Goal: Task Accomplishment & Management: Use online tool/utility

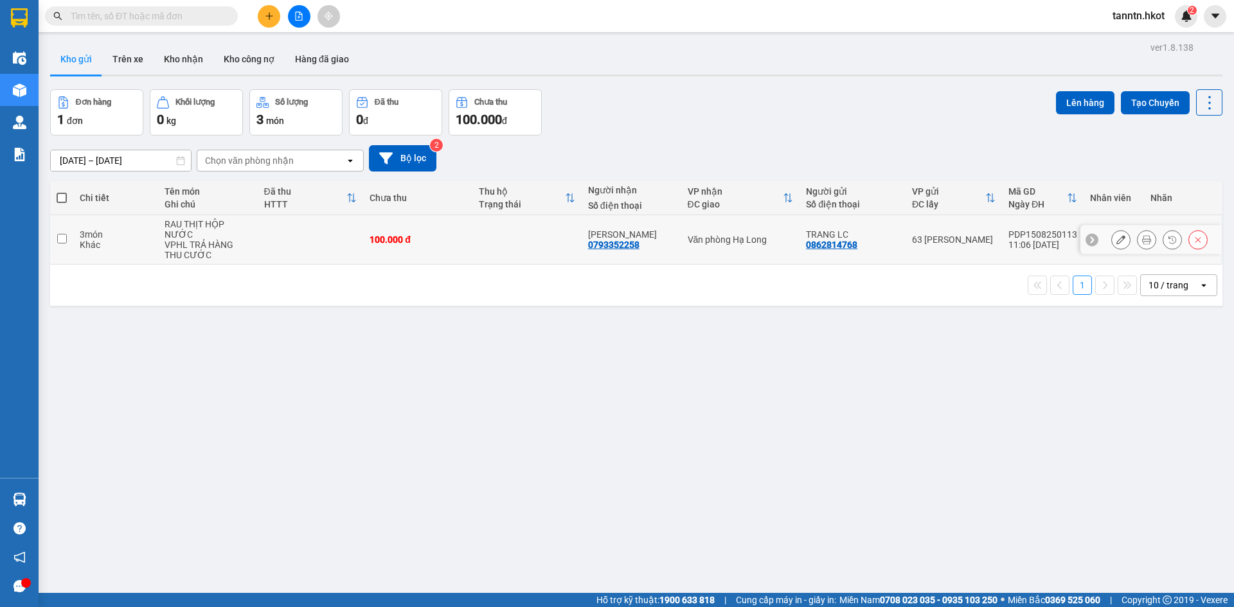
click at [279, 229] on td at bounding box center [311, 239] width 106 height 49
checkbox input "true"
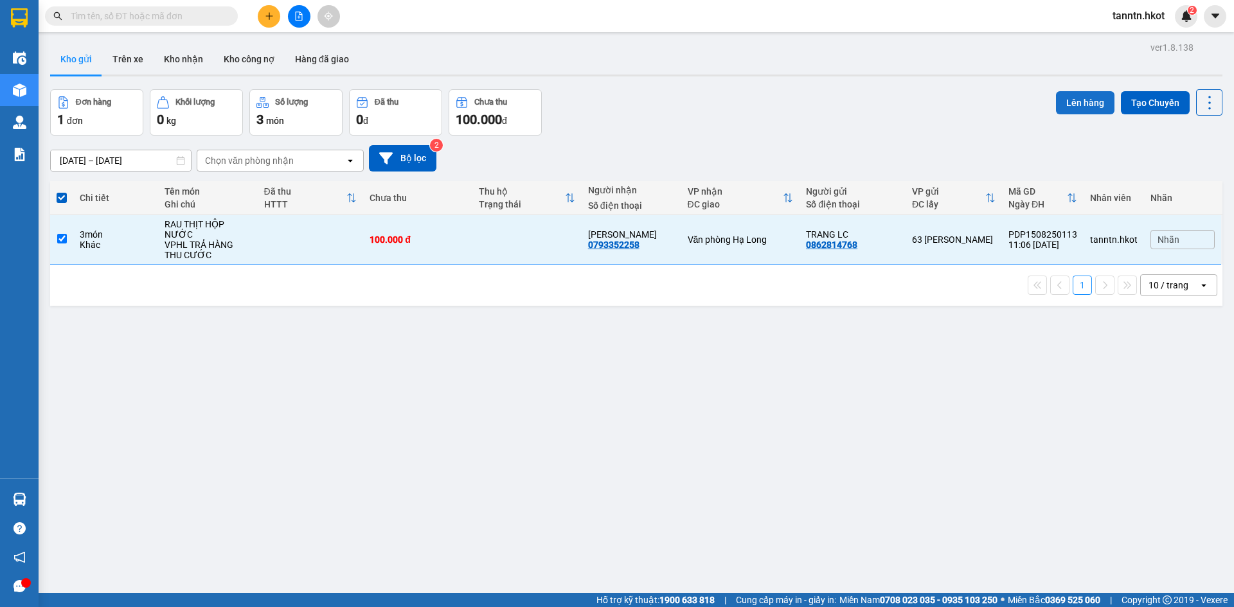
click at [1070, 98] on button "Lên hàng" at bounding box center [1085, 102] width 58 height 23
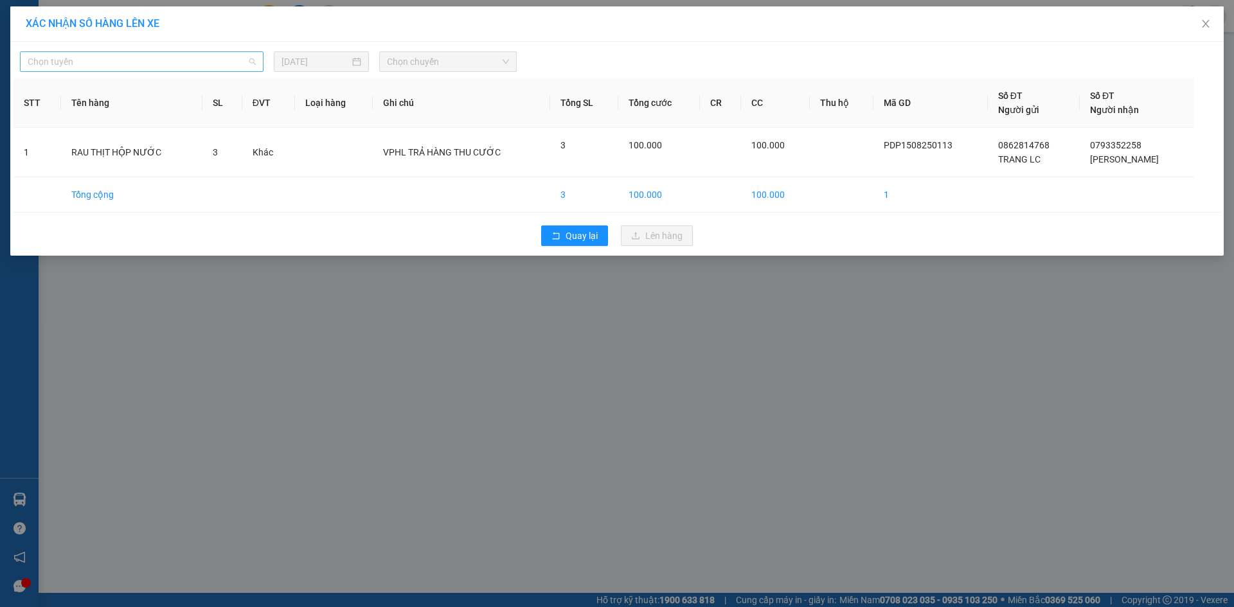
click at [247, 60] on span "Chọn tuyến" at bounding box center [142, 61] width 228 height 19
click at [1209, 24] on icon "close" at bounding box center [1205, 24] width 10 height 10
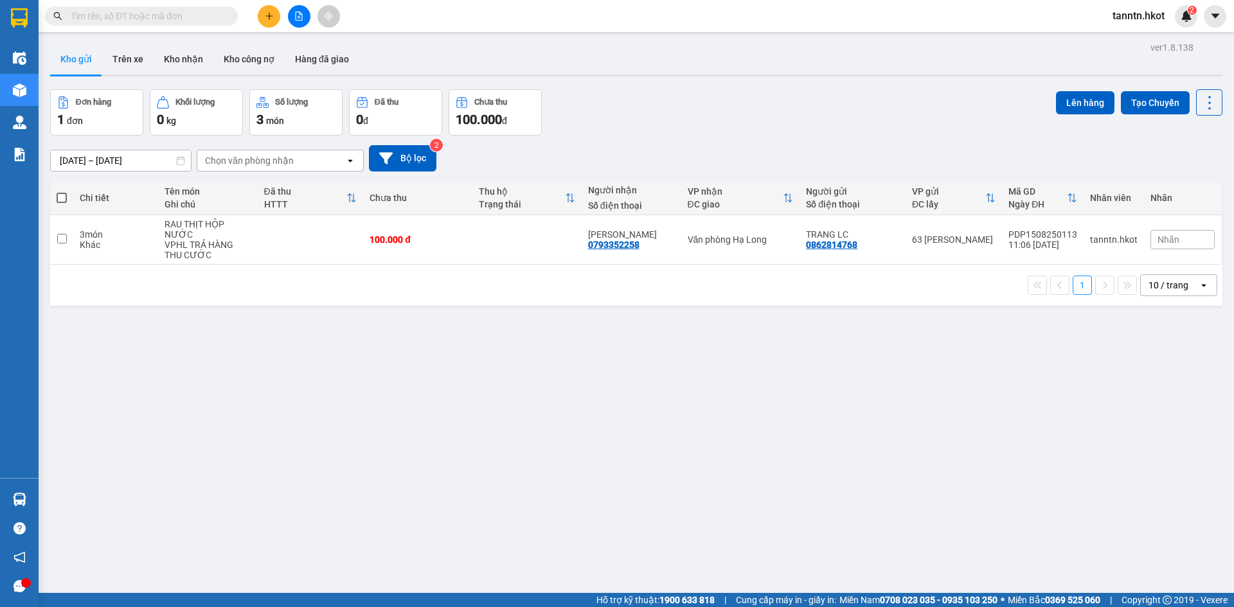
click at [126, 159] on input "[DATE] – [DATE]" at bounding box center [121, 160] width 140 height 21
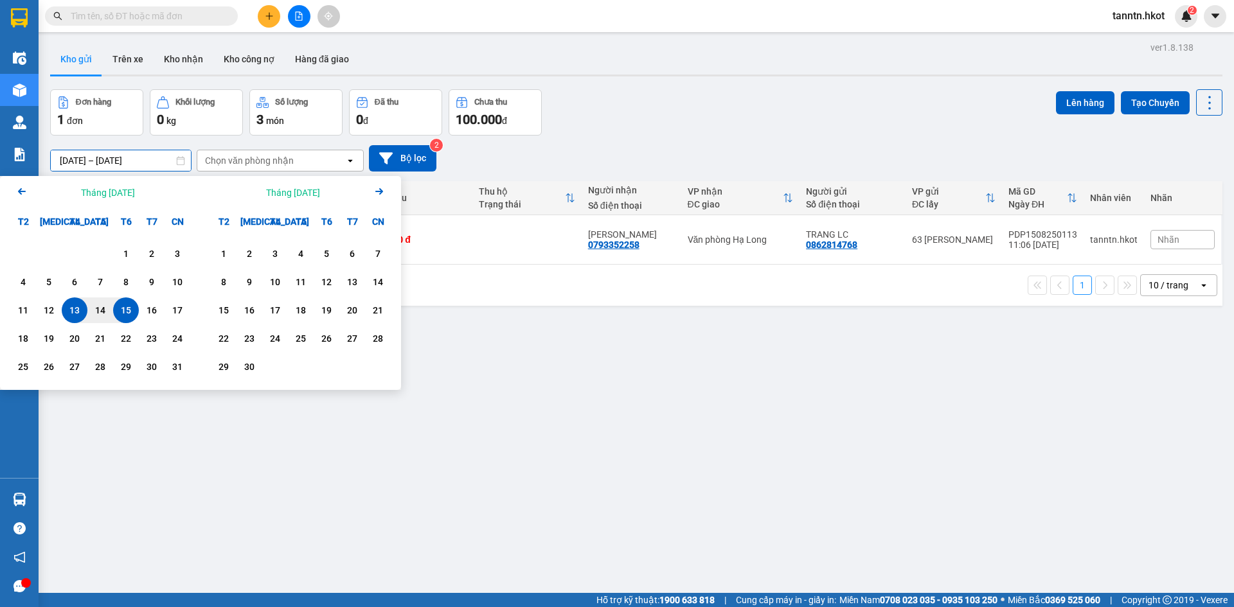
click at [22, 192] on icon "Previous month." at bounding box center [22, 191] width 8 height 6
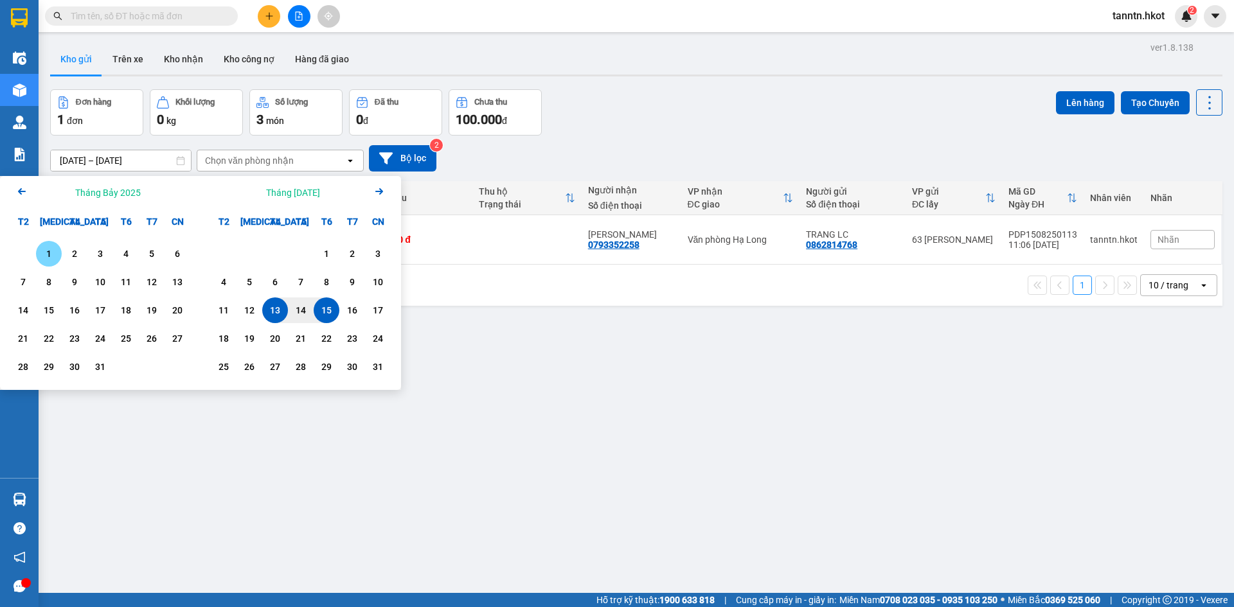
click at [22, 192] on icon "Previous month." at bounding box center [22, 191] width 8 height 6
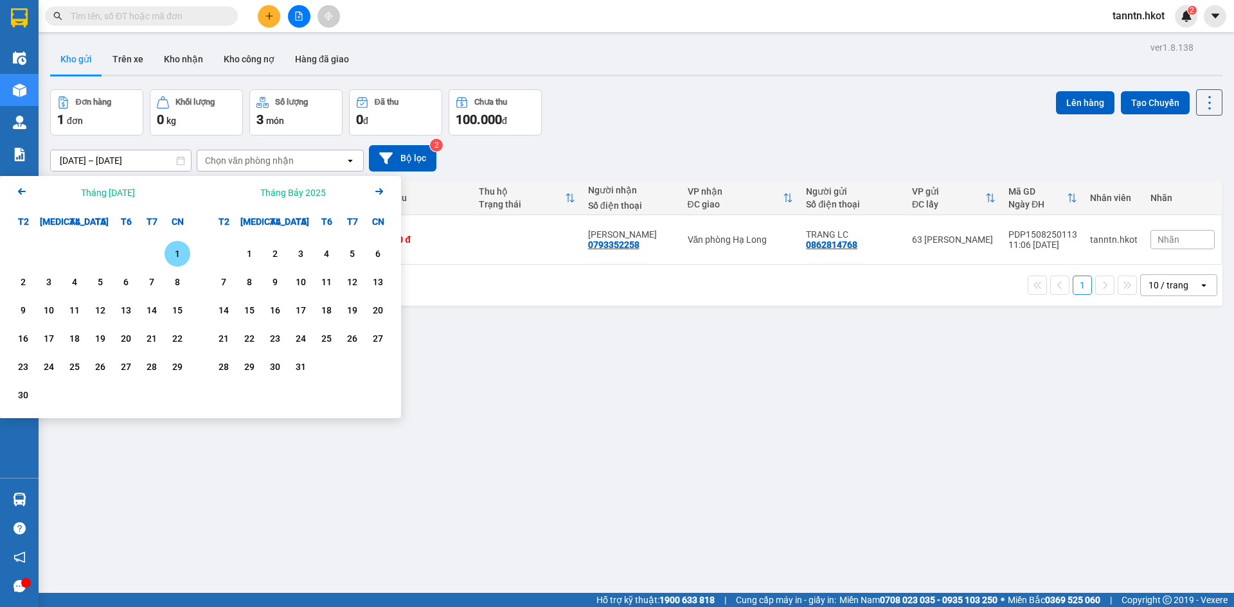
click at [22, 192] on icon "Previous month." at bounding box center [22, 191] width 8 height 6
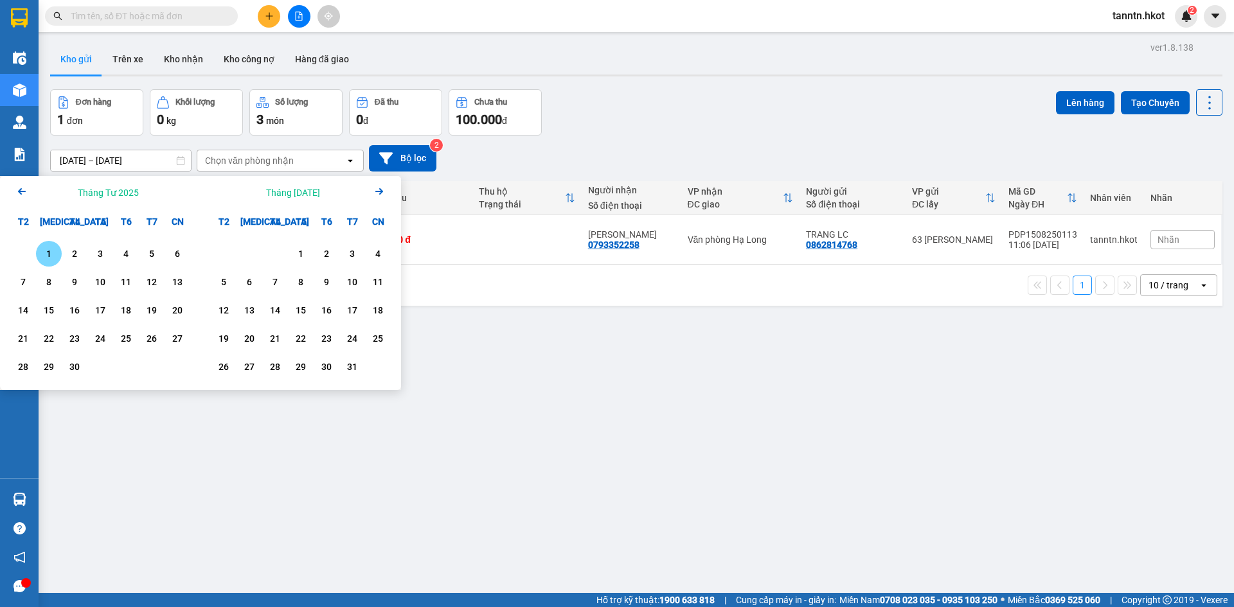
click at [22, 192] on icon "Previous month." at bounding box center [22, 191] width 8 height 6
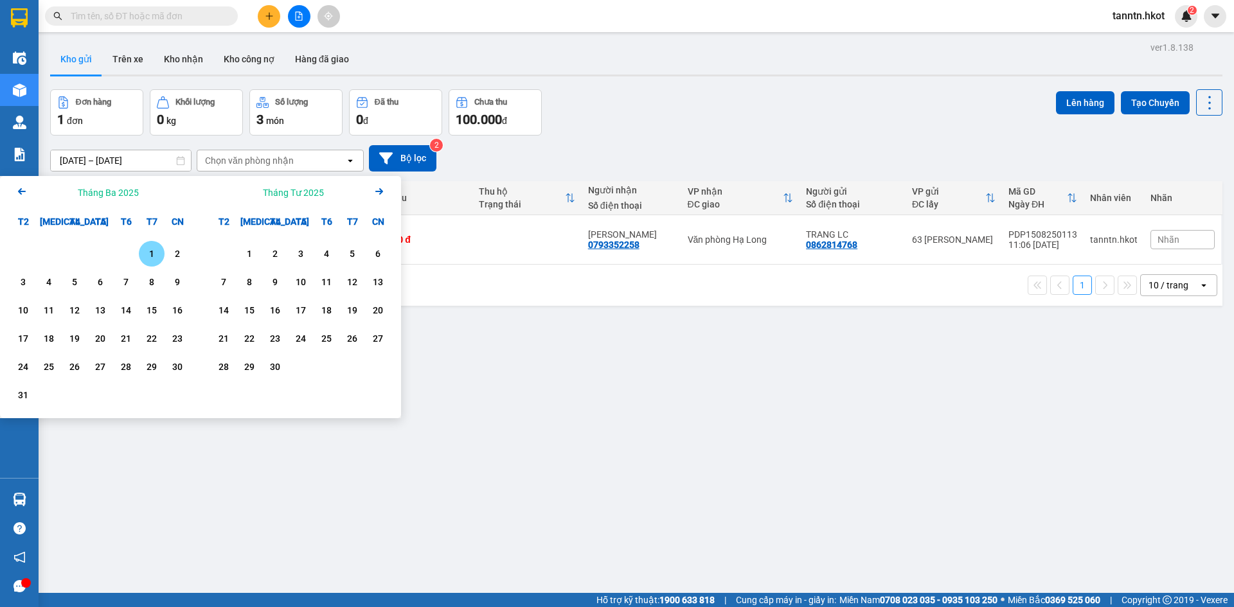
click at [22, 192] on icon "Previous month." at bounding box center [22, 191] width 8 height 6
click at [154, 253] on div "1" at bounding box center [152, 253] width 18 height 15
click at [148, 153] on input "[DATE] – / /" at bounding box center [121, 160] width 140 height 21
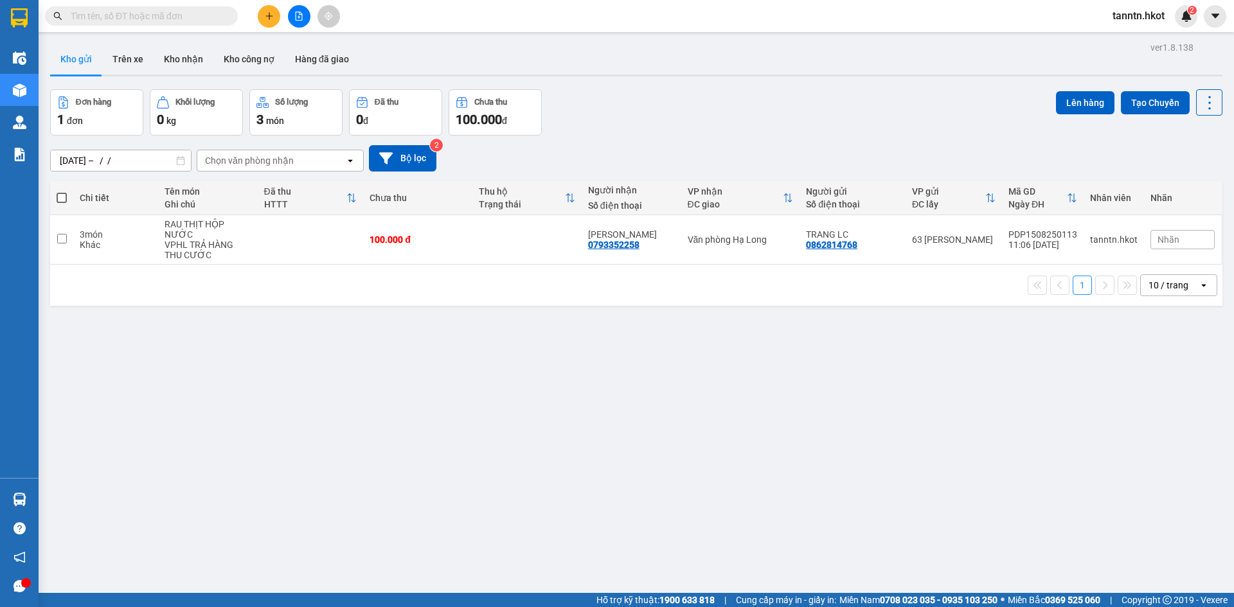
click at [180, 161] on icon at bounding box center [180, 160] width 9 height 9
click at [147, 162] on input "[DATE] – / /" at bounding box center [121, 160] width 140 height 21
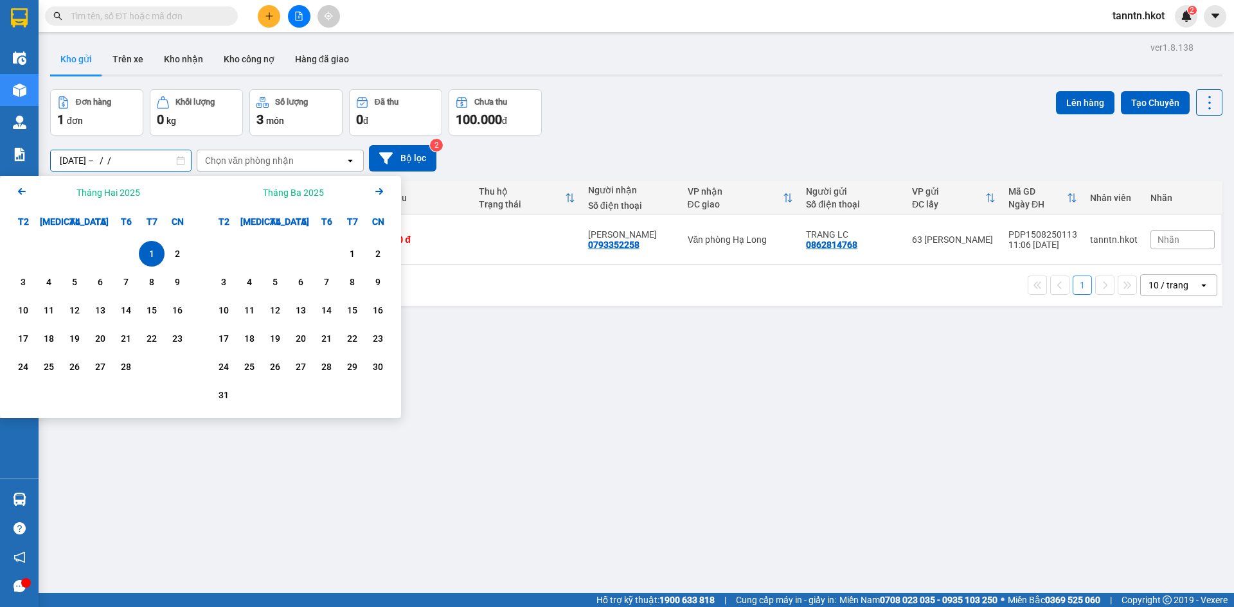
click at [382, 190] on icon "Arrow Right" at bounding box center [378, 191] width 15 height 15
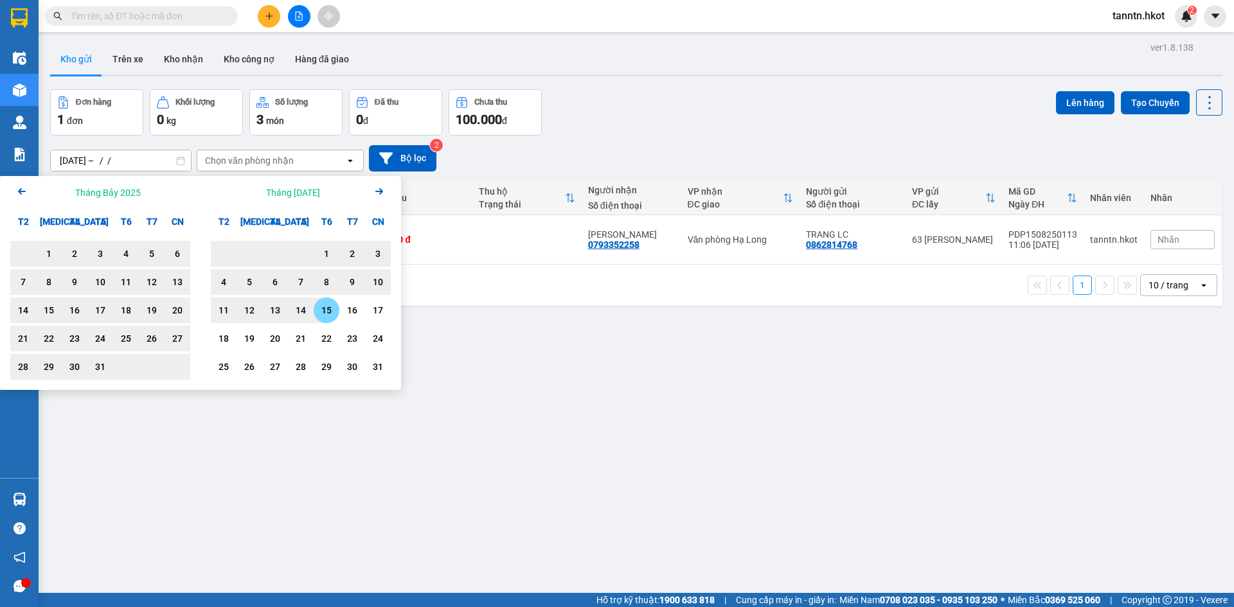
click at [322, 310] on div "15" at bounding box center [326, 310] width 18 height 15
type input "[DATE] – [DATE]"
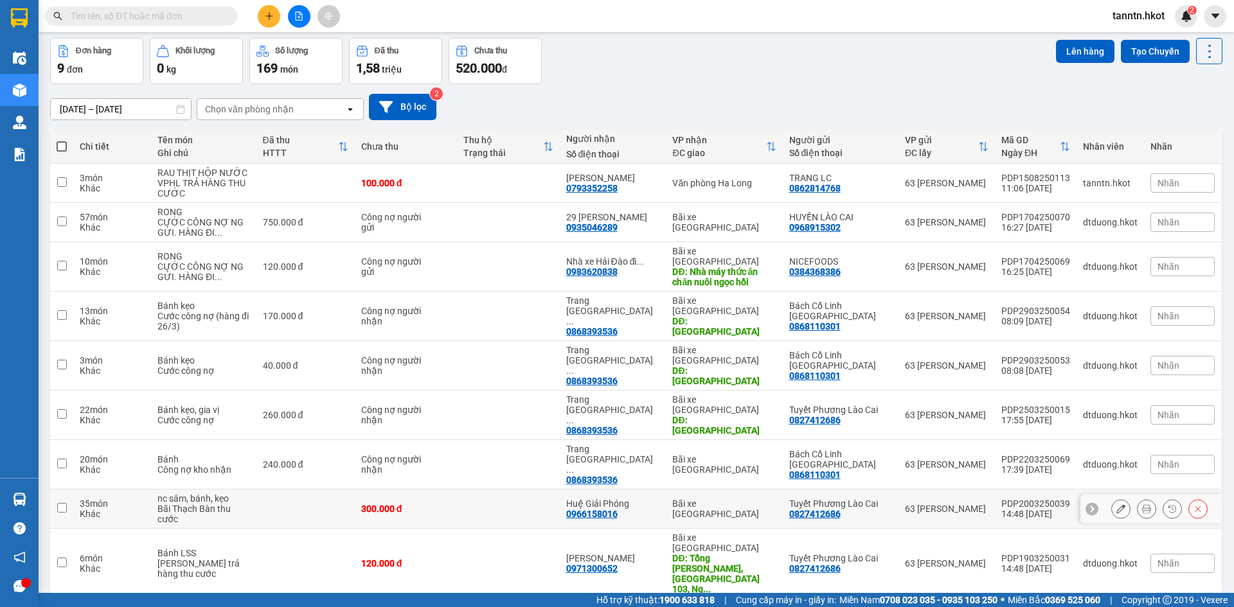
scroll to position [59, 0]
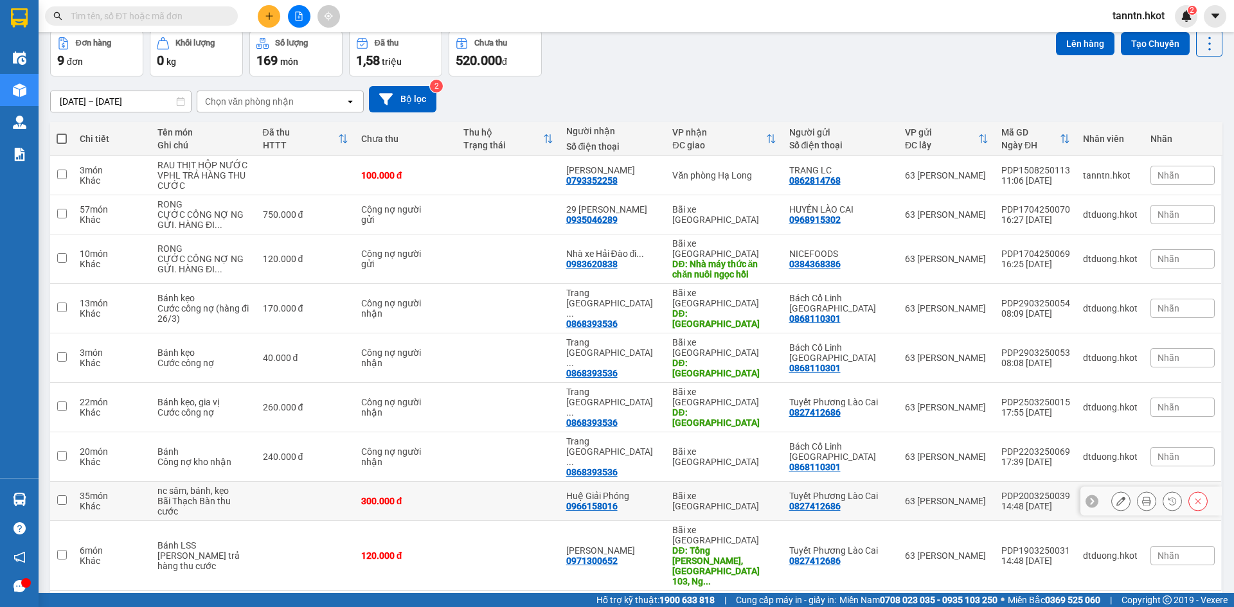
click at [499, 482] on td at bounding box center [508, 501] width 102 height 39
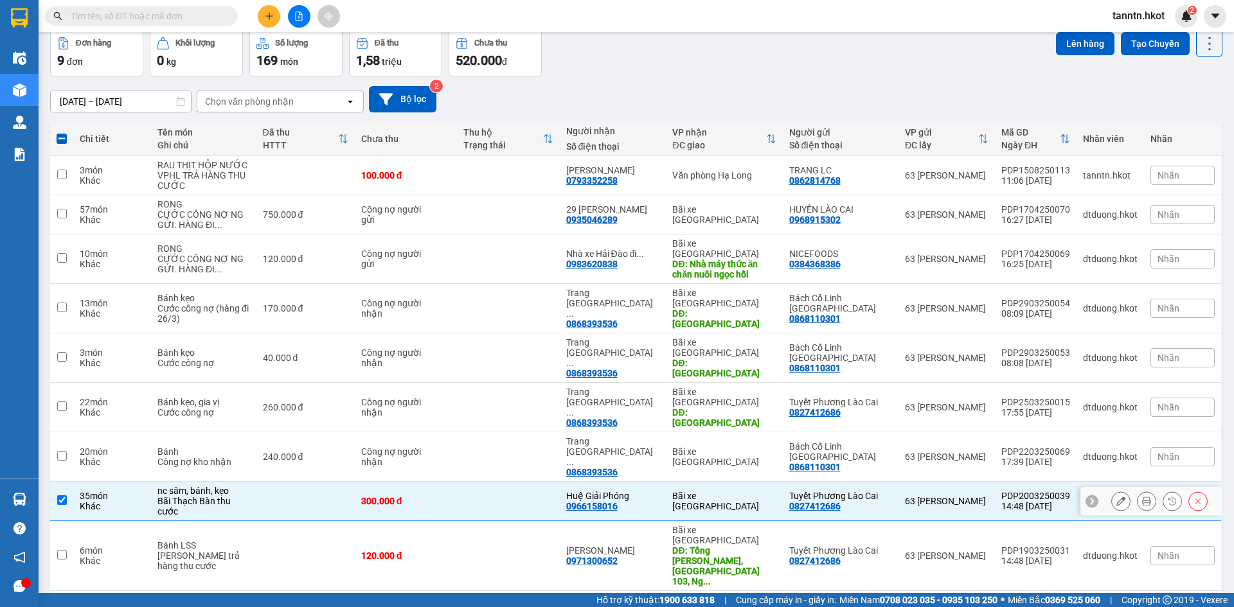
click at [499, 482] on td at bounding box center [508, 501] width 102 height 39
checkbox input "false"
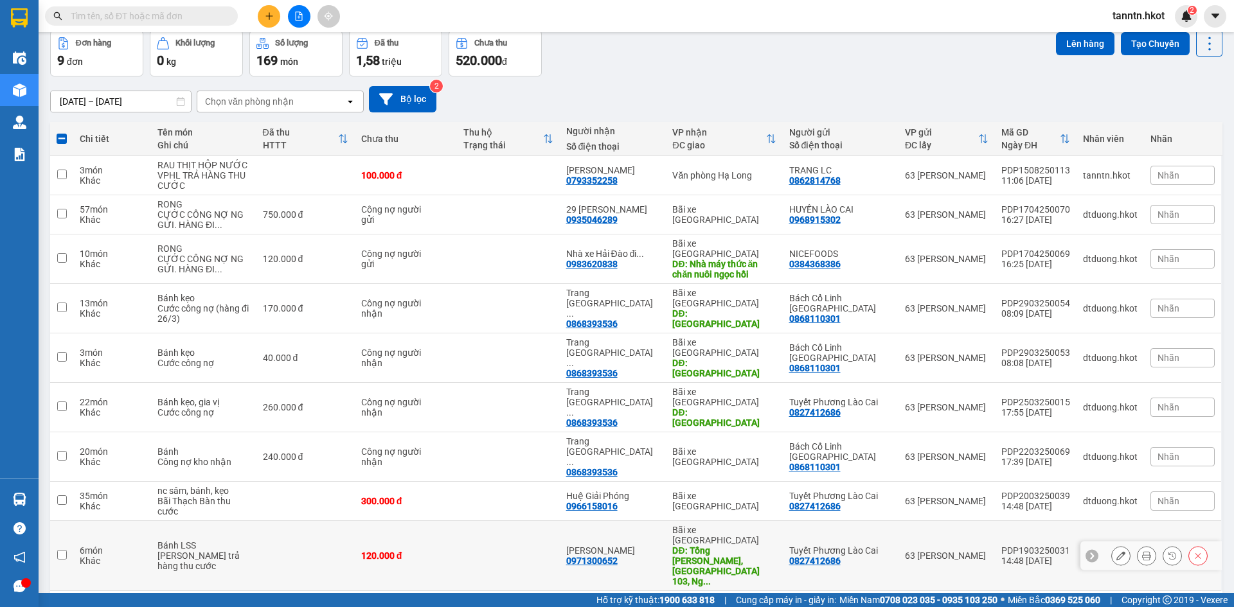
click at [497, 521] on td at bounding box center [508, 556] width 102 height 70
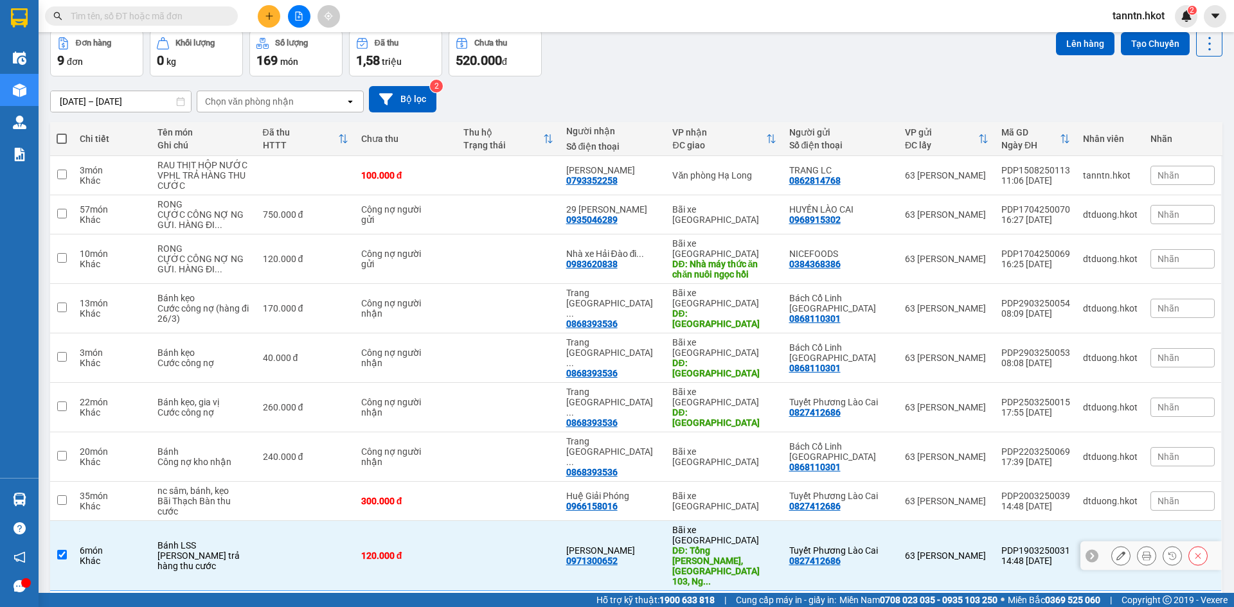
checkbox input "true"
click at [1087, 46] on button "Lên hàng" at bounding box center [1085, 43] width 58 height 23
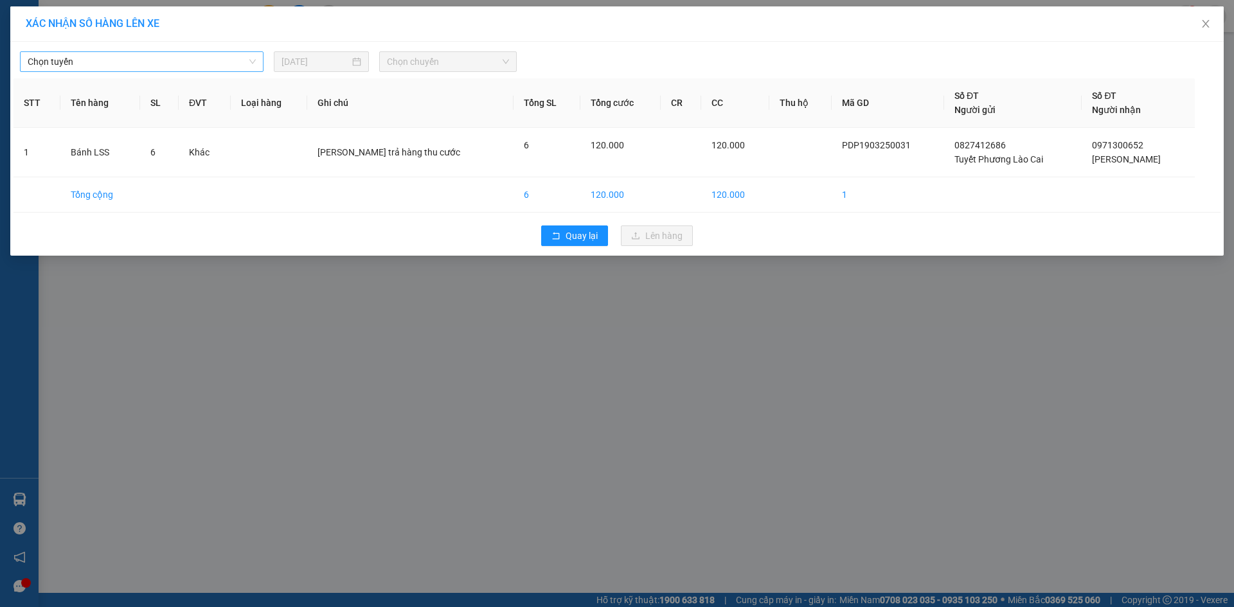
click at [247, 59] on span "Chọn tuyến" at bounding box center [142, 61] width 228 height 19
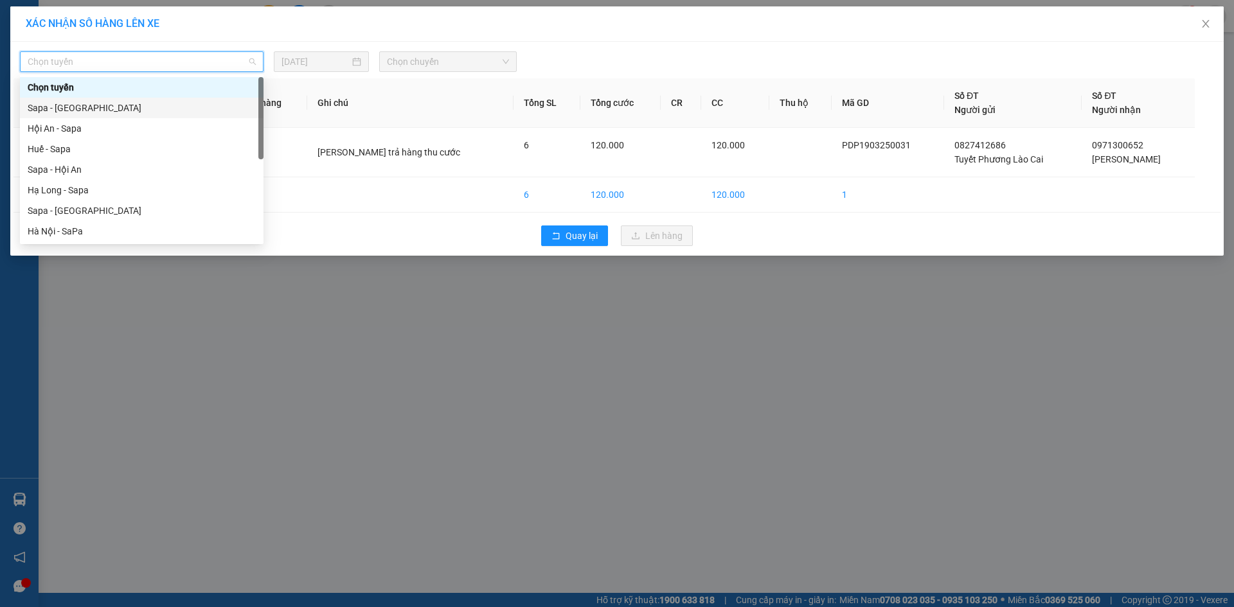
click at [224, 102] on div "Sapa - [GEOGRAPHIC_DATA]" at bounding box center [142, 108] width 228 height 14
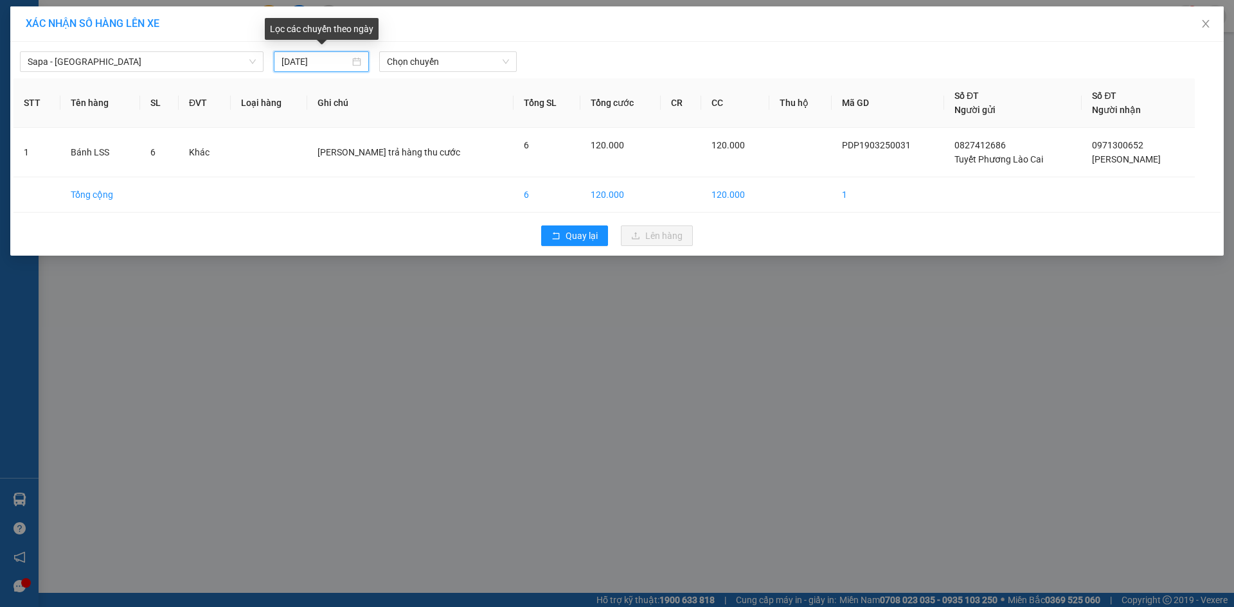
click at [341, 58] on input "[DATE]" at bounding box center [315, 62] width 68 height 14
type input "[DATE]"
click at [528, 450] on div "XÁC NHẬN SỐ HÀNG LÊN XE Sapa - [GEOGRAPHIC_DATA] [DATE] Chọn chuyến STT Tên hàn…" at bounding box center [617, 303] width 1234 height 607
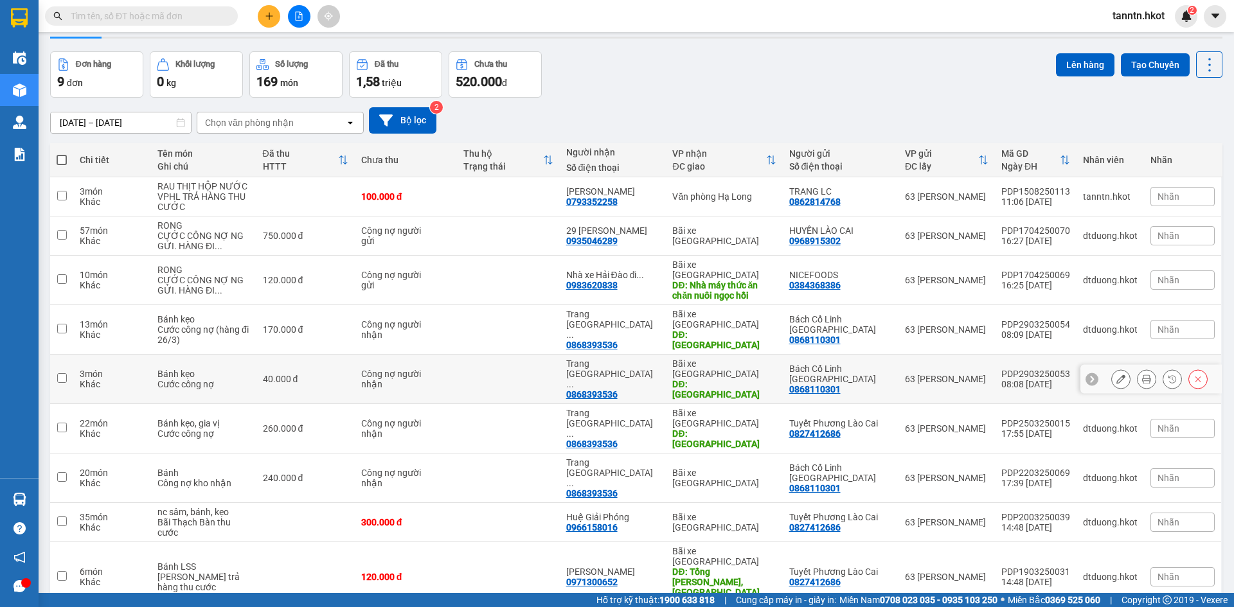
scroll to position [59, 0]
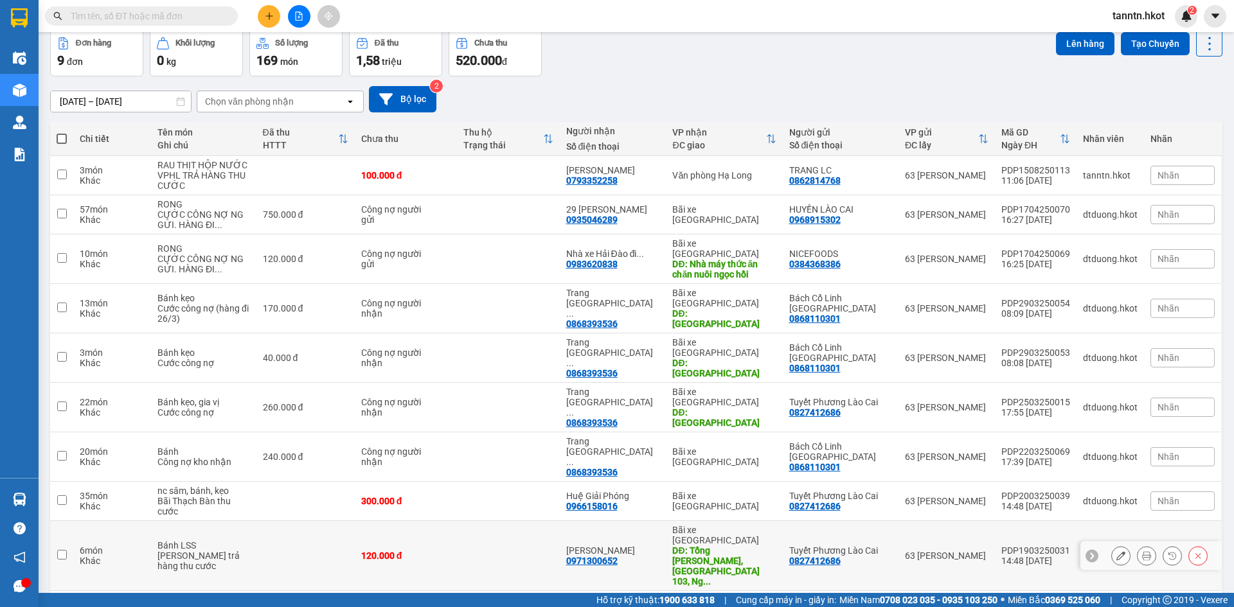
click at [441, 551] on div "120.000 đ" at bounding box center [405, 556] width 89 height 10
checkbox input "true"
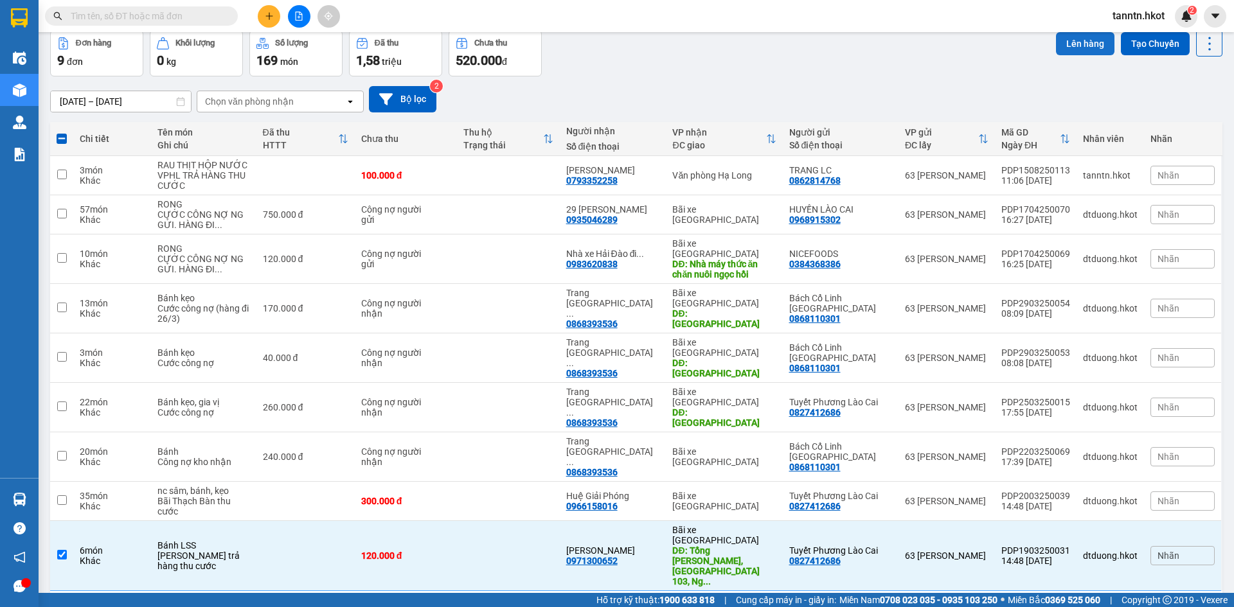
click at [1056, 41] on button "Lên hàng" at bounding box center [1085, 43] width 58 height 23
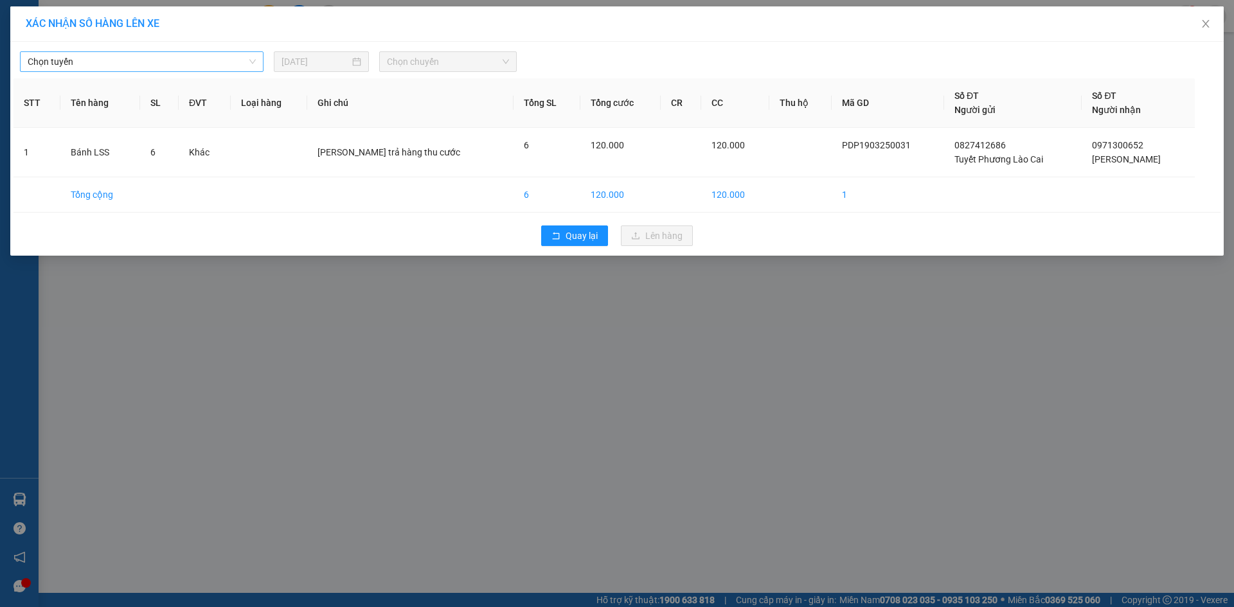
click at [235, 56] on span "Chọn tuyến" at bounding box center [142, 61] width 228 height 19
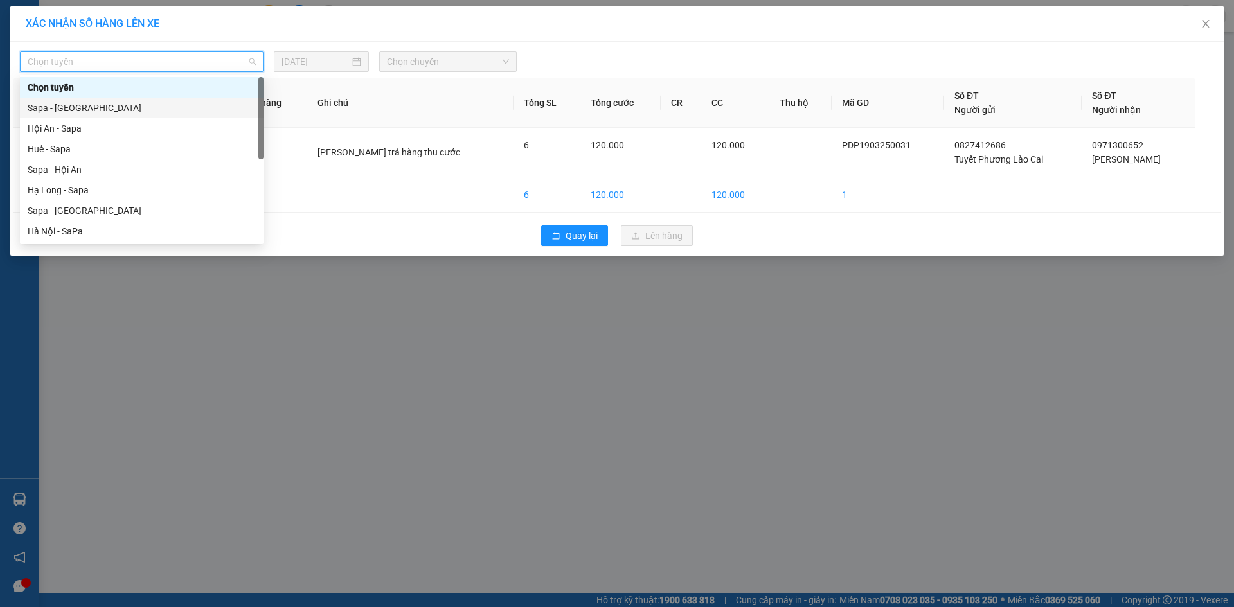
click at [219, 103] on div "Sapa - [GEOGRAPHIC_DATA]" at bounding box center [142, 108] width 228 height 14
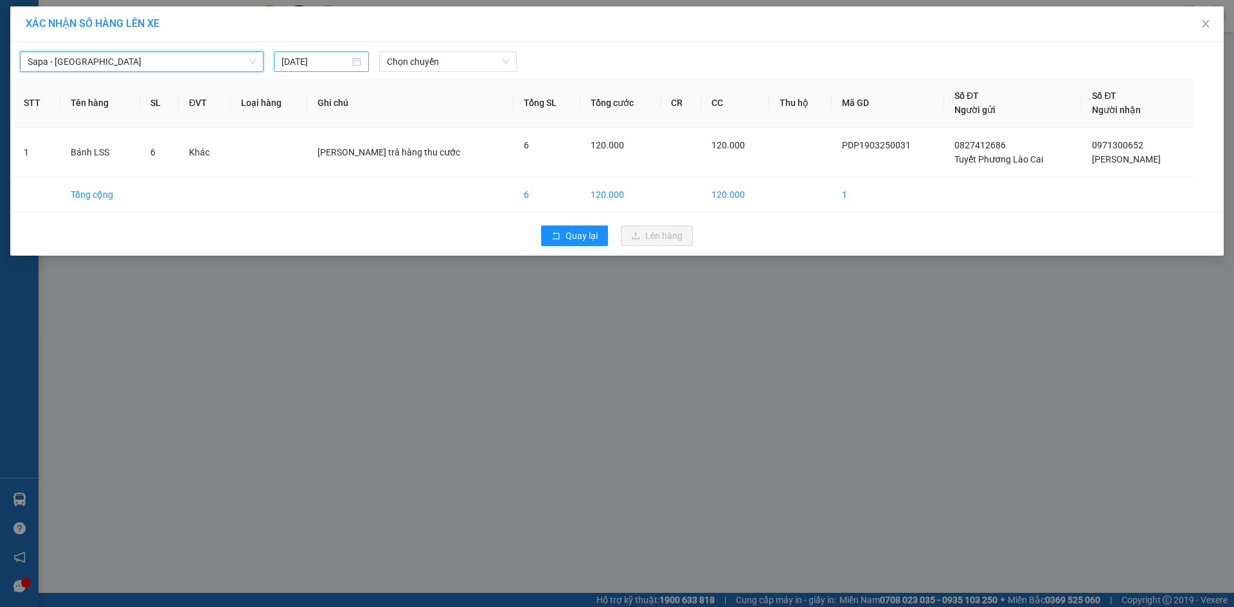
click at [305, 62] on input "[DATE]" at bounding box center [315, 62] width 68 height 14
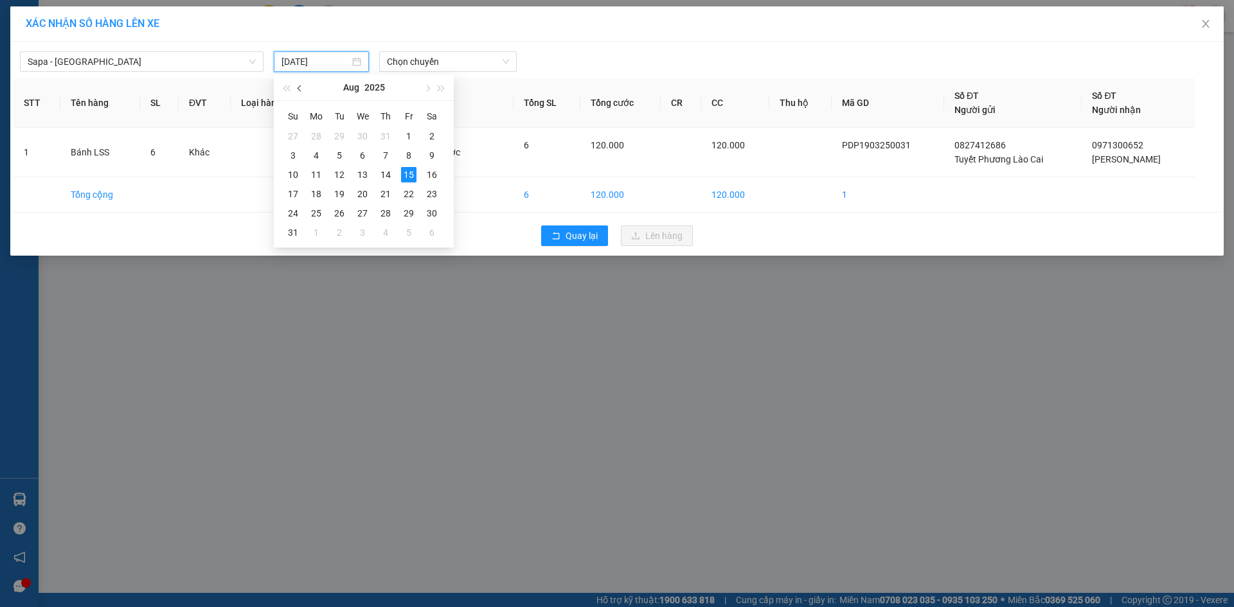
click at [296, 89] on button "button" at bounding box center [300, 88] width 14 height 26
click at [297, 89] on button "button" at bounding box center [300, 88] width 14 height 26
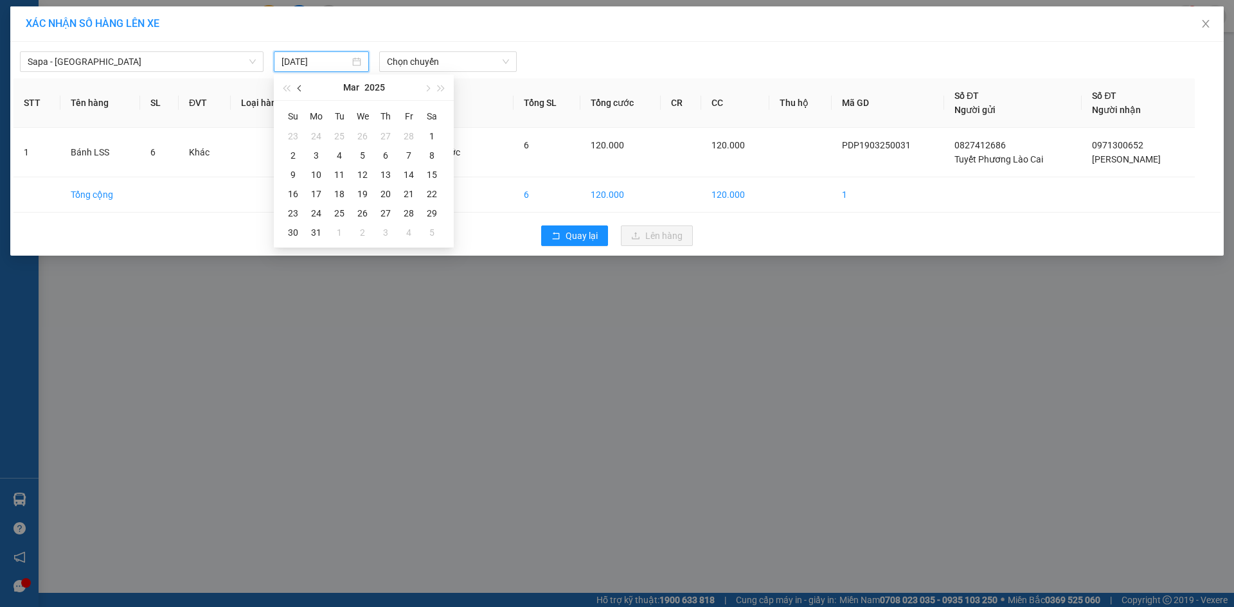
click at [297, 89] on button "button" at bounding box center [300, 88] width 14 height 26
click at [424, 85] on button "button" at bounding box center [427, 88] width 14 height 26
click at [360, 193] on div "19" at bounding box center [362, 193] width 15 height 15
type input "[DATE]"
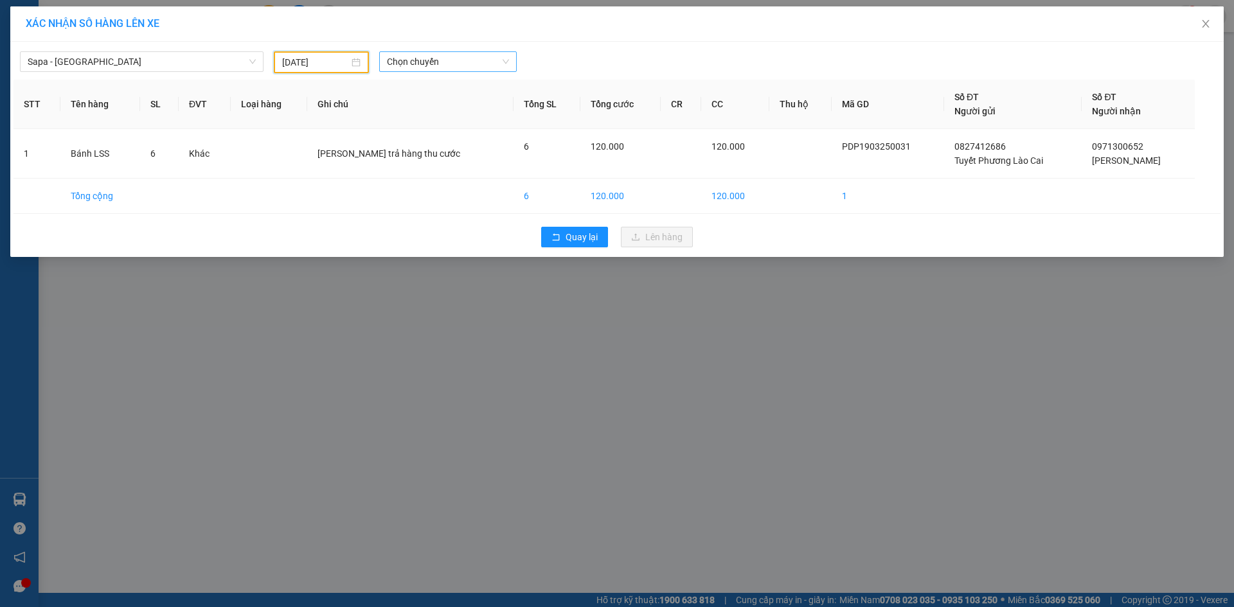
click at [436, 60] on span "Chọn chuyến" at bounding box center [448, 61] width 122 height 19
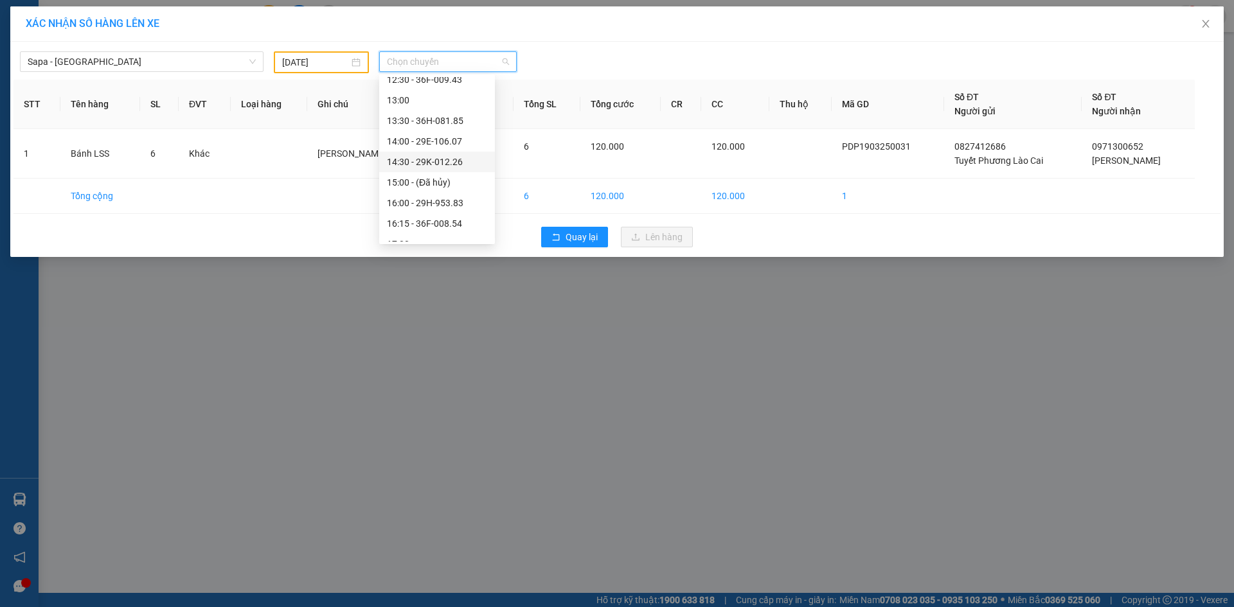
click at [442, 164] on div "14:30 - 29K-012.26" at bounding box center [437, 162] width 100 height 14
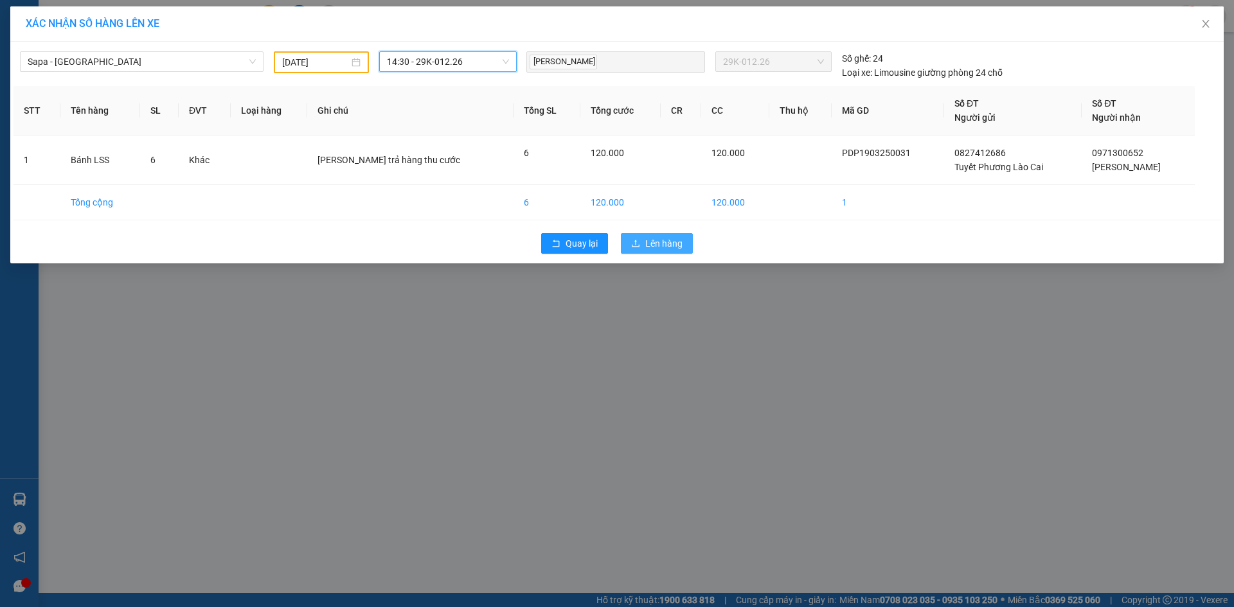
click at [673, 236] on button "Lên hàng" at bounding box center [657, 243] width 72 height 21
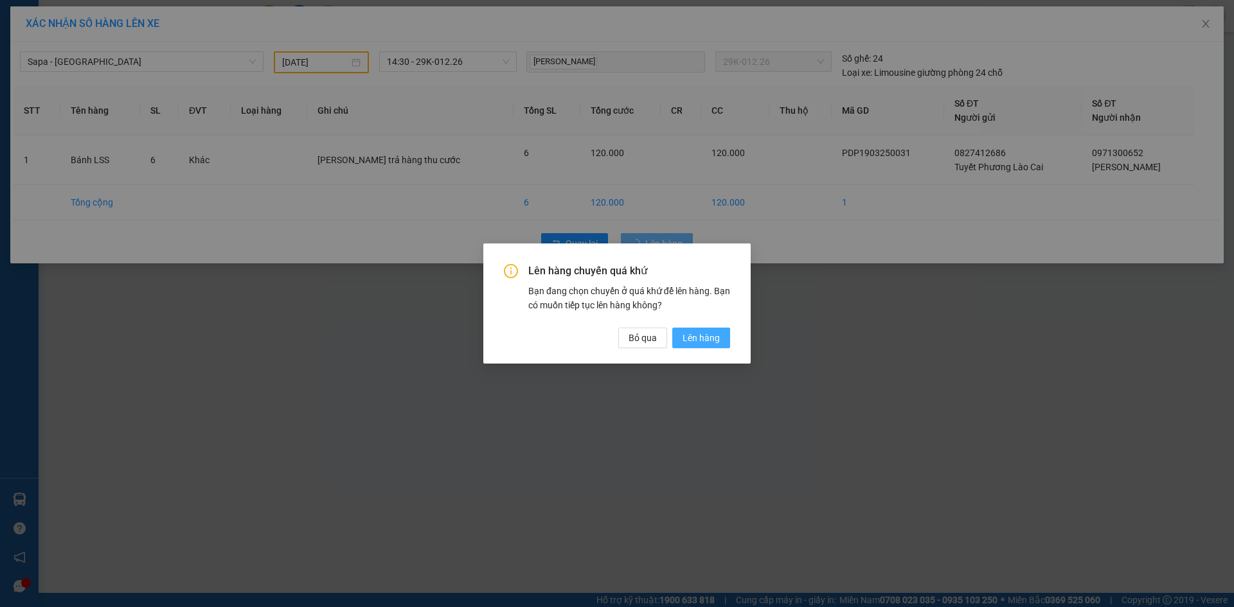
click at [717, 335] on span "Lên hàng" at bounding box center [700, 338] width 37 height 14
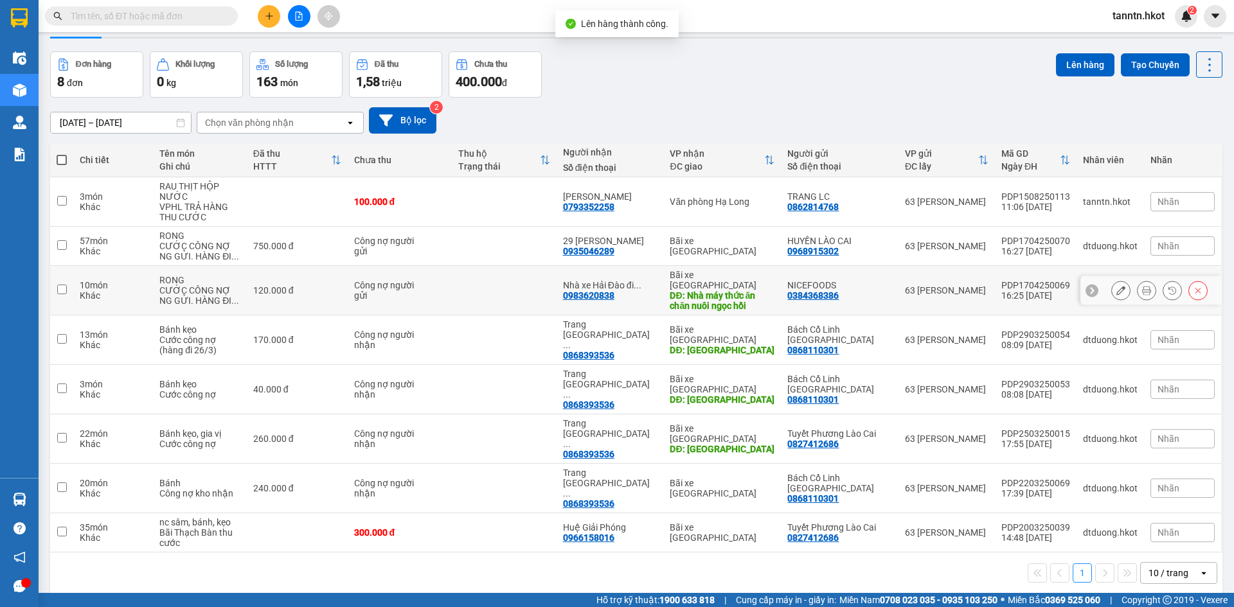
scroll to position [59, 0]
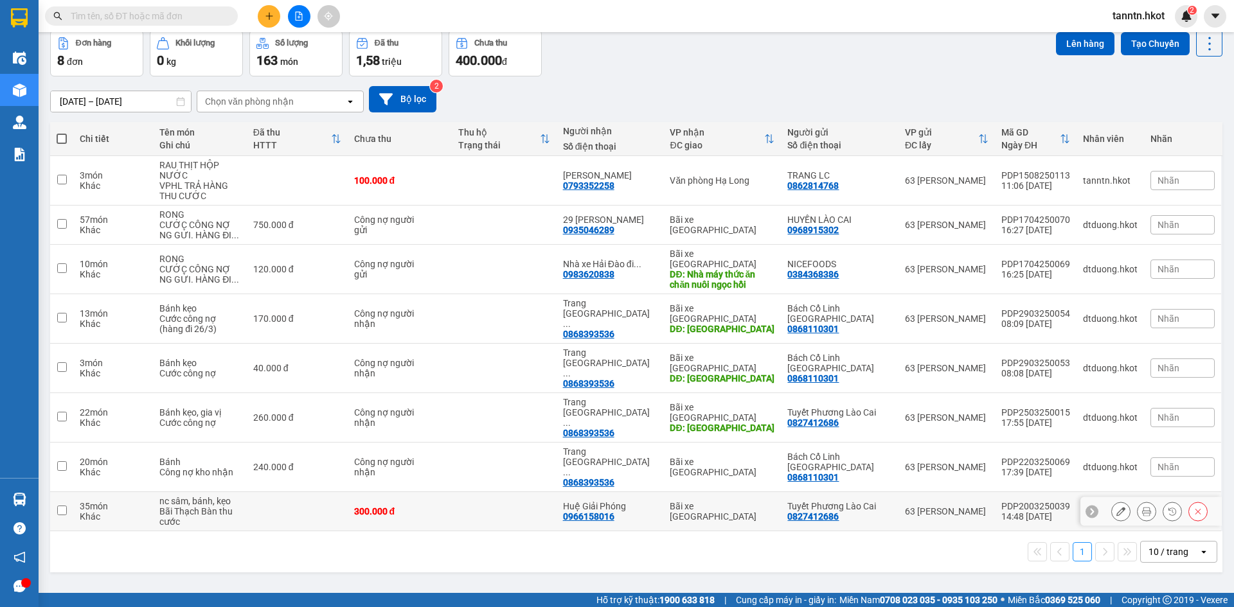
click at [513, 492] on td at bounding box center [504, 511] width 105 height 39
checkbox input "true"
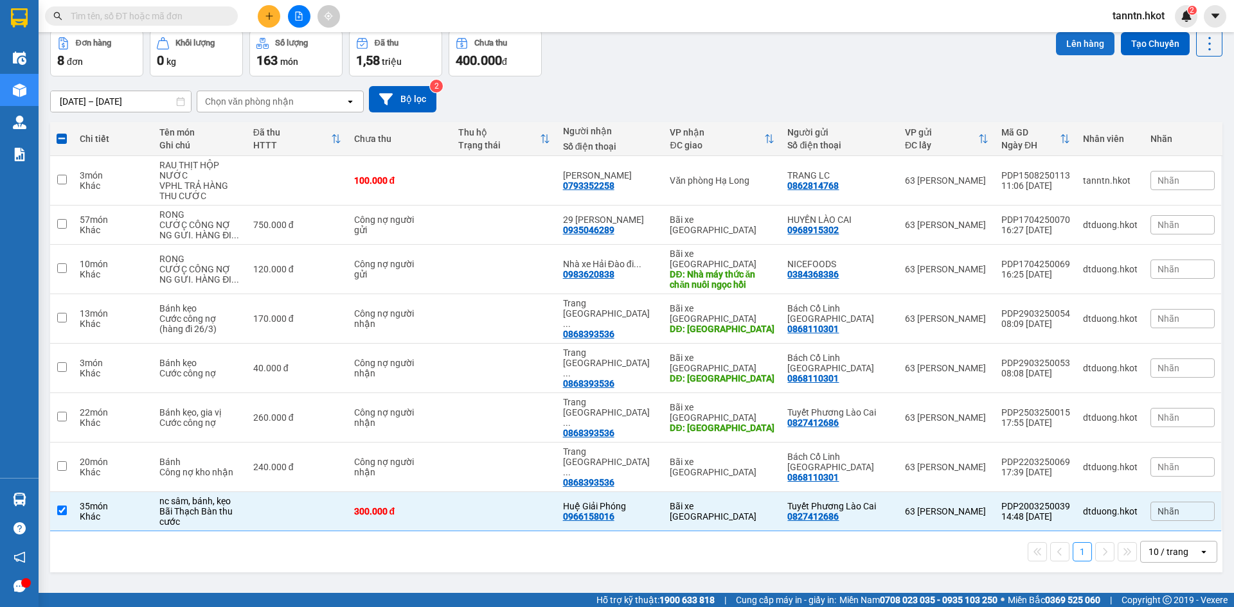
click at [1081, 44] on button "Lên hàng" at bounding box center [1085, 43] width 58 height 23
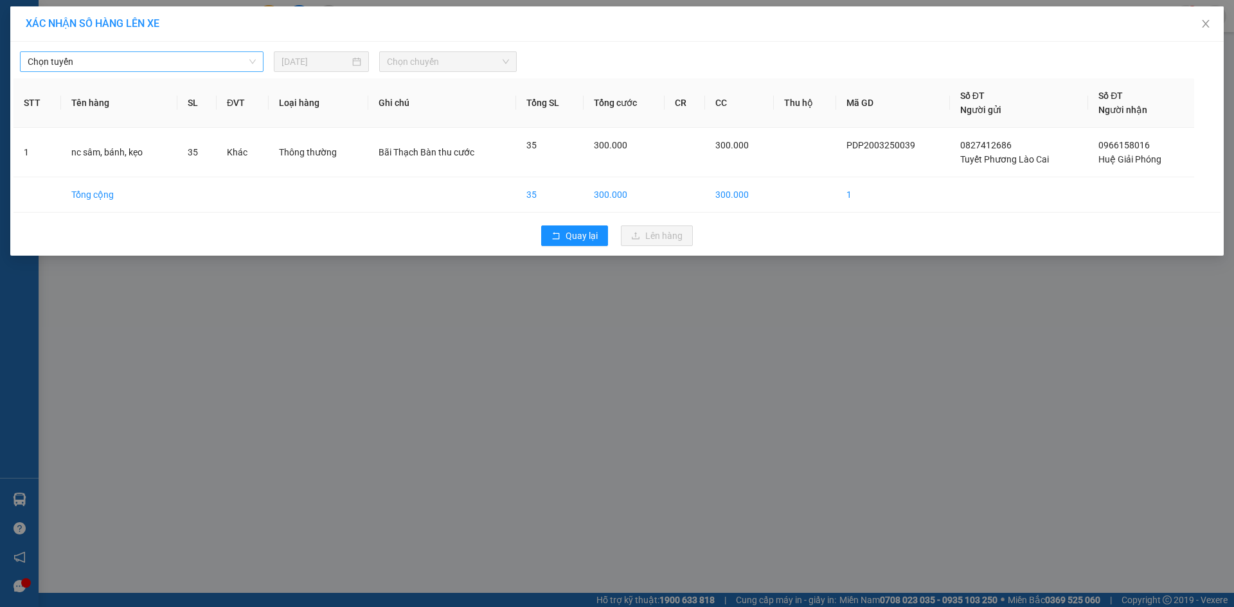
click at [217, 59] on span "Chọn tuyến" at bounding box center [142, 61] width 228 height 19
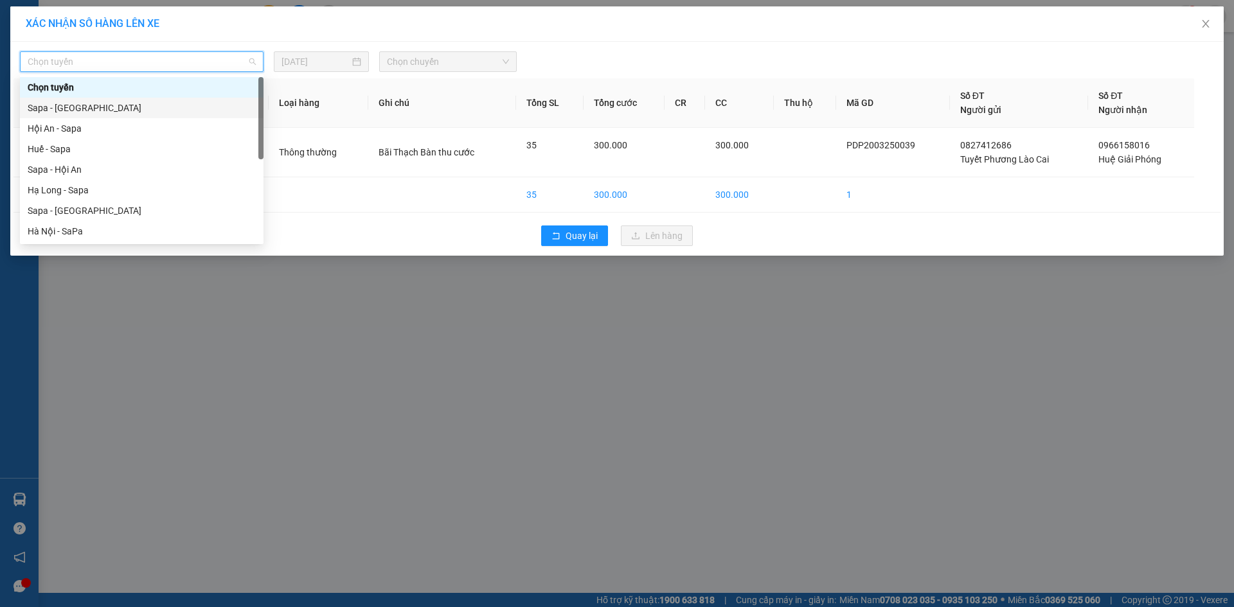
click at [197, 102] on div "Sapa - [GEOGRAPHIC_DATA]" at bounding box center [142, 108] width 228 height 14
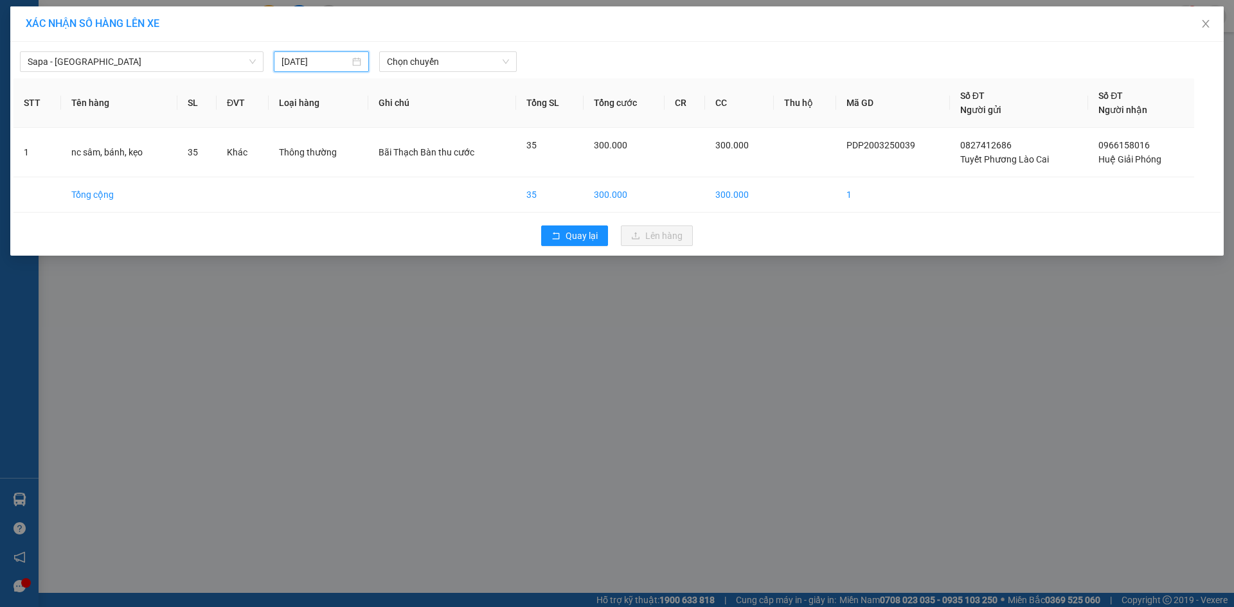
click at [298, 62] on input "[DATE]" at bounding box center [315, 62] width 68 height 14
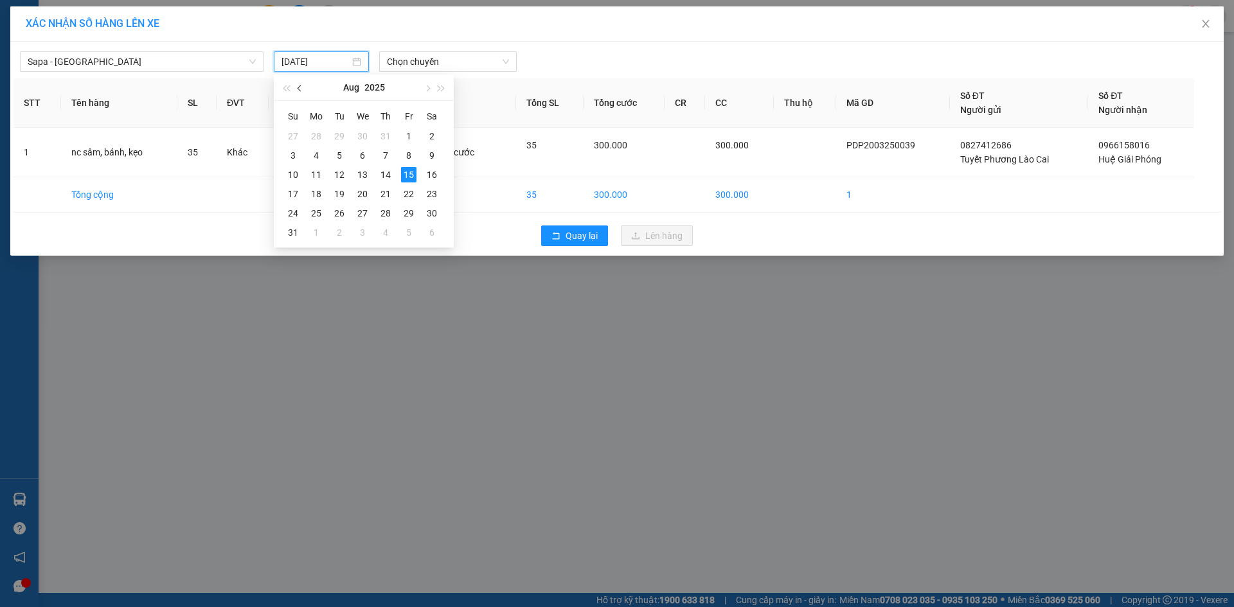
click at [298, 91] on button "button" at bounding box center [300, 88] width 14 height 26
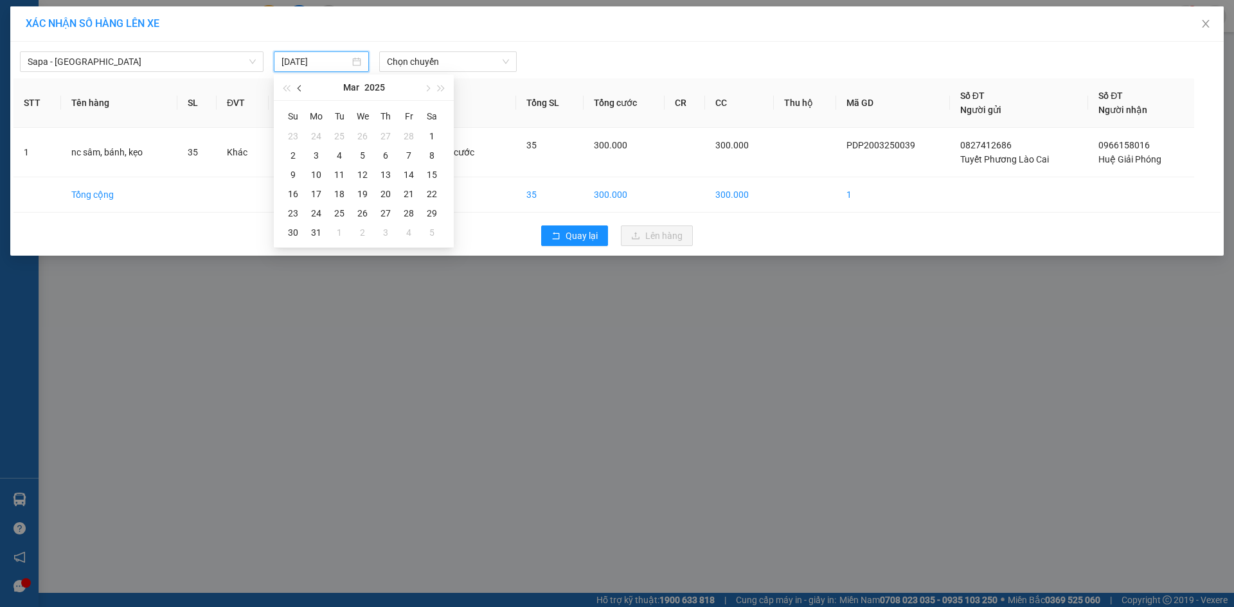
click at [298, 91] on button "button" at bounding box center [300, 88] width 14 height 26
click at [428, 87] on span "button" at bounding box center [426, 88] width 6 height 6
click at [387, 192] on div "20" at bounding box center [385, 193] width 15 height 15
type input "[DATE]"
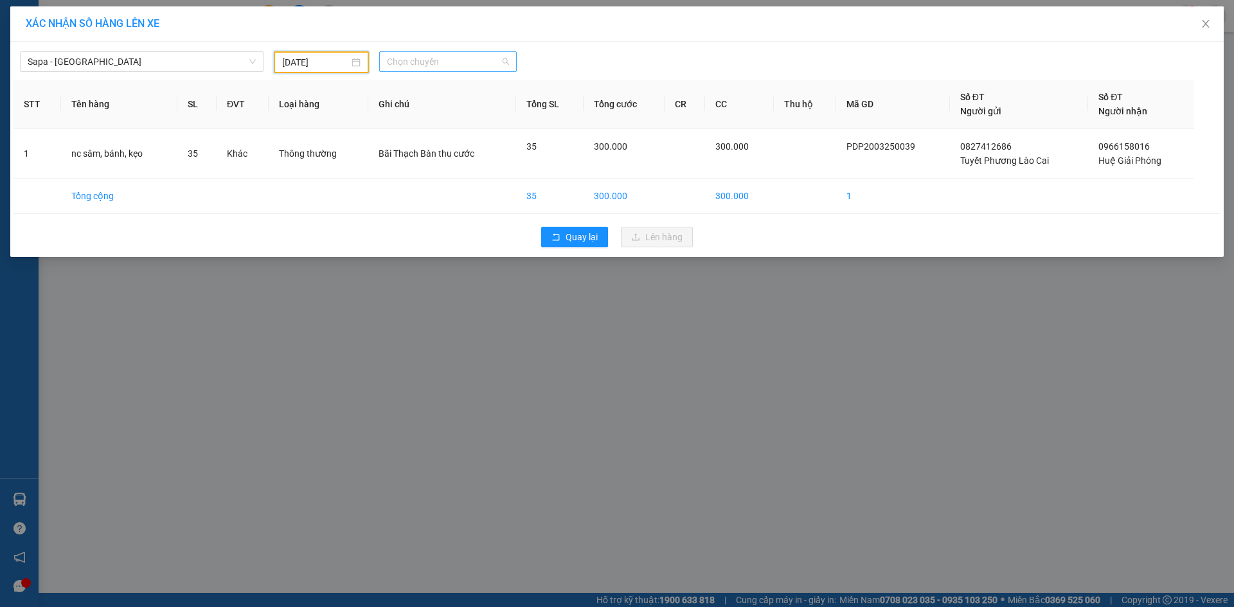
click at [443, 60] on span "Chọn chuyến" at bounding box center [448, 61] width 122 height 19
click at [449, 118] on div "14:30 - 29H-878.44" at bounding box center [437, 118] width 100 height 14
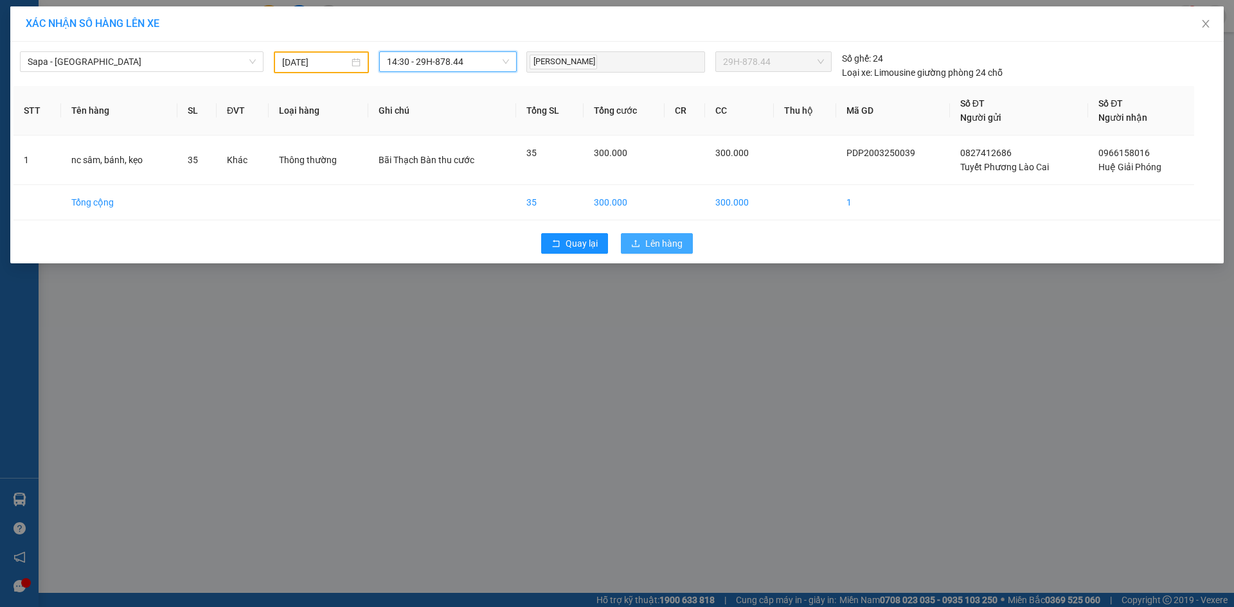
click at [681, 244] on span "Lên hàng" at bounding box center [663, 243] width 37 height 14
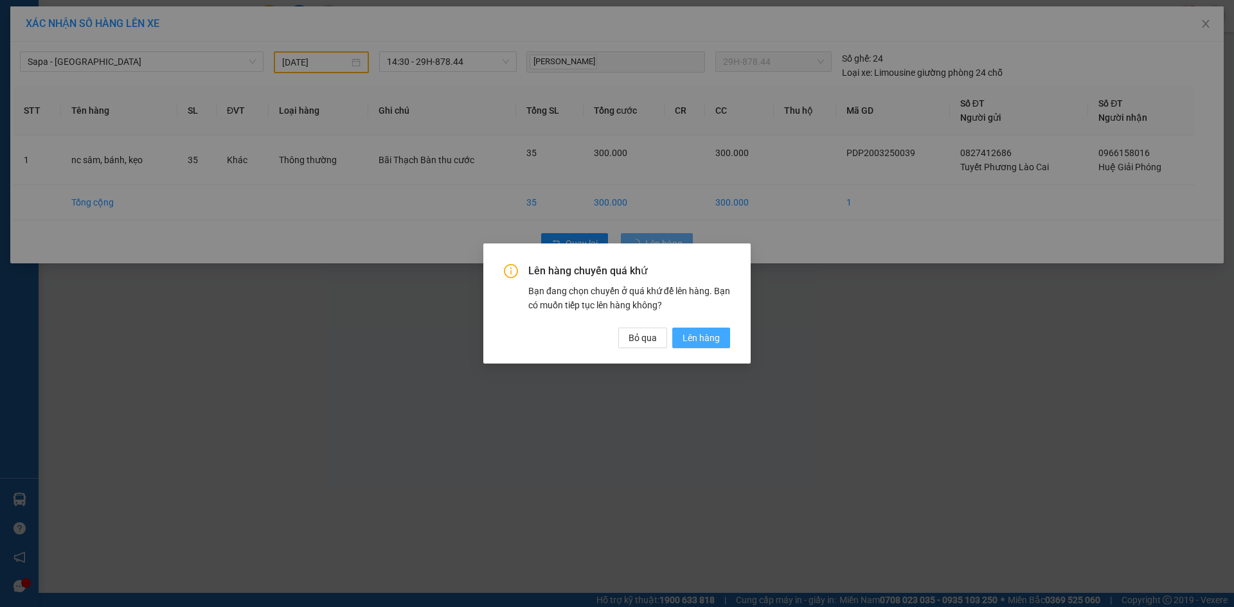
click at [696, 335] on span "Lên hàng" at bounding box center [700, 338] width 37 height 14
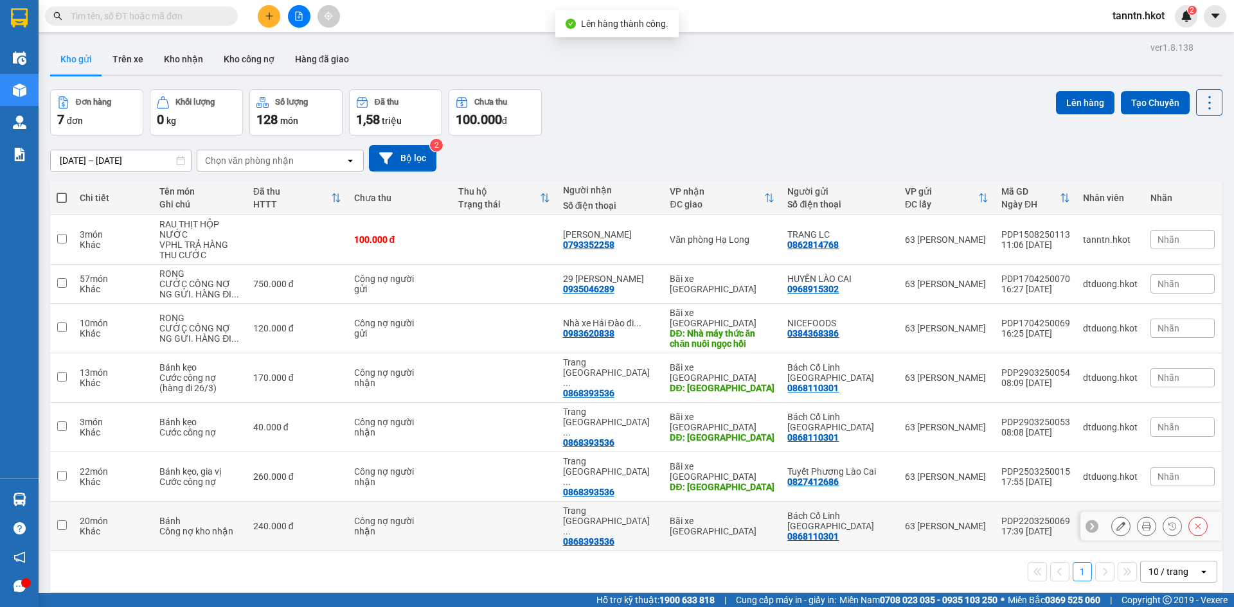
click at [664, 502] on td "Trang Long Biên ... 0868393536" at bounding box center [609, 526] width 107 height 49
checkbox input "true"
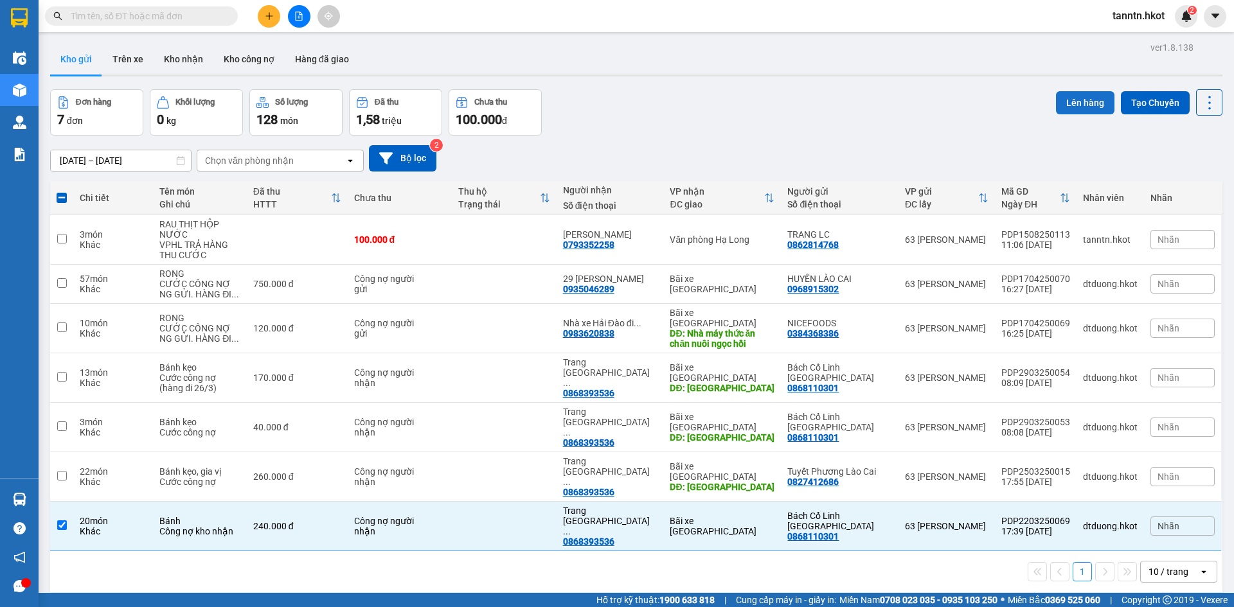
click at [1076, 103] on button "Lên hàng" at bounding box center [1085, 102] width 58 height 23
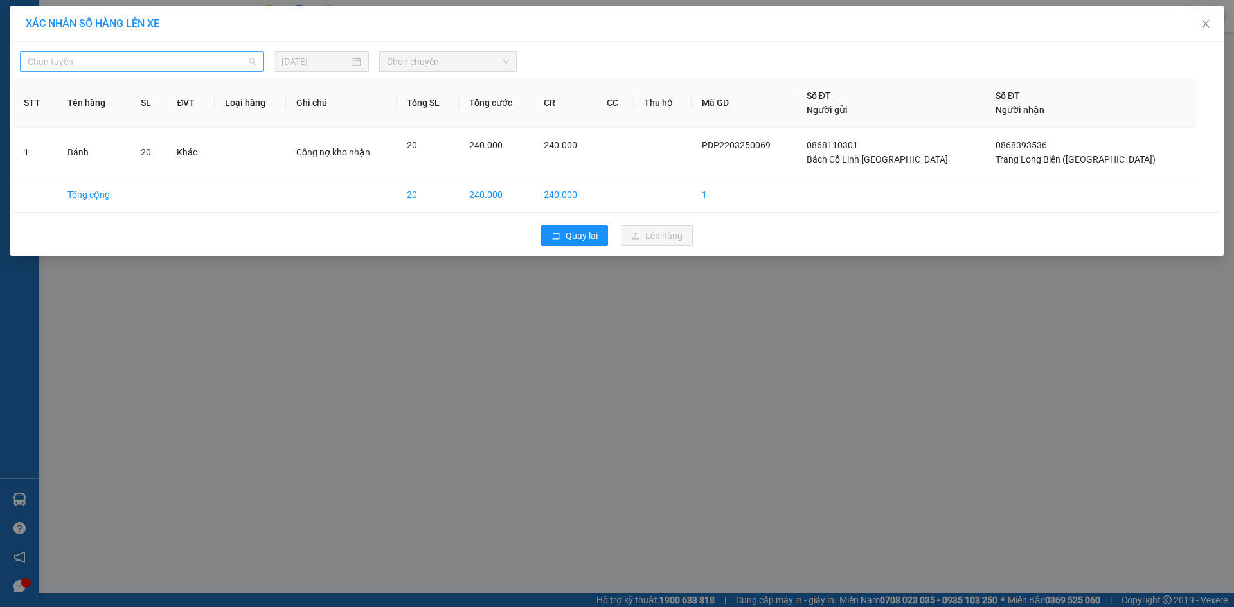
click at [248, 56] on span "Chọn tuyến" at bounding box center [142, 61] width 228 height 19
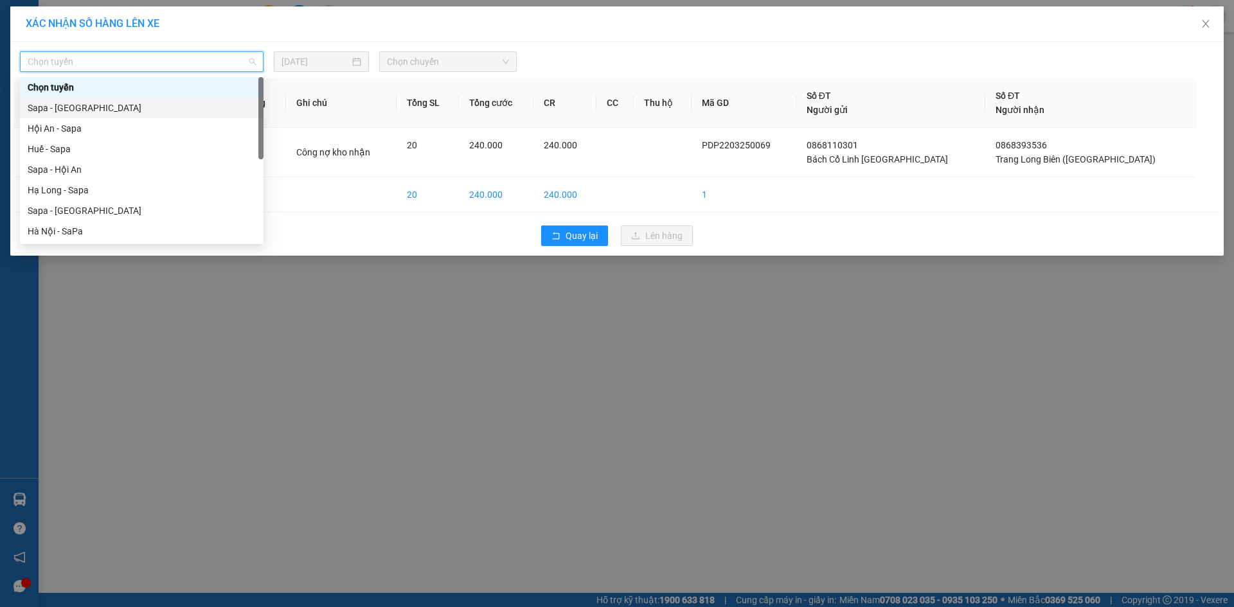
click at [217, 105] on div "Sapa - [GEOGRAPHIC_DATA]" at bounding box center [142, 108] width 228 height 14
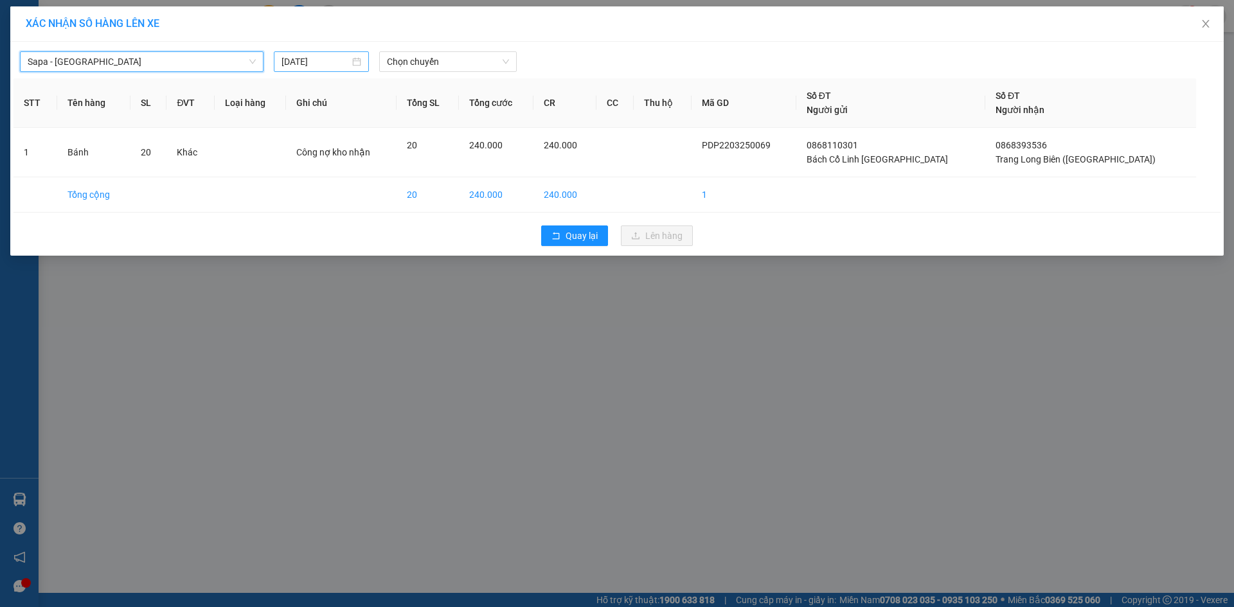
click at [321, 68] on input "[DATE]" at bounding box center [315, 62] width 68 height 14
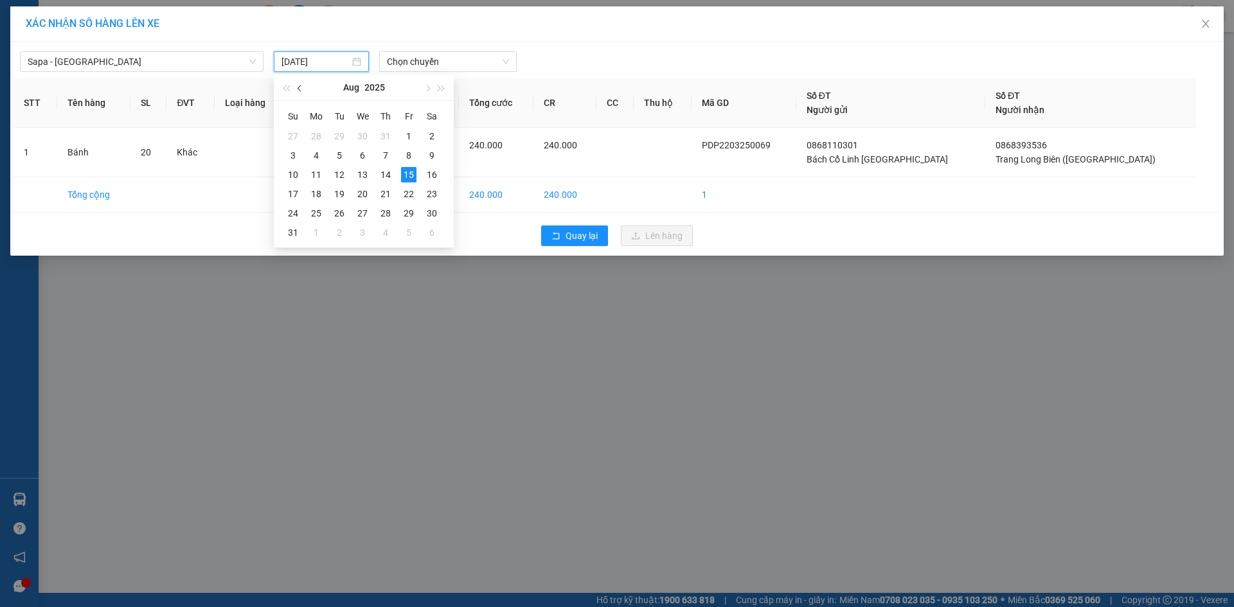
click at [298, 86] on button "button" at bounding box center [300, 88] width 14 height 26
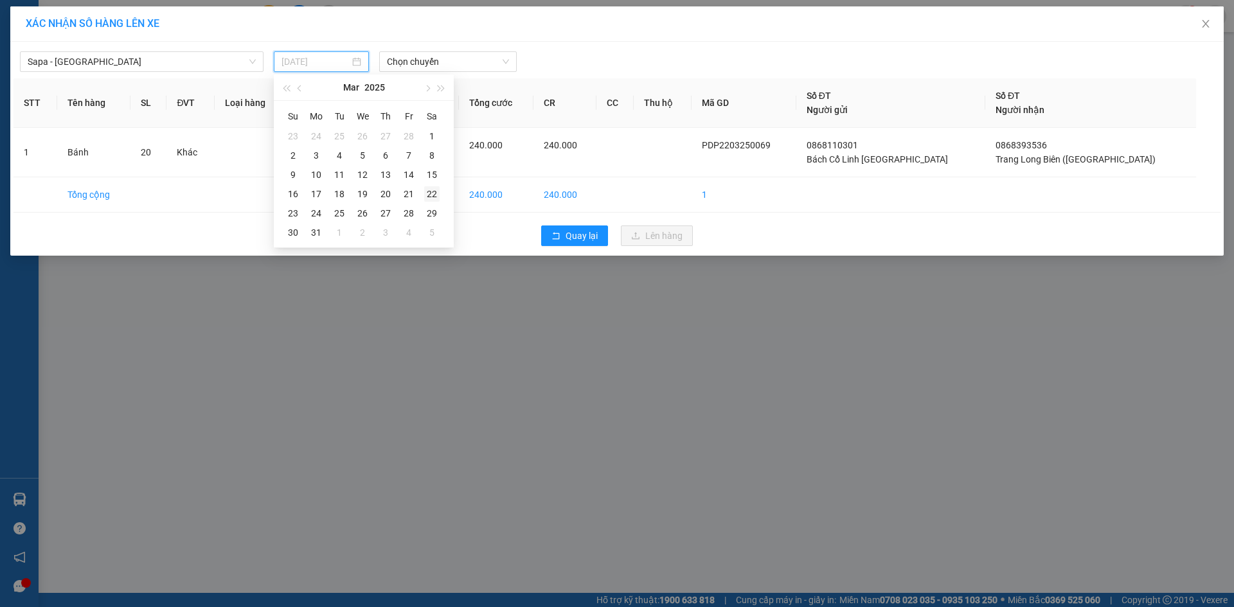
click at [432, 194] on div "22" at bounding box center [431, 193] width 15 height 15
type input "[DATE]"
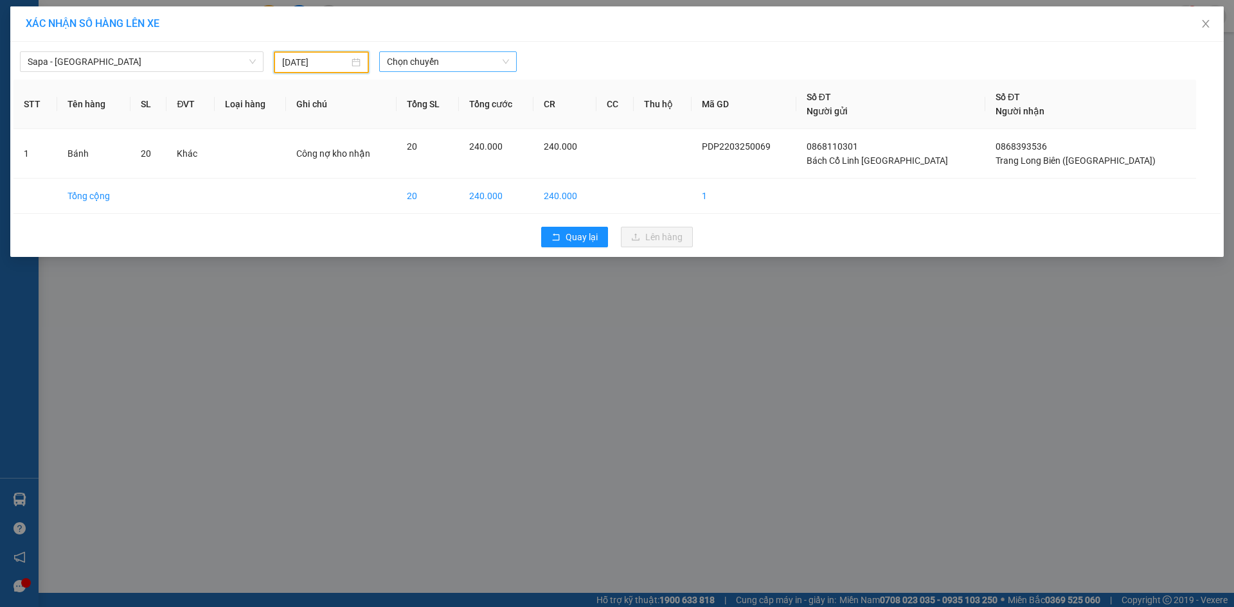
click at [465, 59] on span "Chọn chuyến" at bounding box center [448, 61] width 122 height 19
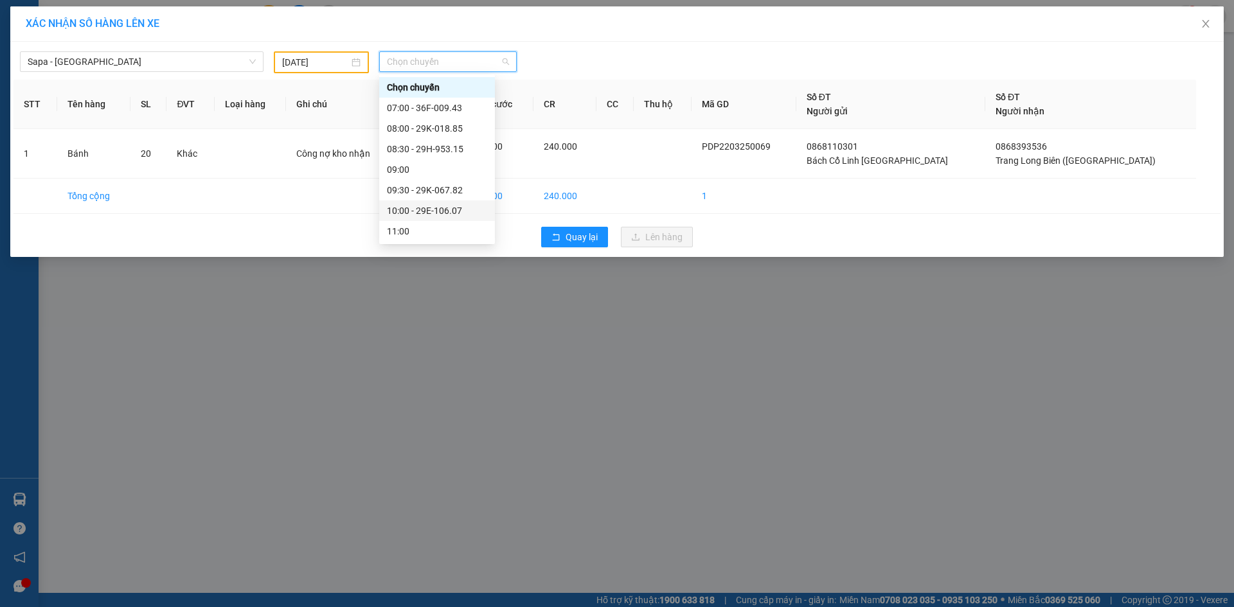
scroll to position [193, 0]
click at [449, 138] on div "14:00 - 29E-109.65" at bounding box center [437, 141] width 100 height 14
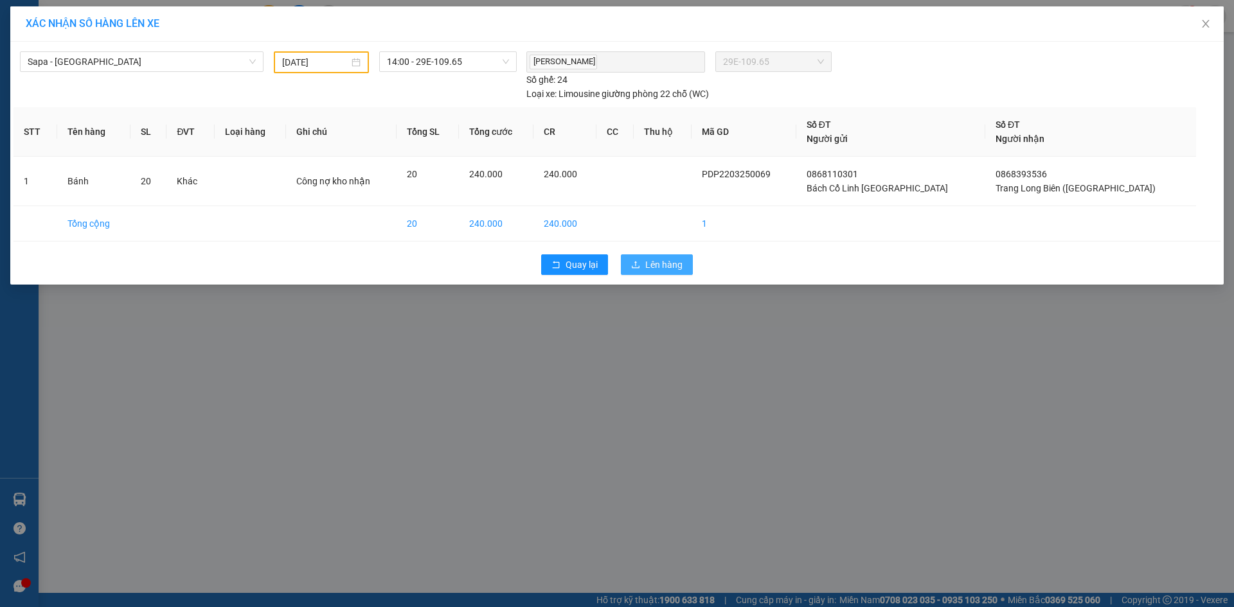
click at [677, 259] on span "Lên hàng" at bounding box center [663, 265] width 37 height 14
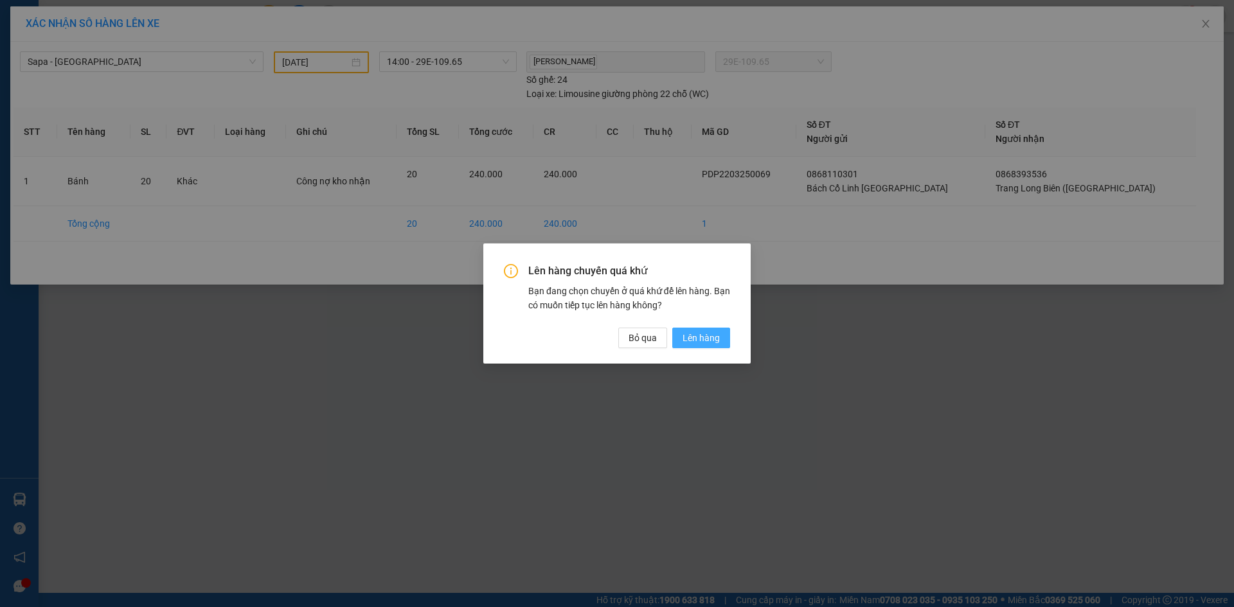
click at [704, 335] on span "Lên hàng" at bounding box center [700, 338] width 37 height 14
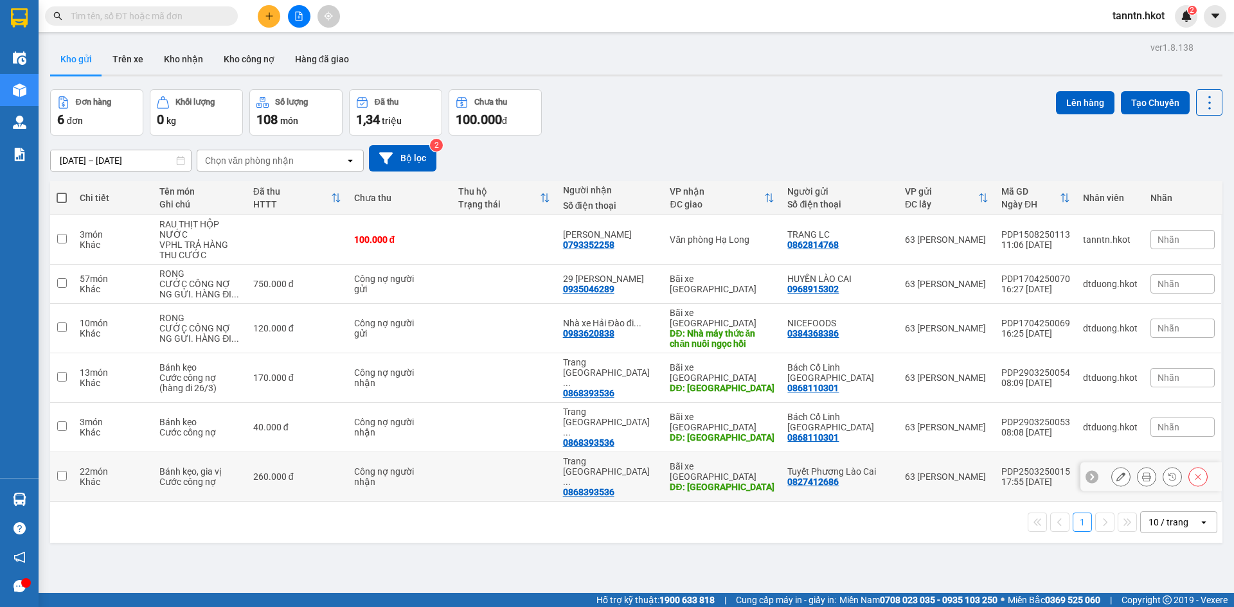
click at [759, 482] on div "DĐ: [GEOGRAPHIC_DATA]" at bounding box center [722, 487] width 105 height 10
checkbox input "true"
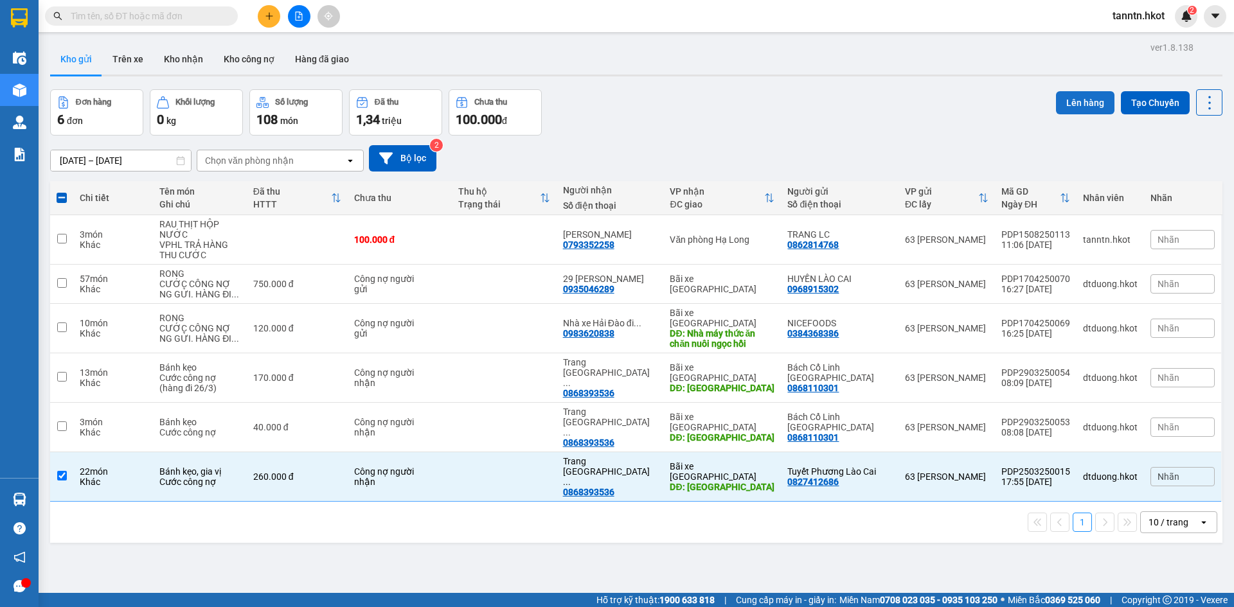
click at [1067, 104] on button "Lên hàng" at bounding box center [1085, 102] width 58 height 23
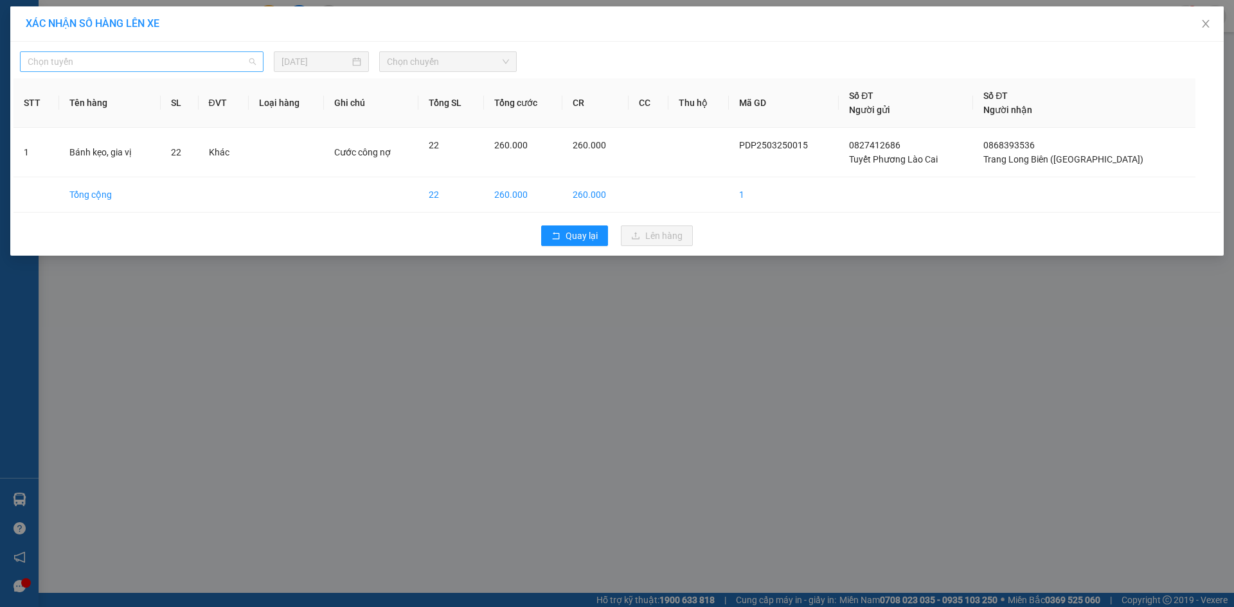
click at [240, 56] on span "Chọn tuyến" at bounding box center [142, 61] width 228 height 19
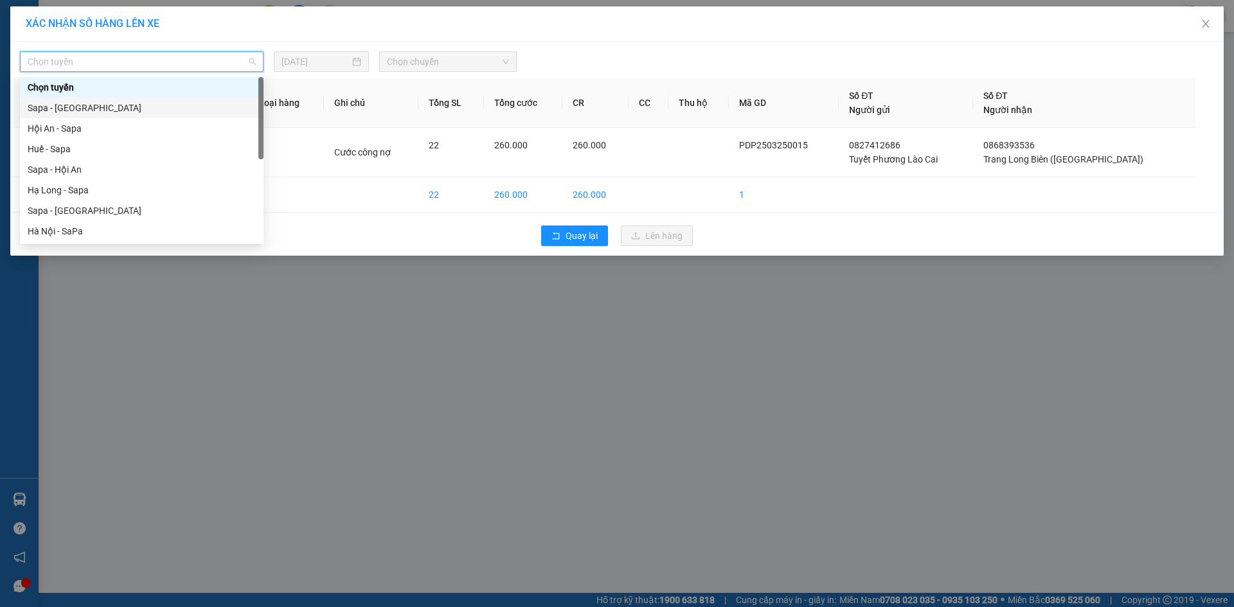
click at [226, 106] on div "Sapa - [GEOGRAPHIC_DATA]" at bounding box center [142, 108] width 228 height 14
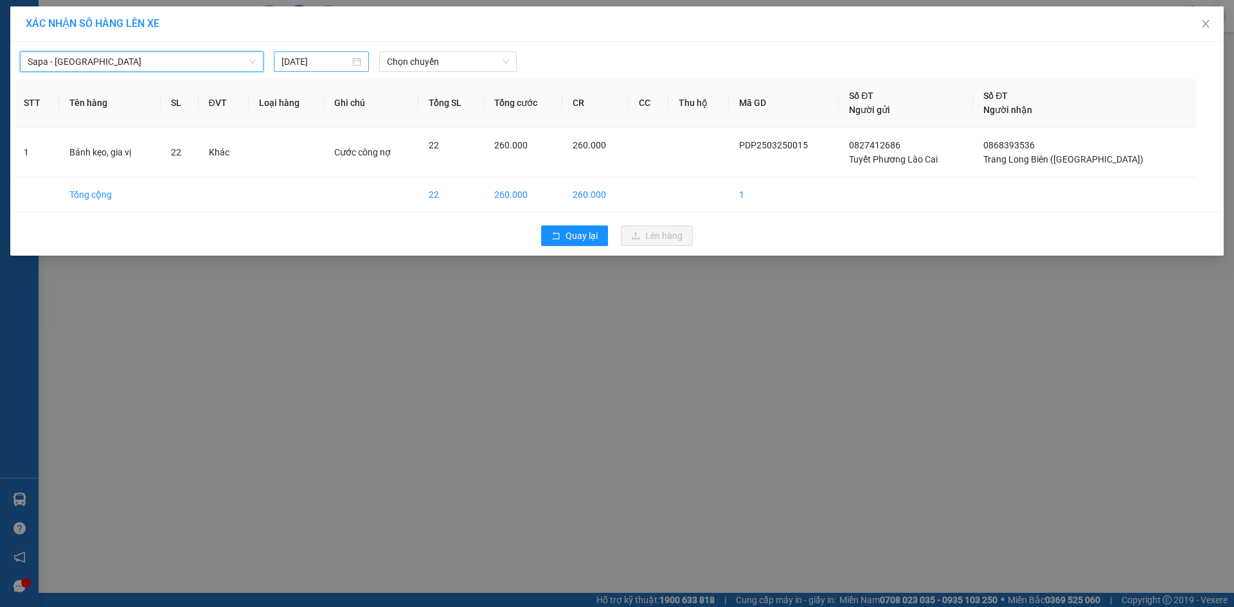
click at [324, 62] on input "[DATE]" at bounding box center [315, 62] width 68 height 14
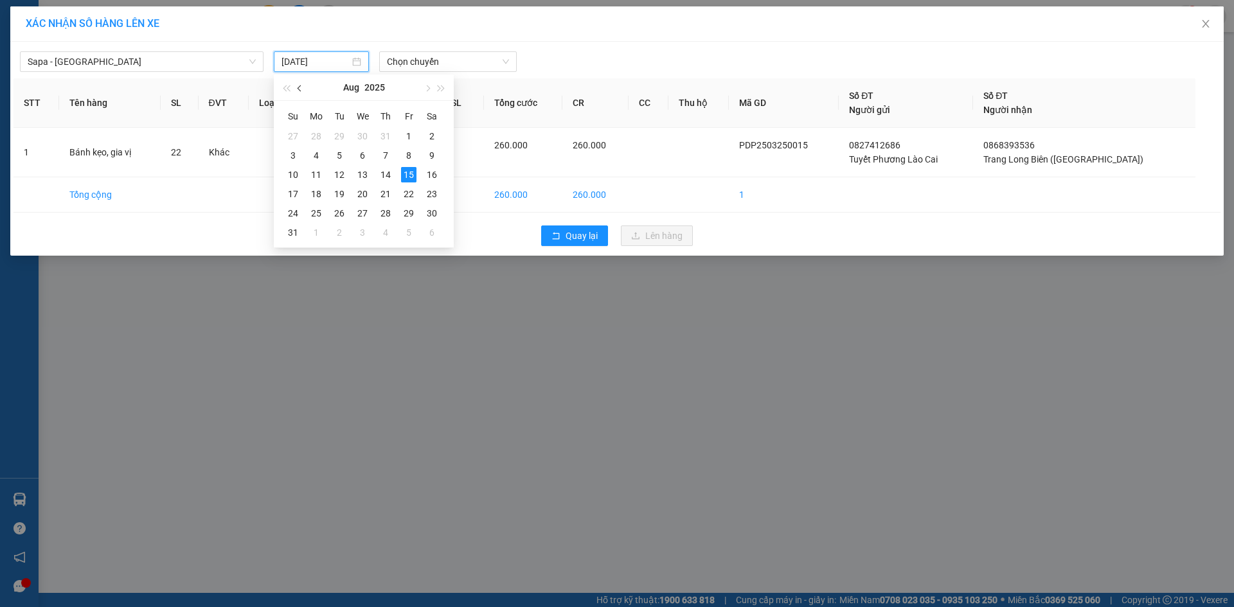
click at [297, 85] on button "button" at bounding box center [300, 88] width 14 height 26
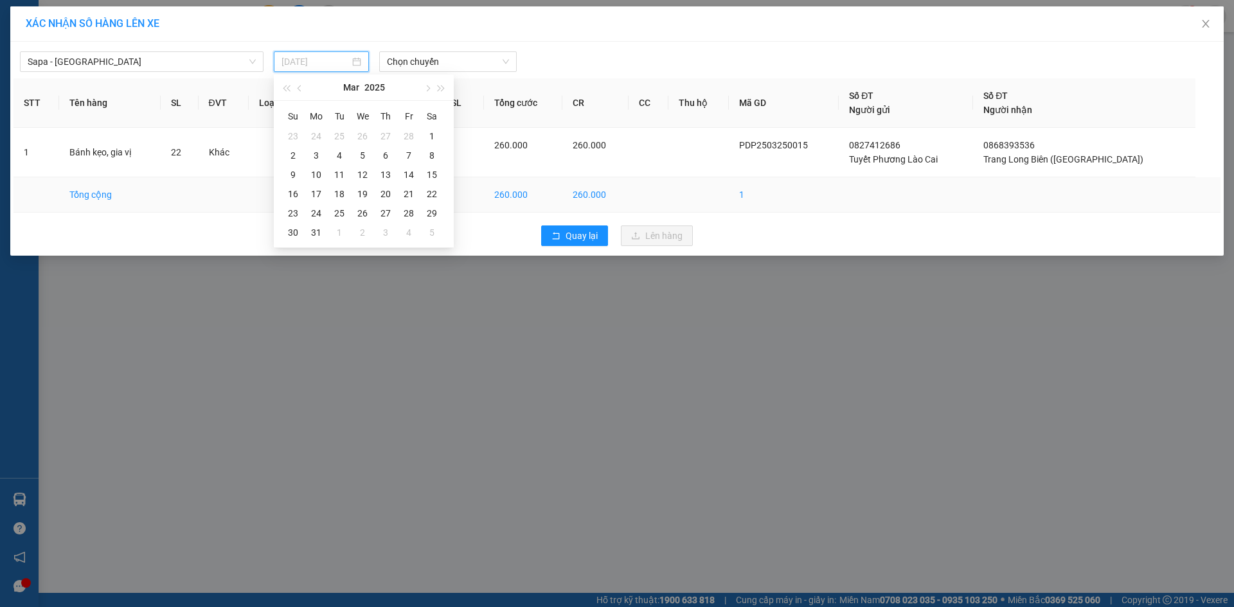
click at [339, 213] on div "25" at bounding box center [339, 213] width 15 height 15
type input "[DATE]"
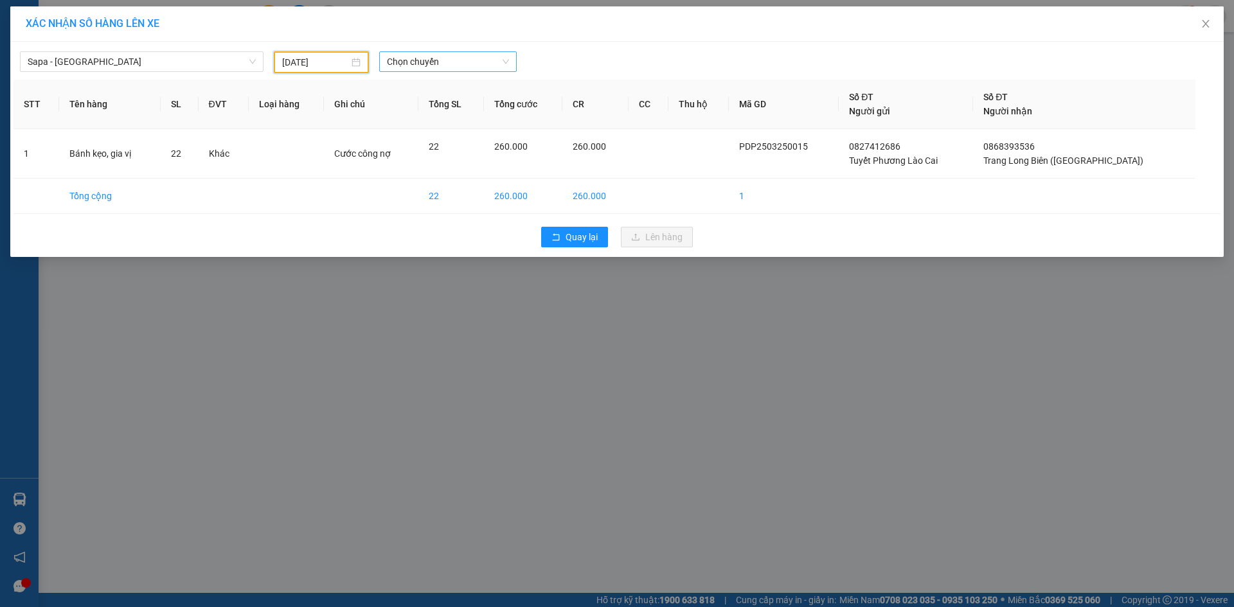
click at [448, 61] on span "Chọn chuyến" at bounding box center [448, 61] width 122 height 19
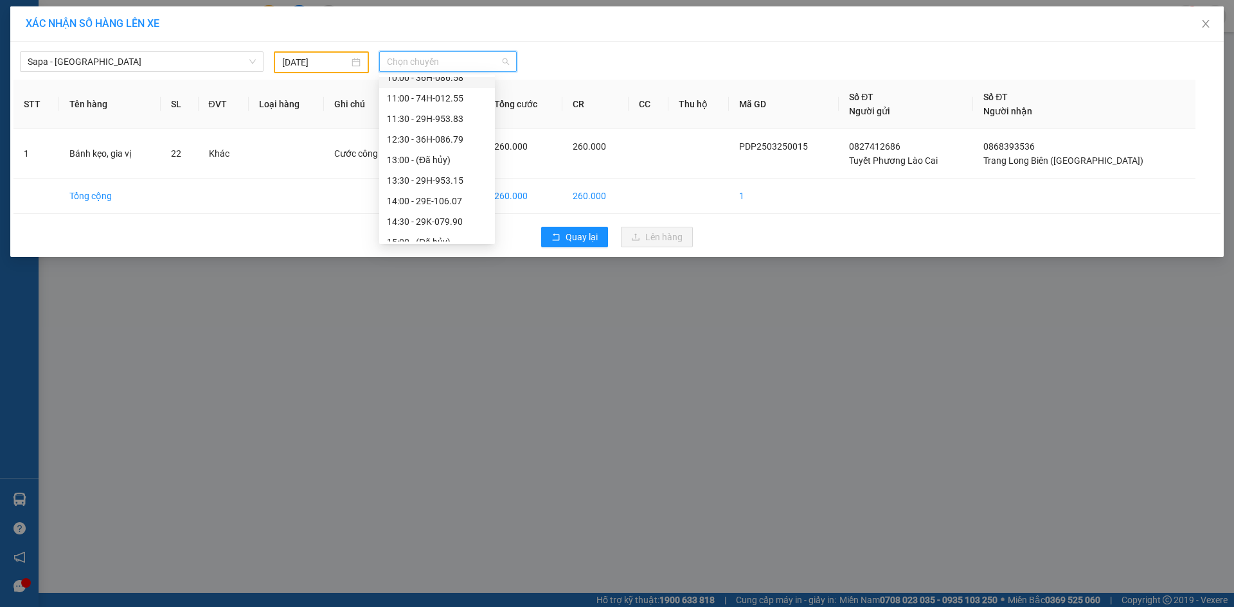
scroll to position [308, 0]
click at [449, 106] on div "16:15 - 29K-018.85" at bounding box center [437, 108] width 100 height 14
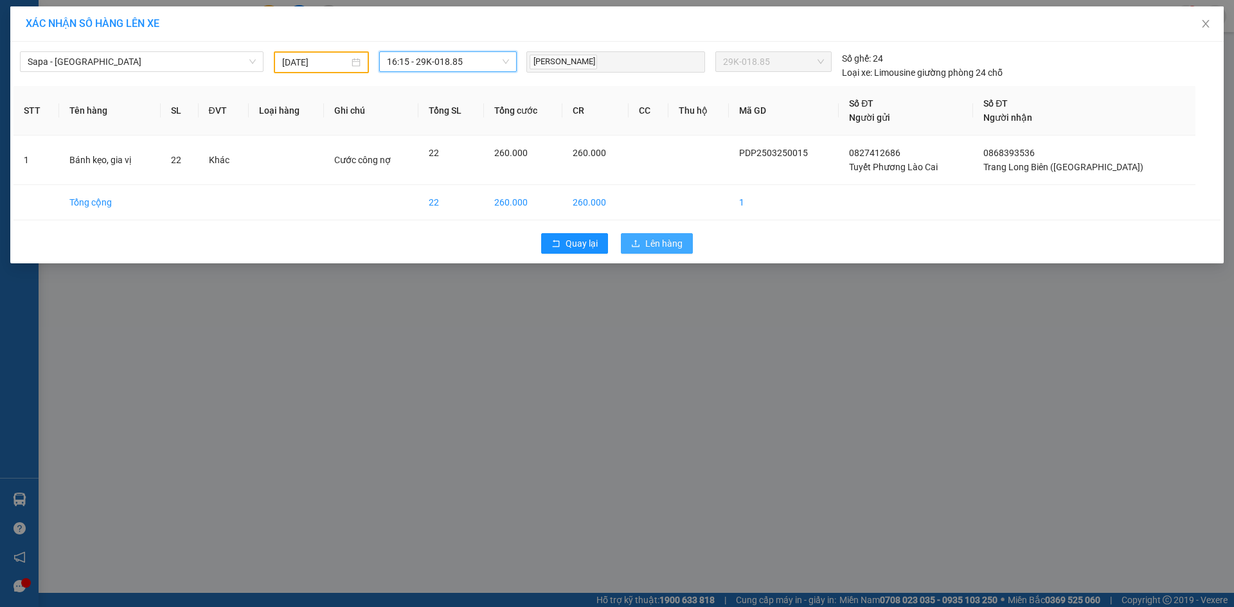
click at [663, 243] on span "Lên hàng" at bounding box center [663, 243] width 37 height 14
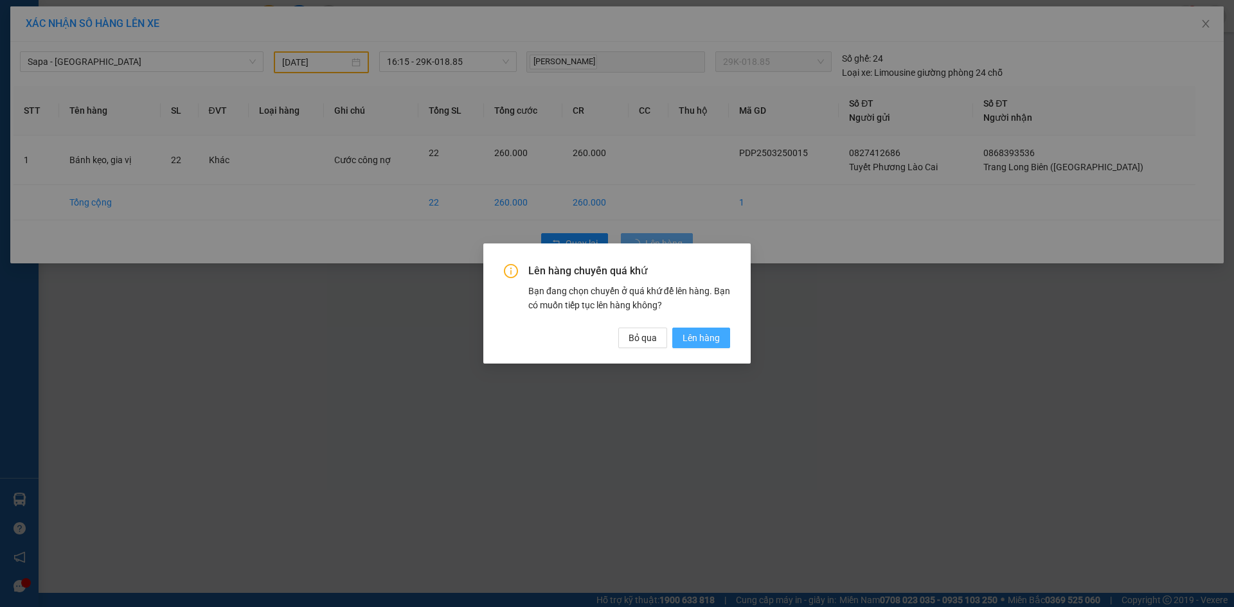
click at [703, 331] on span "Lên hàng" at bounding box center [700, 338] width 37 height 14
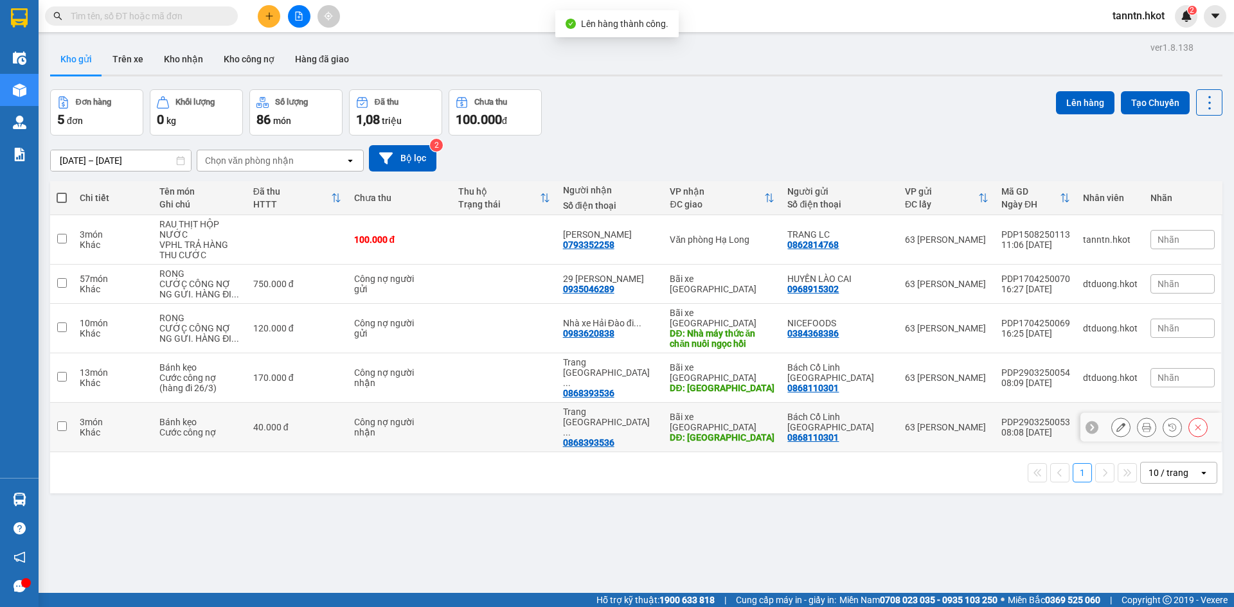
click at [768, 420] on td "Bãi xe Thạch Bàn DĐ: [GEOGRAPHIC_DATA]" at bounding box center [722, 427] width 118 height 49
checkbox input "true"
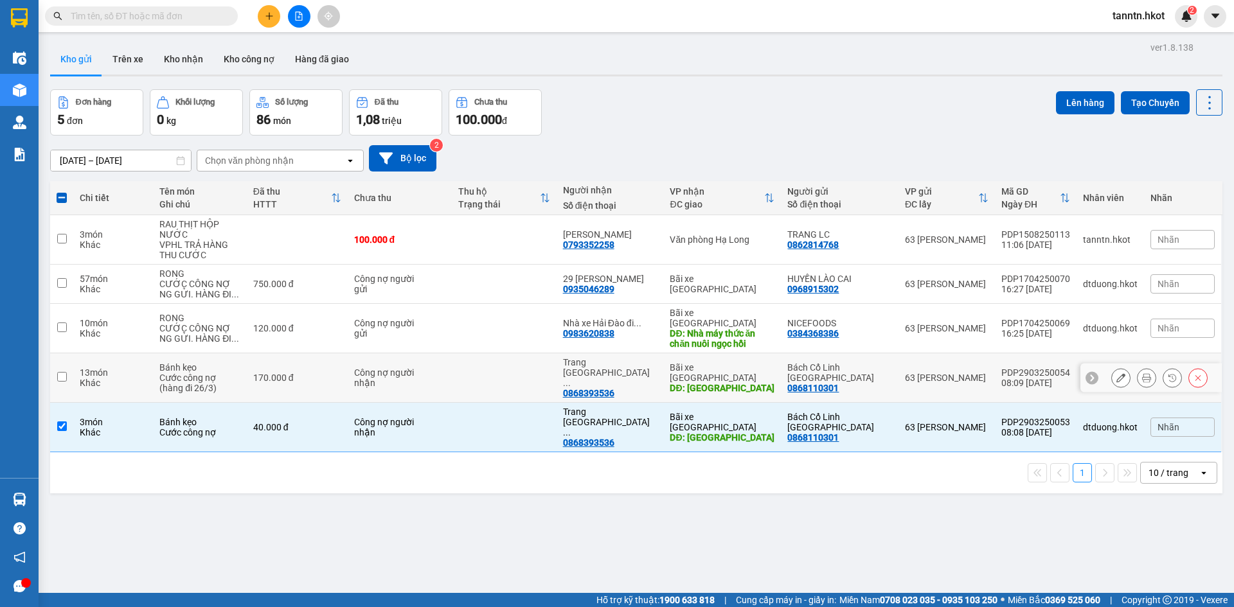
click at [770, 383] on div "DĐ: [GEOGRAPHIC_DATA]" at bounding box center [722, 388] width 105 height 10
checkbox input "true"
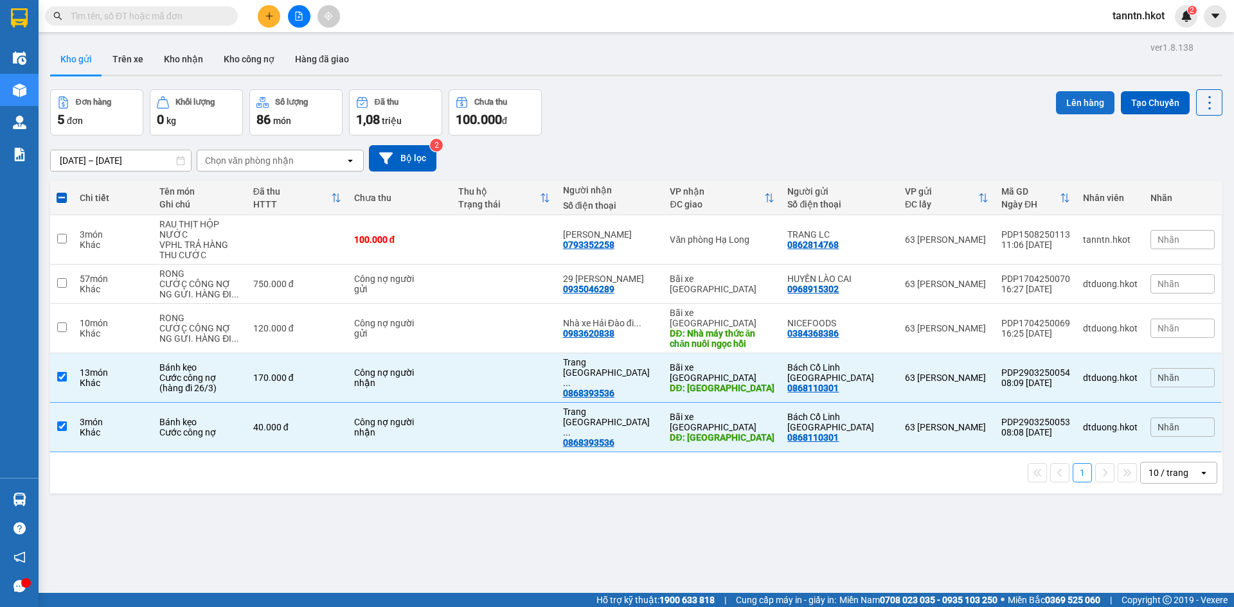
click at [1072, 103] on button "Lên hàng" at bounding box center [1085, 102] width 58 height 23
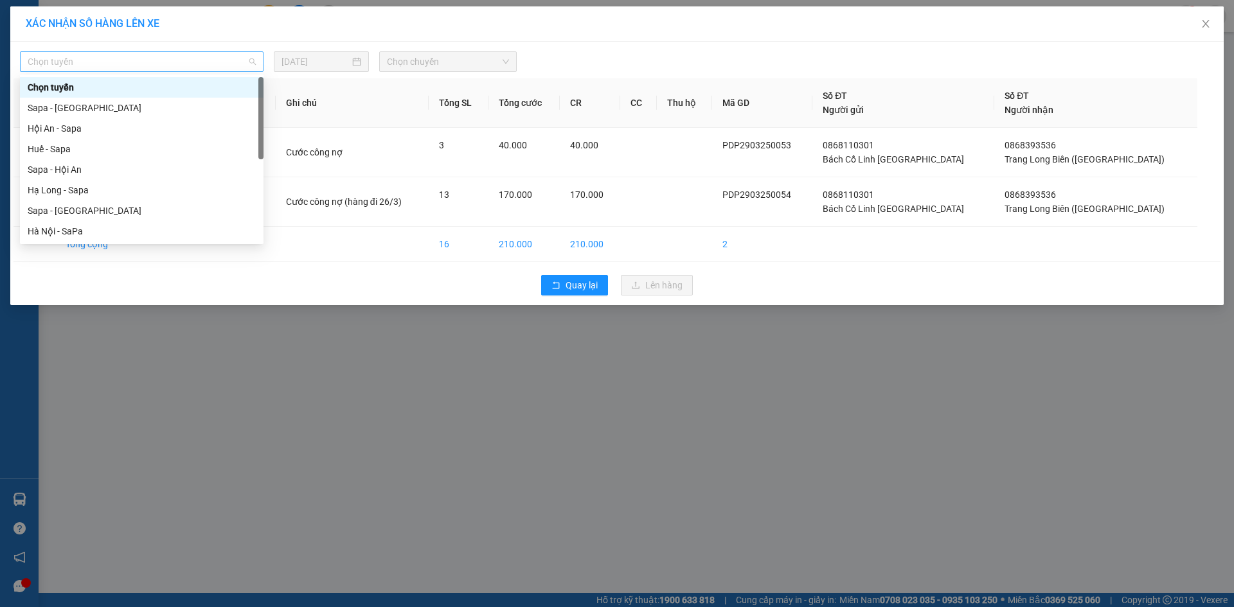
click at [251, 54] on span "Chọn tuyến" at bounding box center [142, 61] width 228 height 19
click at [231, 106] on div "Sapa - [GEOGRAPHIC_DATA]" at bounding box center [142, 108] width 228 height 14
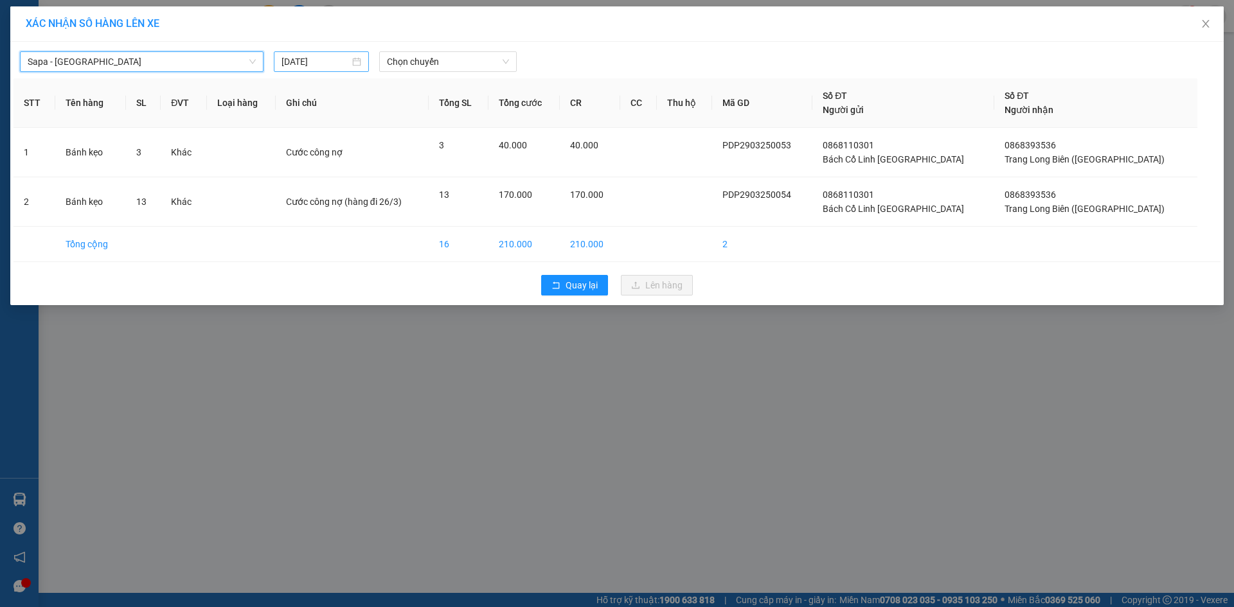
click at [356, 59] on div "[DATE]" at bounding box center [321, 62] width 80 height 14
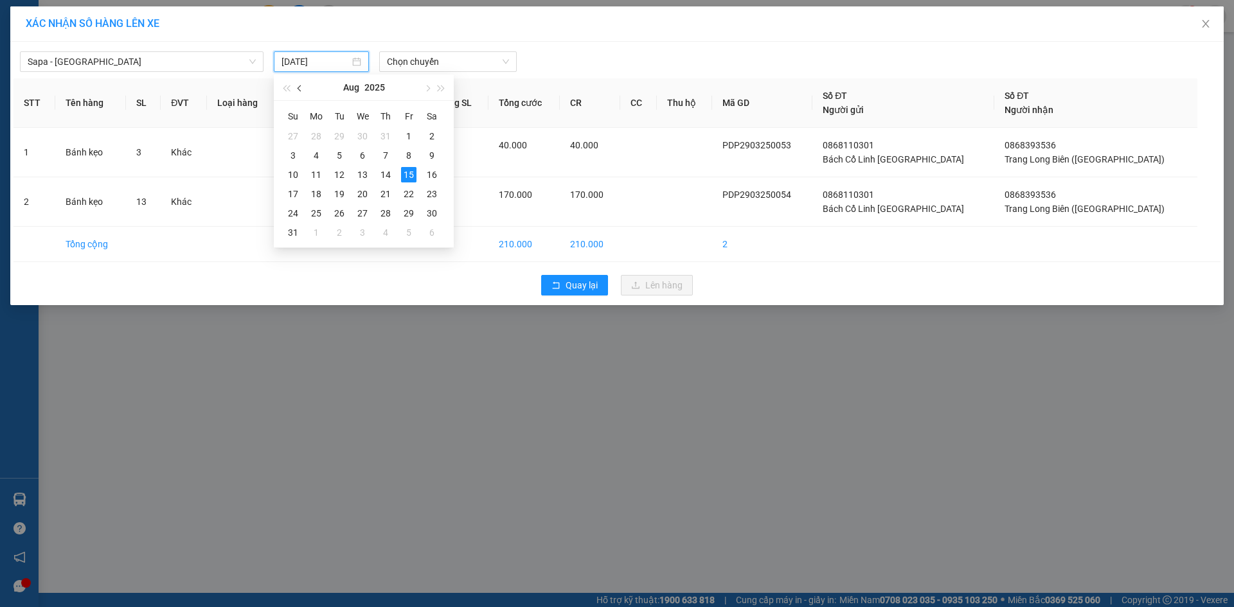
click at [296, 89] on button "button" at bounding box center [300, 88] width 14 height 26
click at [296, 88] on button "button" at bounding box center [300, 88] width 14 height 26
click at [296, 87] on button "button" at bounding box center [300, 88] width 14 height 26
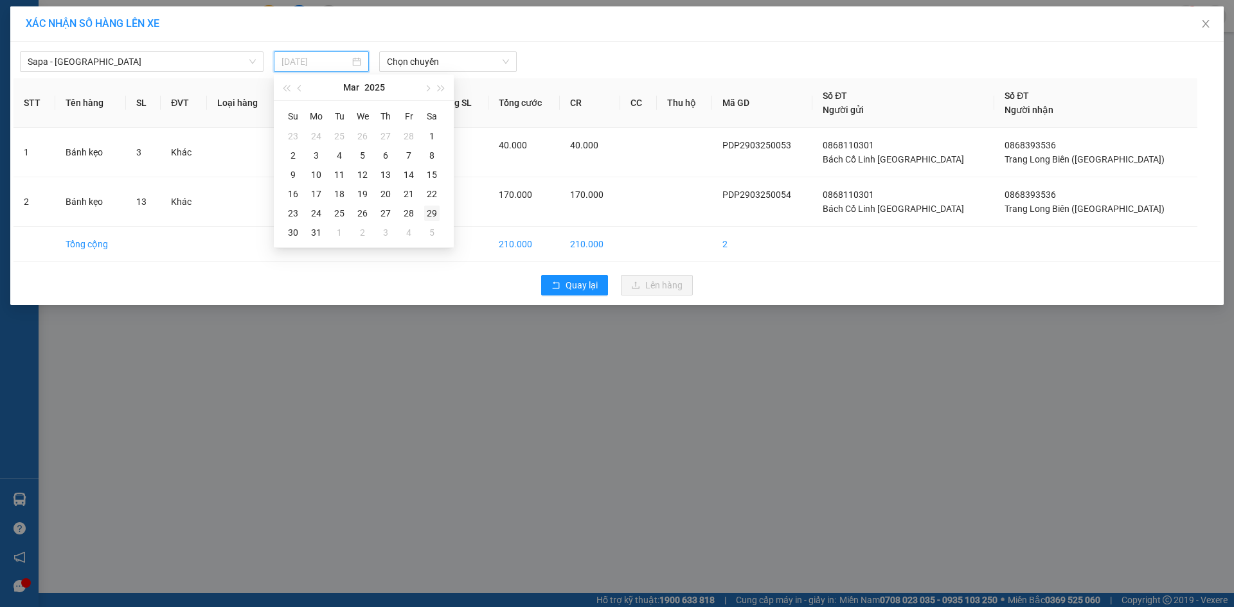
click at [430, 211] on div "29" at bounding box center [431, 213] width 15 height 15
type input "[DATE]"
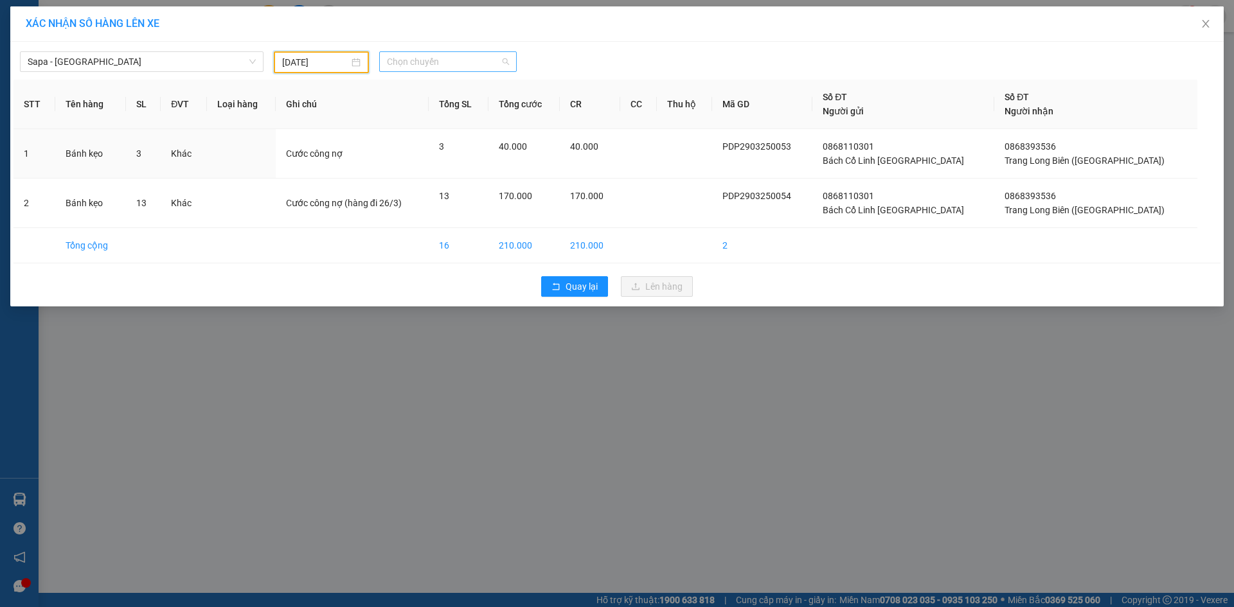
click at [466, 65] on span "Chọn chuyến" at bounding box center [448, 61] width 122 height 19
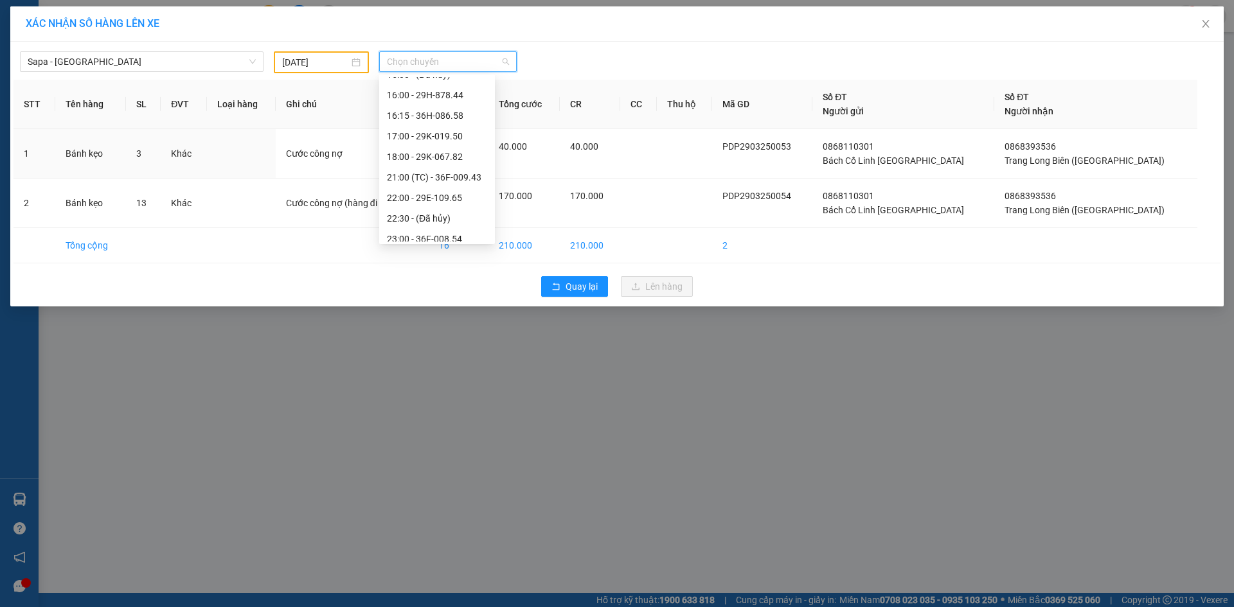
scroll to position [321, 0]
click at [458, 112] on div "17:00 - 29K-019.50" at bounding box center [437, 116] width 100 height 14
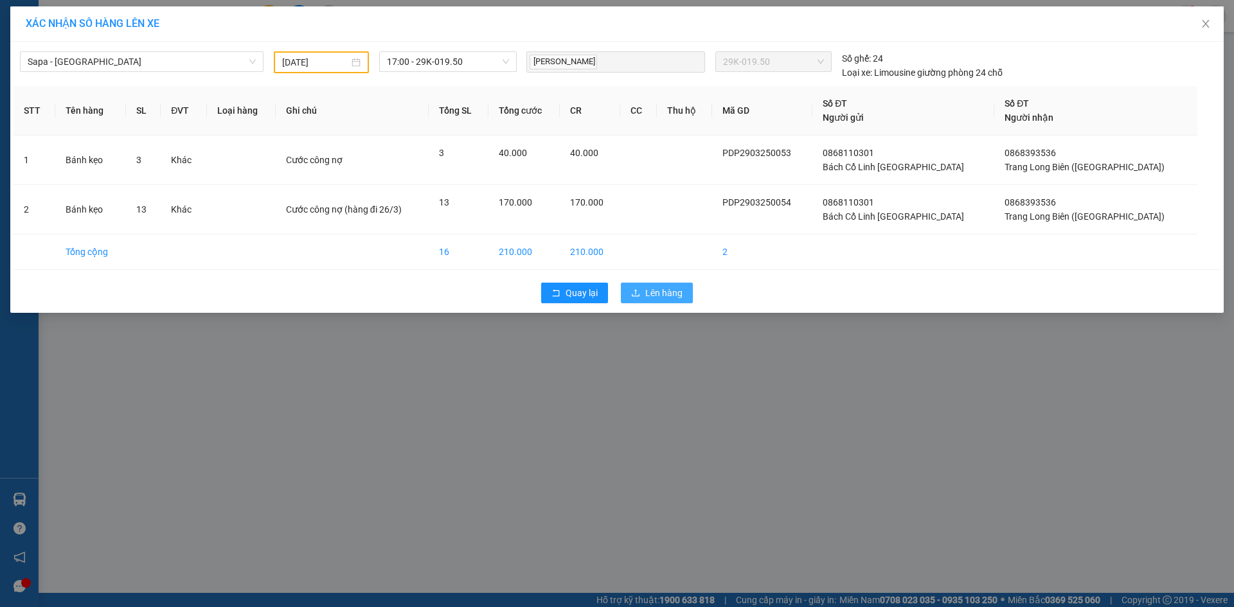
click at [686, 299] on button "Lên hàng" at bounding box center [657, 293] width 72 height 21
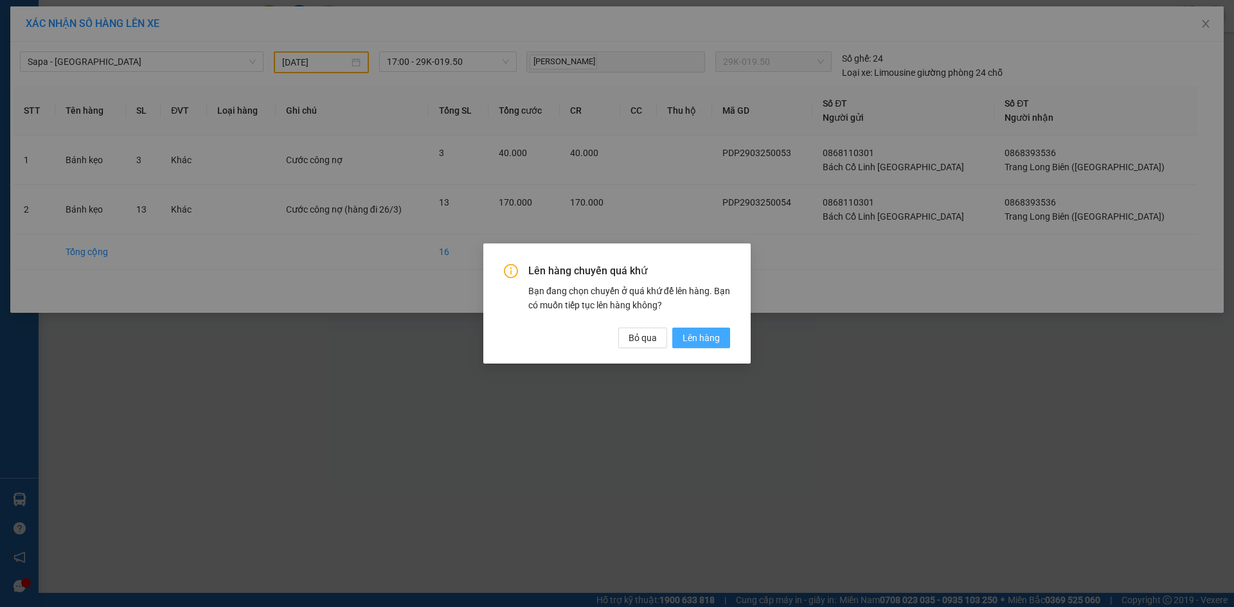
click at [716, 336] on span "Lên hàng" at bounding box center [700, 338] width 37 height 14
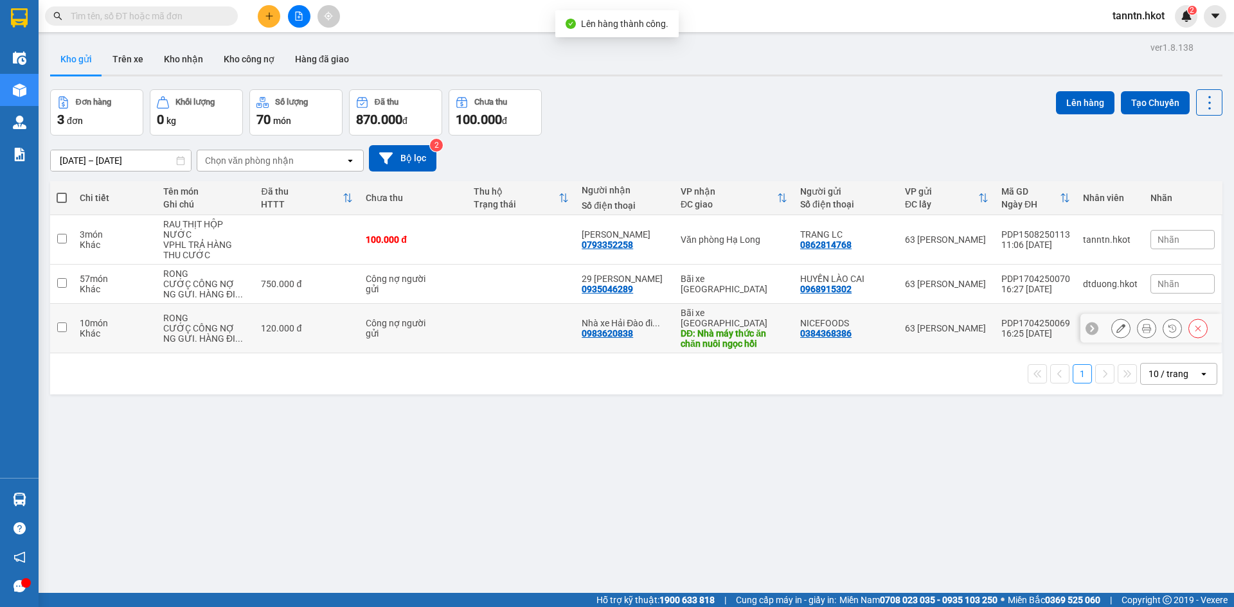
drag, startPoint x: 716, startPoint y: 336, endPoint x: 717, endPoint y: 330, distance: 6.5
click at [716, 336] on div "DĐ: Nhà máy thức ăn chăn nuôi ngọc hồi" at bounding box center [733, 338] width 107 height 21
checkbox input "true"
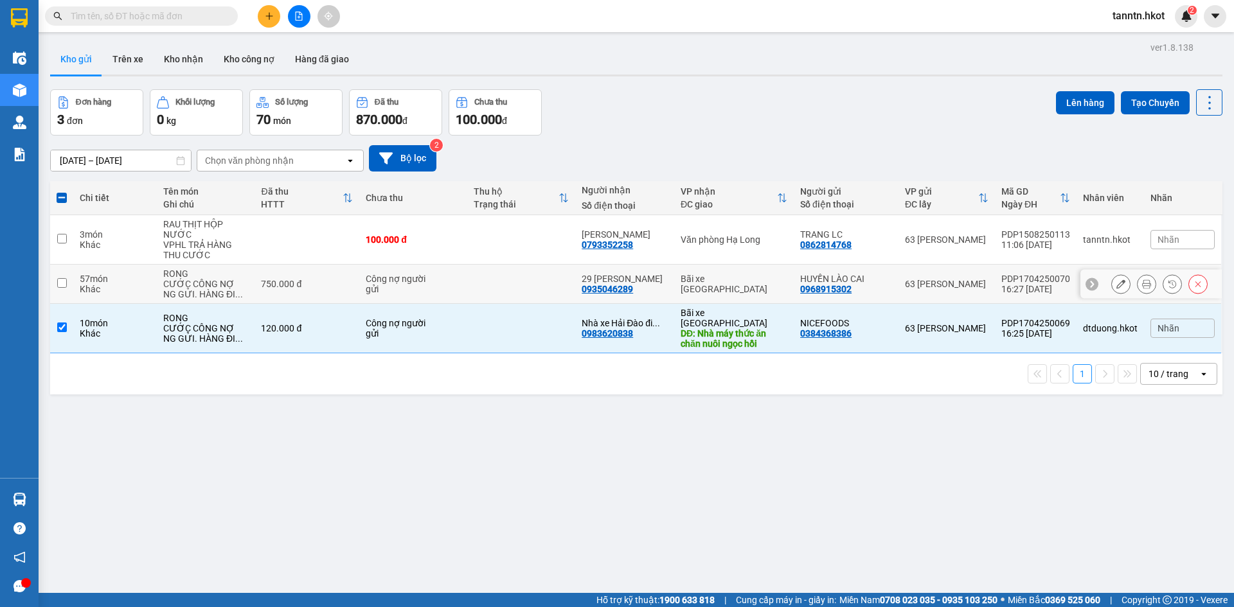
click at [718, 279] on div "Bãi xe [GEOGRAPHIC_DATA]" at bounding box center [733, 284] width 107 height 21
checkbox input "true"
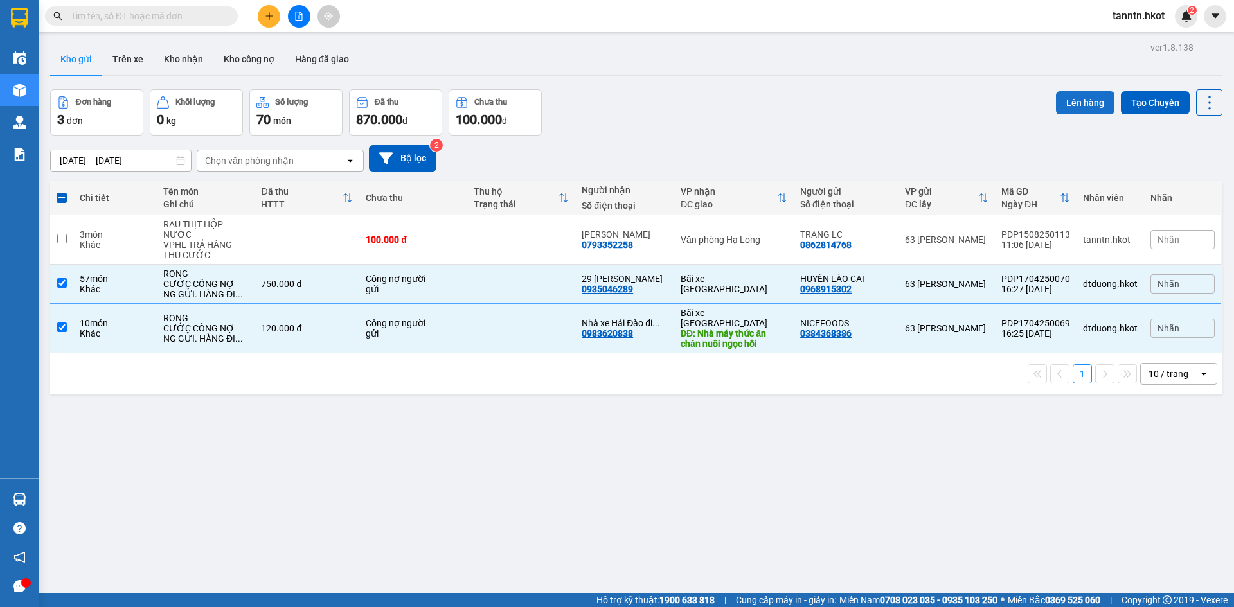
click at [1067, 106] on button "Lên hàng" at bounding box center [1085, 102] width 58 height 23
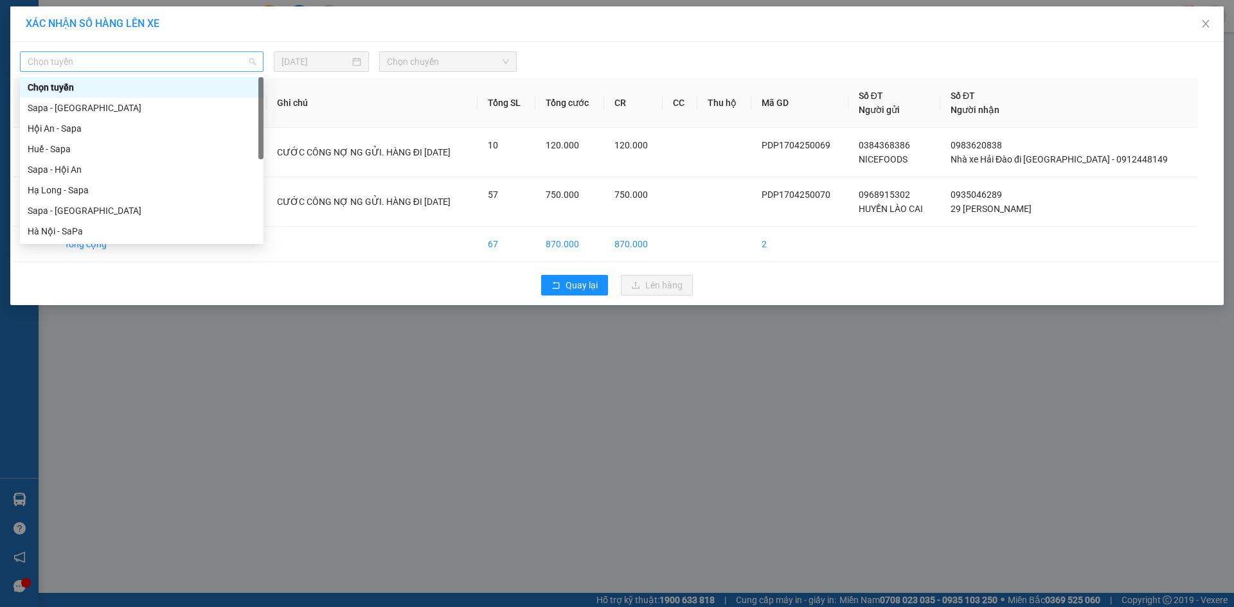
click at [252, 61] on span "Chọn tuyến" at bounding box center [142, 61] width 228 height 19
click at [228, 107] on div "Sapa - [GEOGRAPHIC_DATA]" at bounding box center [142, 108] width 228 height 14
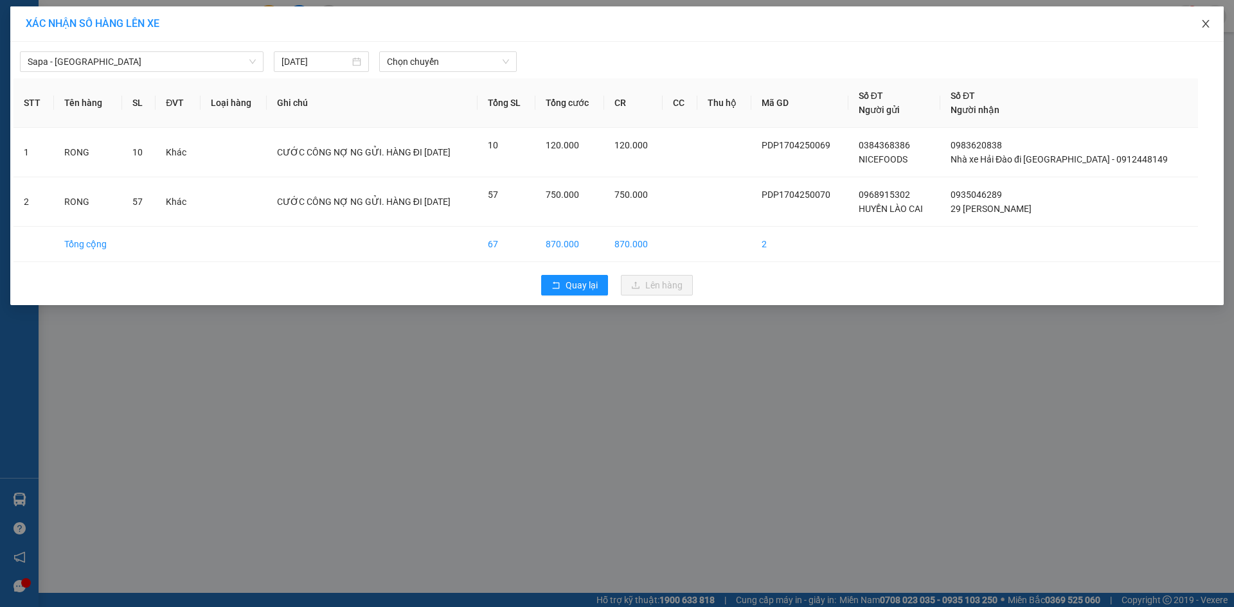
click at [1205, 20] on icon "close" at bounding box center [1205, 24] width 10 height 10
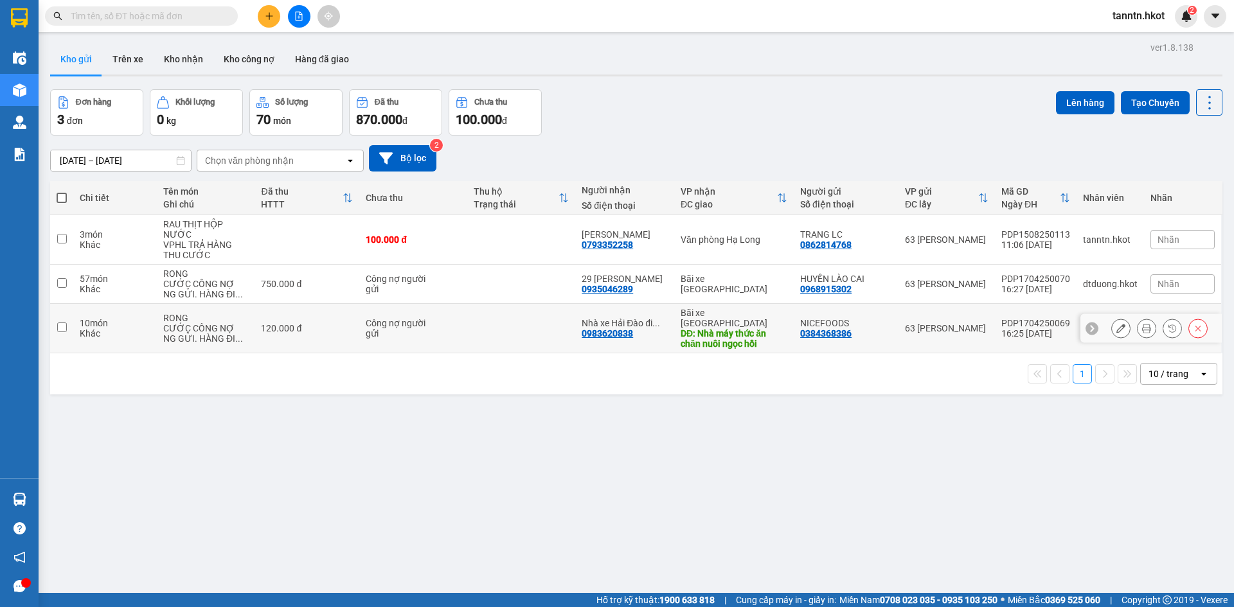
click at [459, 321] on td "Công nợ người gửi" at bounding box center [413, 328] width 108 height 49
checkbox input "true"
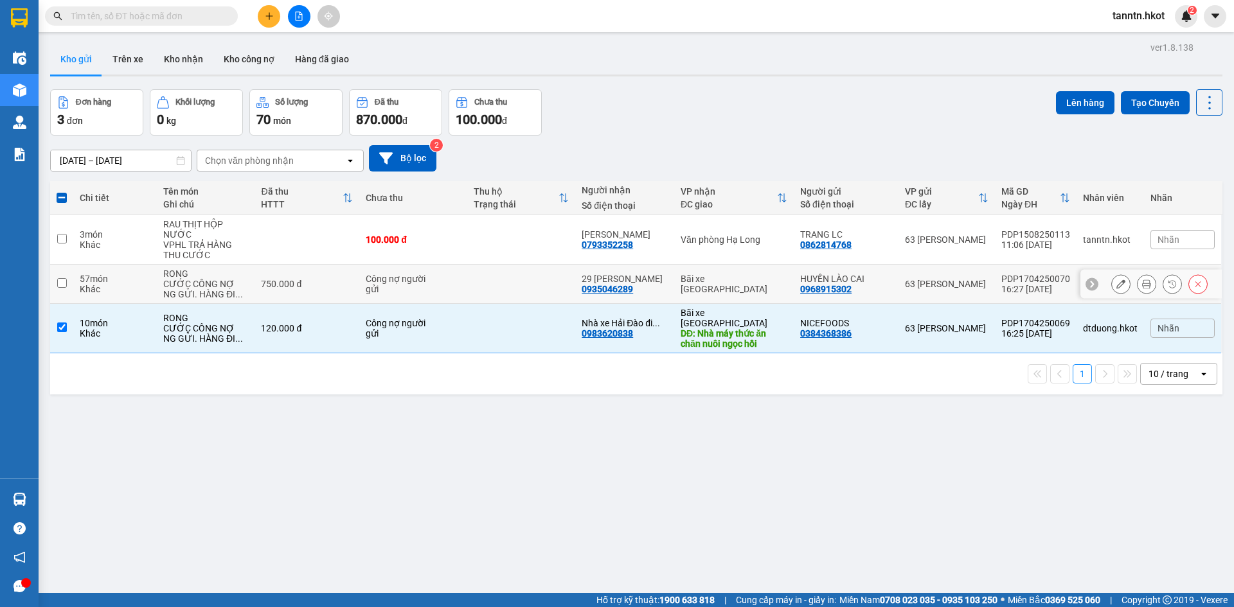
click at [468, 284] on td at bounding box center [521, 284] width 108 height 39
checkbox input "true"
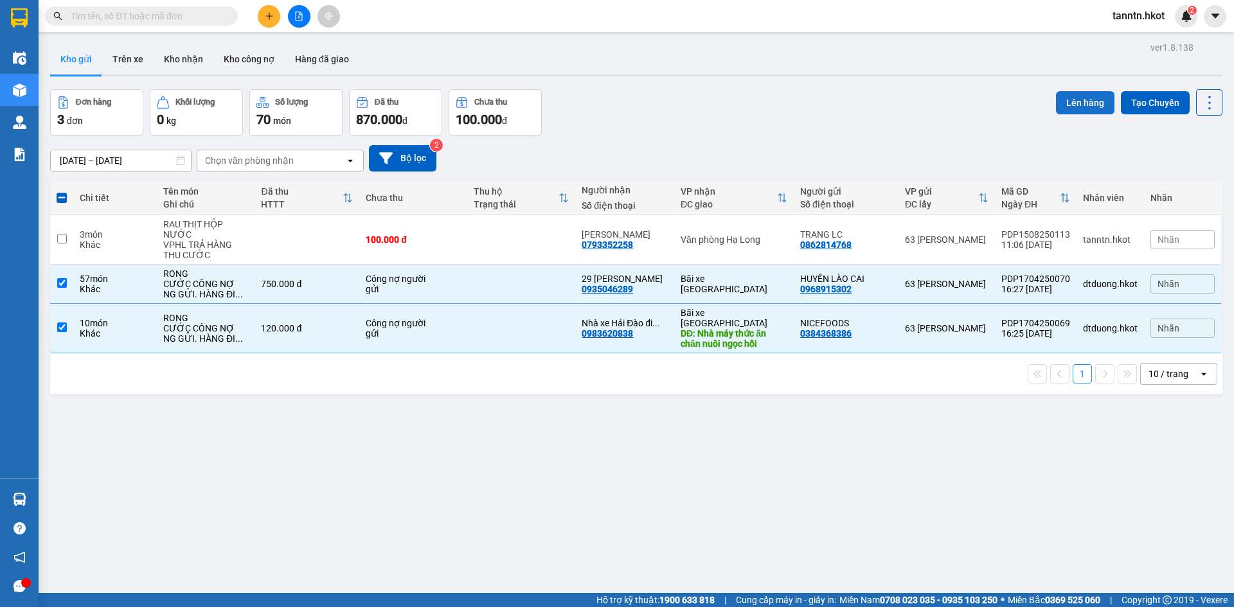
click at [1069, 96] on button "Lên hàng" at bounding box center [1085, 102] width 58 height 23
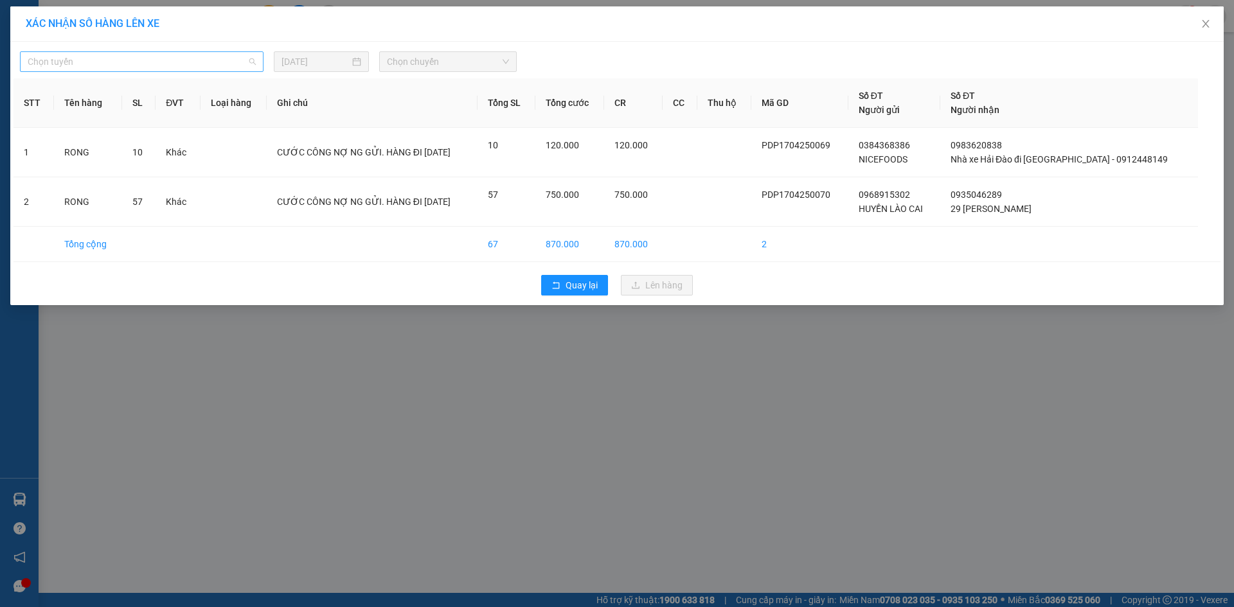
click at [207, 56] on span "Chọn tuyến" at bounding box center [142, 61] width 228 height 19
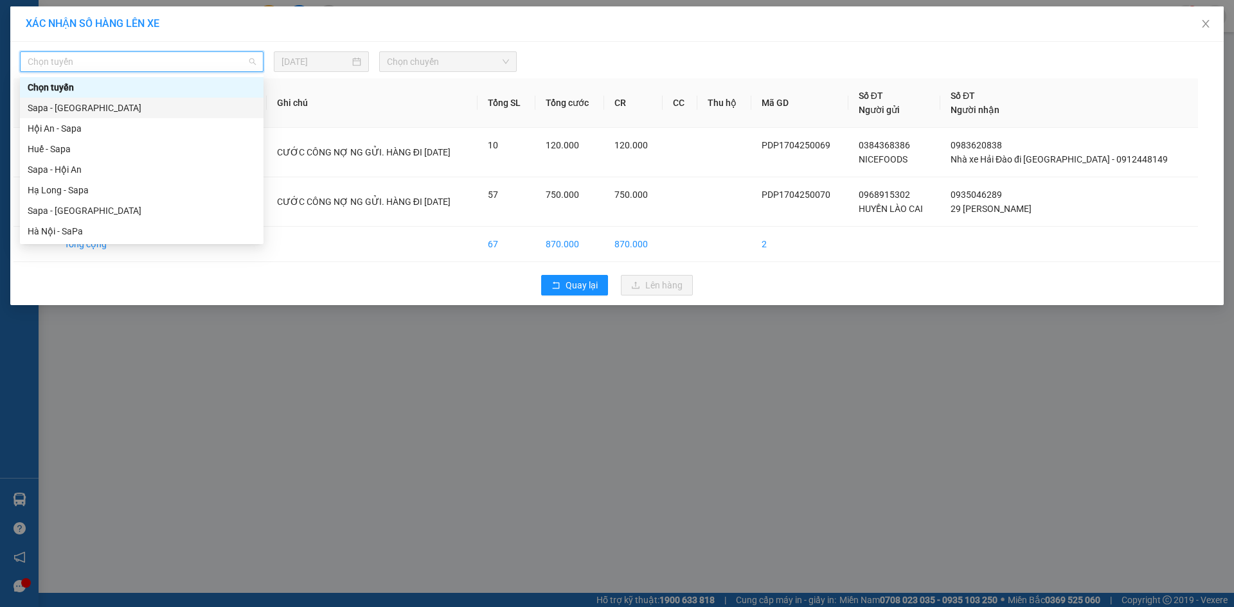
click at [153, 105] on div "Sapa - [GEOGRAPHIC_DATA]" at bounding box center [142, 108] width 228 height 14
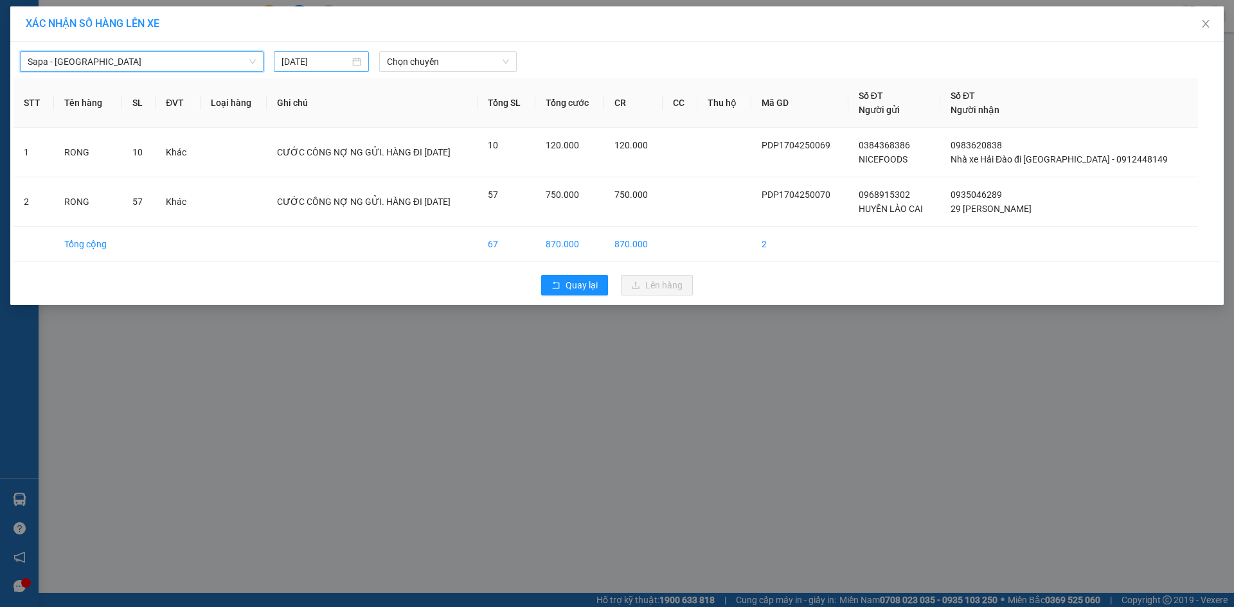
click at [317, 58] on input "[DATE]" at bounding box center [315, 62] width 68 height 14
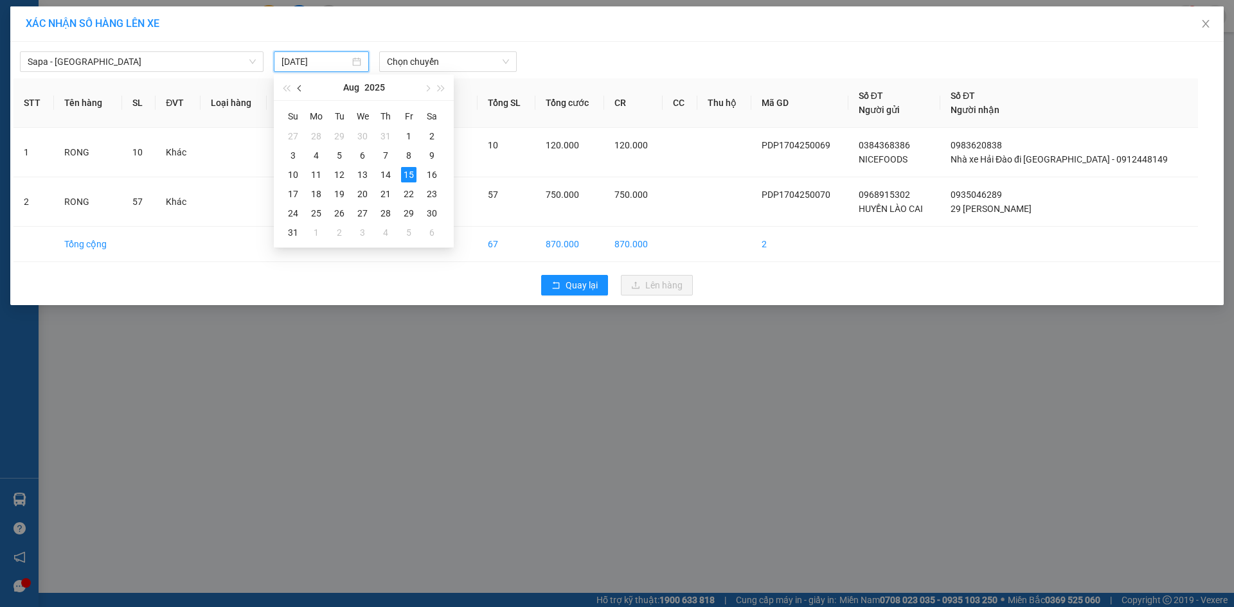
click at [299, 88] on span "button" at bounding box center [301, 88] width 6 height 6
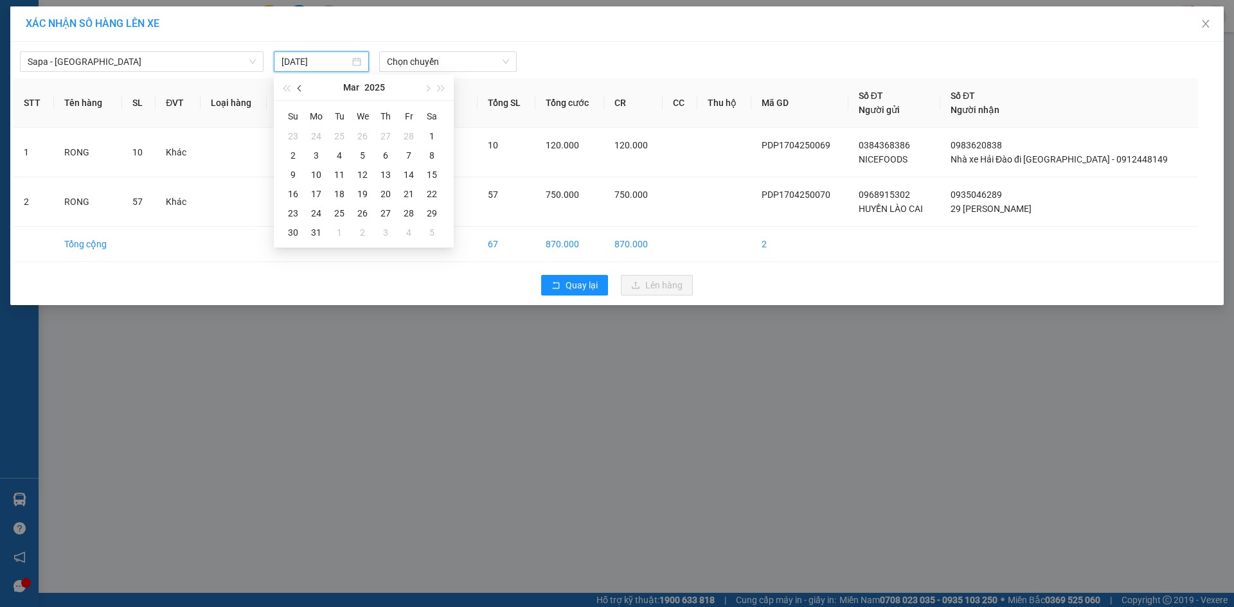
click at [299, 88] on span "button" at bounding box center [301, 88] width 6 height 6
click at [423, 87] on button "button" at bounding box center [427, 88] width 14 height 26
click at [317, 196] on div "17" at bounding box center [315, 193] width 15 height 15
type input "[DATE]"
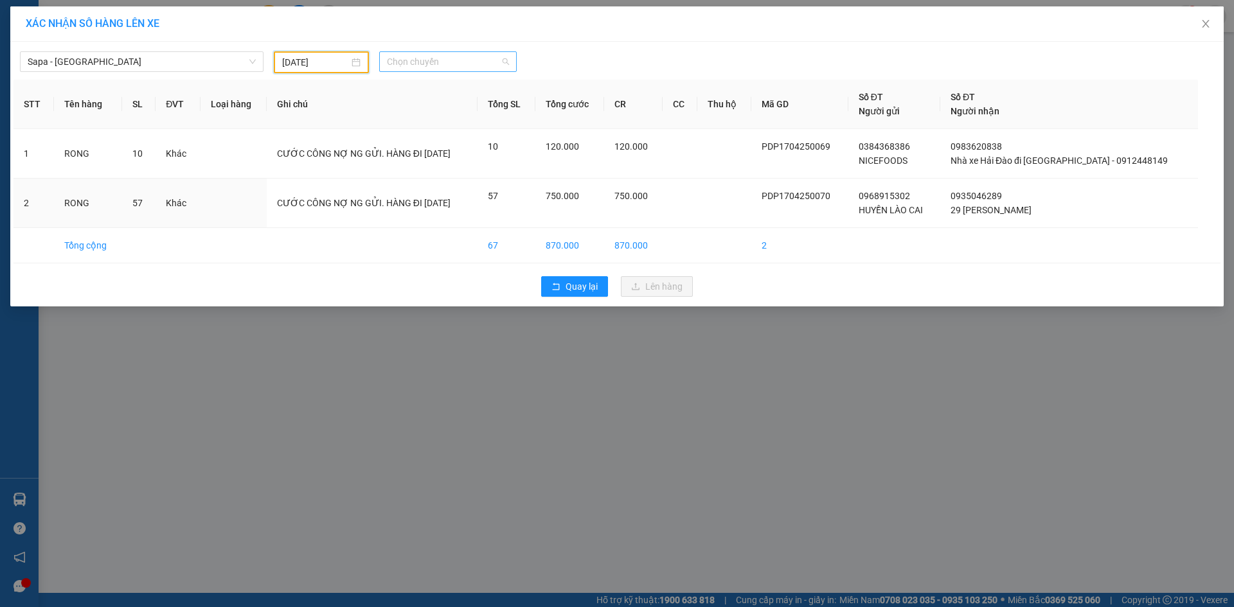
click at [445, 59] on span "Chọn chuyến" at bounding box center [448, 61] width 122 height 19
click at [444, 159] on div "14:30 - 29K-079.90" at bounding box center [437, 162] width 100 height 14
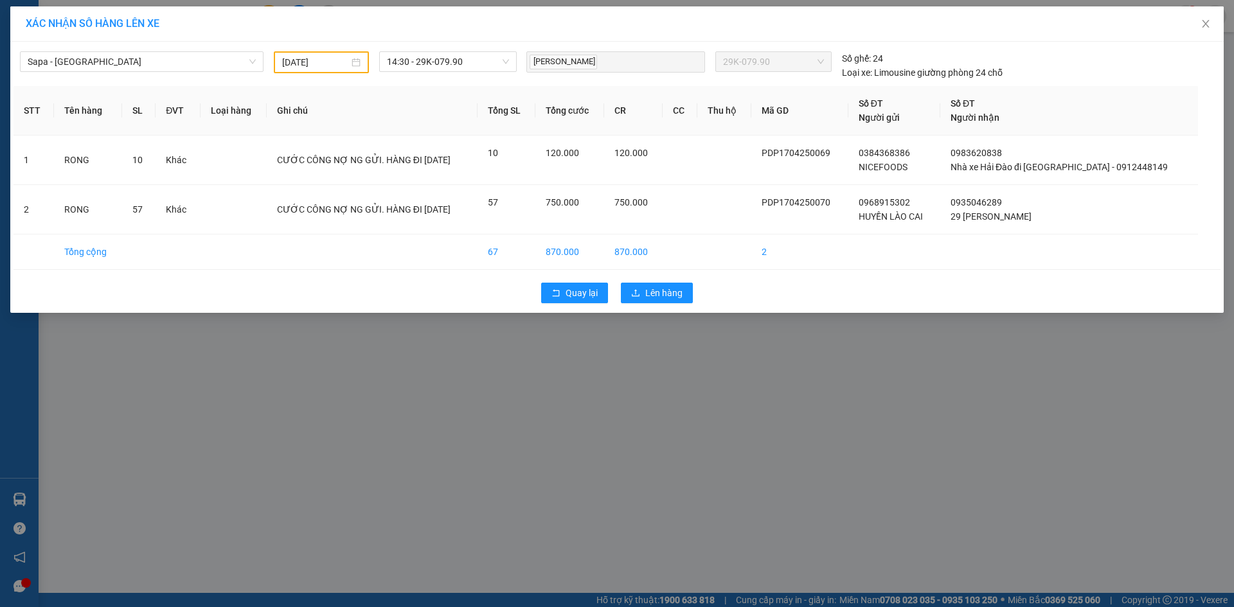
click at [668, 282] on div "Quay lại Lên hàng" at bounding box center [616, 292] width 1207 height 33
click at [661, 295] on span "Lên hàng" at bounding box center [663, 293] width 37 height 14
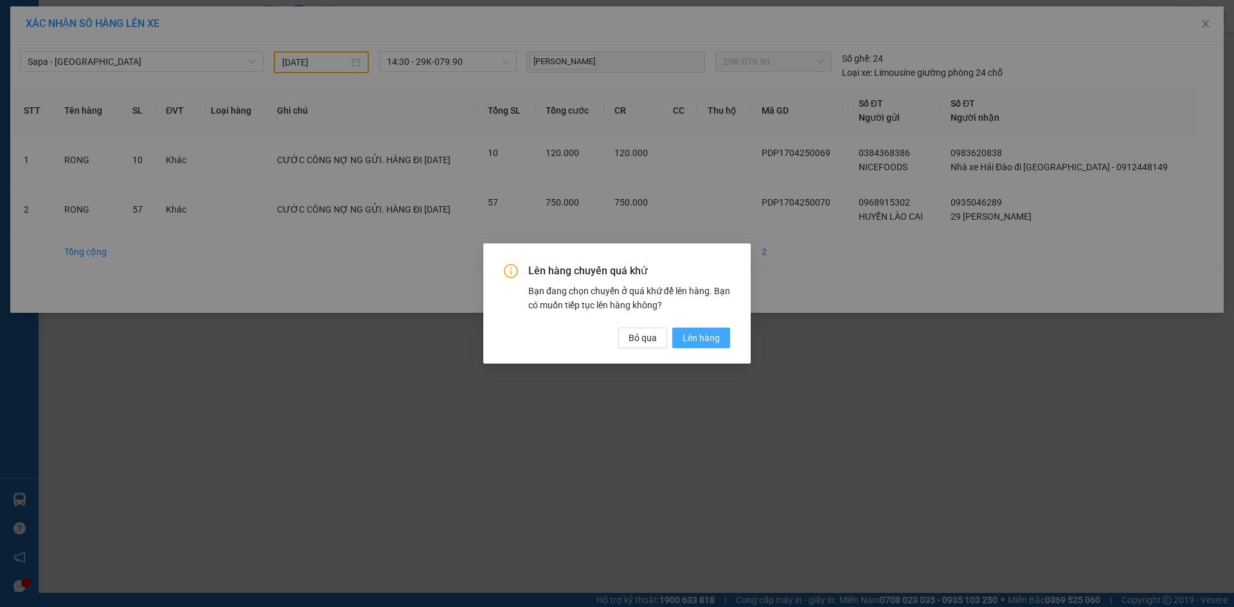
click at [718, 337] on span "Lên hàng" at bounding box center [700, 338] width 37 height 14
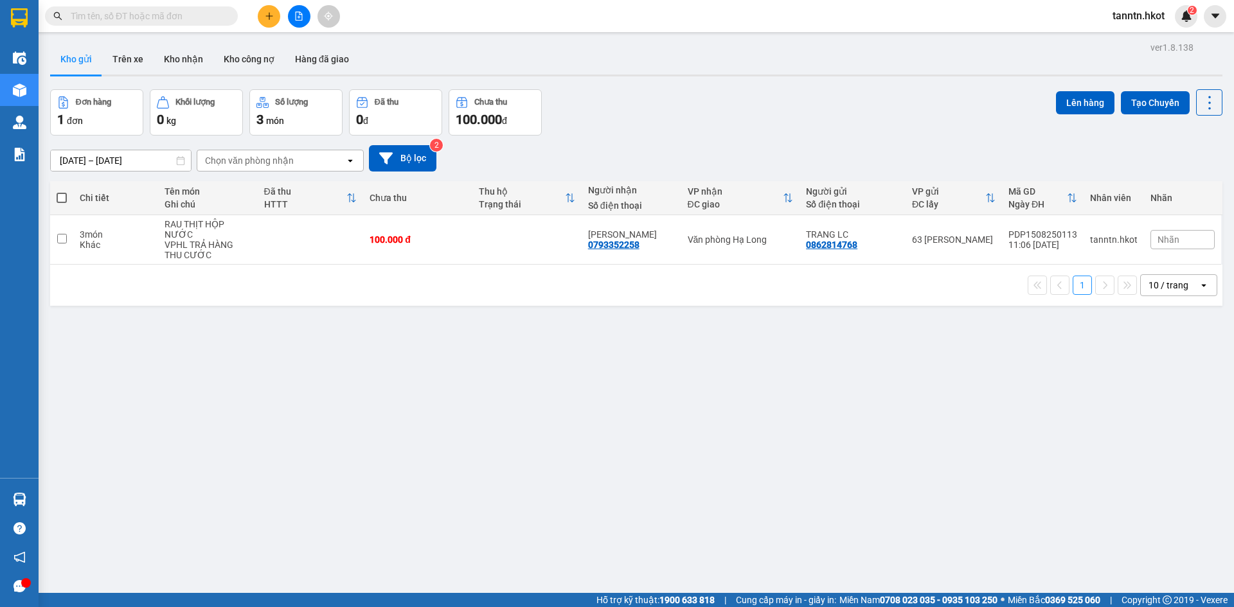
click at [271, 4] on div "Kết quả tìm kiếm ( 0 ) Bộ lọc Ngày tạo đơn gần nhất No Data tanntn.hkot 2" at bounding box center [617, 16] width 1234 height 32
click at [271, 19] on icon "plus" at bounding box center [269, 16] width 9 height 9
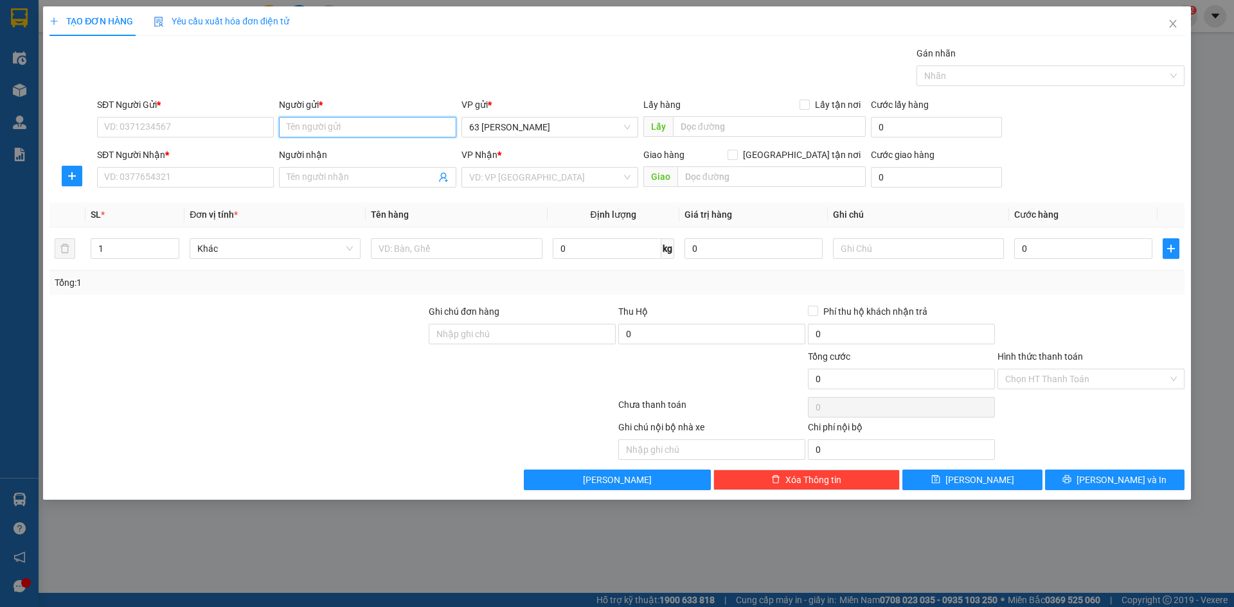
click at [405, 128] on input "Người gửi *" at bounding box center [367, 127] width 177 height 21
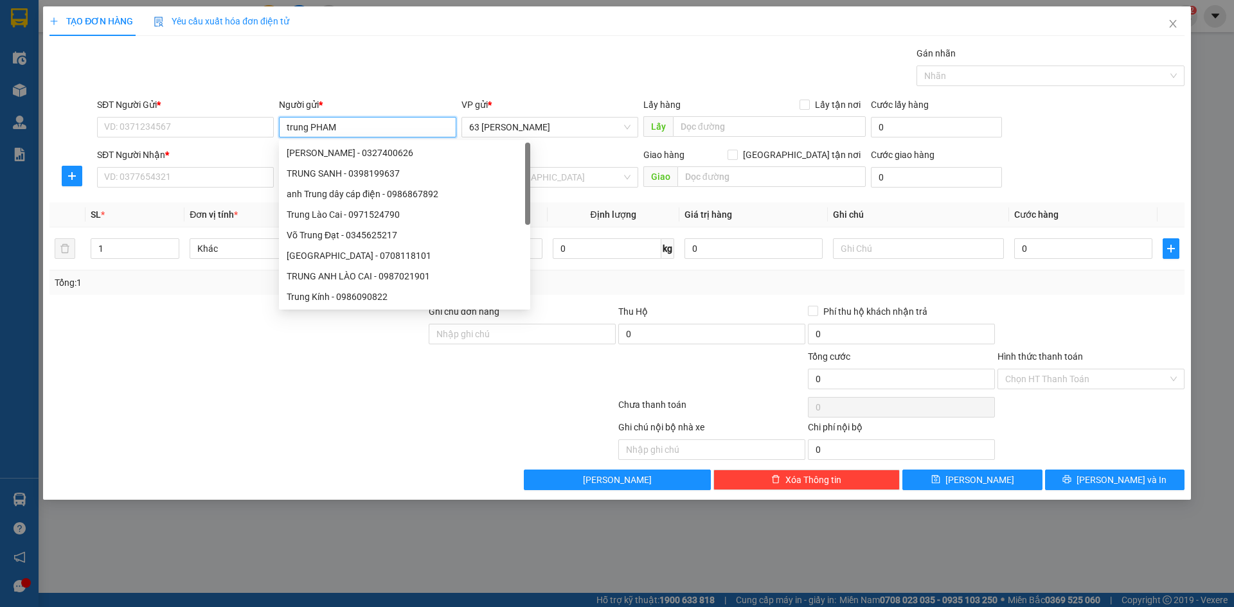
type input "trung PHẠM"
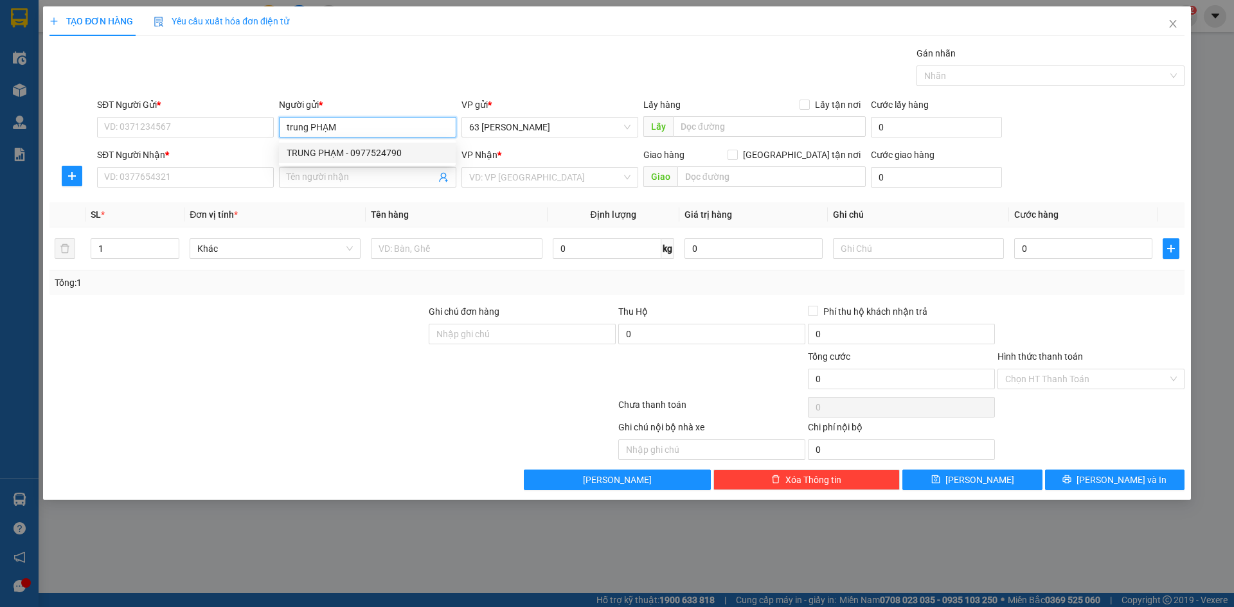
click at [390, 150] on div "TRUNG PHẠM - 0977524790" at bounding box center [367, 153] width 161 height 14
type input "0977524790"
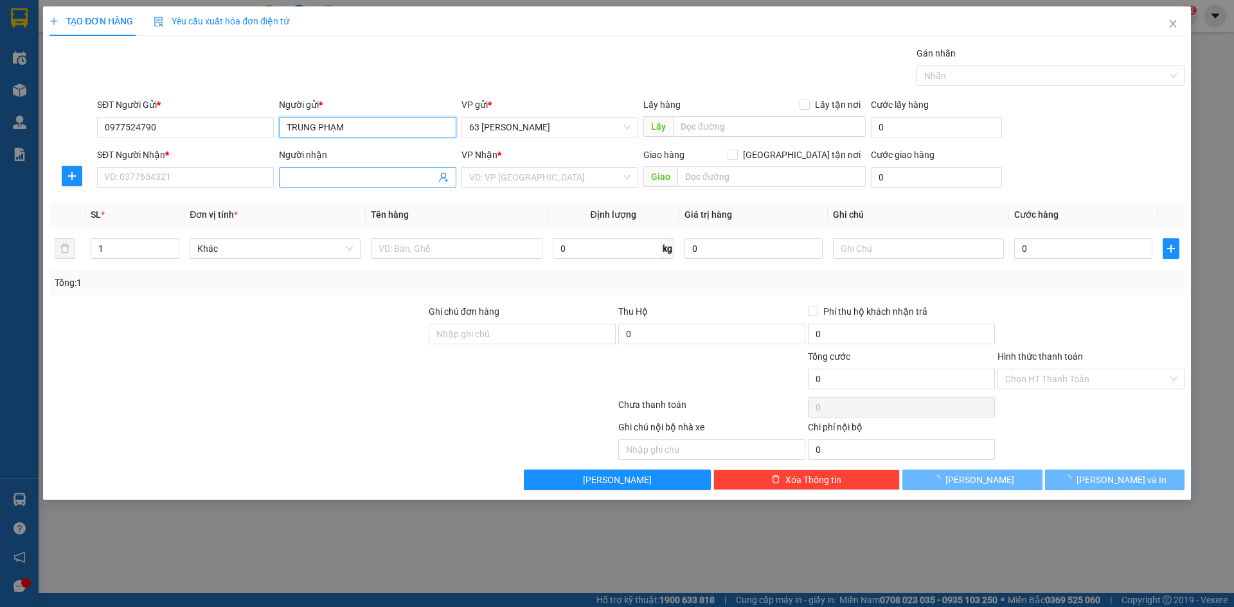
type input "TRUNG PHẠM"
click at [385, 176] on input "Người nhận" at bounding box center [361, 177] width 148 height 14
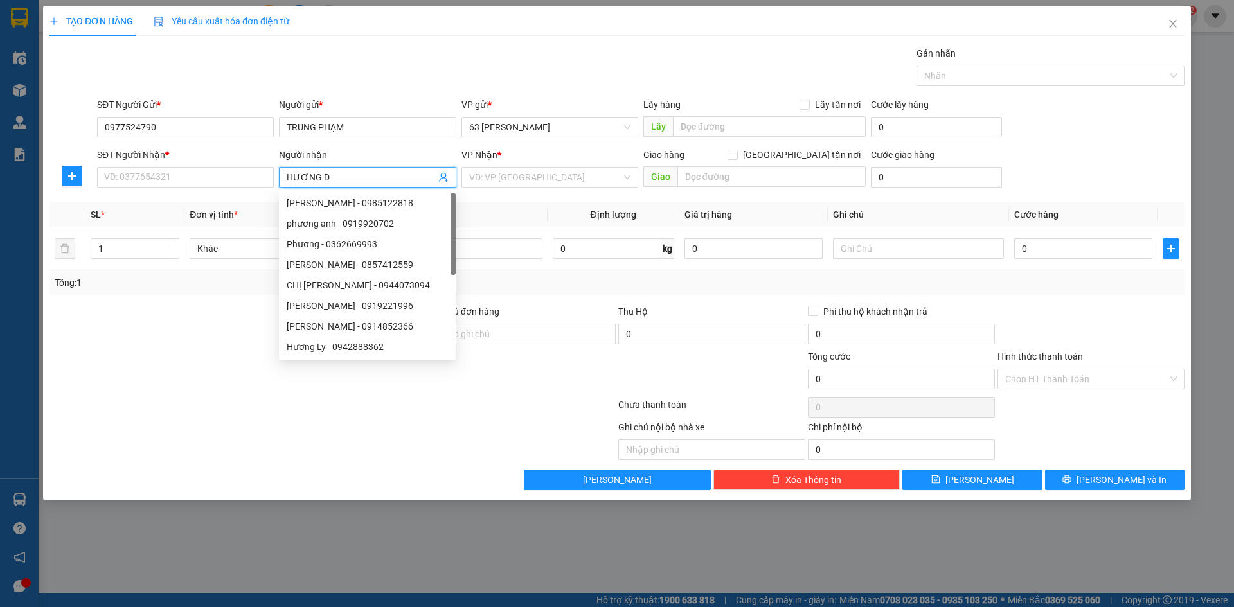
type input "HƯƠNG Đ"
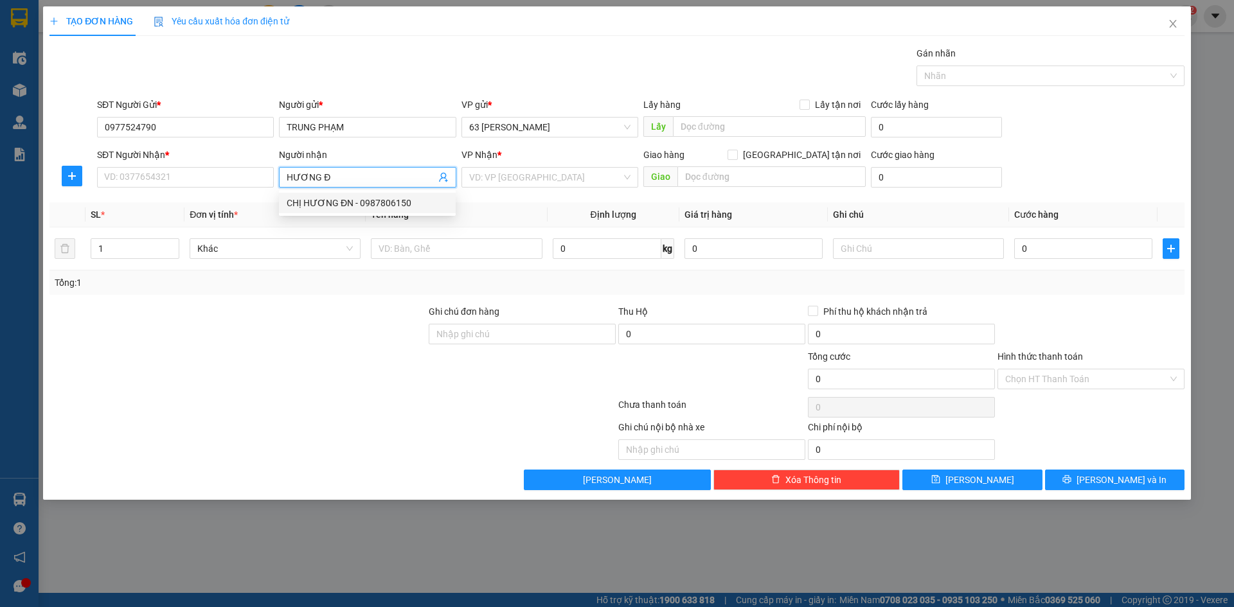
click at [375, 201] on div "CHỊ HƯƠNG ĐN - 0987806150" at bounding box center [367, 203] width 161 height 14
type input "0987806150"
type input "CHỊ HƯƠNG ĐN"
click at [120, 251] on input "1" at bounding box center [134, 248] width 87 height 19
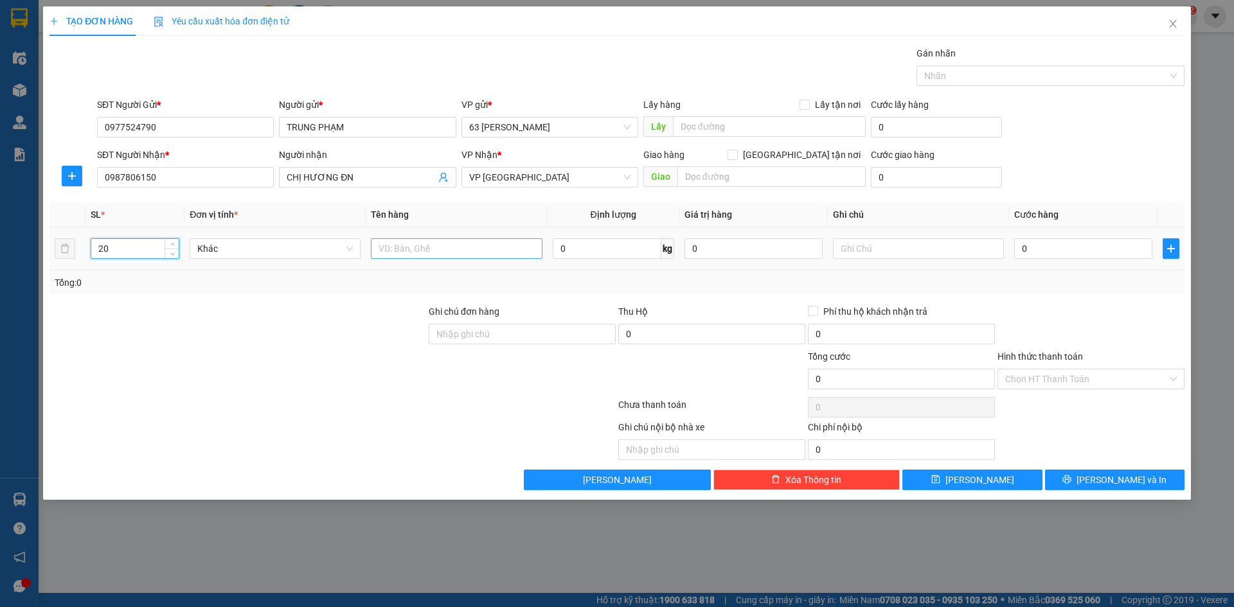
type input "20"
click at [469, 244] on input "text" at bounding box center [456, 248] width 171 height 21
type input "RÀNH NHO"
click at [898, 247] on input "text" at bounding box center [918, 248] width 171 height 21
type input "CƯỚC CN NG NHẬN"
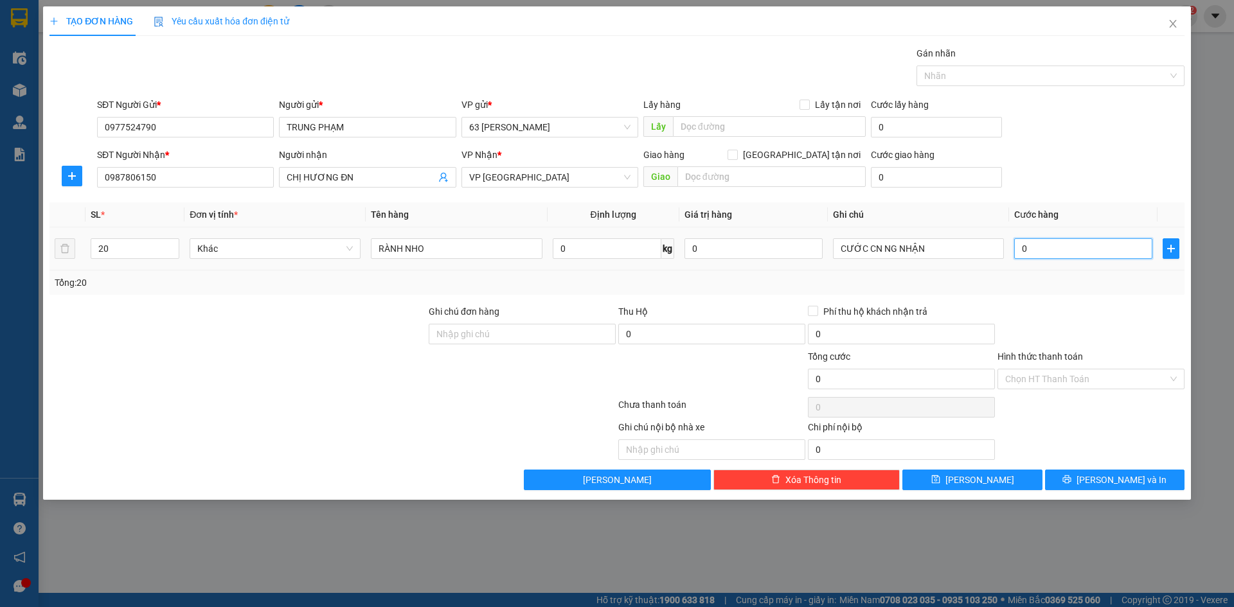
click at [1066, 248] on input "0" at bounding box center [1083, 248] width 138 height 21
type input "004"
type input "4"
type input "00"
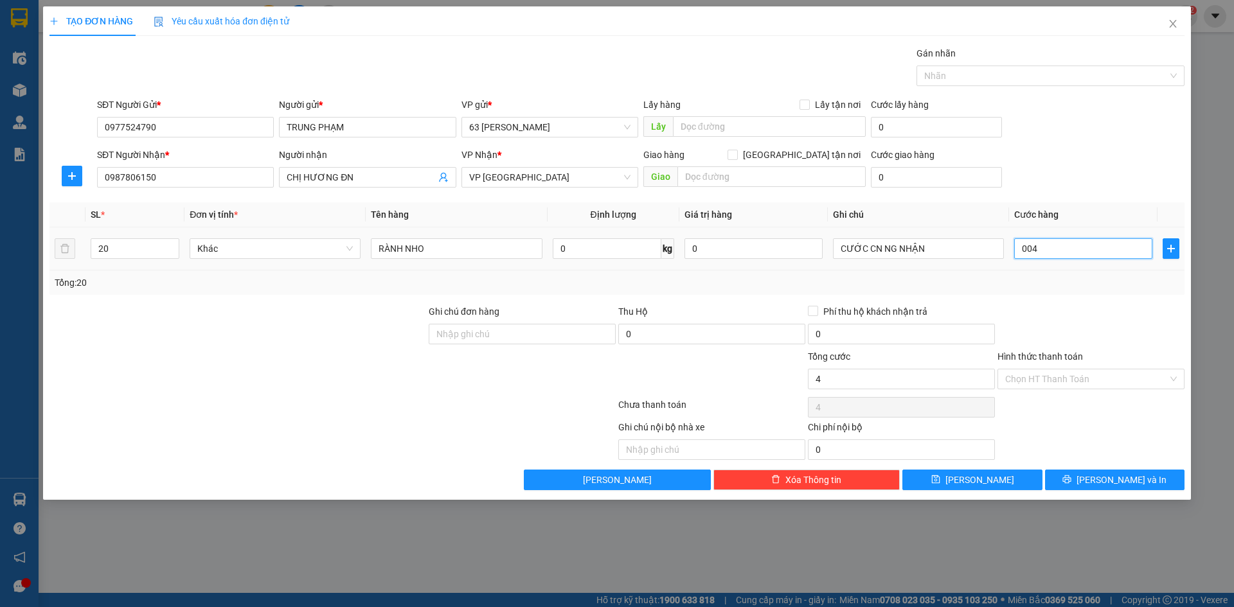
type input "0"
type input "005"
type input "5"
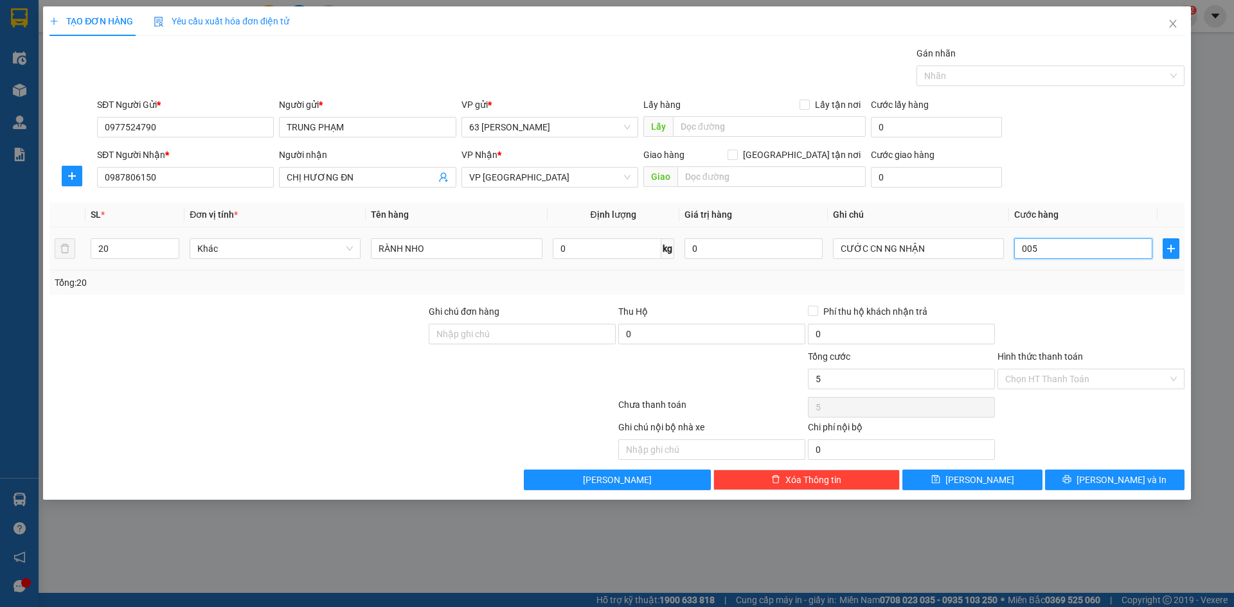
type input "0.056"
type input "56"
type input "00.560"
type input "560"
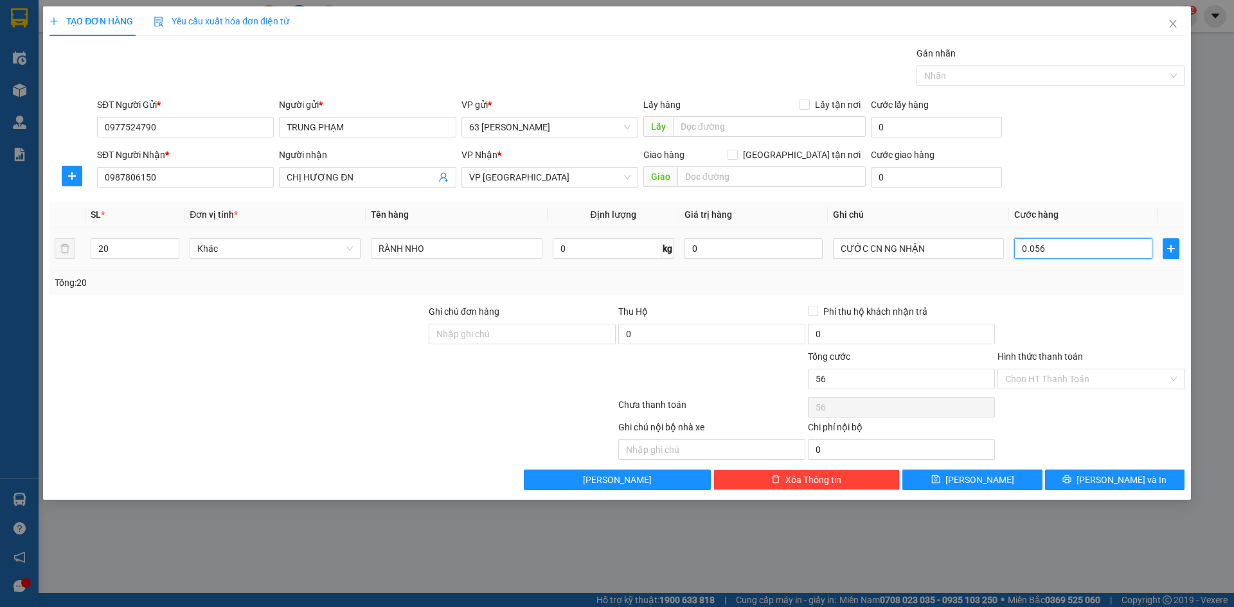
type input "560"
type input "0.005.600"
type input "5.600"
type input "000.056.000"
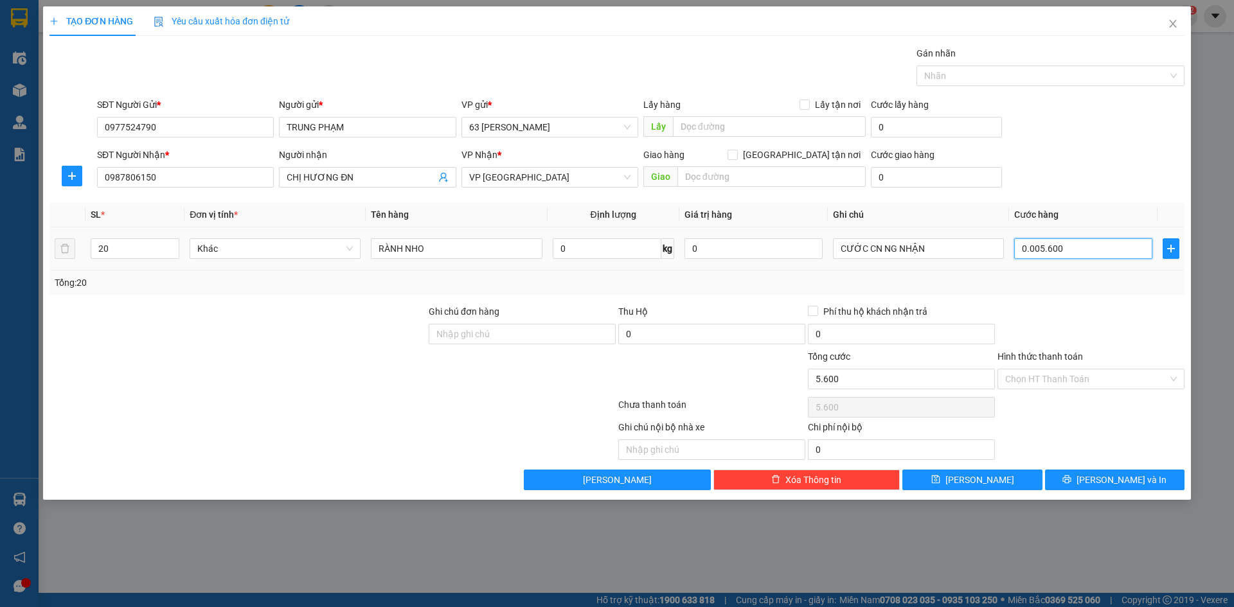
type input "56.000"
type input "[PHONE_NUMBER]"
type input "560.000"
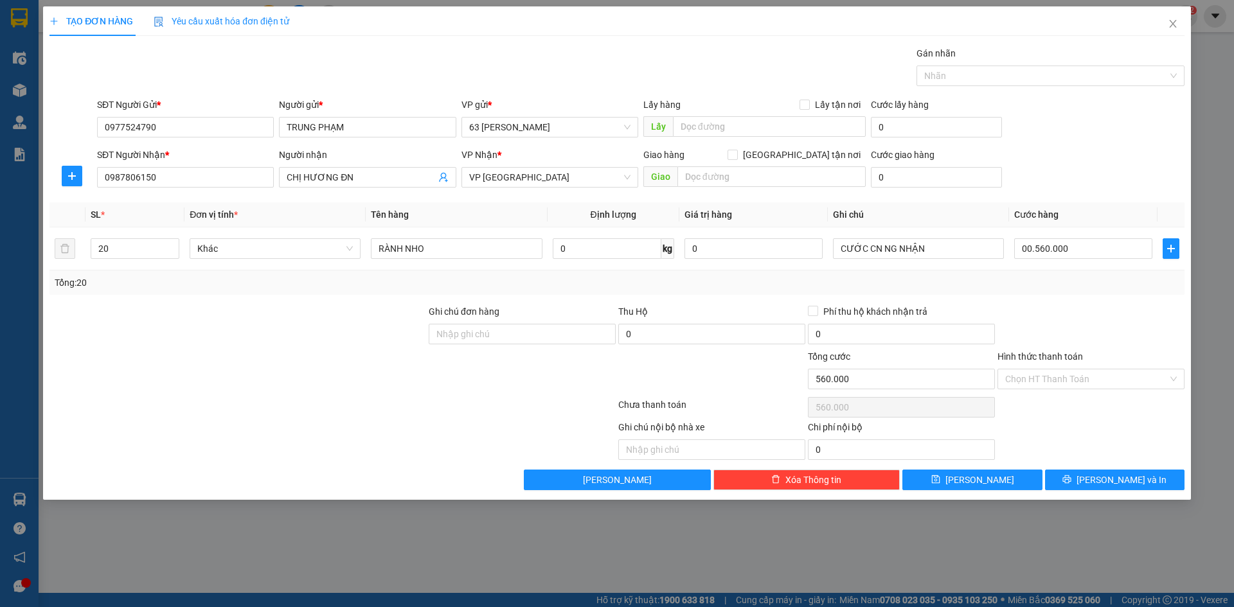
click at [1086, 296] on div "Transit Pickup Surcharge Ids Transit Deliver Surcharge Ids Transit Deliver Surc…" at bounding box center [616, 268] width 1135 height 444
type input "560.000"
click at [1108, 380] on input "Hình thức thanh toán" at bounding box center [1086, 378] width 163 height 19
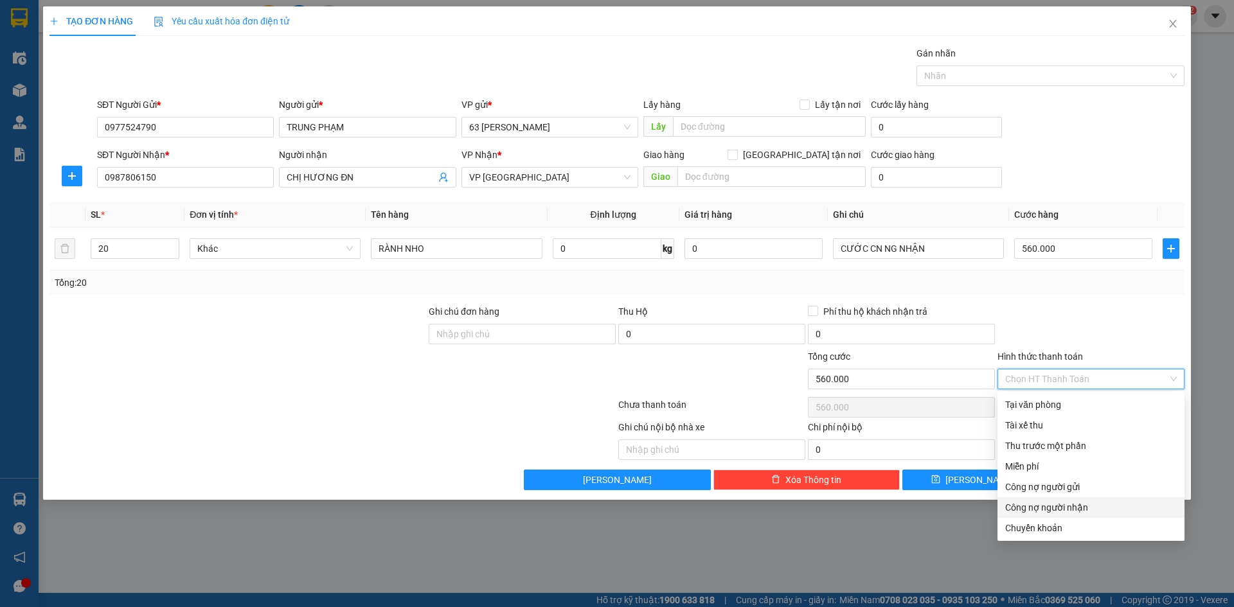
click at [1112, 506] on div "Công nợ người nhận" at bounding box center [1091, 508] width 172 height 14
type input "0"
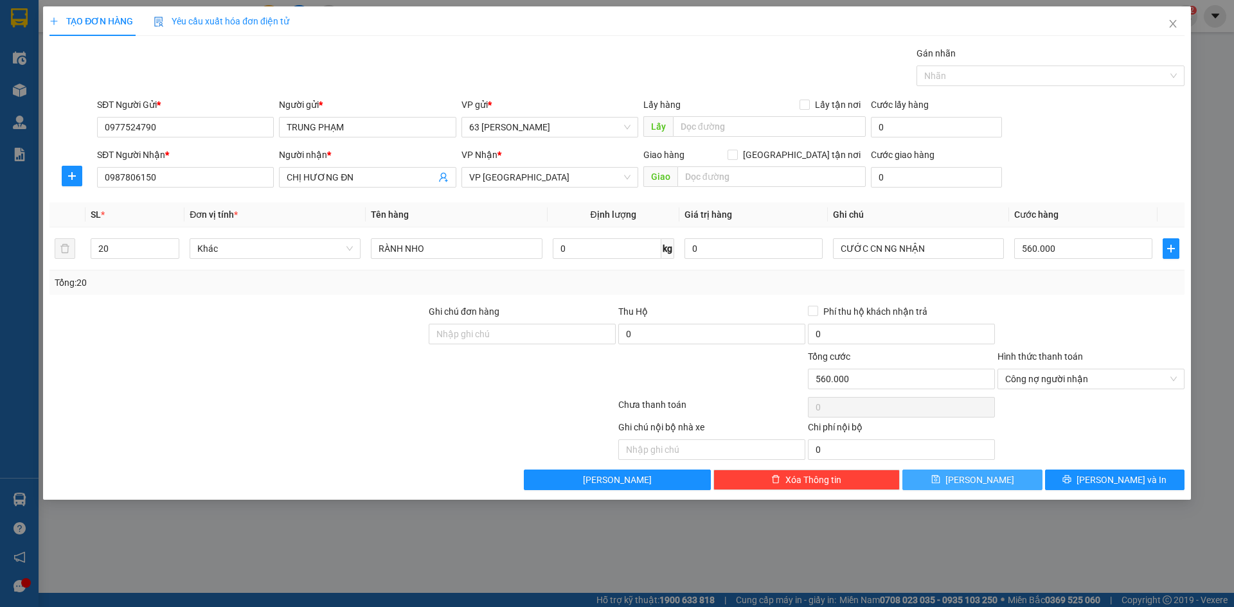
click at [1001, 478] on button "[PERSON_NAME]" at bounding box center [971, 480] width 139 height 21
type input "1"
type input "0"
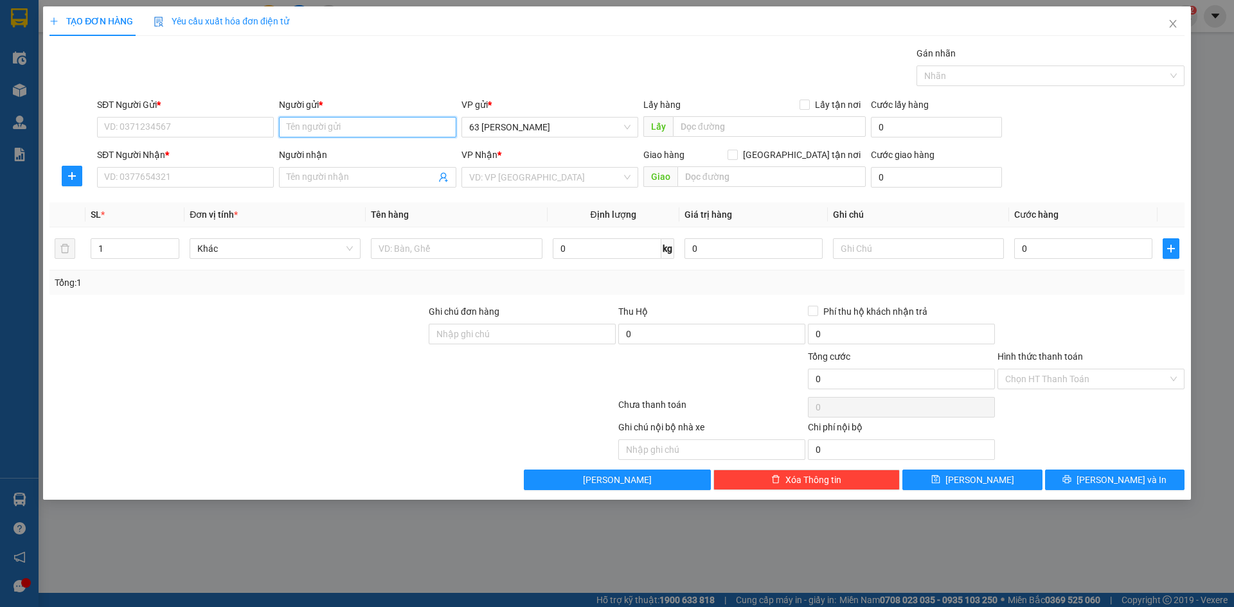
click at [339, 133] on input "Người gửi *" at bounding box center [367, 127] width 177 height 21
click at [228, 116] on div "SĐT Người Gửi *" at bounding box center [185, 107] width 177 height 19
click at [229, 123] on input "SĐT Người Gửi *" at bounding box center [185, 127] width 177 height 21
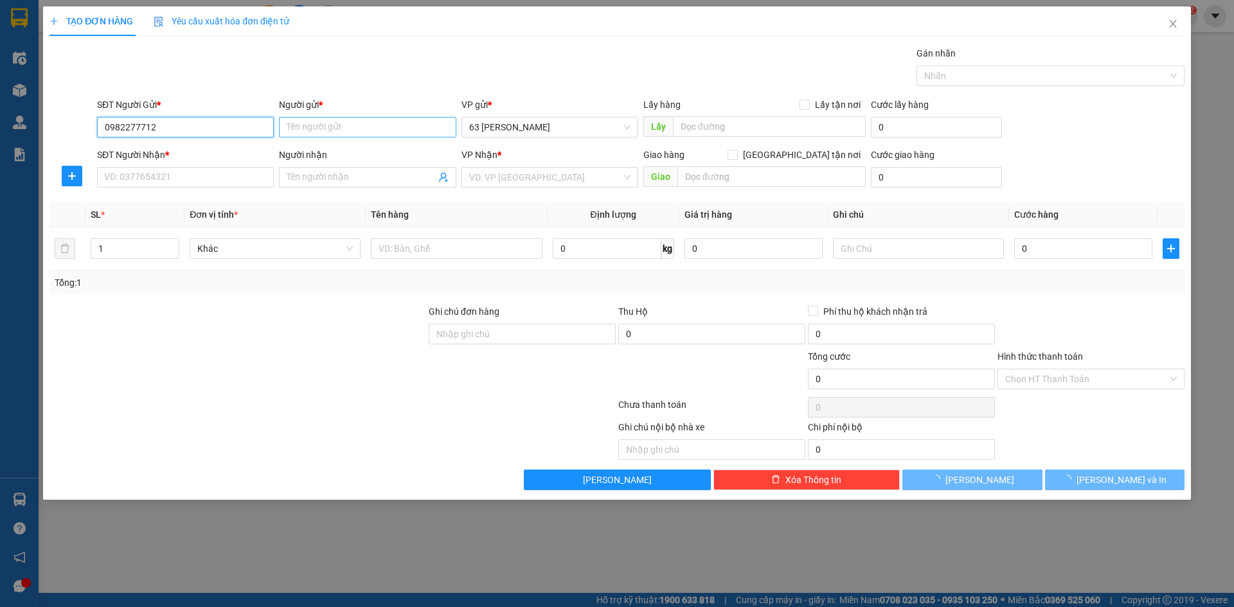
type input "0982277712"
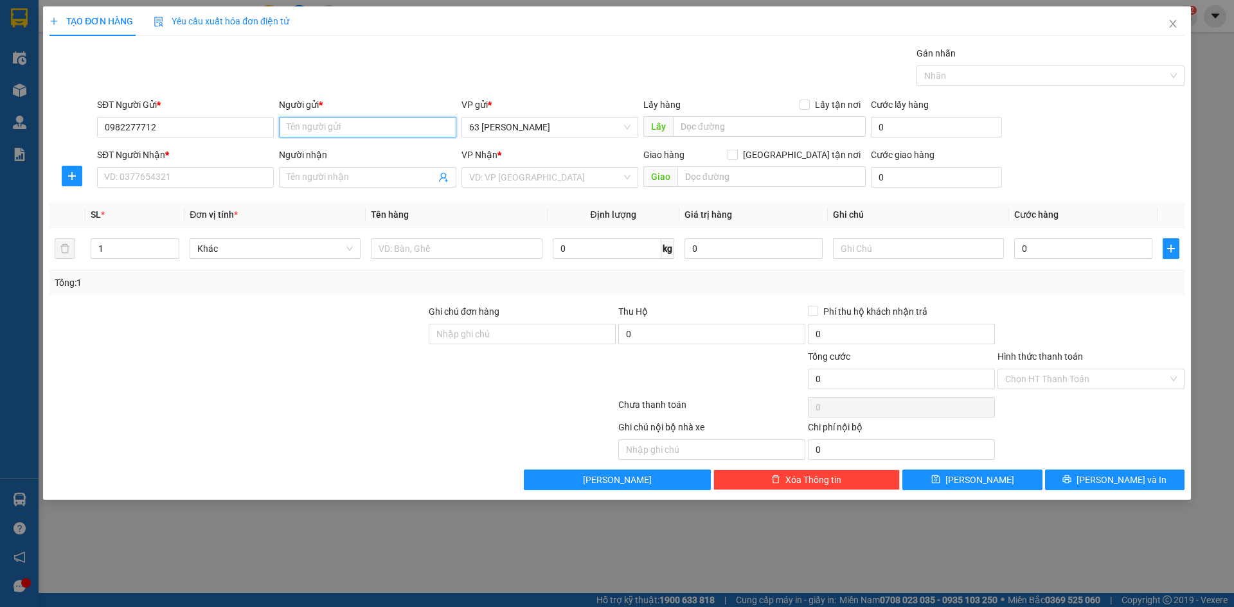
click at [361, 127] on input "Người gửi *" at bounding box center [367, 127] width 177 height 21
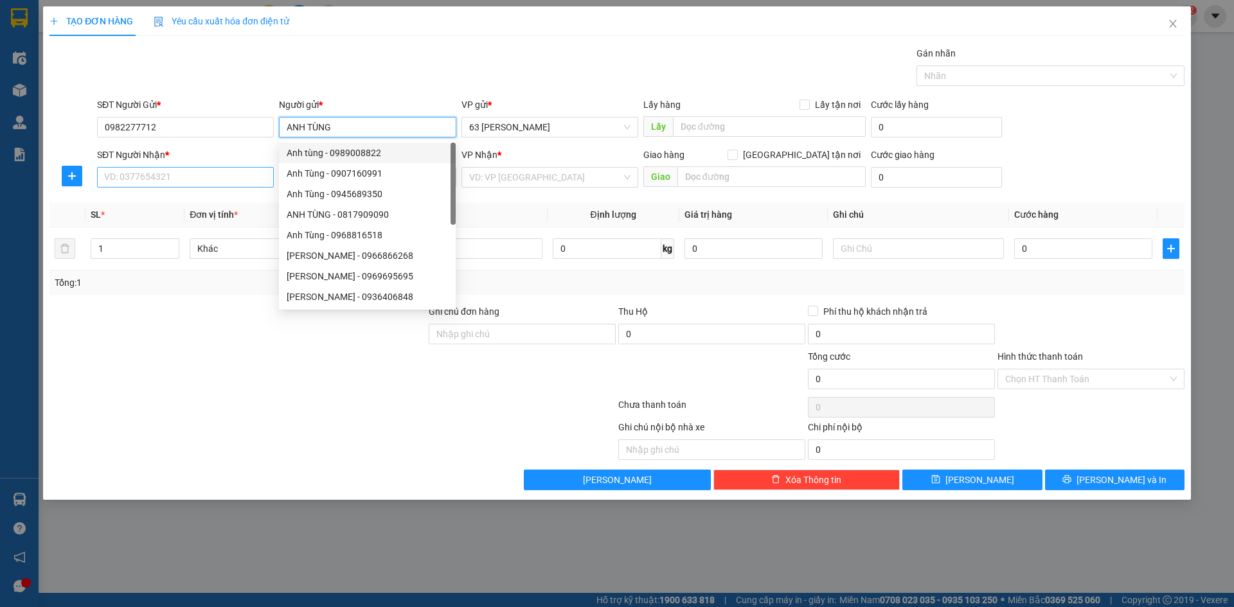
type input "ANH TÙNG"
click at [247, 182] on input "SĐT Người Nhận *" at bounding box center [185, 177] width 177 height 21
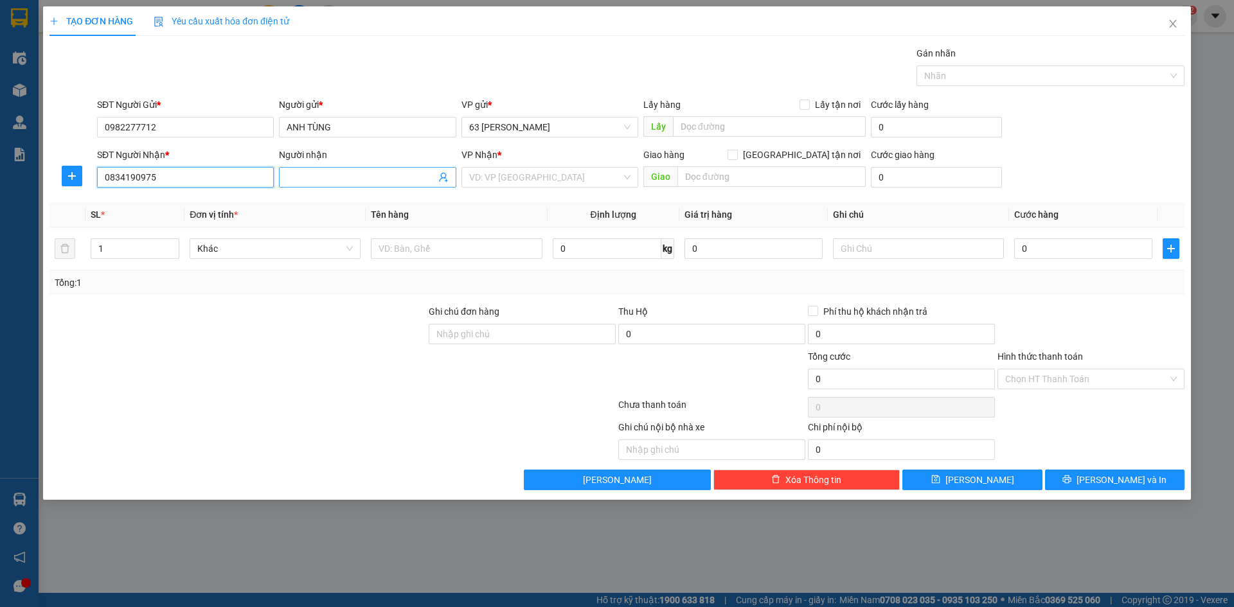
type input "0834190975"
click at [330, 179] on input "Người nhận" at bounding box center [361, 177] width 148 height 14
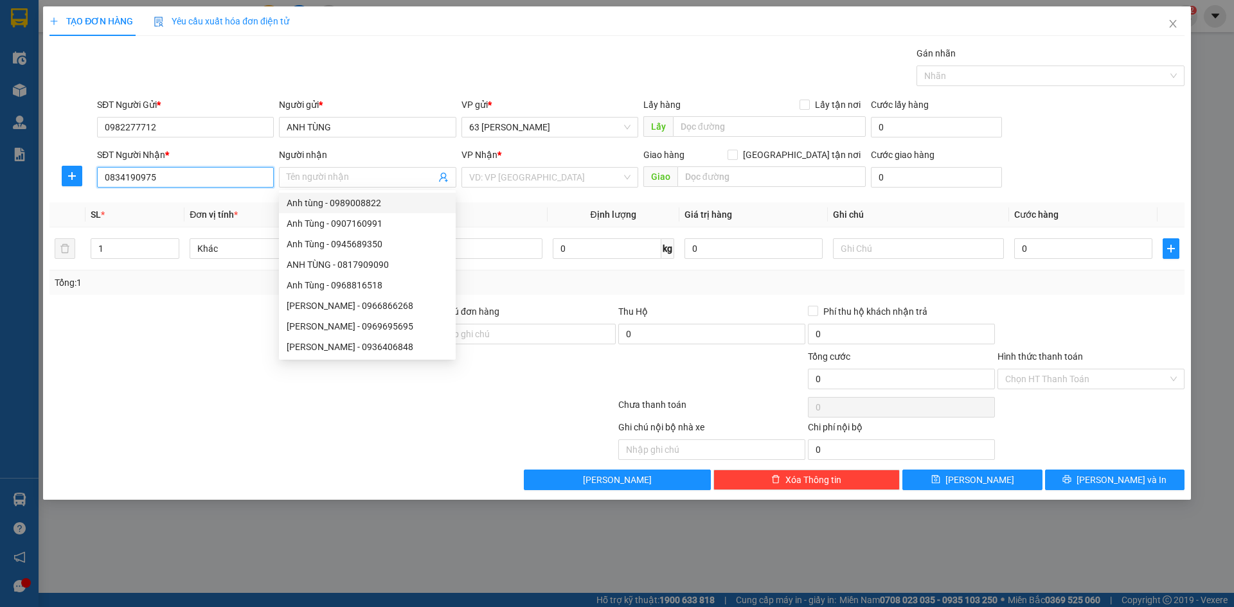
click at [209, 179] on input "0834190975" at bounding box center [185, 177] width 177 height 21
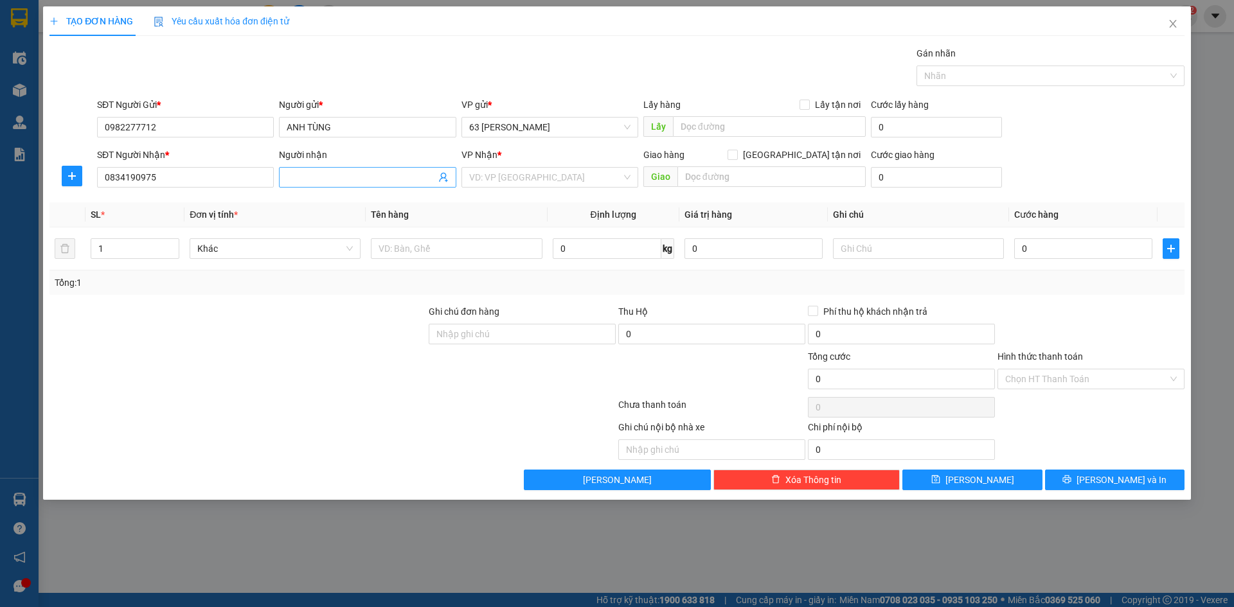
click at [320, 175] on input "Người nhận" at bounding box center [361, 177] width 148 height 14
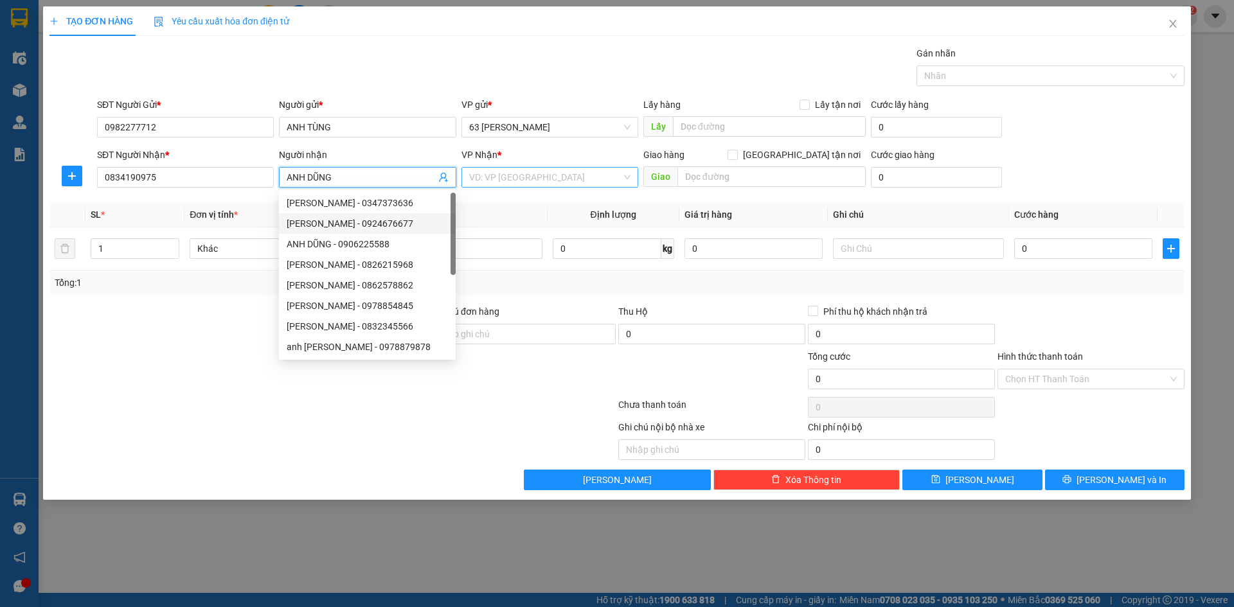
type input "ANH DŨNG"
click at [528, 186] on input "search" at bounding box center [545, 177] width 152 height 19
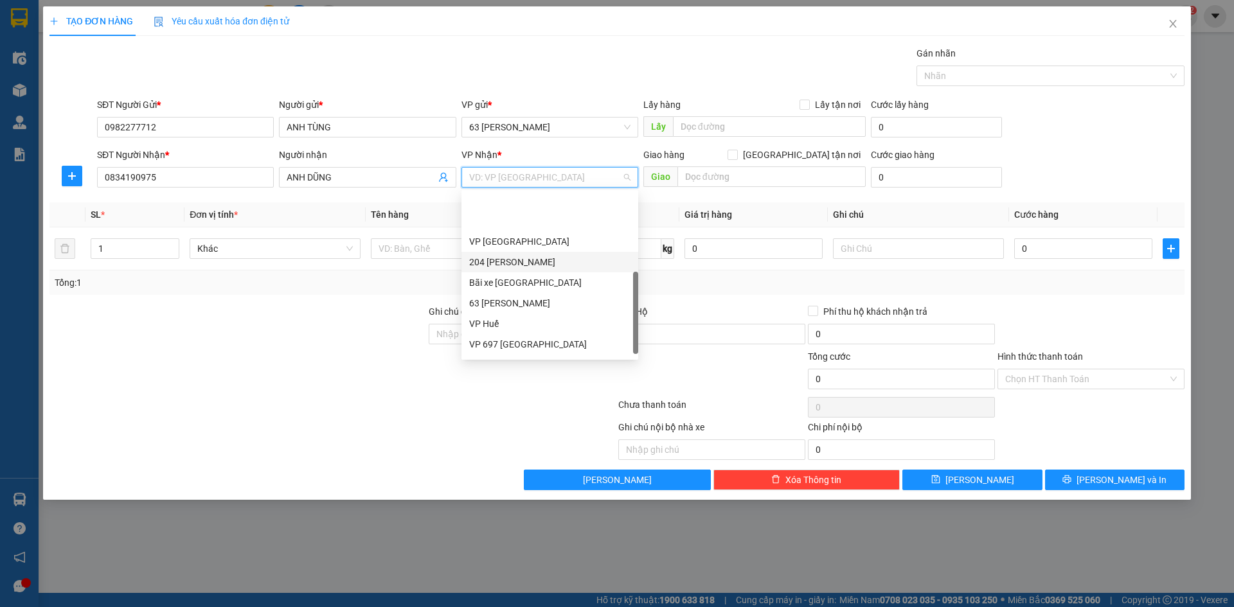
scroll to position [118, 0]
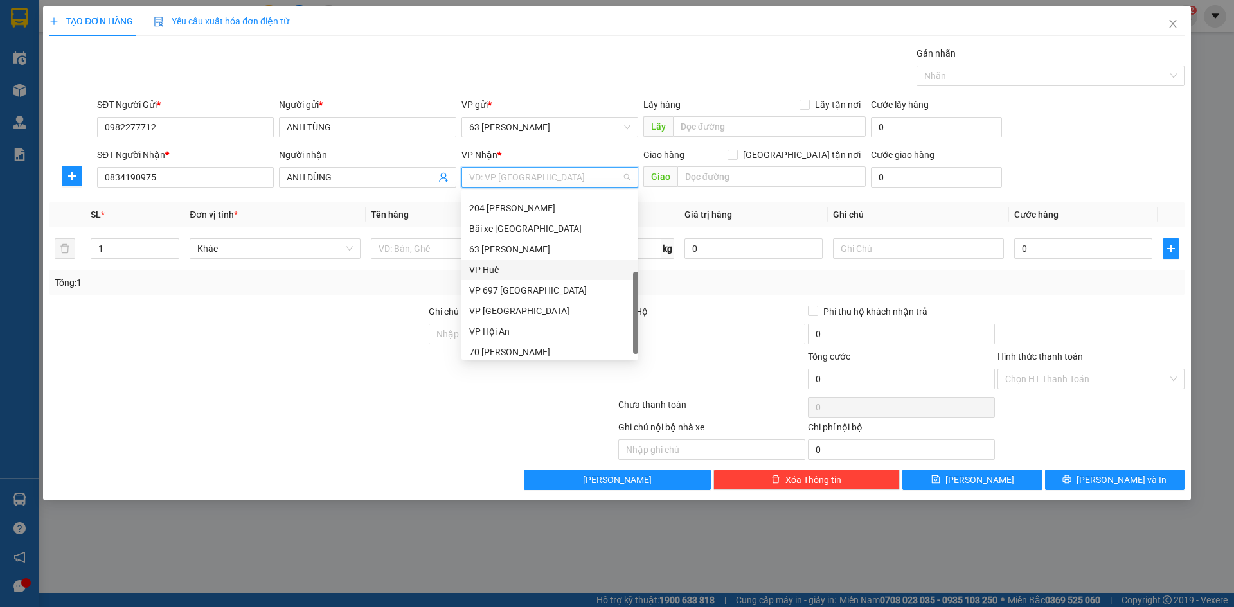
click at [539, 269] on div "VP Huế" at bounding box center [549, 270] width 161 height 14
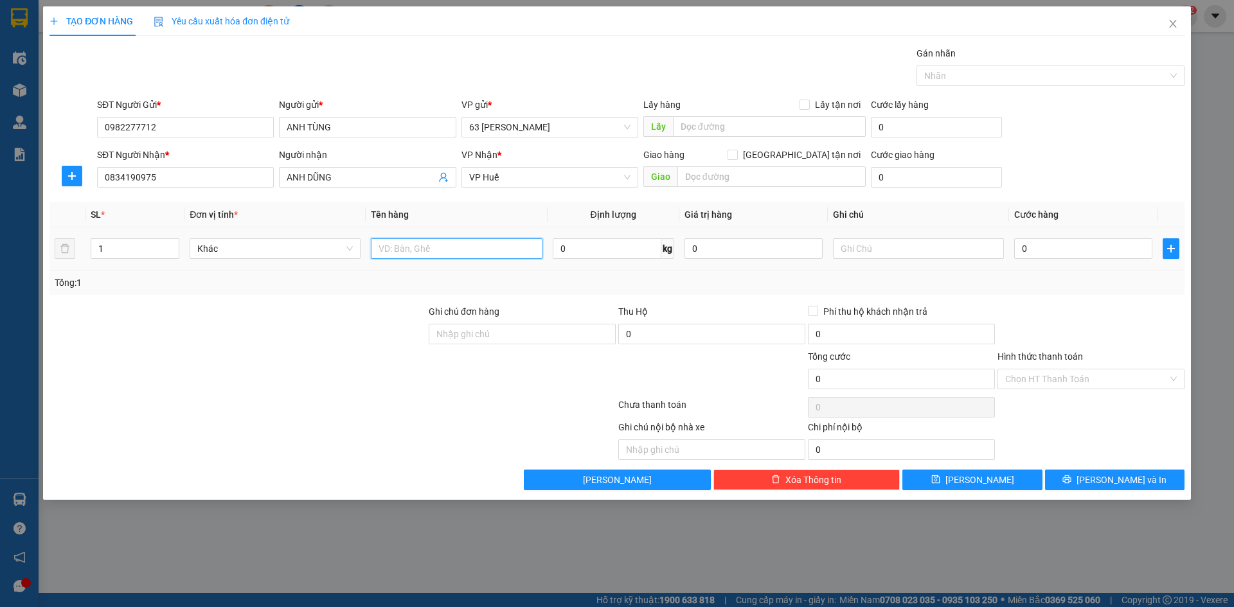
click at [405, 245] on input "text" at bounding box center [456, 248] width 171 height 21
type input "HỒ SƠ"
click at [875, 249] on input "text" at bounding box center [918, 248] width 171 height 21
type input "VP HUẾ TRẢ HỒ SƠ THU COD HỘ KHÁCH 15 TRIỆU + CƯỚC 80K. COD CK VỀ CHO TÂN VPLC"
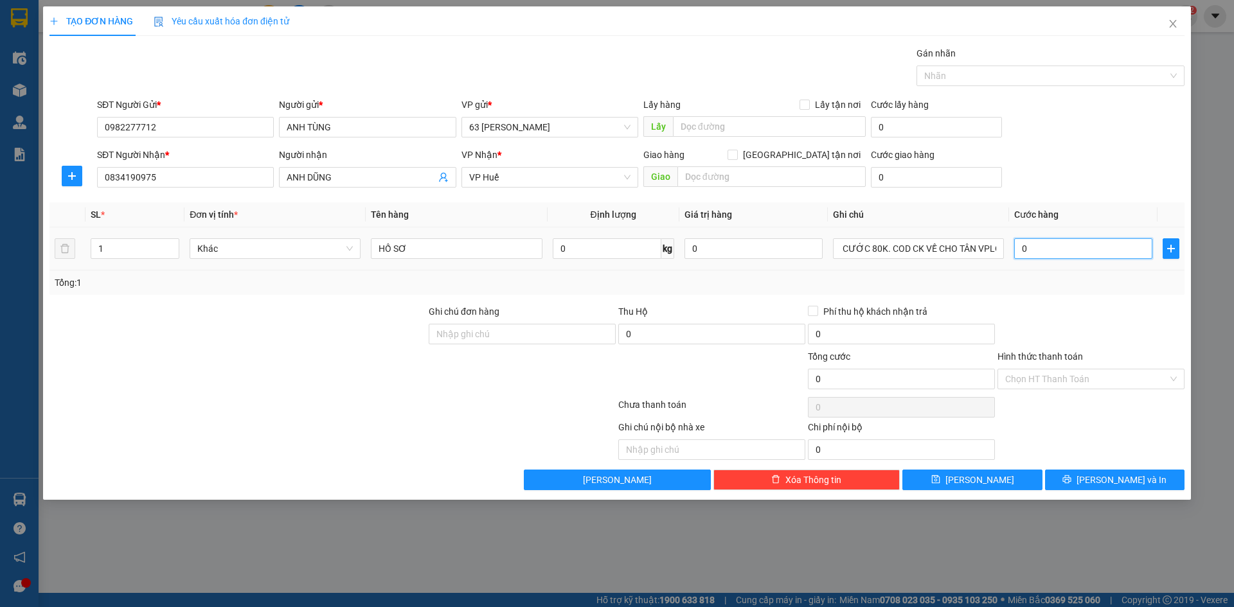
click at [1100, 253] on input "0" at bounding box center [1083, 248] width 138 height 21
type input "008"
type input "8"
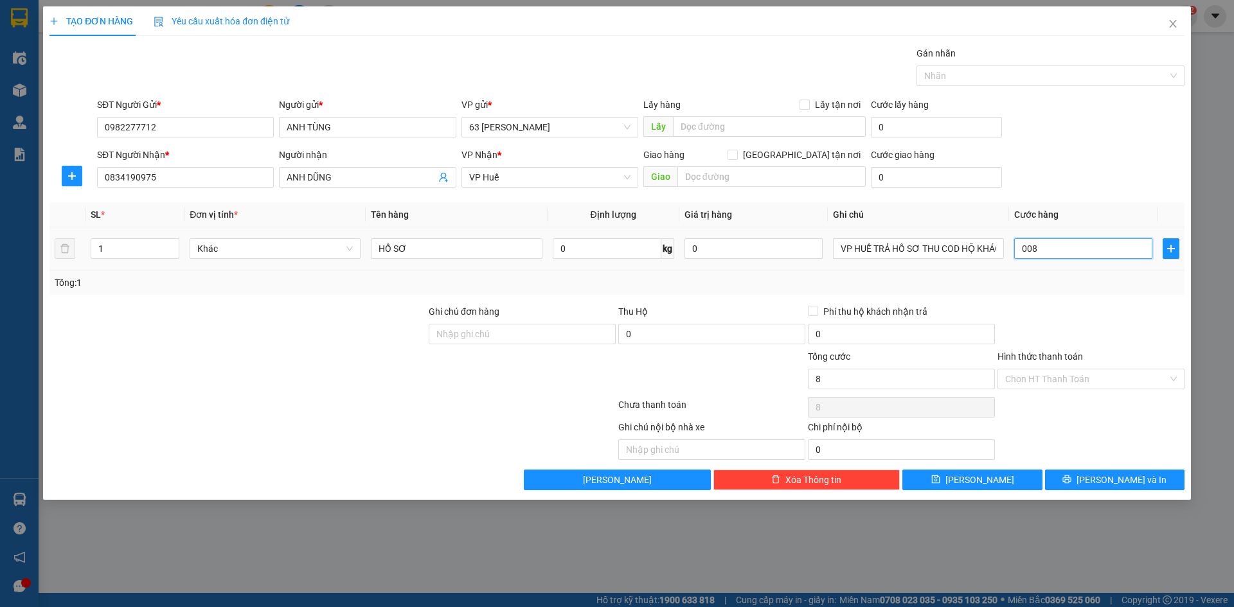
type input "0.080"
type input "80"
type input "00.800"
type input "800"
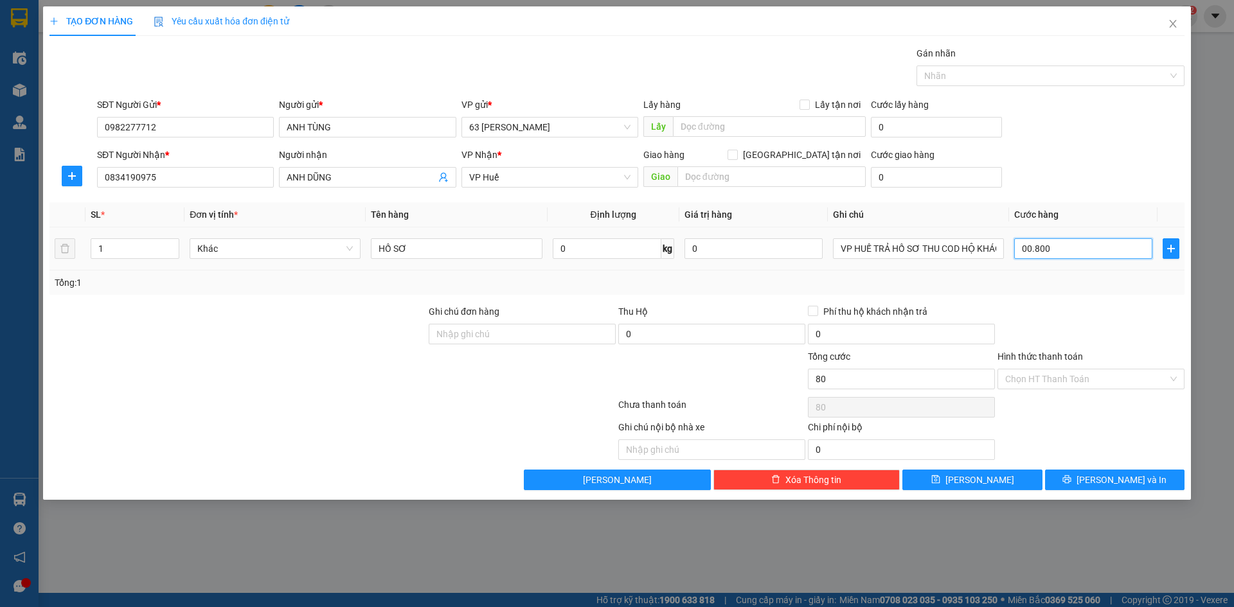
type input "800"
type input "0.008.000"
type input "8.000"
type input "000.080.000"
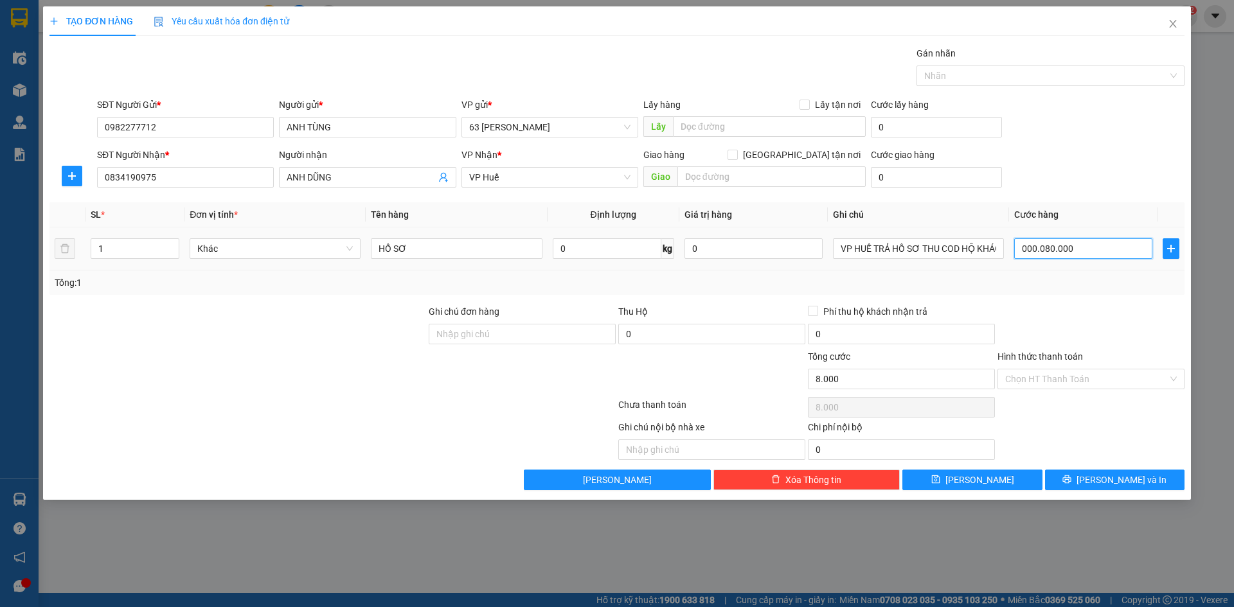
type input "80.000"
click at [708, 332] on input "0" at bounding box center [711, 334] width 187 height 21
type input "80.000"
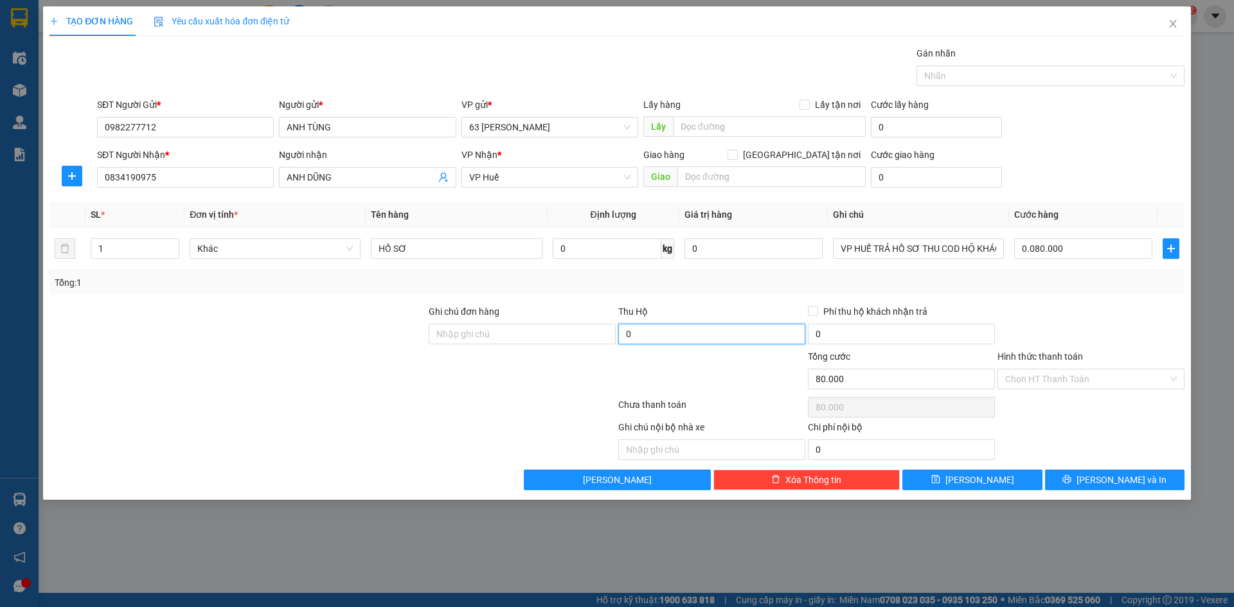
type input "80.000"
type input "15.000.000"
click at [1122, 317] on div at bounding box center [1091, 327] width 190 height 45
click at [1101, 479] on button "[PERSON_NAME] và In" at bounding box center [1114, 480] width 139 height 21
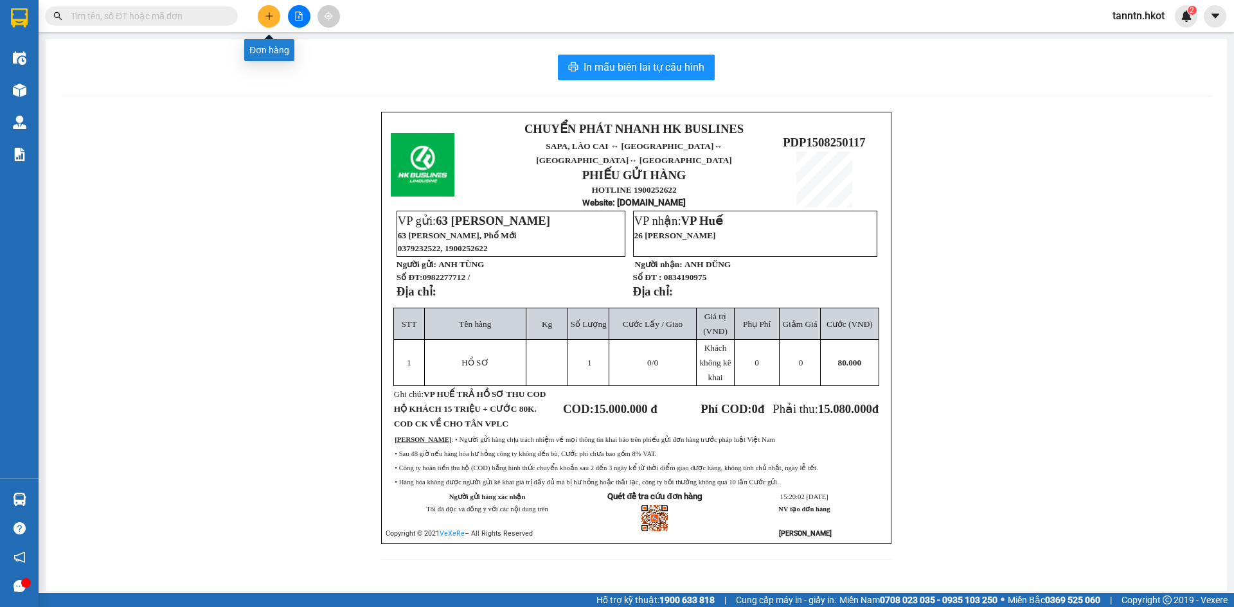
click at [263, 12] on button at bounding box center [269, 16] width 22 height 22
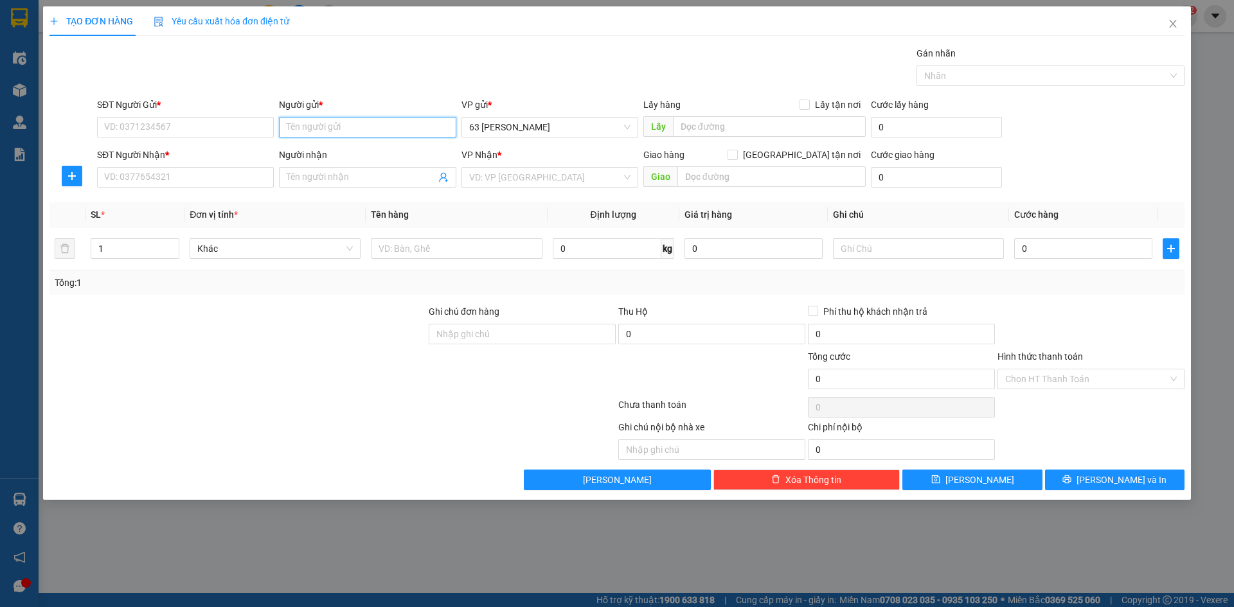
click at [325, 128] on input "Người gửi *" at bounding box center [367, 127] width 177 height 21
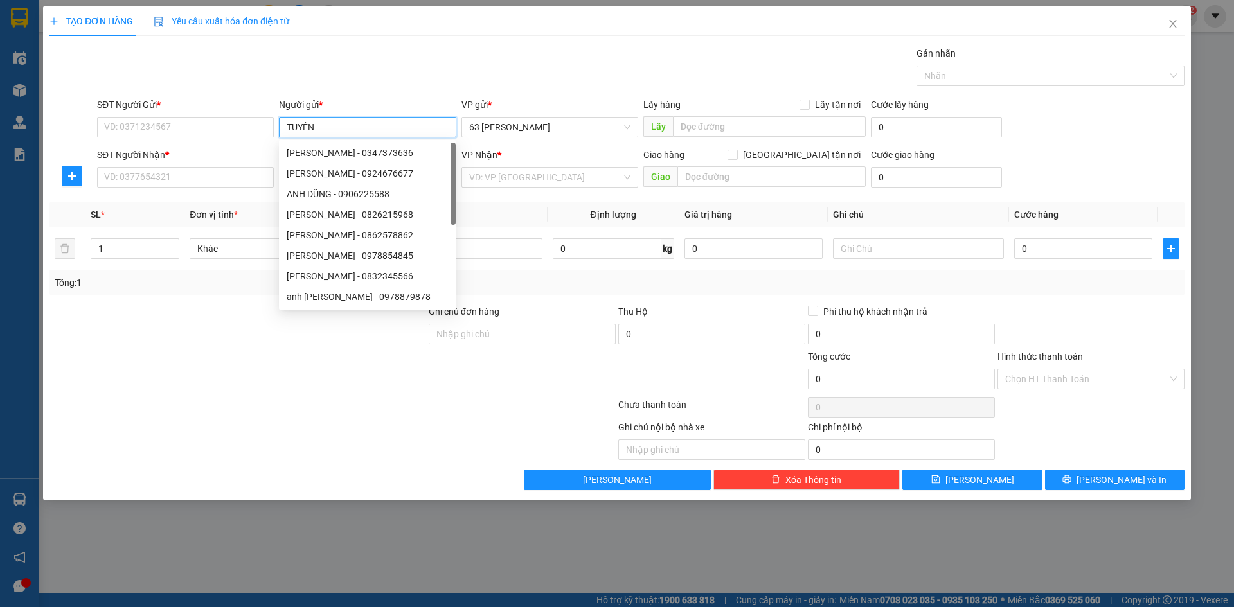
type input "TUYỂN"
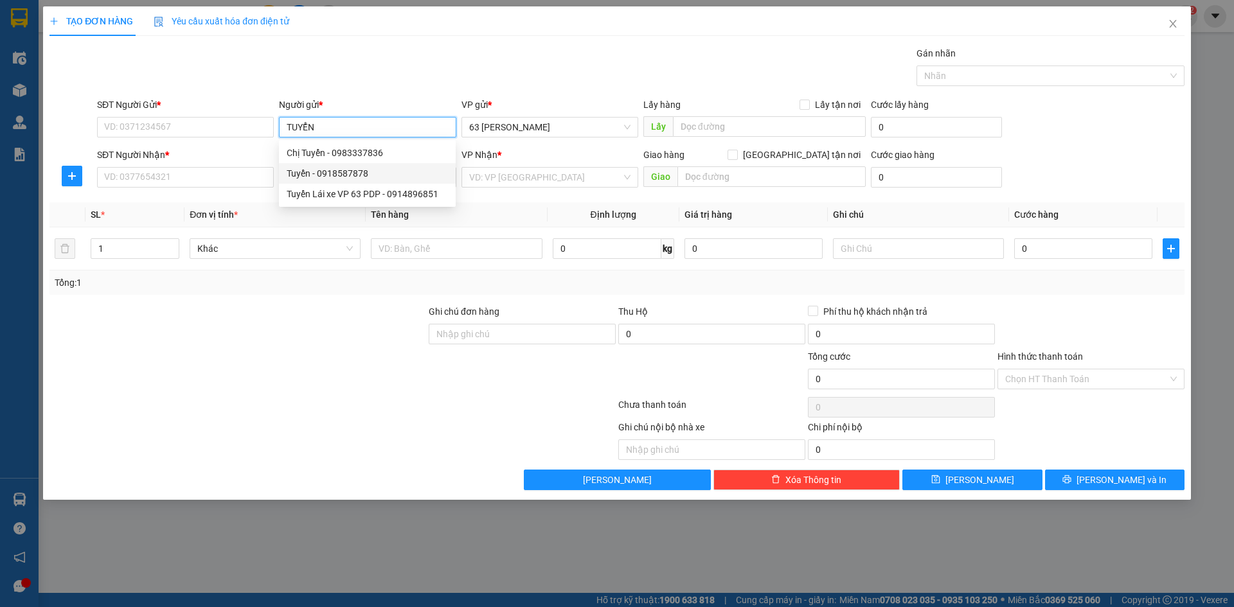
click at [364, 179] on div "Tuyển - 0918587878" at bounding box center [367, 173] width 161 height 14
type input "0918587878"
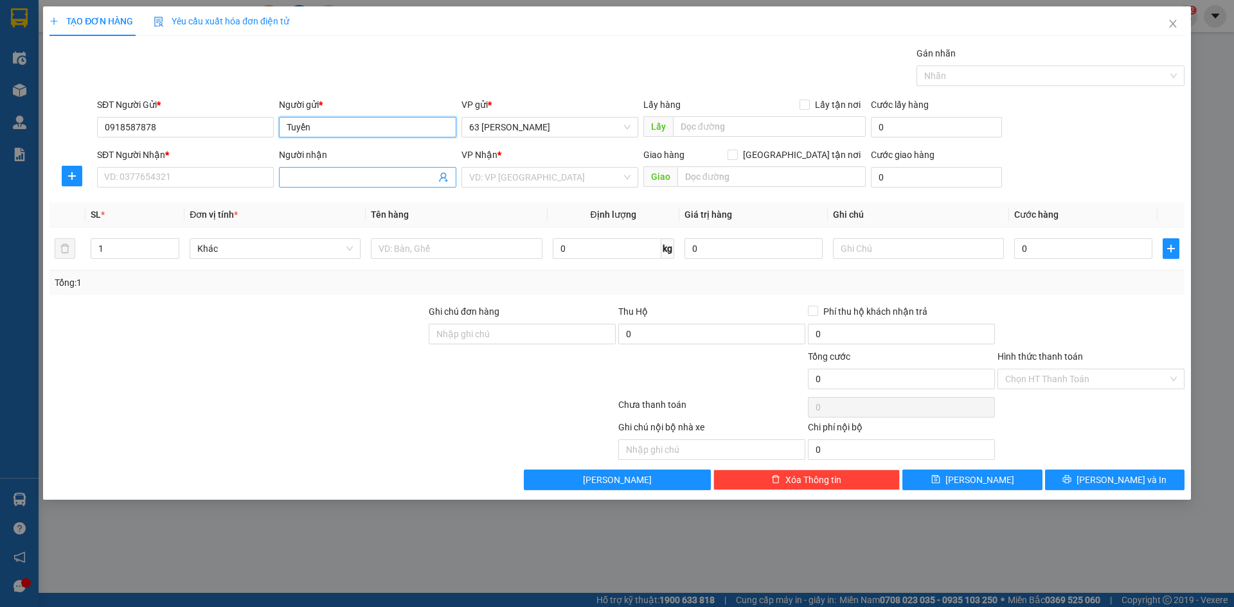
type input "Tuyển"
click at [341, 177] on input "Người nhận" at bounding box center [361, 177] width 148 height 14
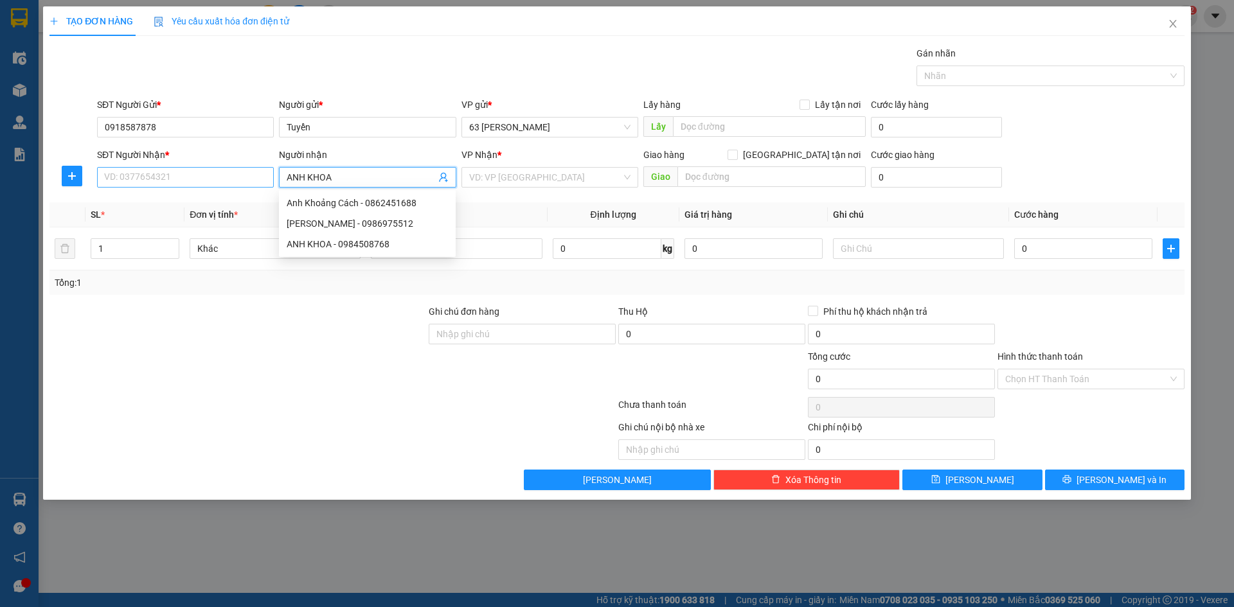
type input "ANH KHOA"
click at [253, 168] on input "SĐT Người Nhận *" at bounding box center [185, 177] width 177 height 21
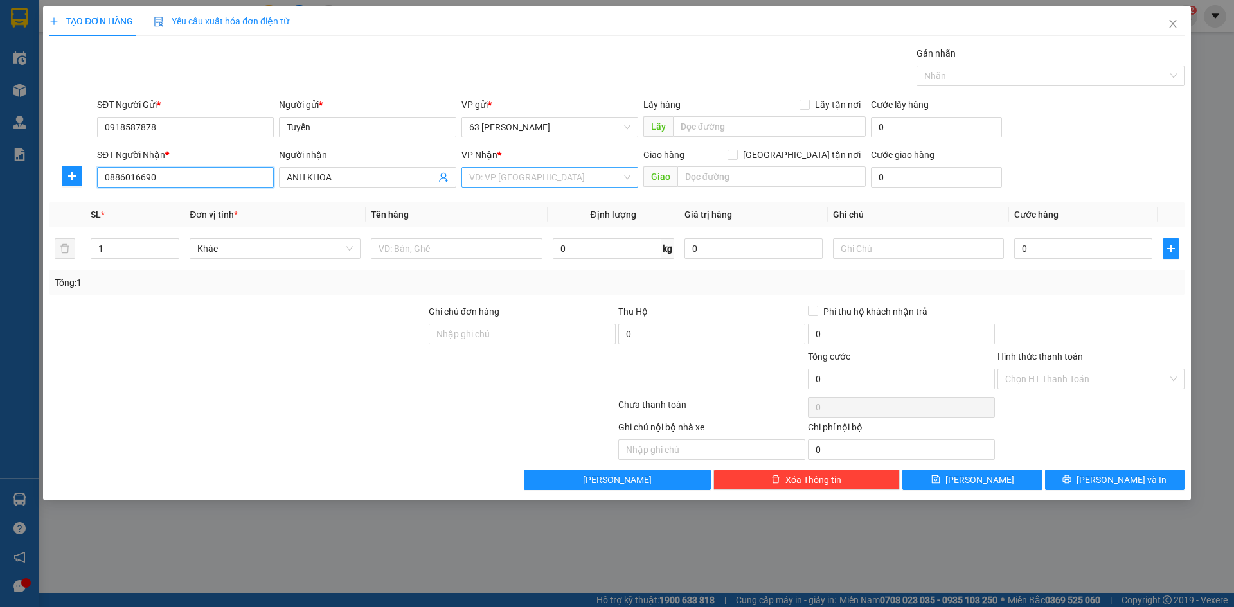
type input "0886016690"
click at [507, 176] on input "search" at bounding box center [545, 177] width 152 height 19
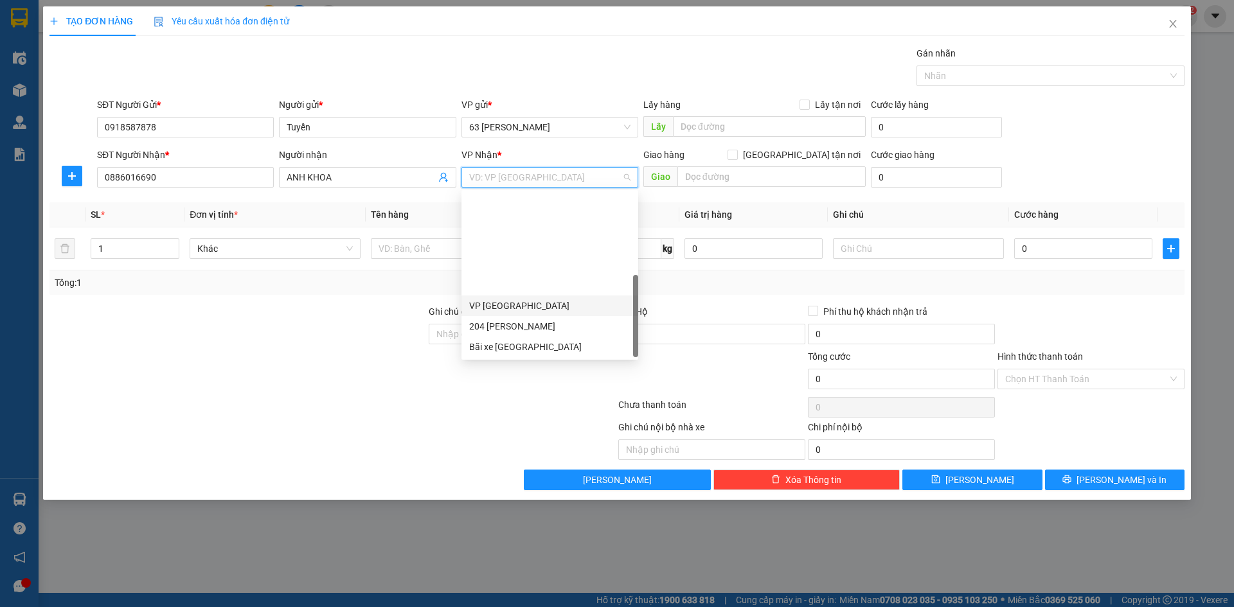
scroll to position [123, 0]
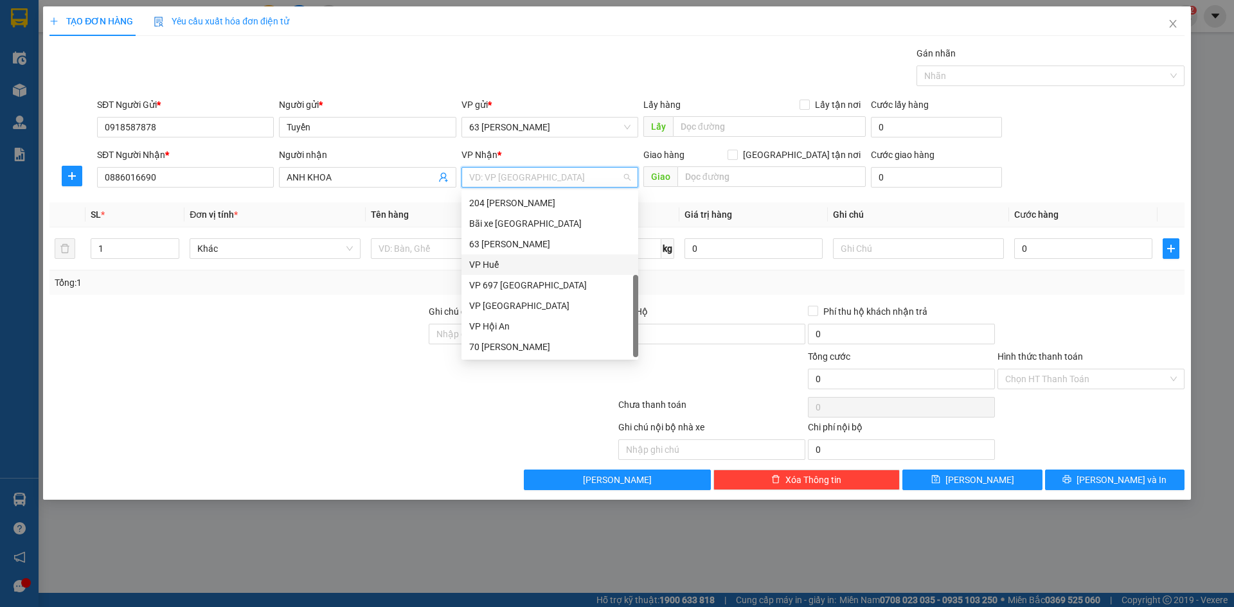
click at [524, 264] on div "VP Huế" at bounding box center [549, 265] width 161 height 14
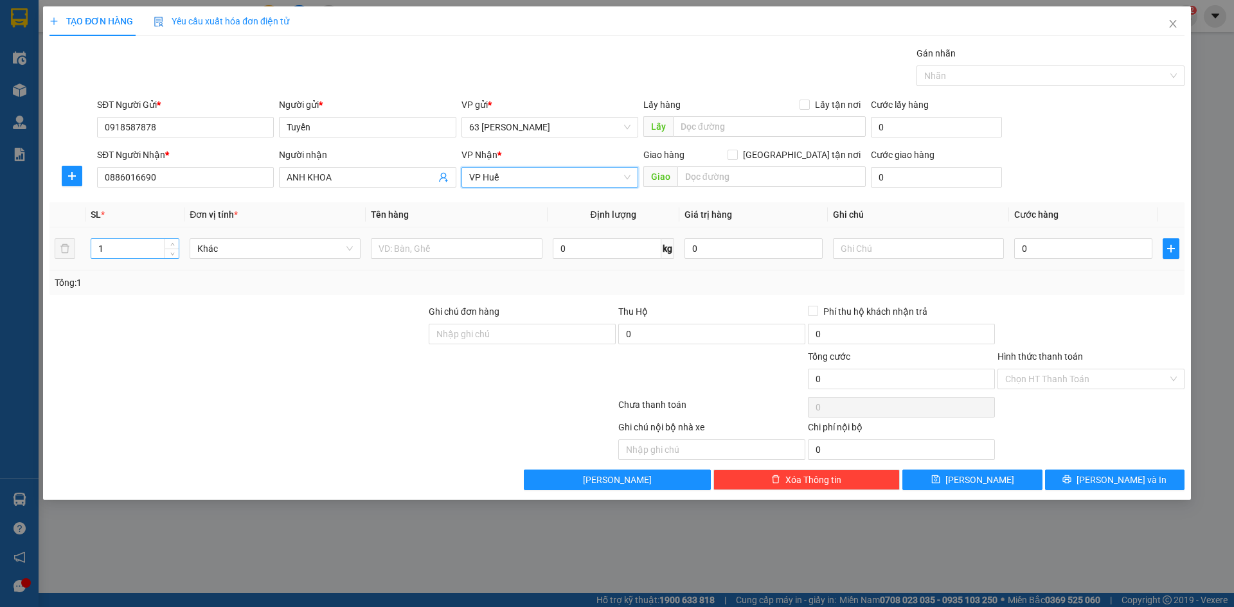
click at [147, 251] on input "1" at bounding box center [134, 248] width 87 height 19
type input "7"
click at [422, 253] on input "text" at bounding box center [456, 248] width 171 height 21
type input "SÂM ĐỎ 5T BIA VÀNG 2T"
click at [945, 248] on input "text" at bounding box center [918, 248] width 171 height 21
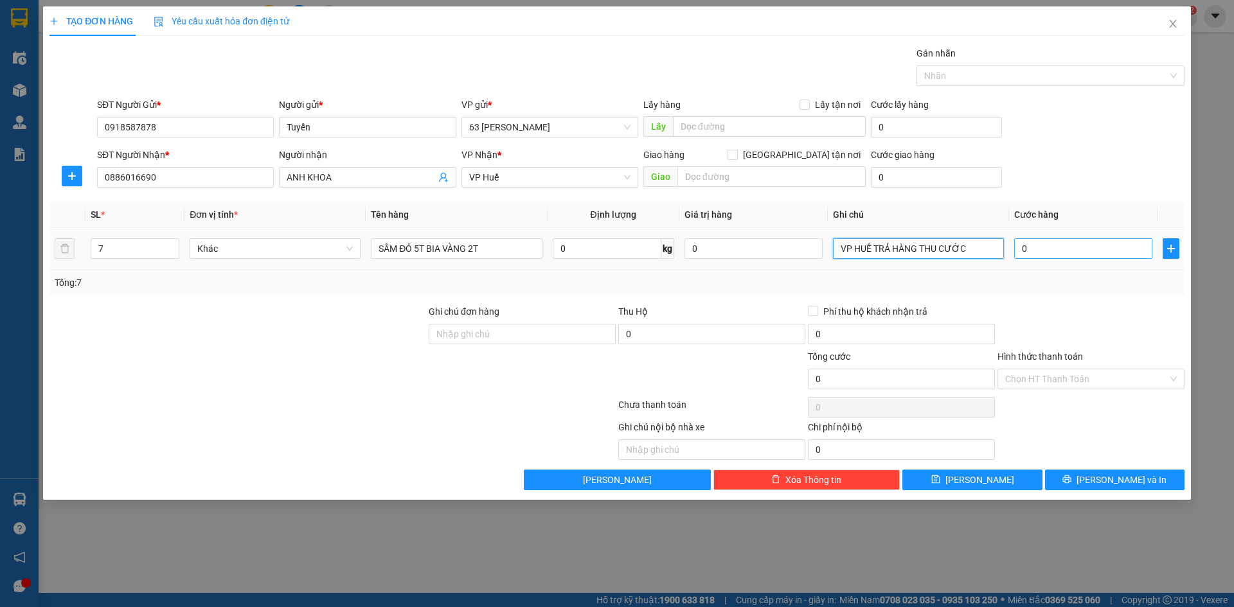
type input "VP HUẾ TRẢ HÀNG THU CƯỚC"
click at [1058, 248] on input "0" at bounding box center [1083, 248] width 138 height 21
type input "002"
type input "2"
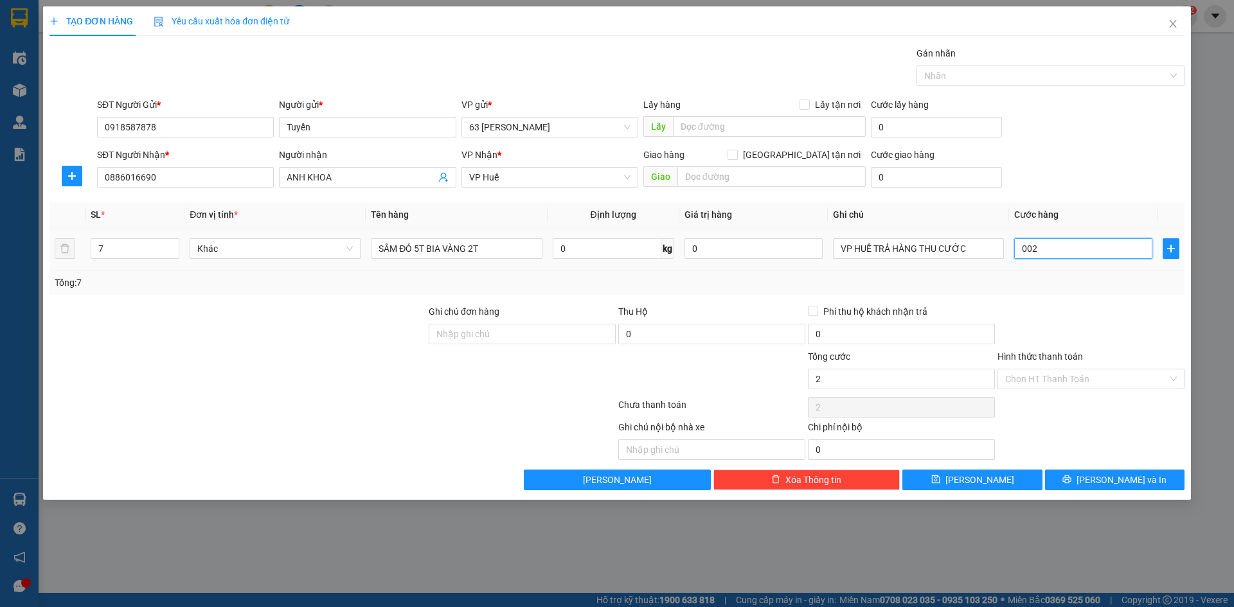
type input "0.025"
type input "25"
type input "00.250"
type input "250"
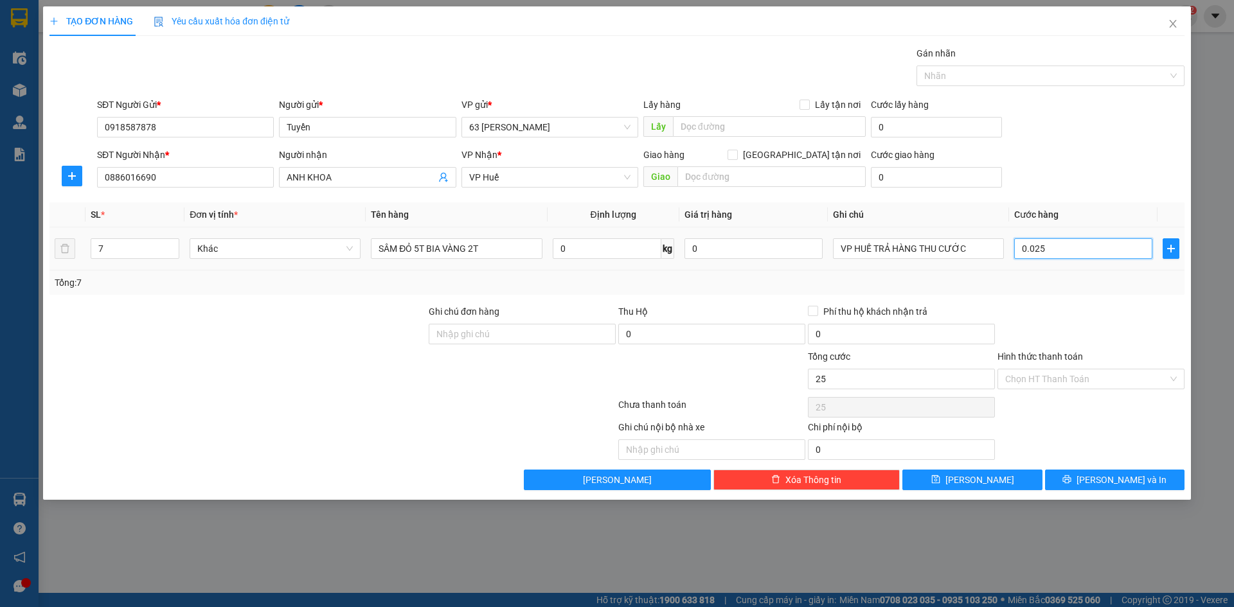
type input "250"
type input "0.002.500"
type input "2.500"
type input "000.025.000"
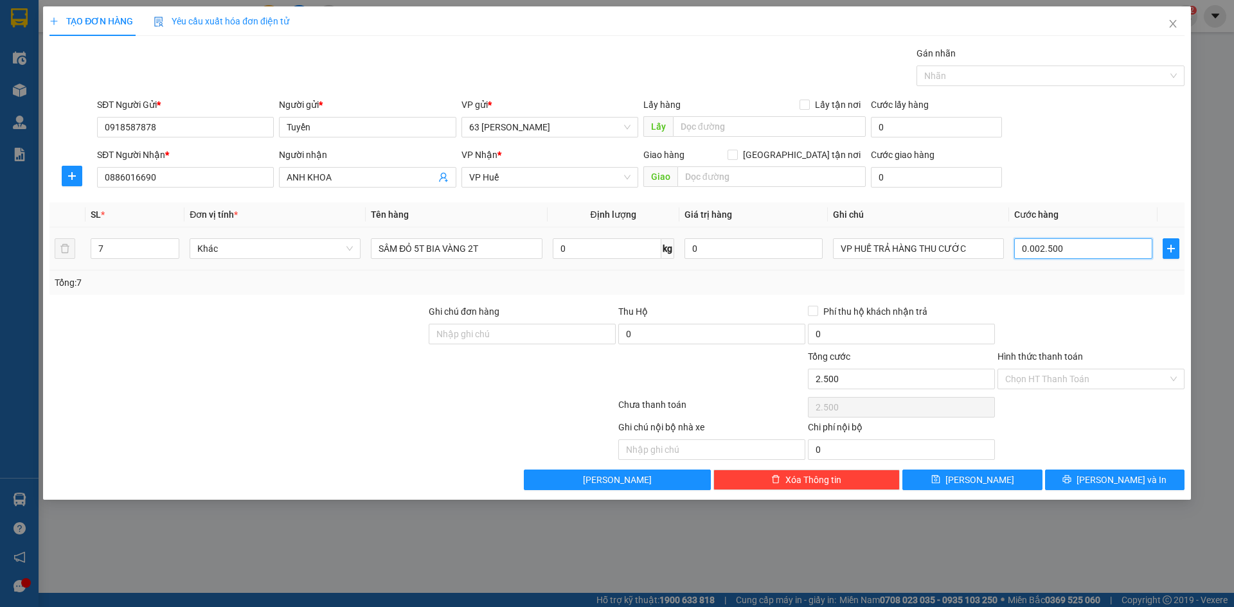
type input "25.000"
type input "00.000.250.000"
type input "250.000"
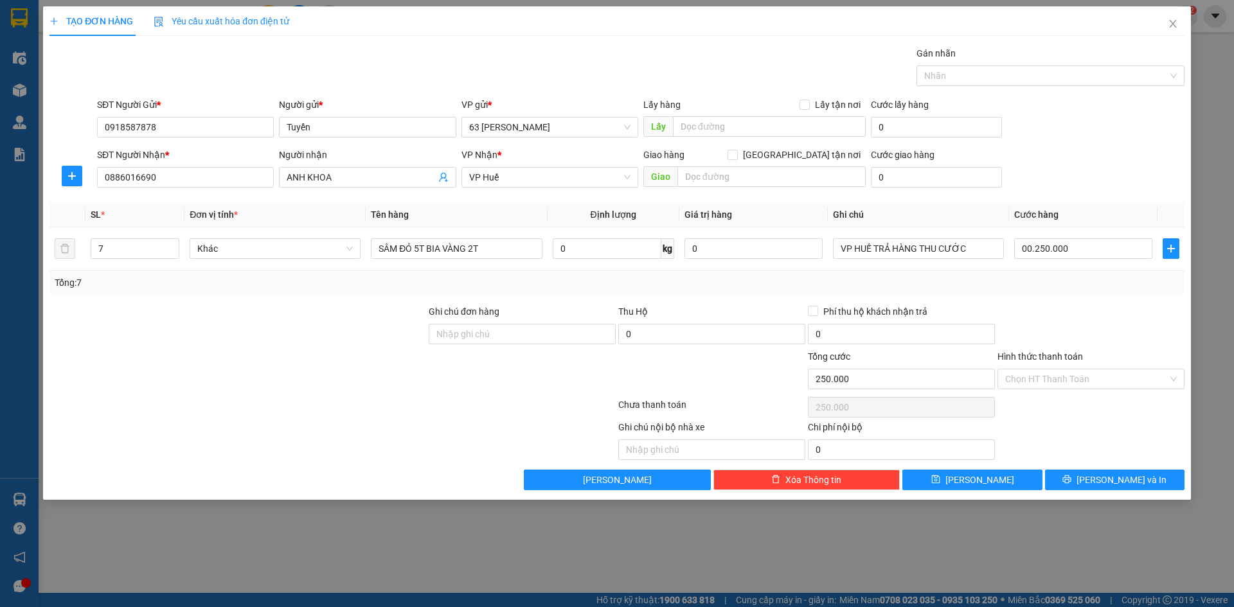
type input "250.000"
click at [1093, 326] on div at bounding box center [1091, 327] width 190 height 45
click at [1085, 414] on div "Chọn HT Thanh Toán" at bounding box center [1091, 408] width 190 height 26
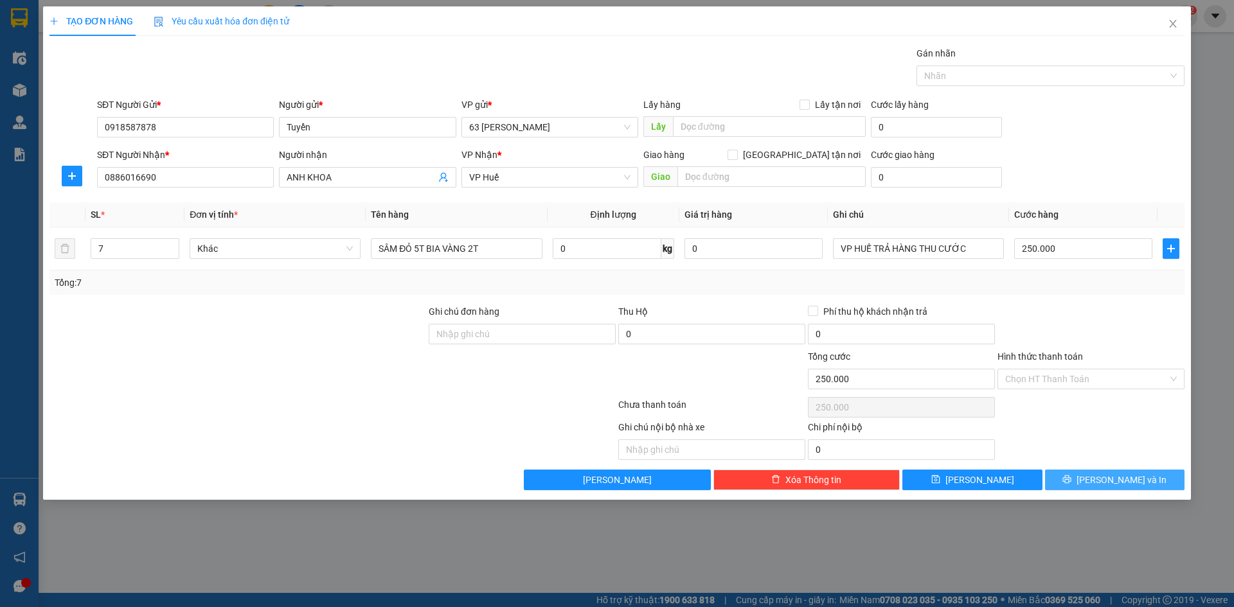
click at [1120, 479] on span "[PERSON_NAME] và In" at bounding box center [1121, 480] width 90 height 14
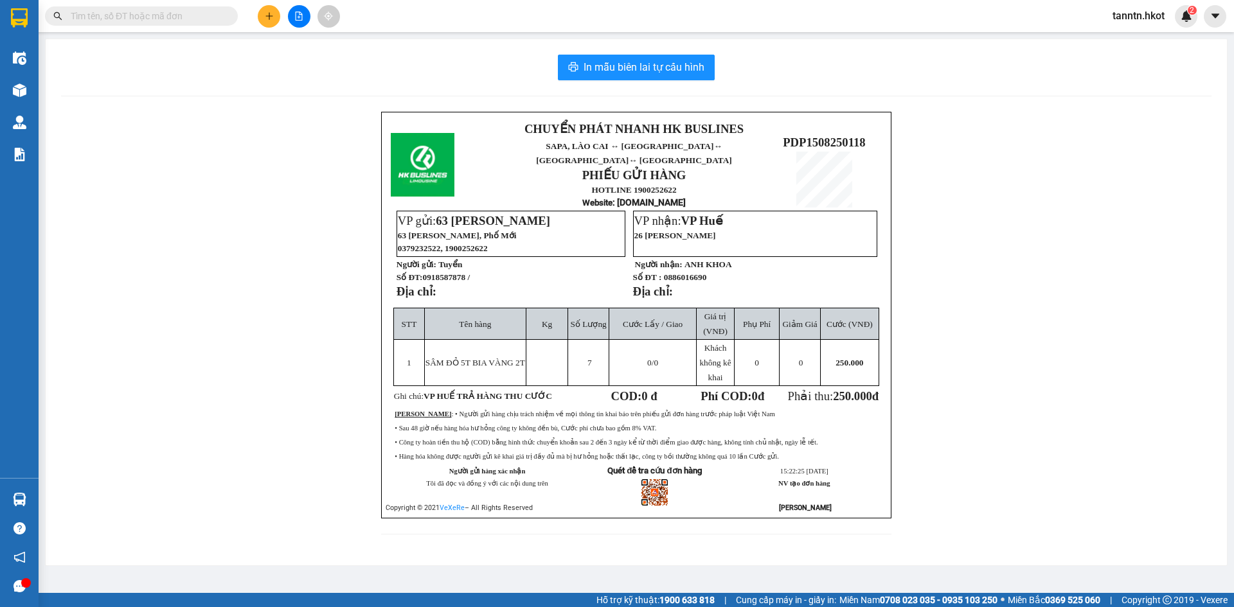
click at [274, 5] on div at bounding box center [299, 16] width 96 height 22
click at [268, 12] on icon "plus" at bounding box center [269, 16] width 9 height 9
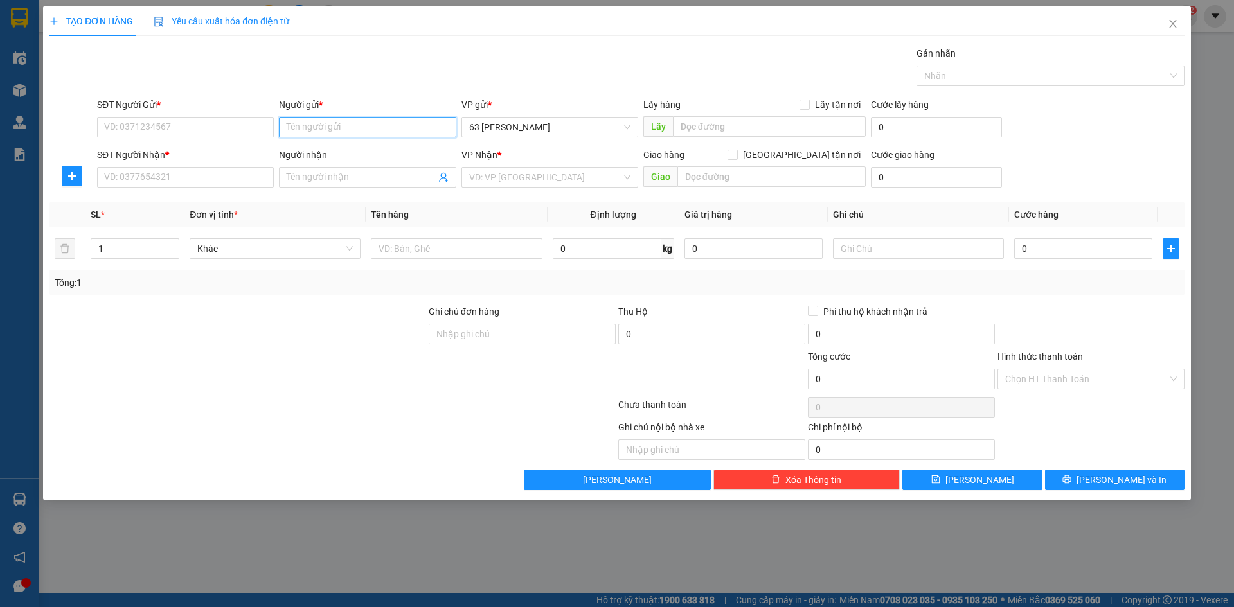
click at [362, 125] on input "Người gửi *" at bounding box center [367, 127] width 177 height 21
type input "TUYỂN"
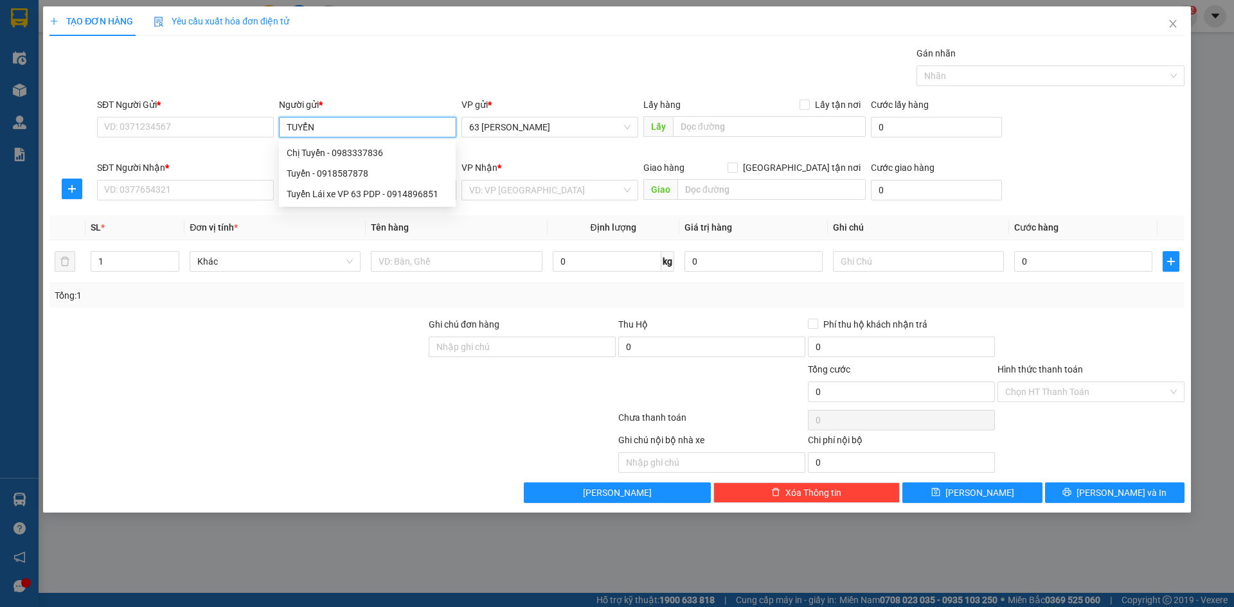
click at [368, 175] on div "Tuyển - 0918587878" at bounding box center [367, 173] width 161 height 14
type input "0918587878"
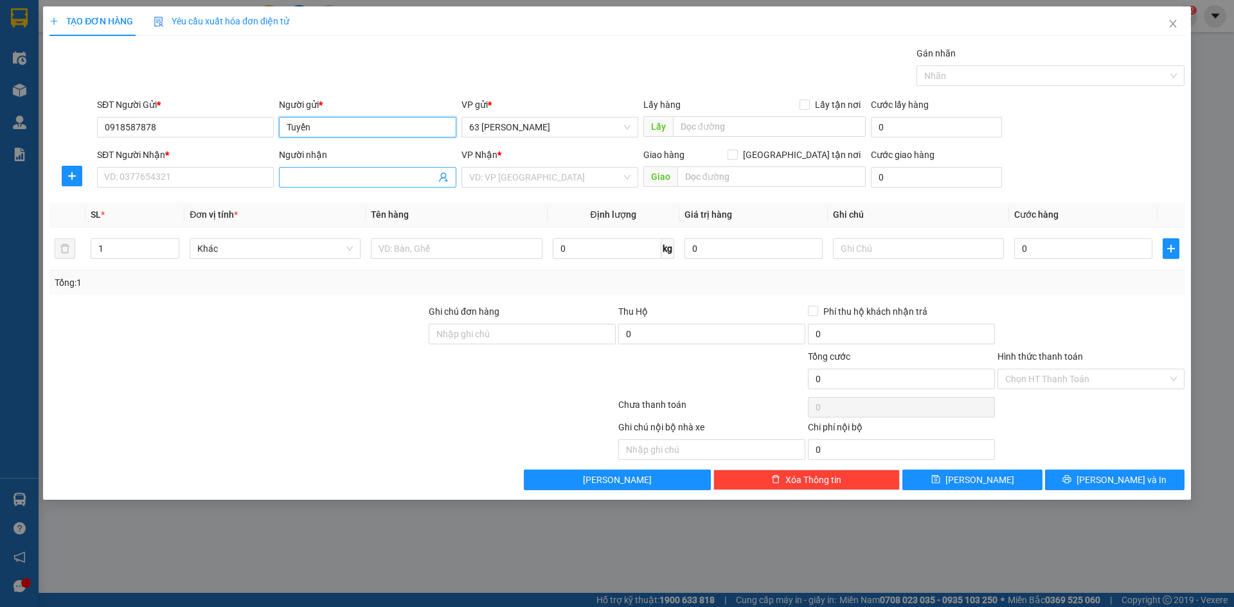
type input "Tuyển"
click at [313, 176] on input "Người nhận" at bounding box center [361, 177] width 148 height 14
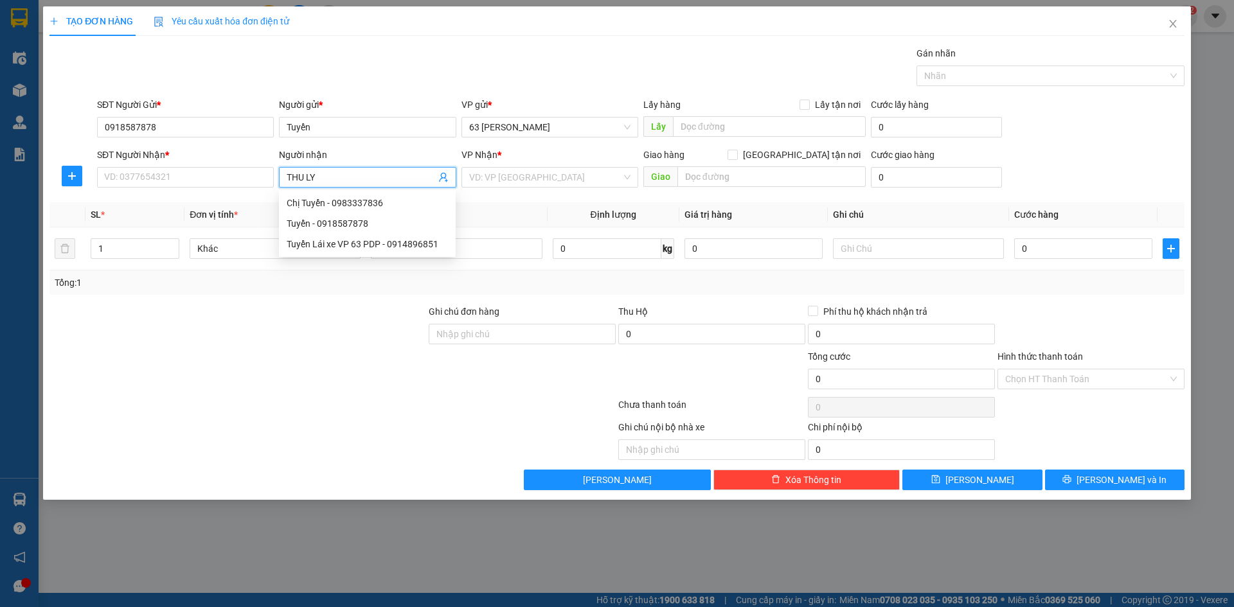
type input "THU LÝ"
click at [362, 202] on div "Thu Lý - 0935169581" at bounding box center [367, 203] width 161 height 14
type input "0935169581"
type input "Thu Lý"
checkbox input "true"
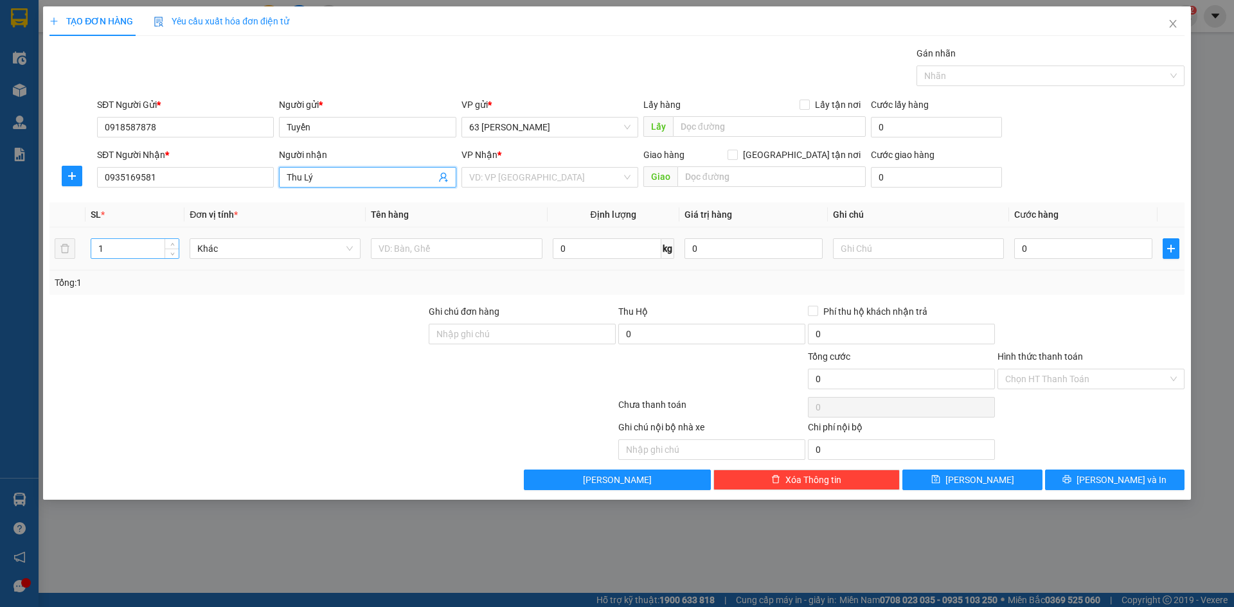
type input "Cây Xăng Ngô Đồng - Bến Xe Phía [GEOGRAPHIC_DATA]"
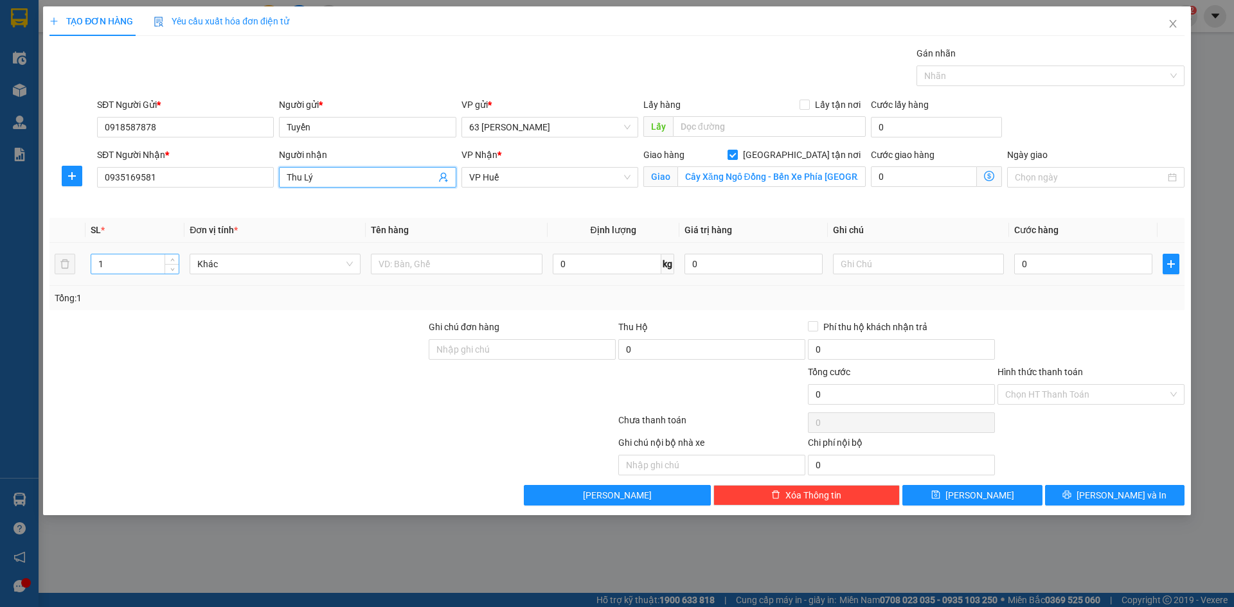
type input "Thu Lý"
click at [154, 260] on input "1" at bounding box center [134, 263] width 87 height 19
type input "3"
click at [509, 263] on input "text" at bounding box center [456, 264] width 171 height 21
type input "BÁNH TT"
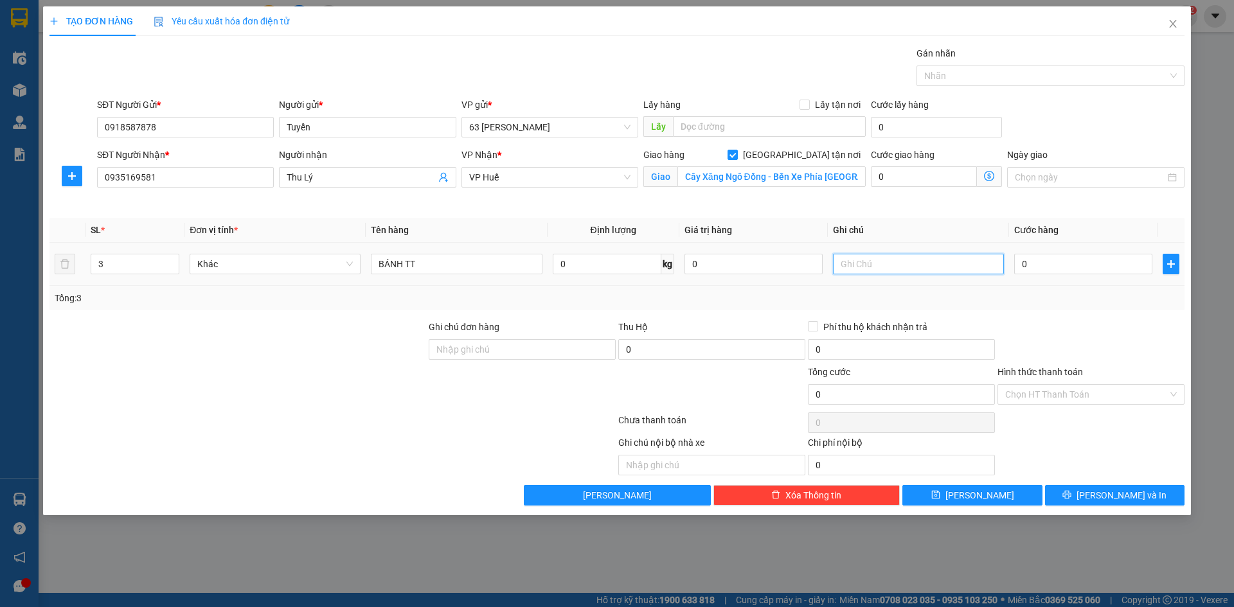
click at [893, 258] on input "text" at bounding box center [918, 264] width 171 height 21
type input "CƯỚC CN NG NHẬN"
click at [1031, 265] on input "0" at bounding box center [1083, 264] width 138 height 21
type input "001"
type input "1"
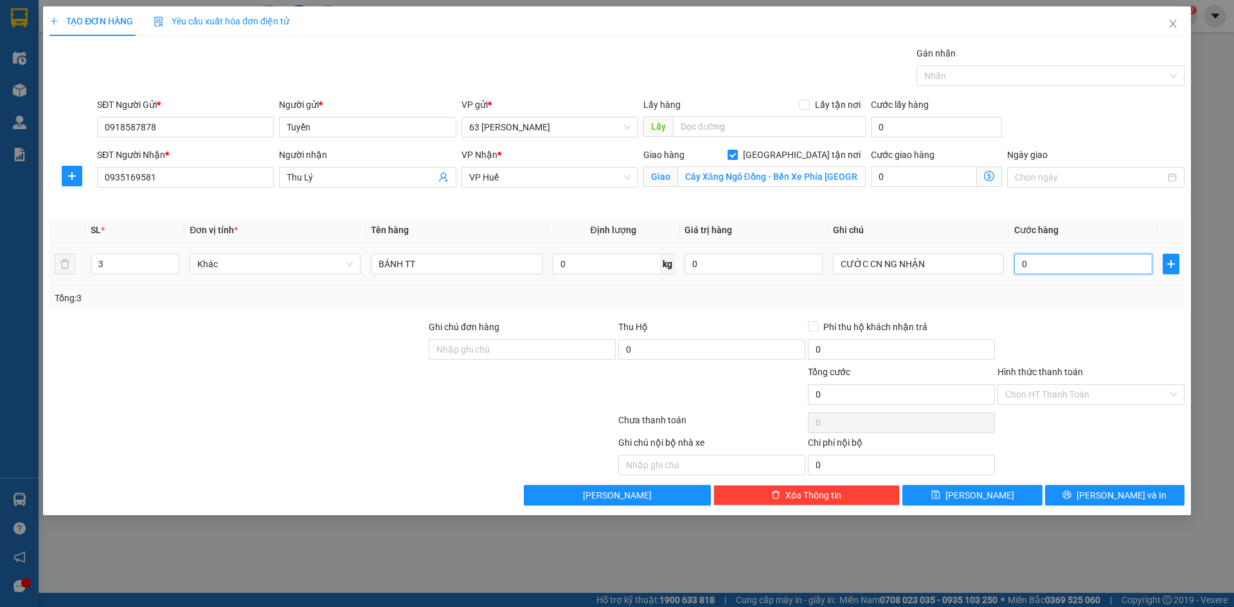
type input "1"
type input "0.010"
type input "10"
type input "00.100"
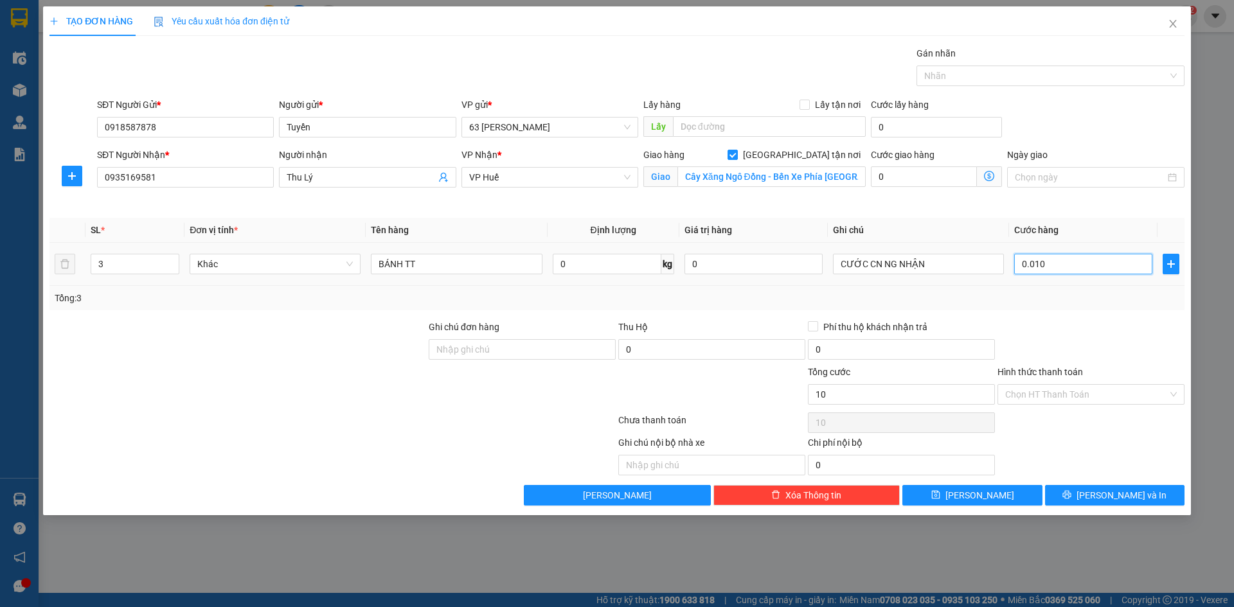
type input "100"
type input "0.001.000"
type input "1.000"
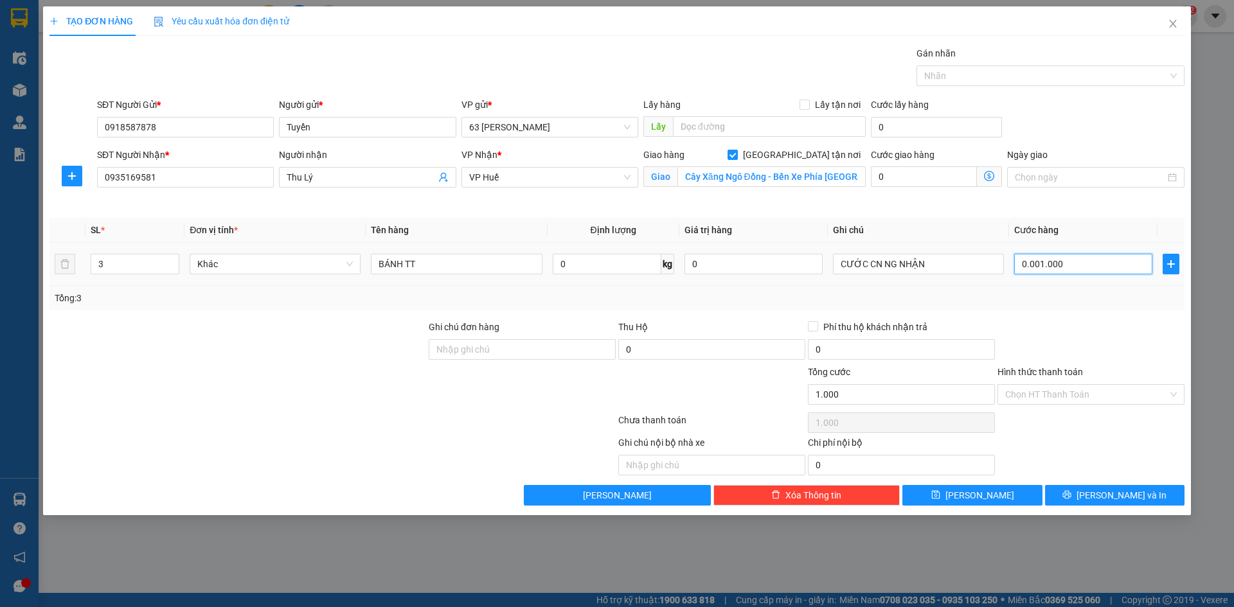
type input "000.010.000"
type input "10.000"
type input "00.000.100.000"
type input "100.000"
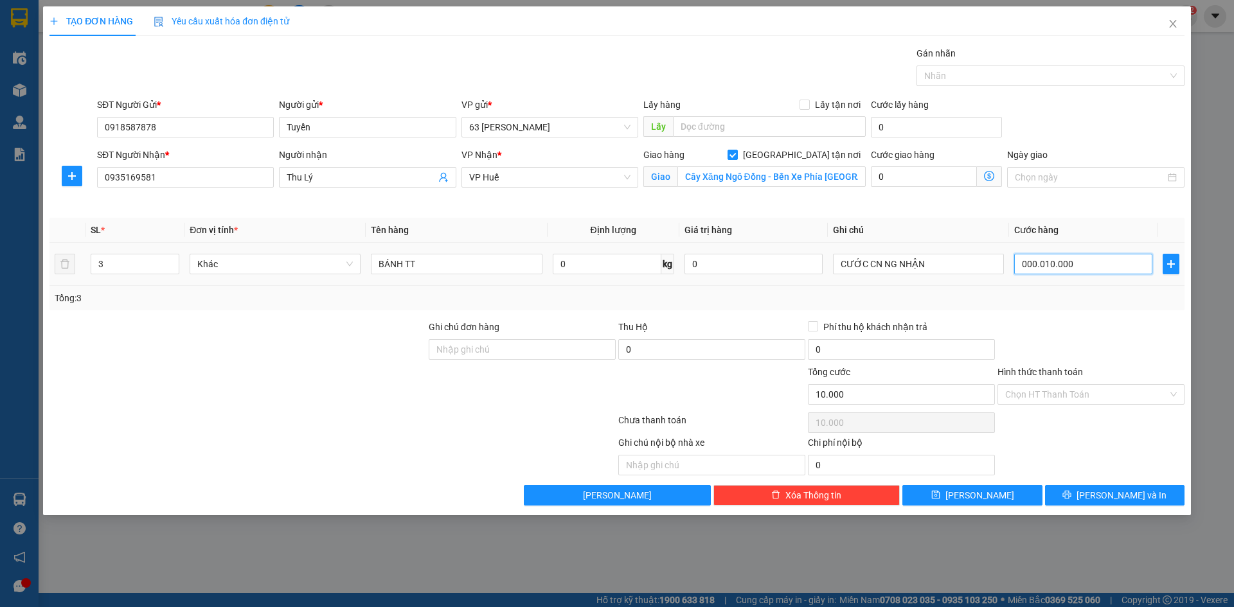
type input "100.000"
click at [1057, 346] on div at bounding box center [1091, 342] width 190 height 45
type input "100.000"
click at [1085, 395] on input "Hình thức thanh toán" at bounding box center [1086, 394] width 163 height 19
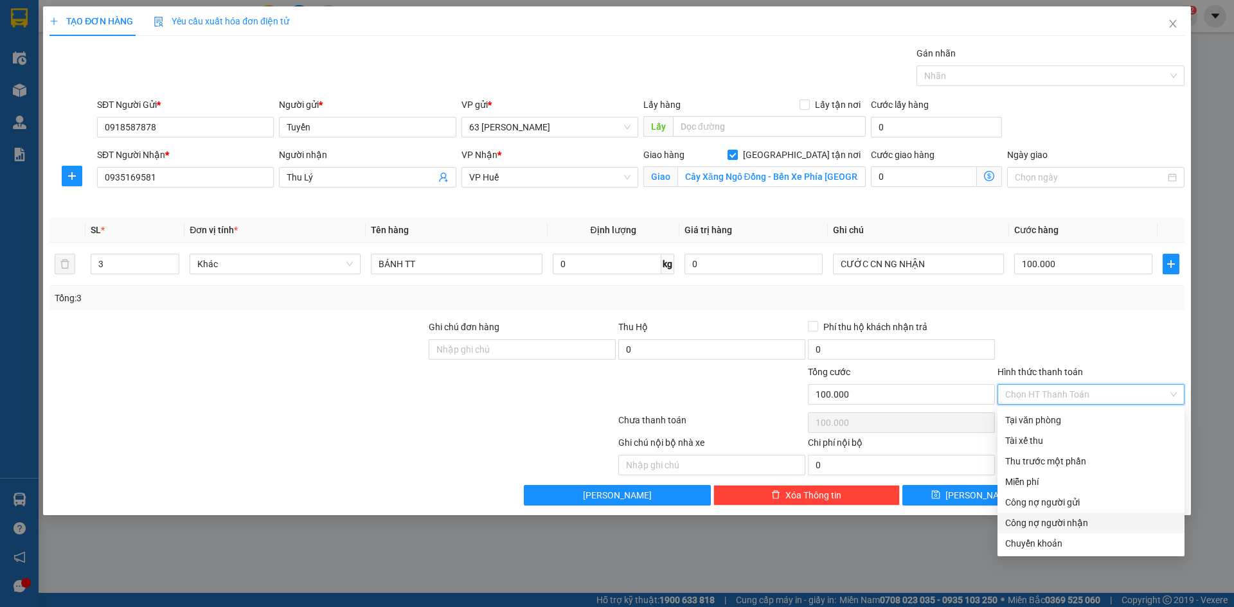
click at [1096, 523] on div "Công nợ người nhận" at bounding box center [1091, 523] width 172 height 14
type input "0"
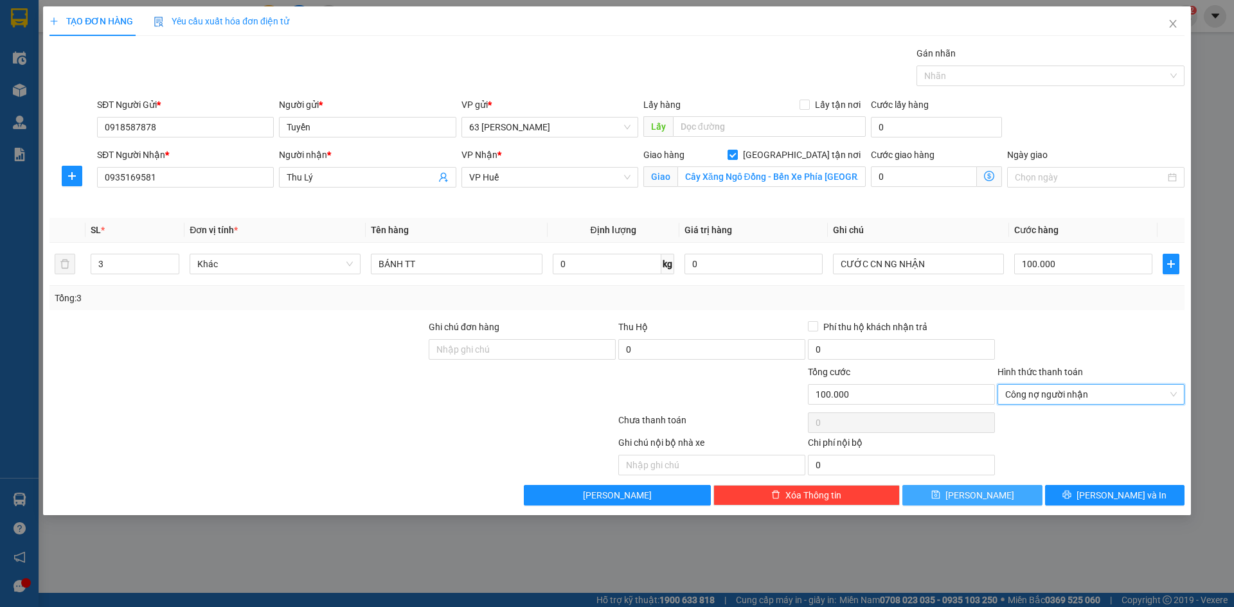
click at [993, 492] on button "[PERSON_NAME]" at bounding box center [971, 495] width 139 height 21
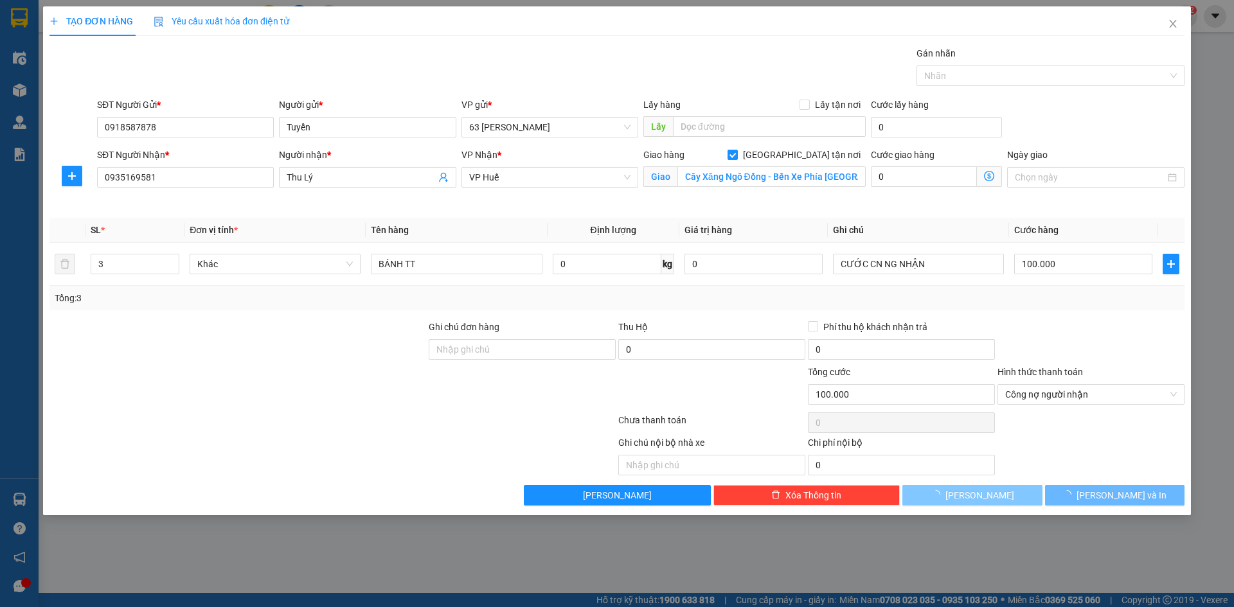
checkbox input "false"
type input "1"
type input "0"
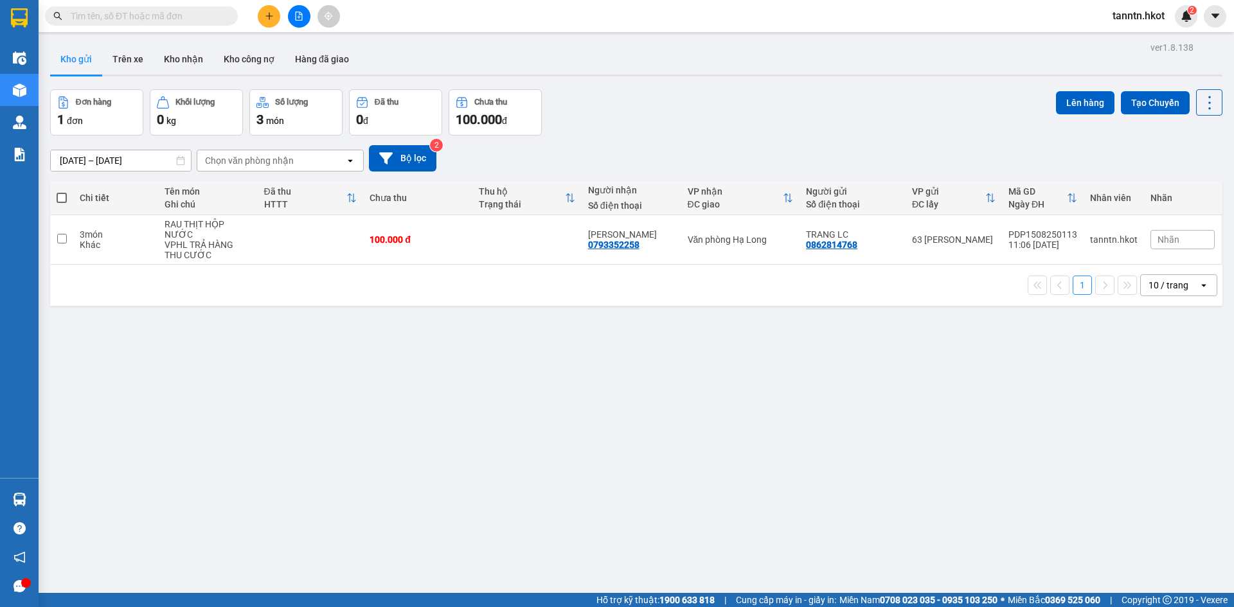
click at [129, 57] on button "Trên xe" at bounding box center [127, 59] width 51 height 31
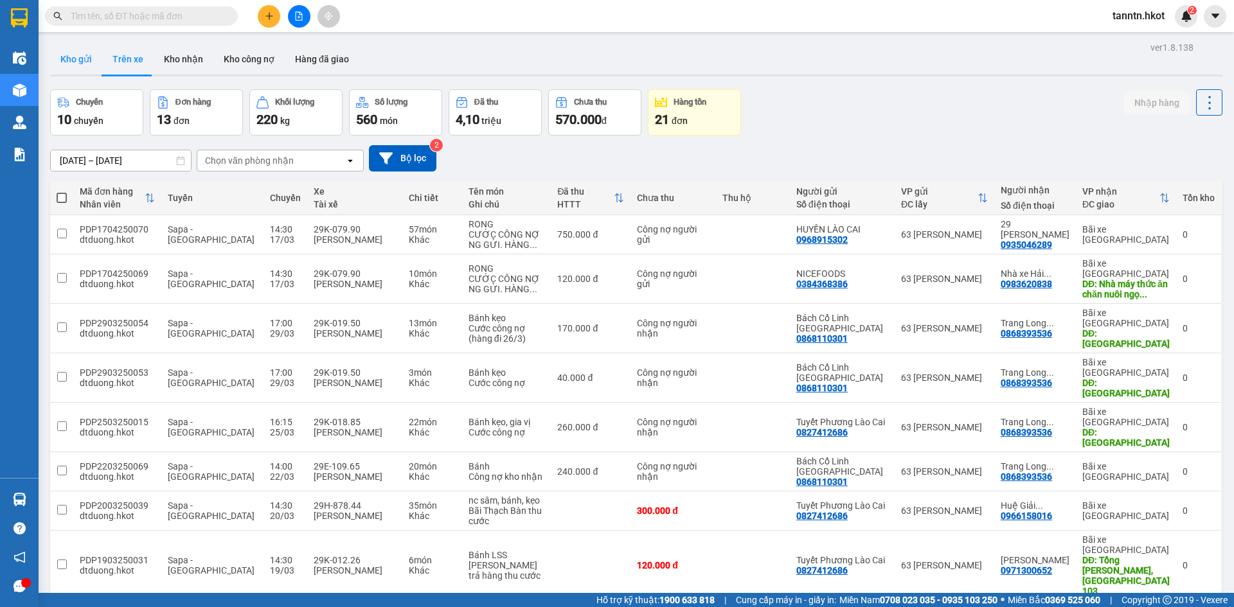
click at [67, 60] on button "Kho gửi" at bounding box center [76, 59] width 52 height 31
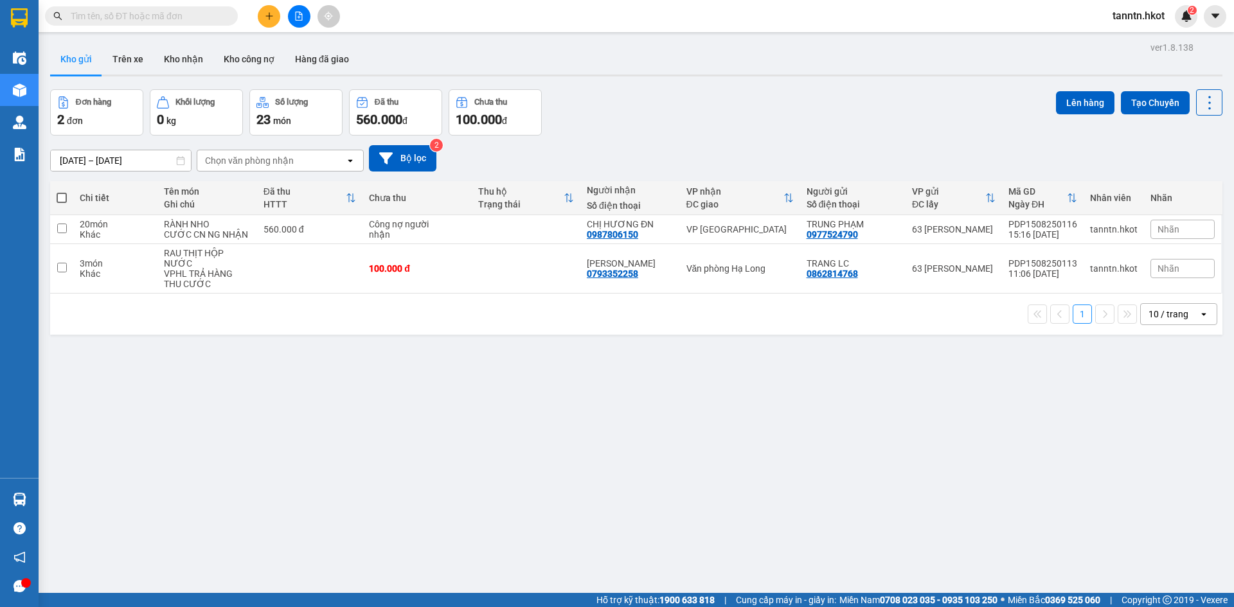
click at [1166, 228] on span "Nhãn" at bounding box center [1168, 229] width 22 height 10
click at [985, 345] on div "ver 1.8.138 Kho gửi Trên xe Kho nhận Kho công nợ Hàng đã giao Đơn hàng 2 đơn Kh…" at bounding box center [636, 342] width 1182 height 607
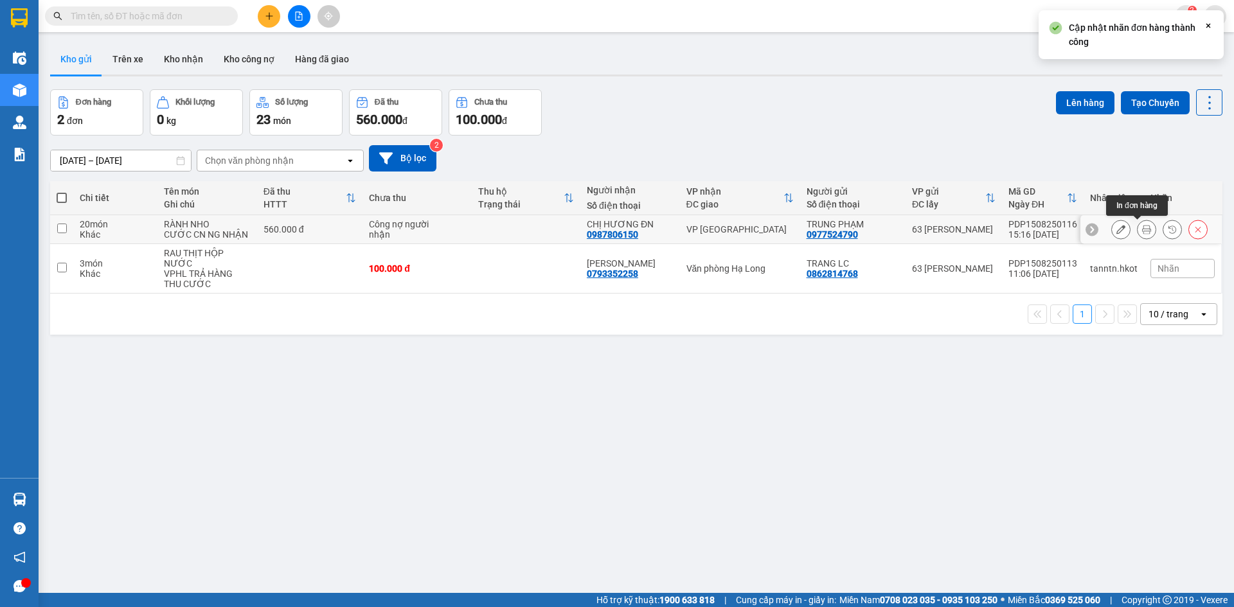
click at [1142, 229] on icon at bounding box center [1146, 229] width 9 height 9
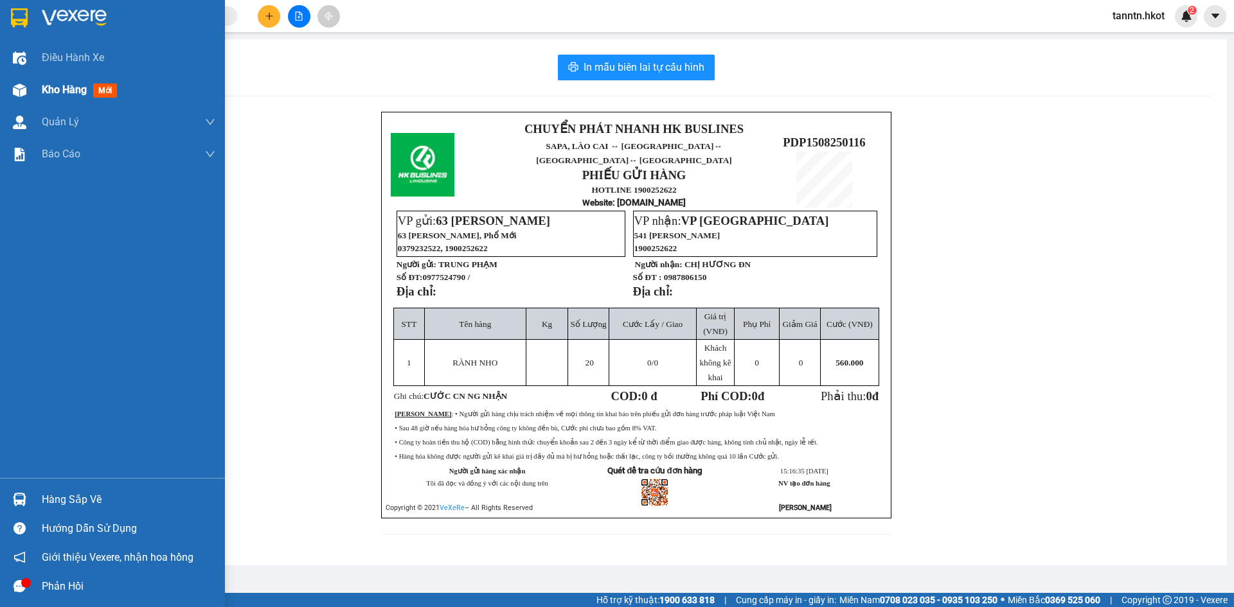
click at [28, 87] on div at bounding box center [19, 90] width 22 height 22
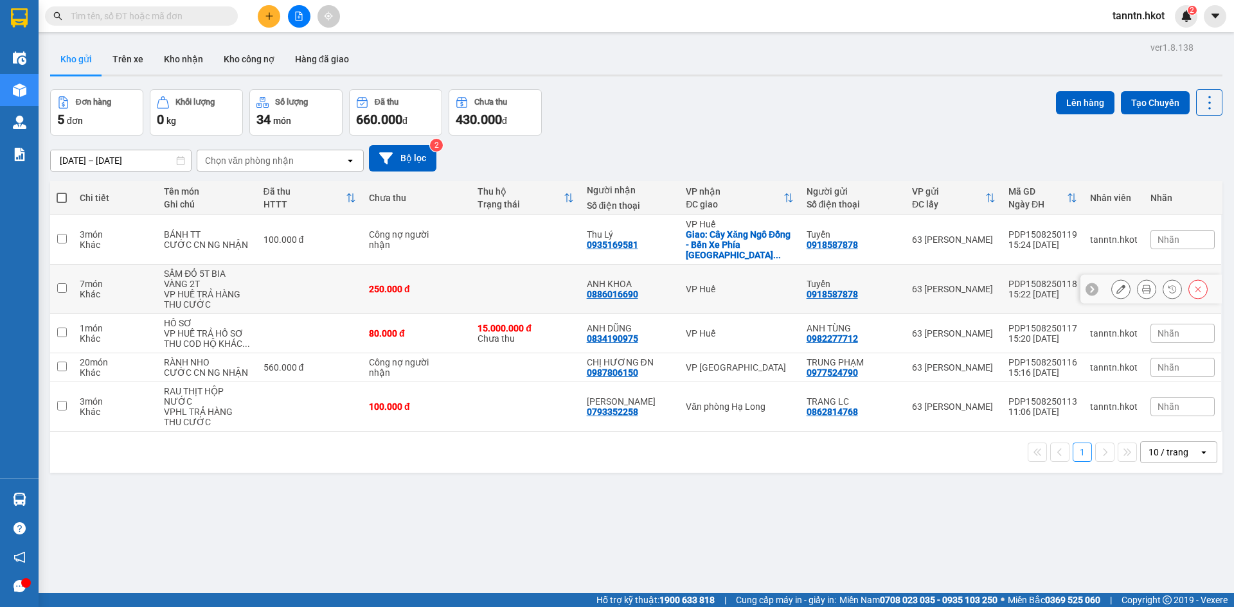
click at [132, 279] on div "7 món" at bounding box center [115, 284] width 71 height 10
checkbox input "true"
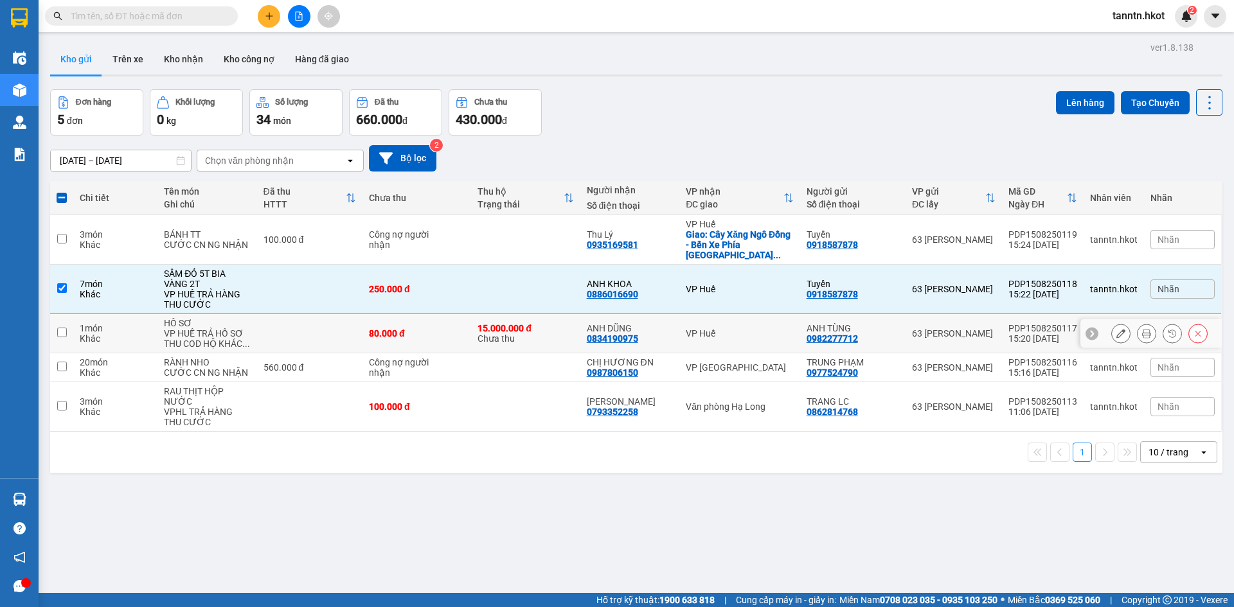
click at [138, 333] on div "Khác" at bounding box center [115, 338] width 71 height 10
checkbox input "true"
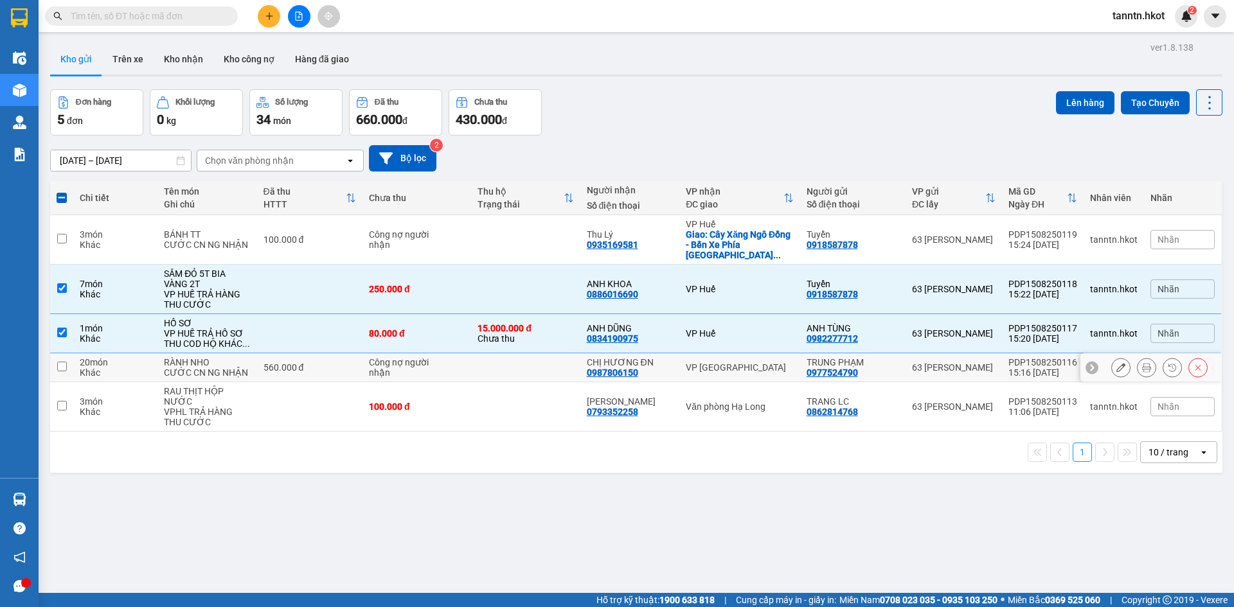
click at [150, 357] on div "20 món" at bounding box center [115, 362] width 71 height 10
checkbox input "true"
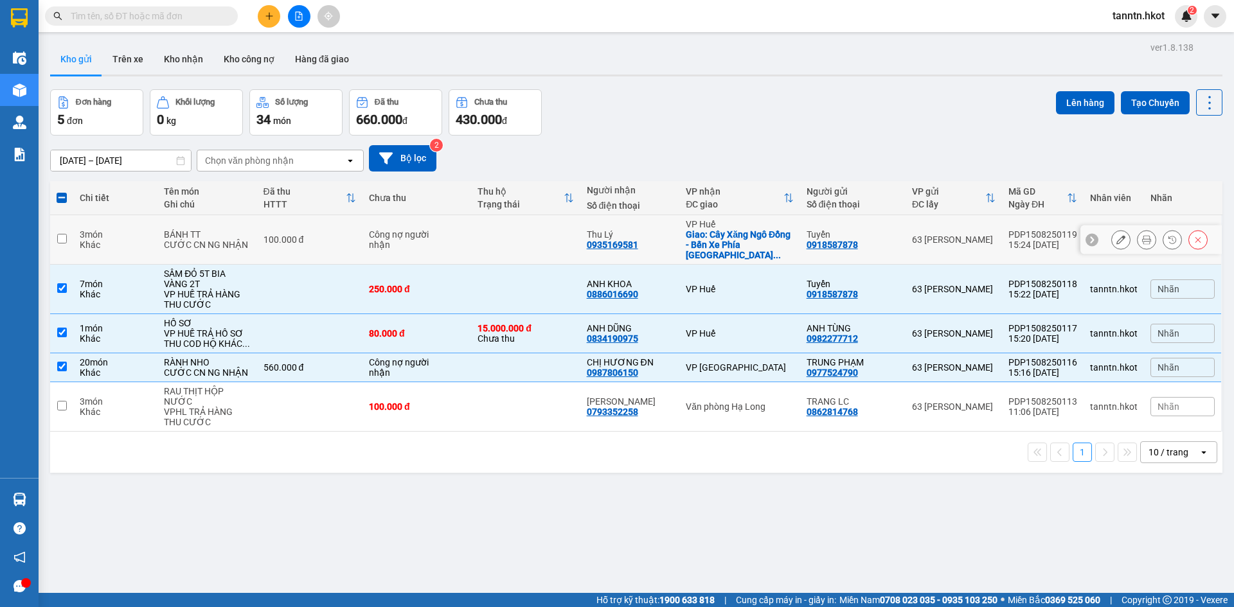
click at [146, 240] on div "Khác" at bounding box center [115, 245] width 71 height 10
checkbox input "true"
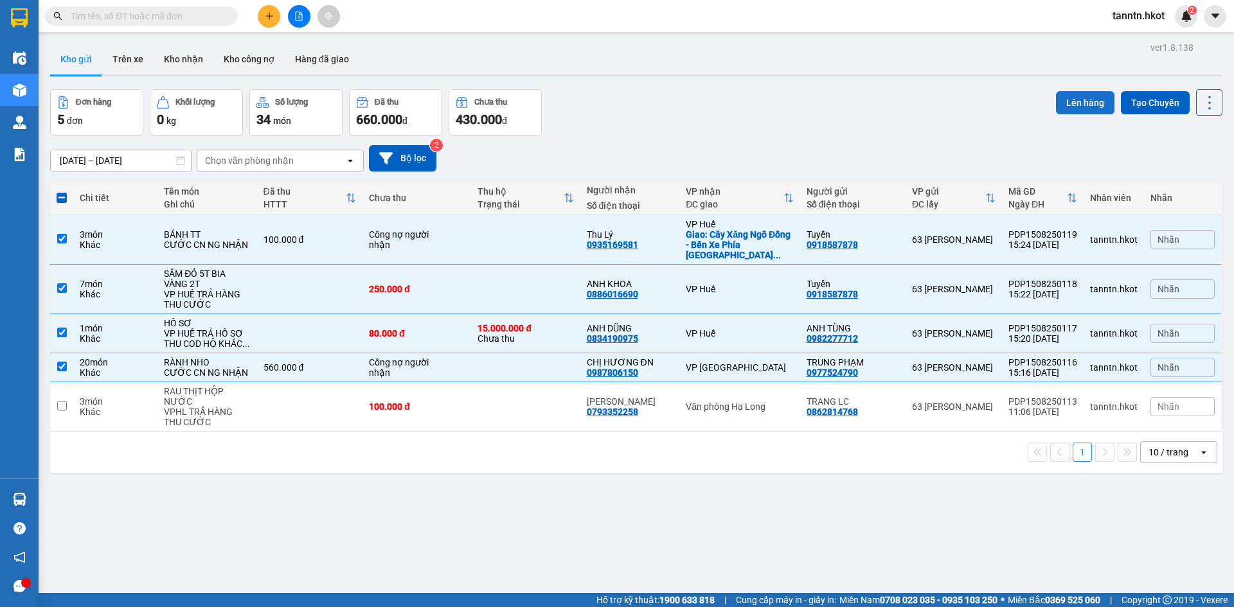
click at [1085, 109] on button "Lên hàng" at bounding box center [1085, 102] width 58 height 23
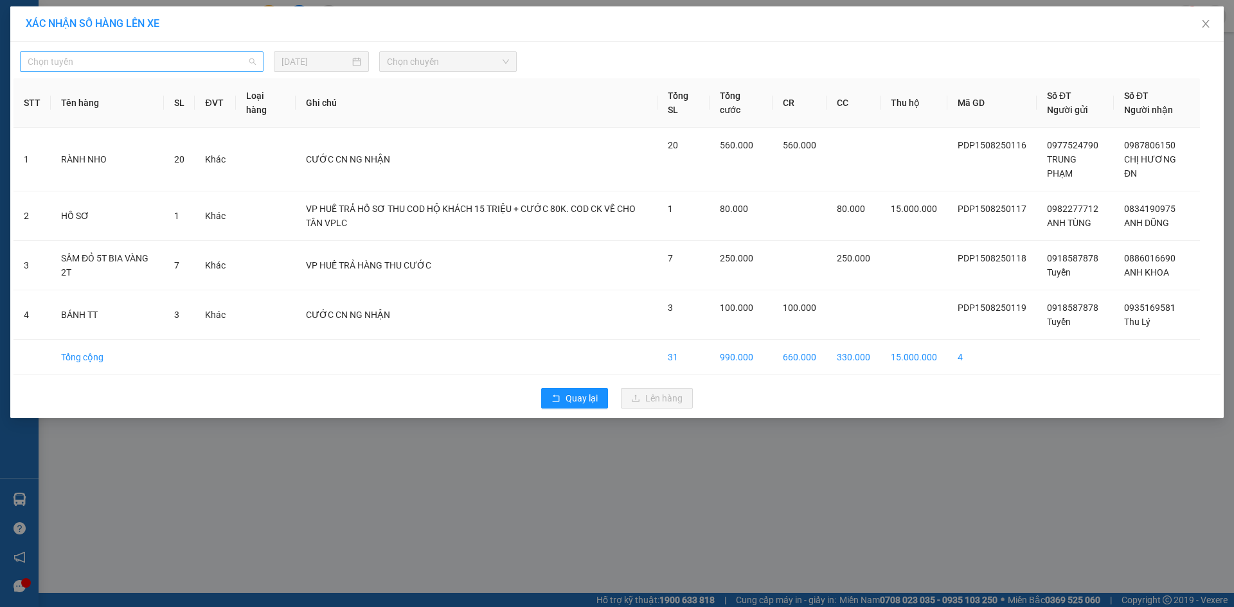
click at [211, 63] on span "Chọn tuyến" at bounding box center [142, 61] width 228 height 19
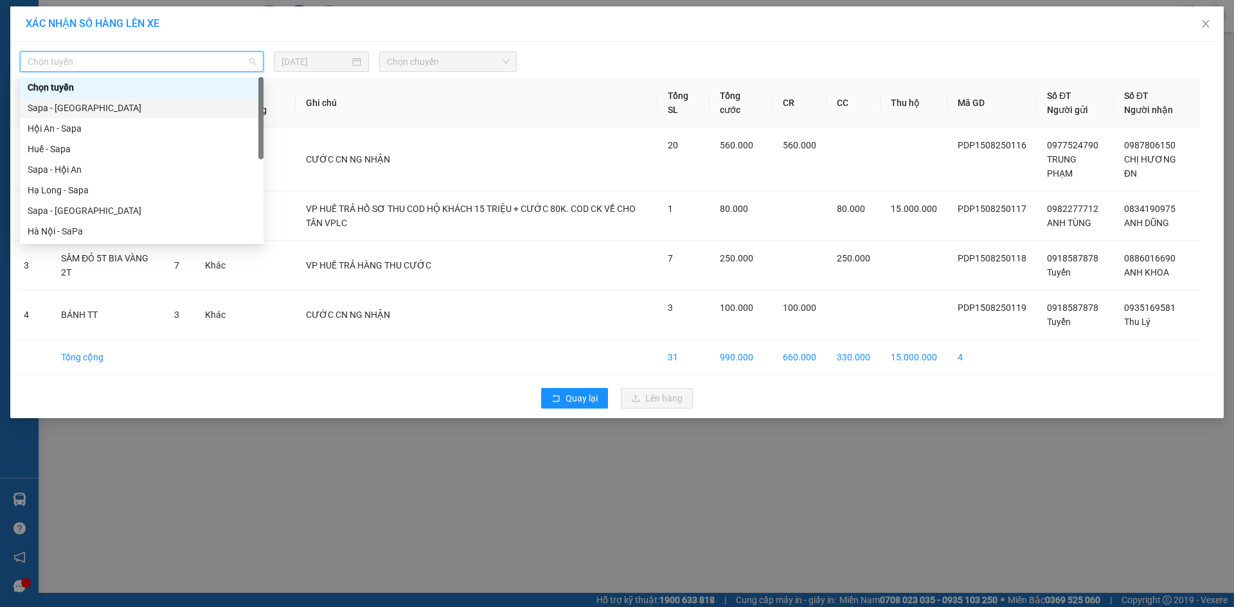
click at [184, 110] on div "Sapa - [GEOGRAPHIC_DATA]" at bounding box center [142, 108] width 228 height 14
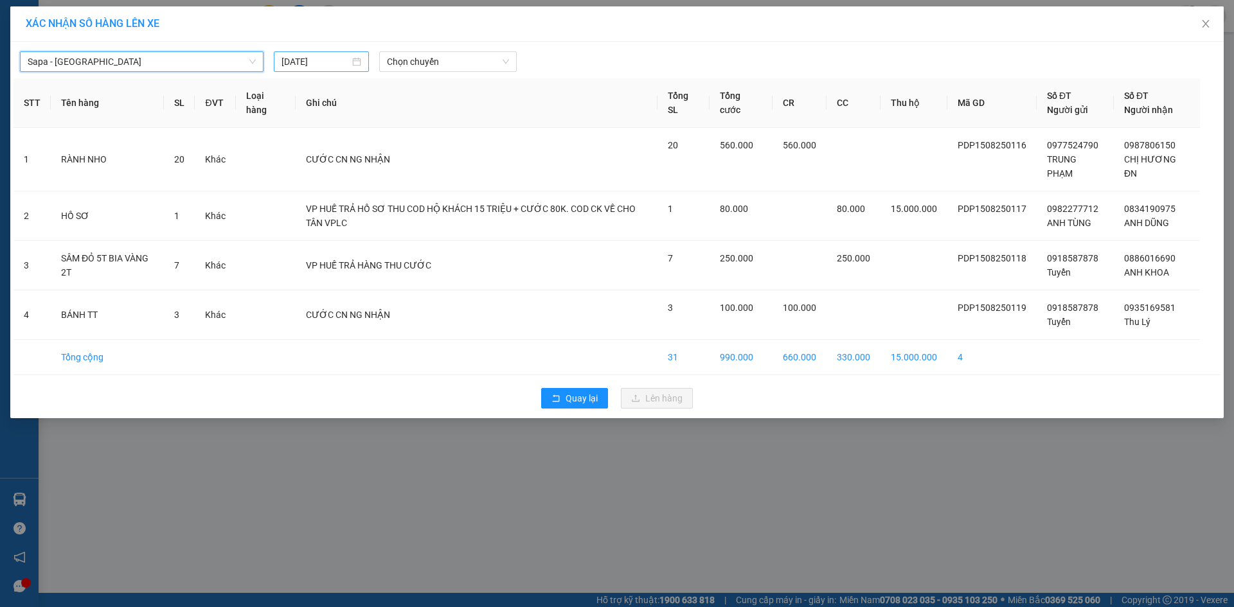
click at [317, 60] on input "[DATE]" at bounding box center [315, 62] width 68 height 14
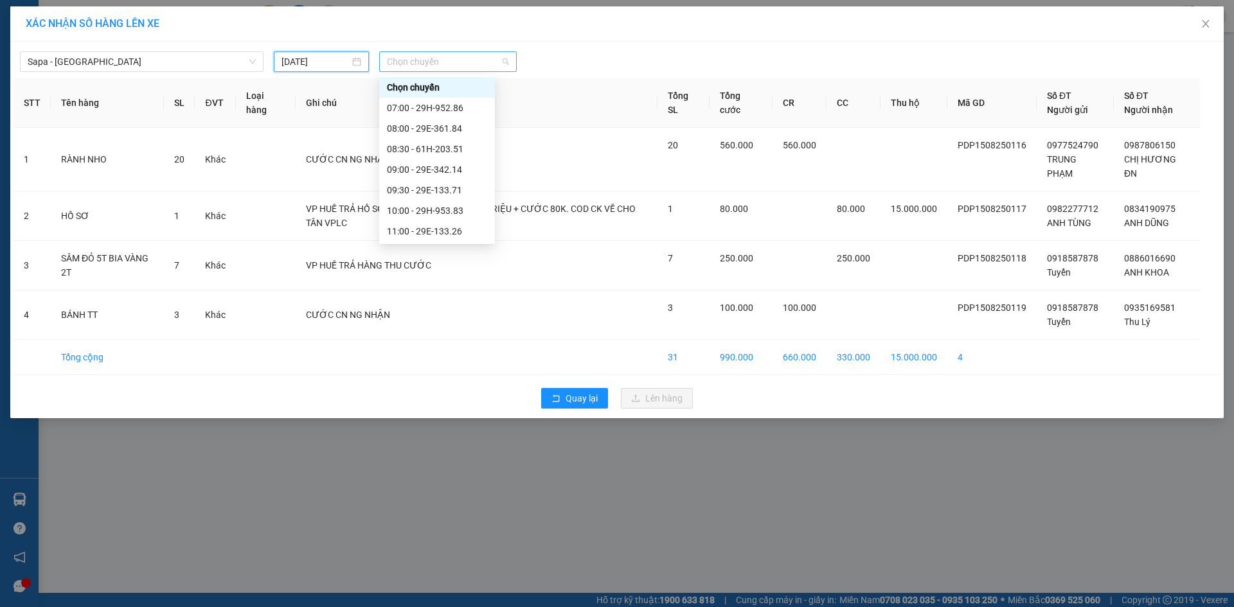
click at [424, 56] on span "Chọn chuyến" at bounding box center [448, 61] width 122 height 19
click at [460, 181] on div "11:30 - 29E-336.70" at bounding box center [437, 188] width 100 height 14
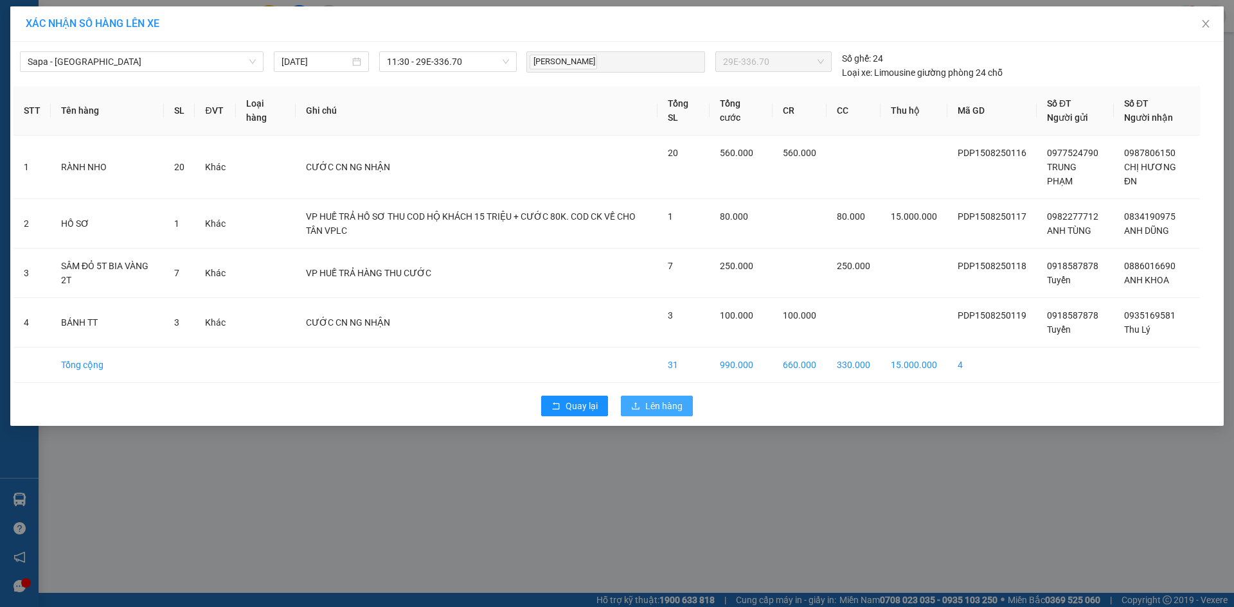
click at [662, 402] on span "Lên hàng" at bounding box center [663, 406] width 37 height 14
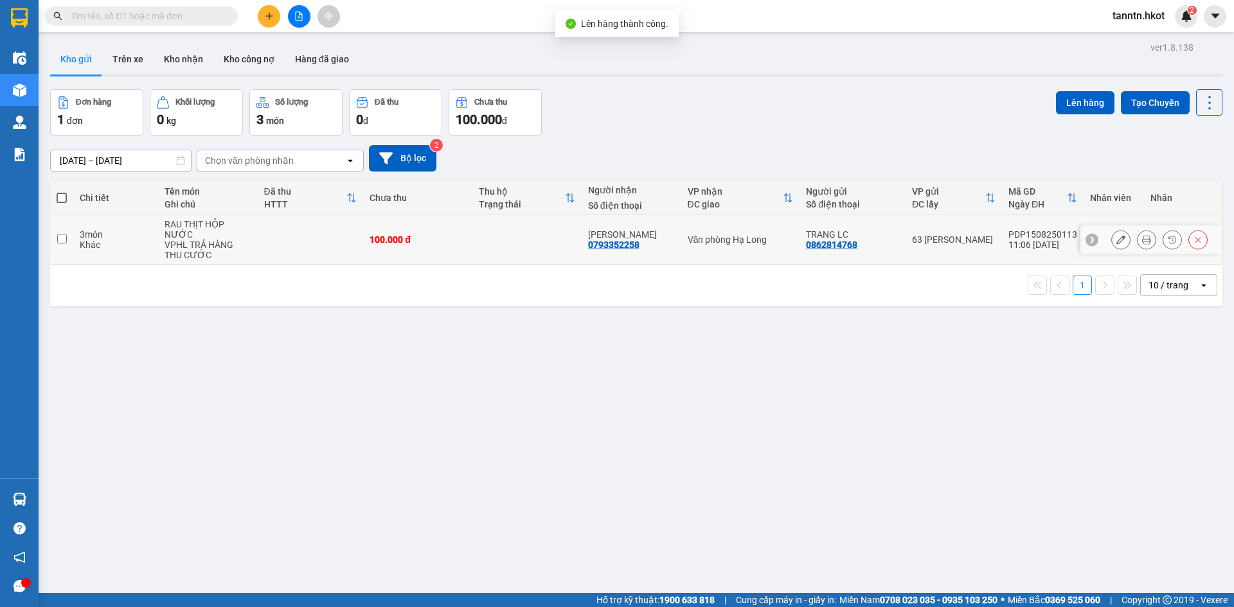
click at [432, 244] on td "100.000 đ" at bounding box center [417, 239] width 109 height 49
checkbox input "true"
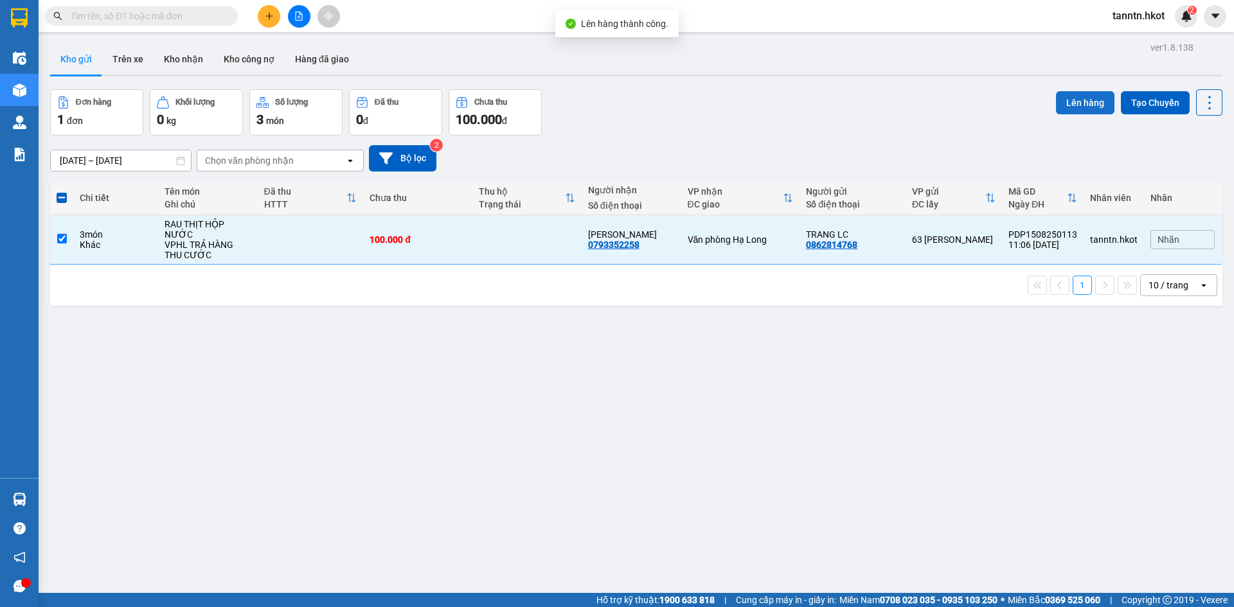
click at [1058, 98] on button "Lên hàng" at bounding box center [1085, 102] width 58 height 23
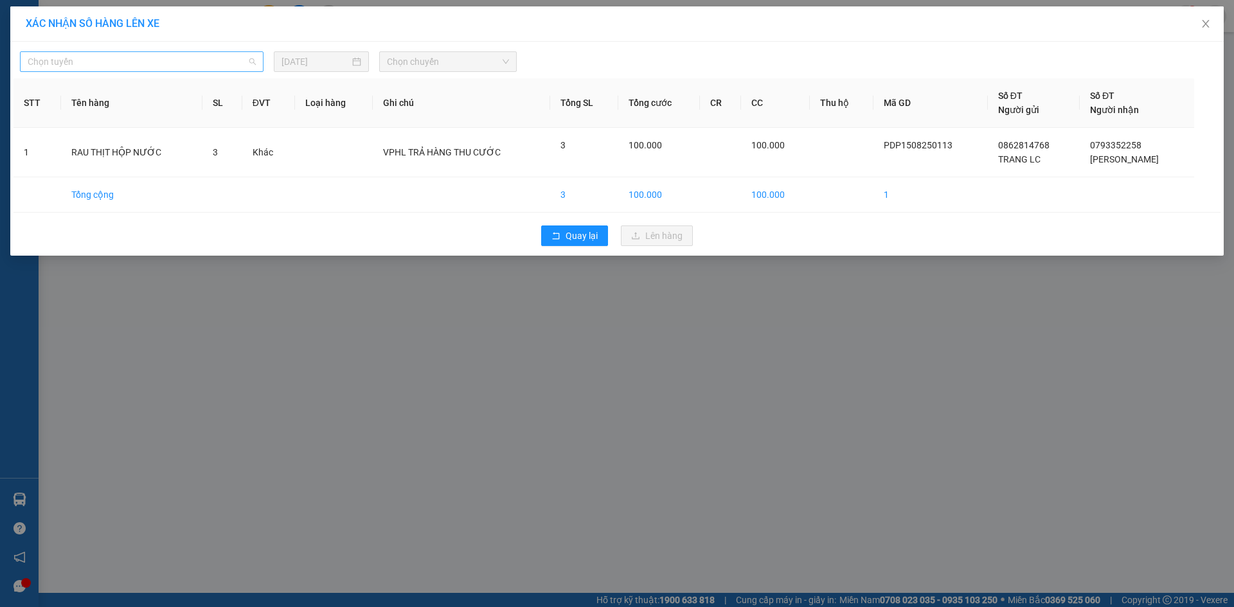
click at [162, 55] on span "Chọn tuyến" at bounding box center [142, 61] width 228 height 19
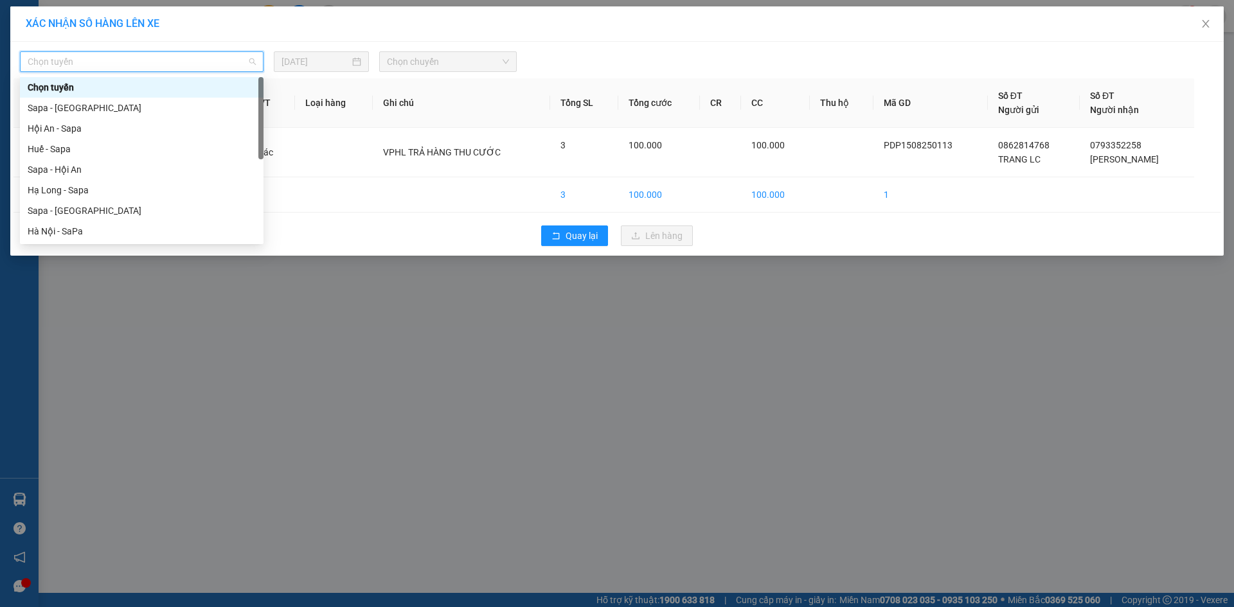
click at [129, 62] on span "Chọn tuyến" at bounding box center [142, 61] width 228 height 19
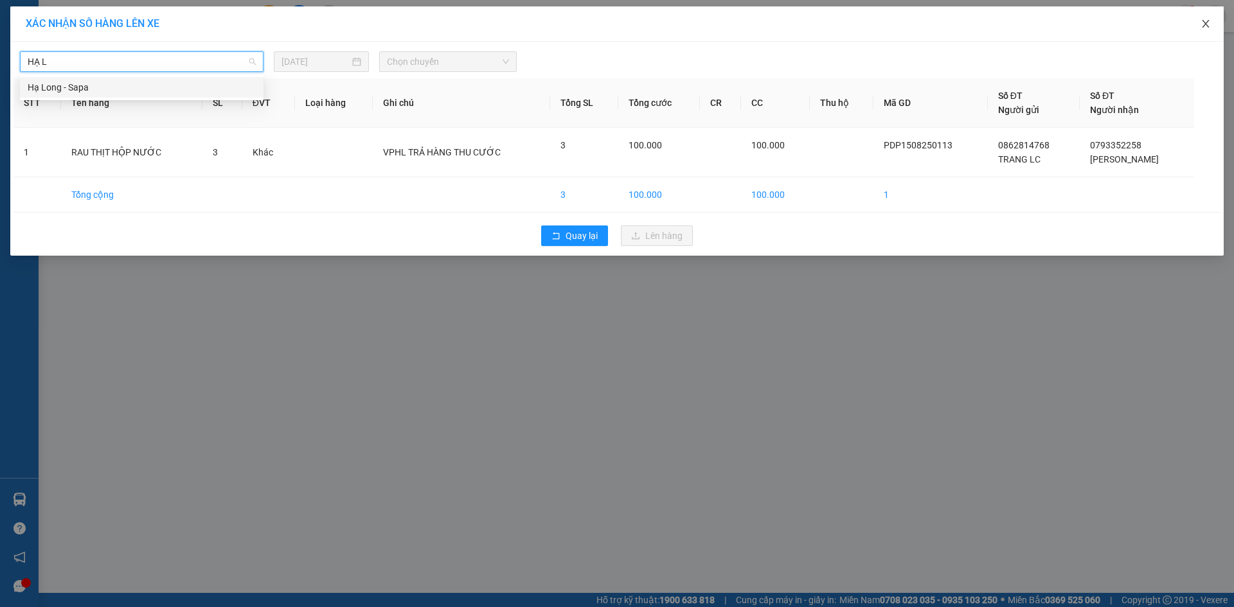
type input "HẠ L"
click at [1204, 25] on icon "close" at bounding box center [1205, 24] width 10 height 10
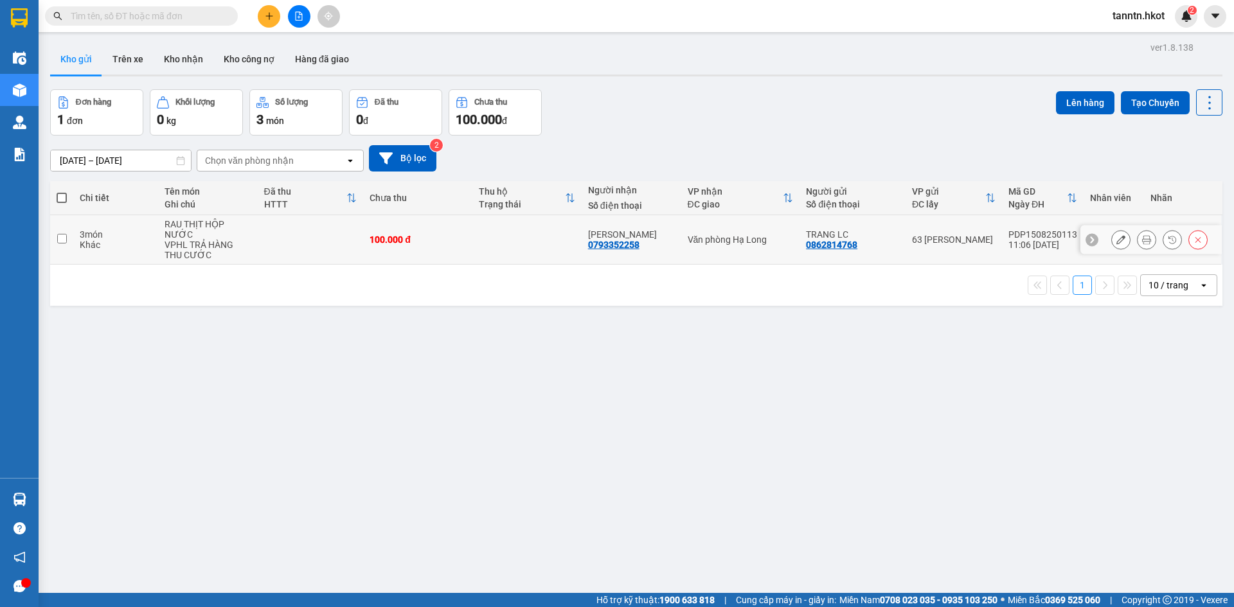
click at [206, 240] on div "VPHL TRẢ HÀNG THU CƯỚC" at bounding box center [207, 250] width 87 height 21
checkbox input "true"
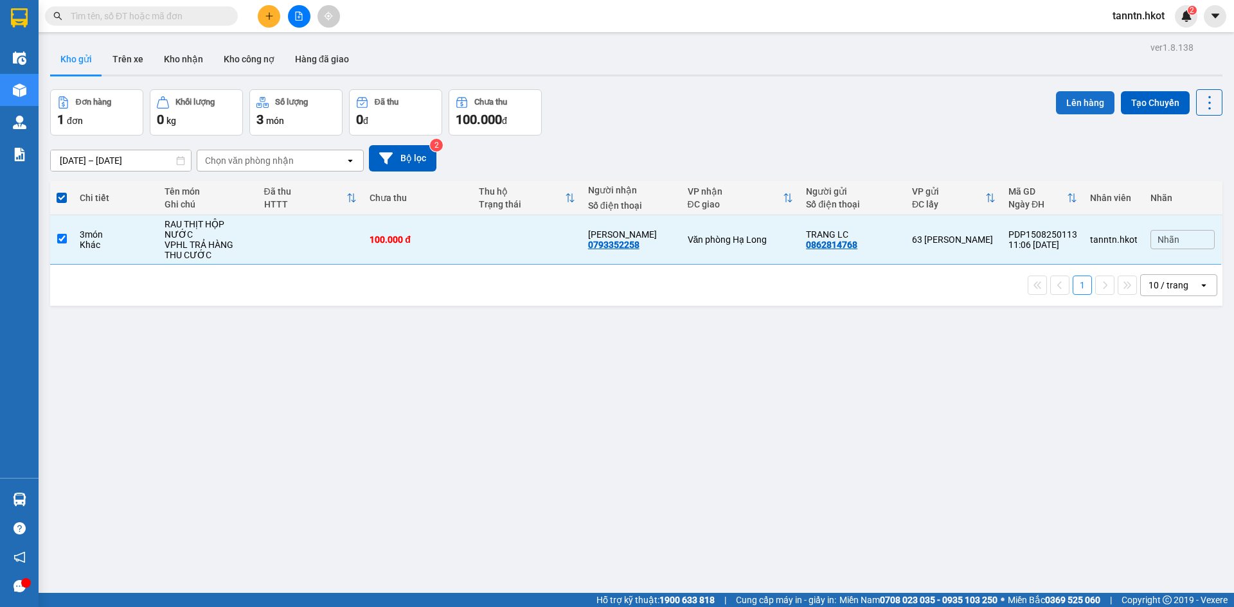
click at [1081, 103] on button "Lên hàng" at bounding box center [1085, 102] width 58 height 23
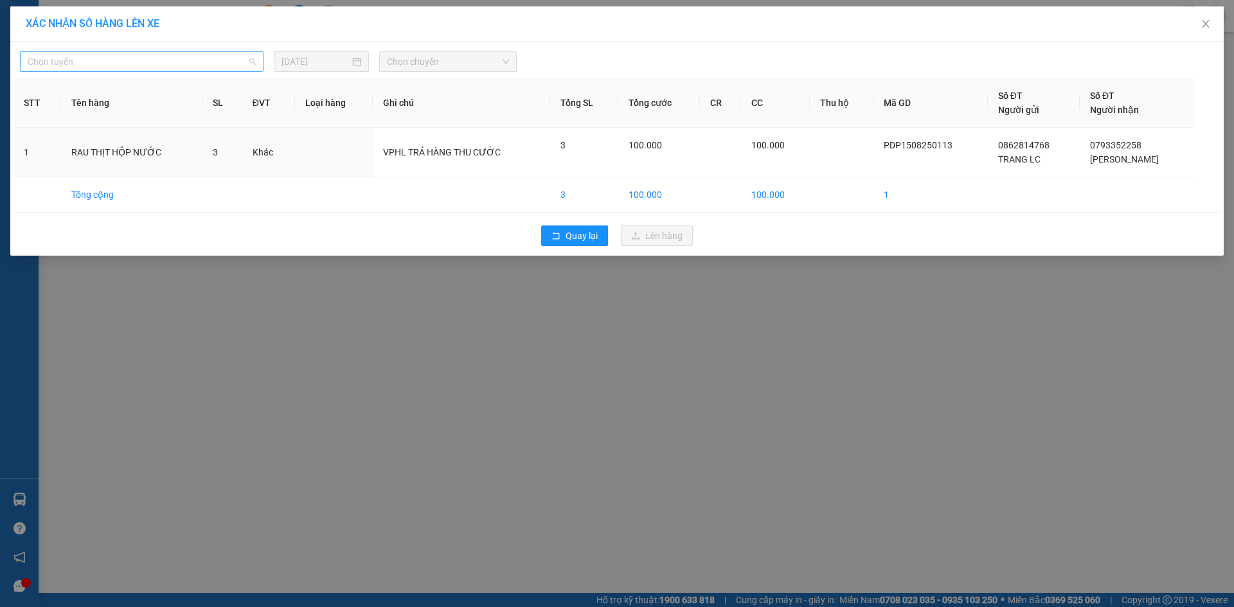
click at [138, 53] on span "Chọn tuyến" at bounding box center [142, 61] width 228 height 19
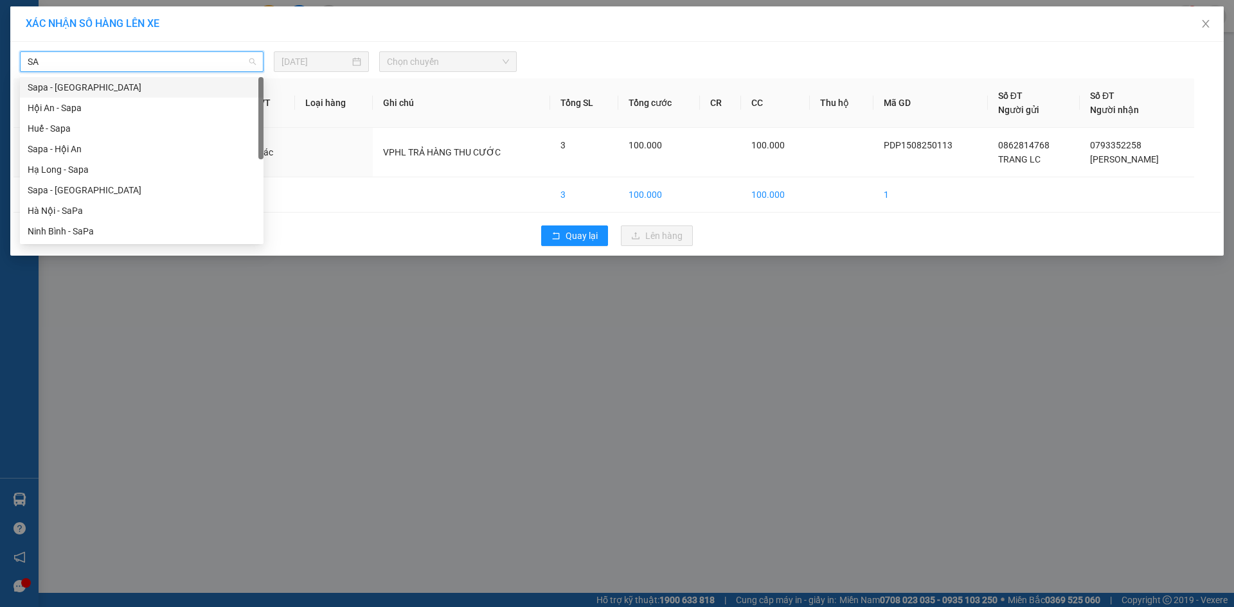
type input "S"
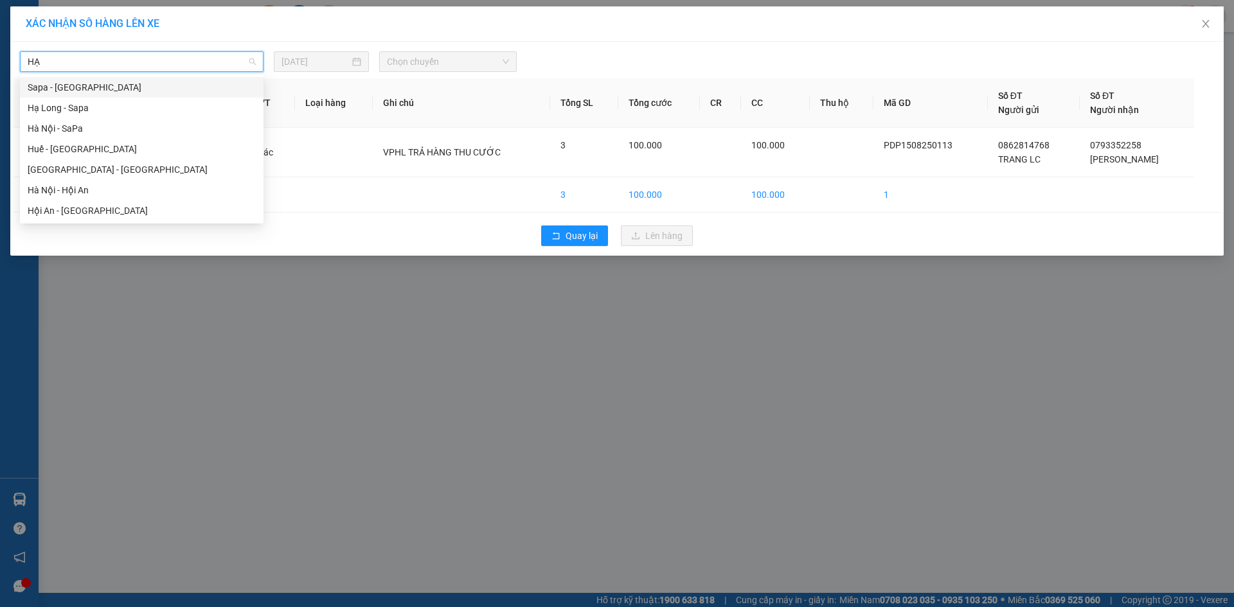
type input "H"
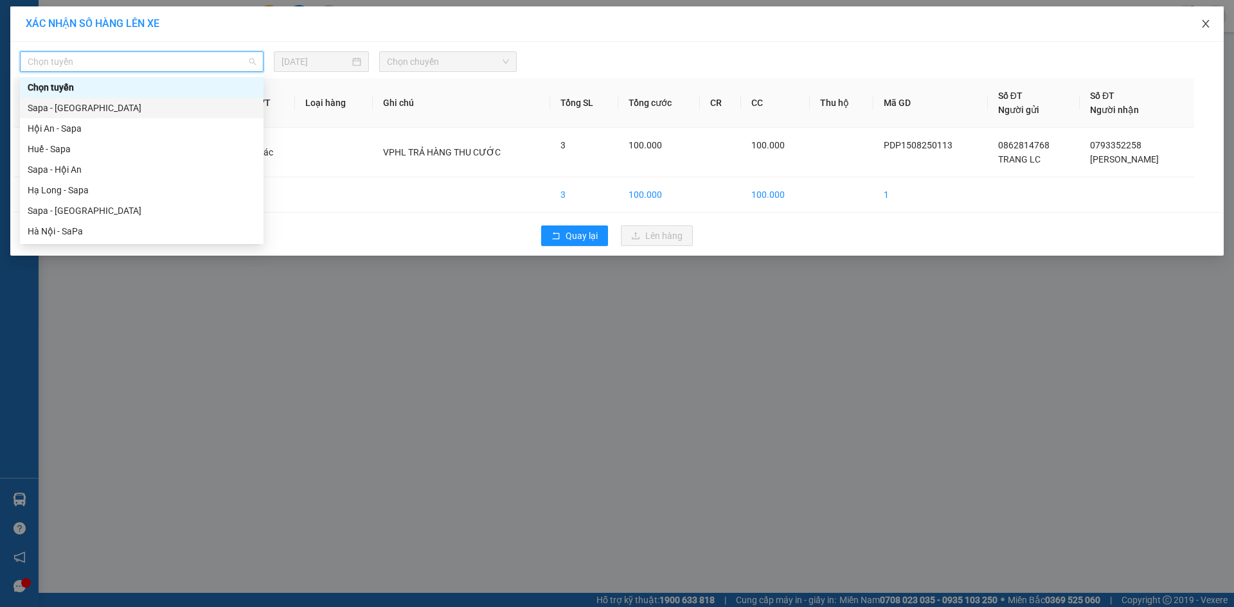
click at [1205, 22] on icon "close" at bounding box center [1205, 24] width 10 height 10
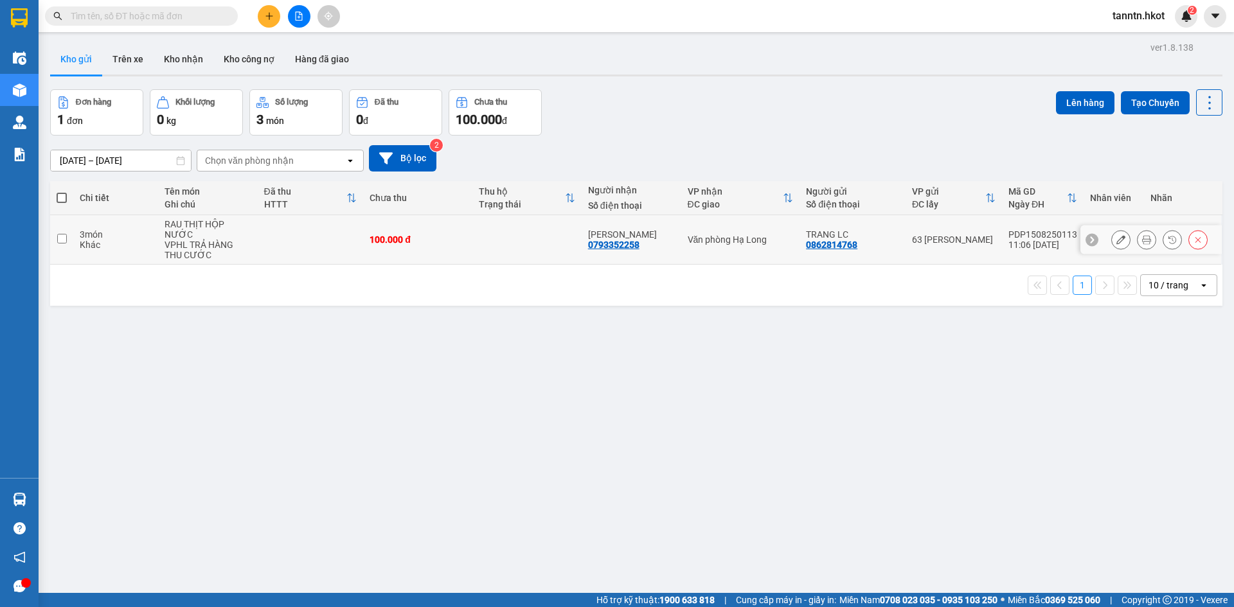
click at [322, 228] on td at bounding box center [311, 239] width 106 height 49
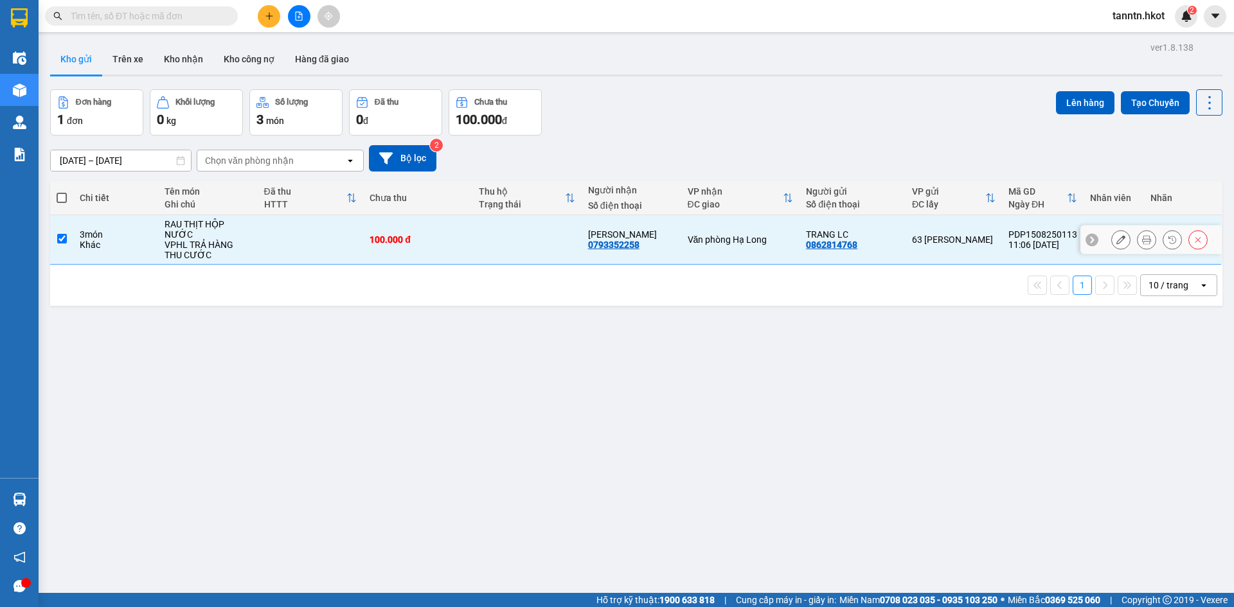
checkbox input "true"
click at [1071, 104] on button "Lên hàng" at bounding box center [1085, 102] width 58 height 23
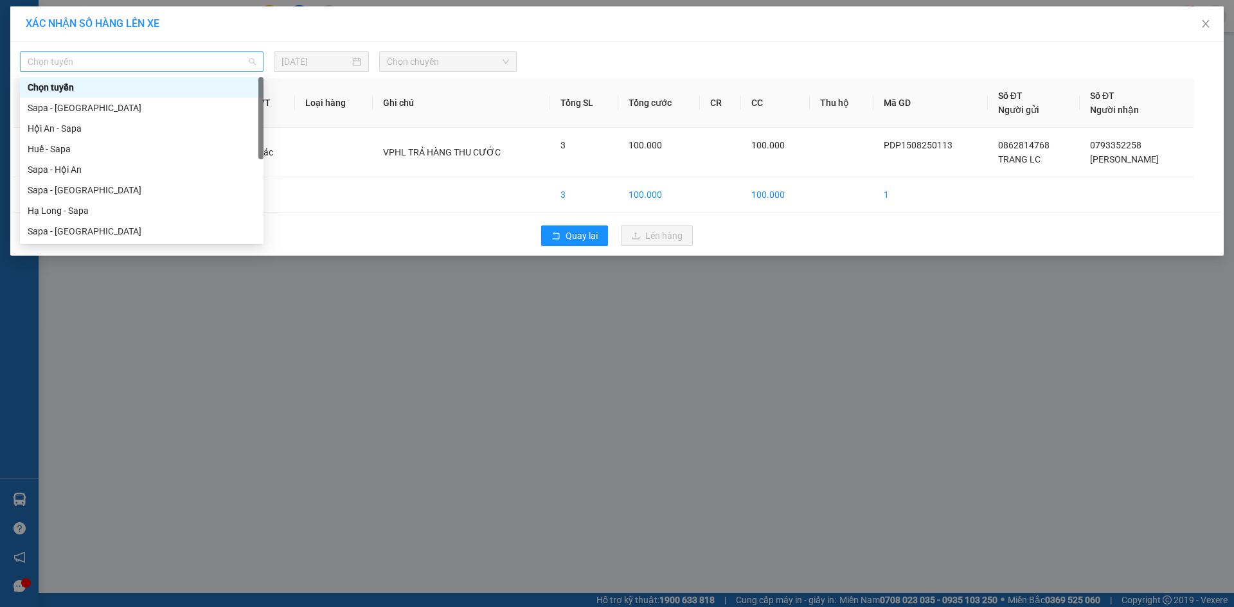
click at [238, 61] on span "Chọn tuyến" at bounding box center [142, 61] width 228 height 19
click at [169, 186] on div "Sapa - Hạ Long" at bounding box center [142, 190] width 228 height 14
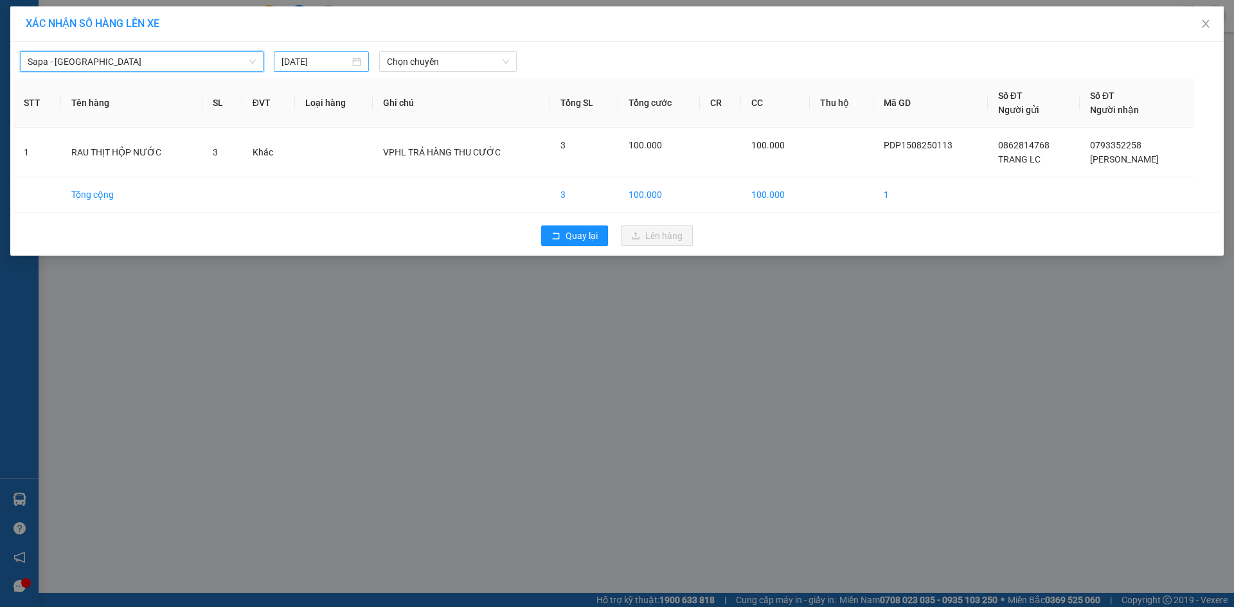
click at [347, 62] on input "[DATE]" at bounding box center [315, 62] width 68 height 14
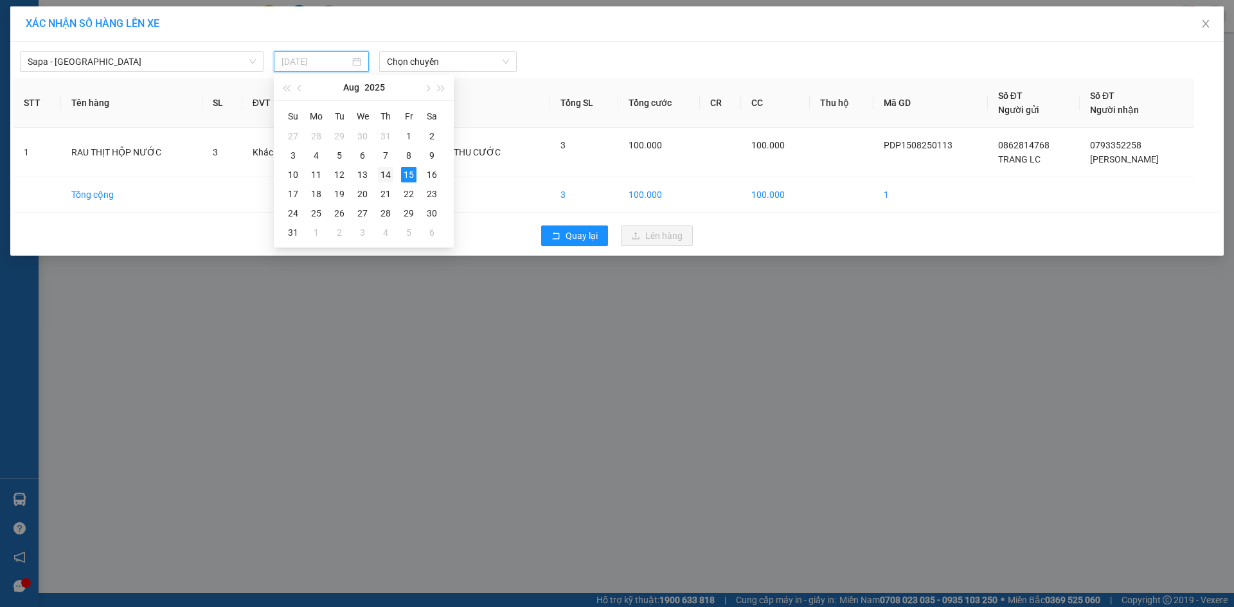
click at [387, 172] on div "14" at bounding box center [385, 174] width 15 height 15
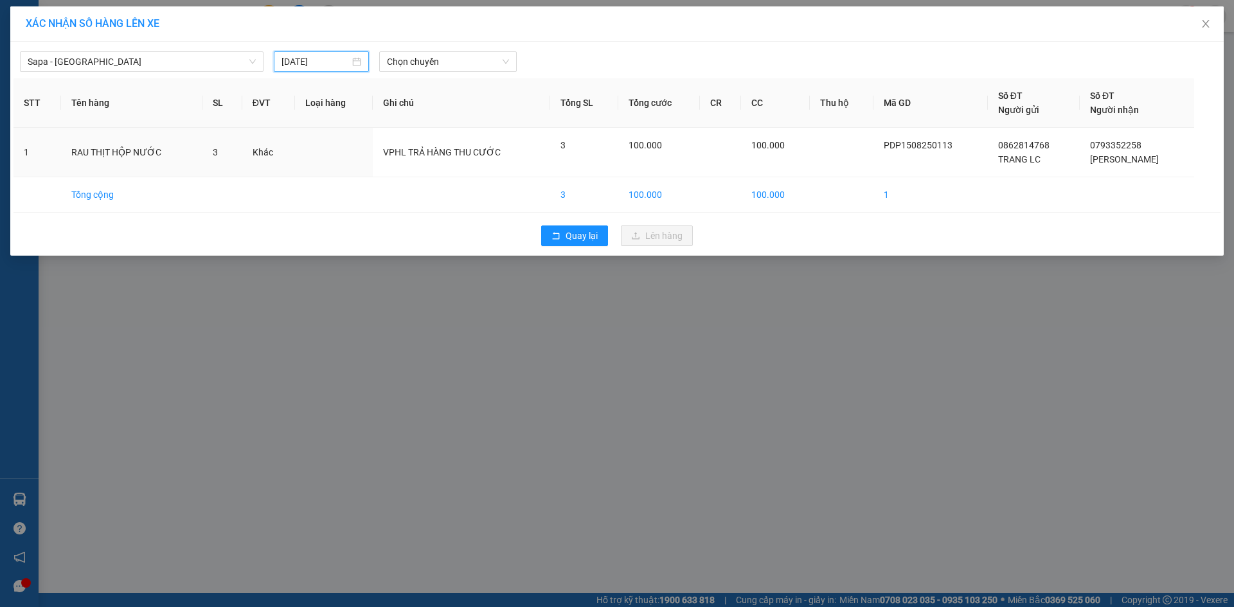
type input "[DATE]"
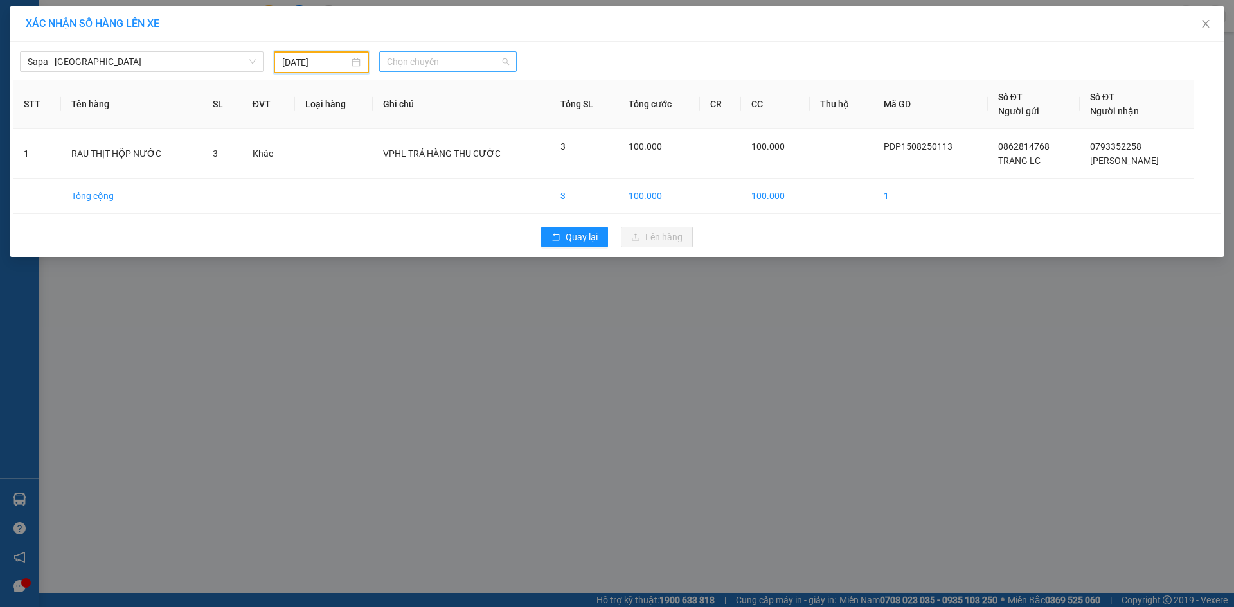
click at [430, 60] on span "Chọn chuyến" at bounding box center [448, 61] width 122 height 19
click at [441, 150] on div "21:30 - 29K-012.26 - (Đã hủy)" at bounding box center [445, 149] width 116 height 14
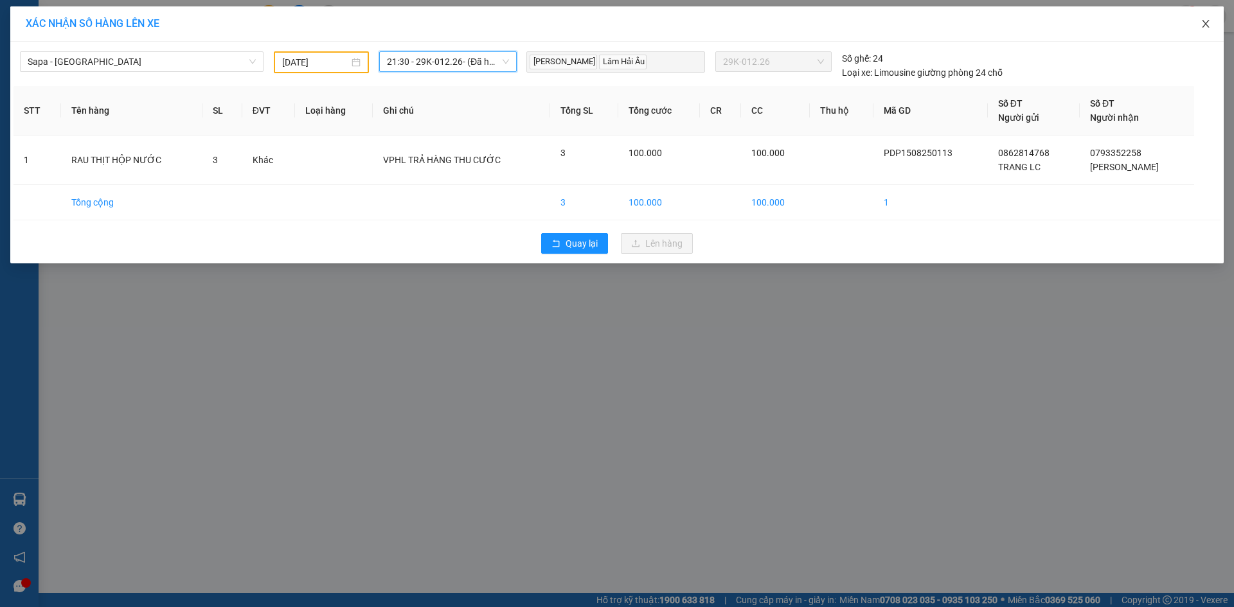
click at [1205, 24] on icon "close" at bounding box center [1205, 24] width 7 height 8
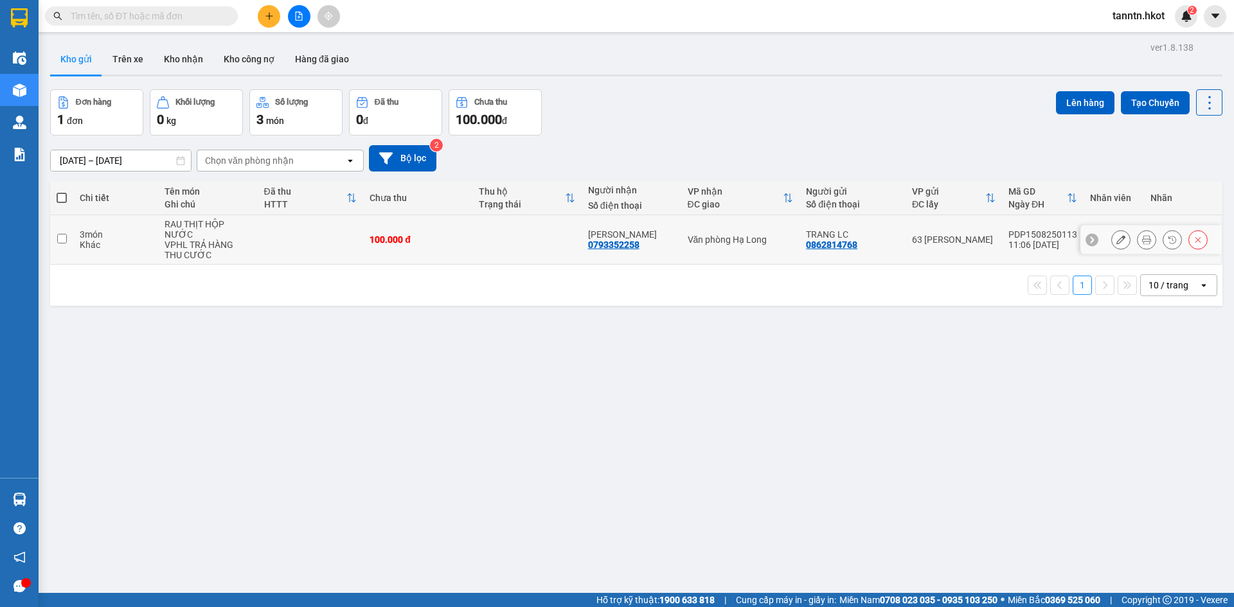
click at [294, 241] on td at bounding box center [311, 239] width 106 height 49
checkbox input "true"
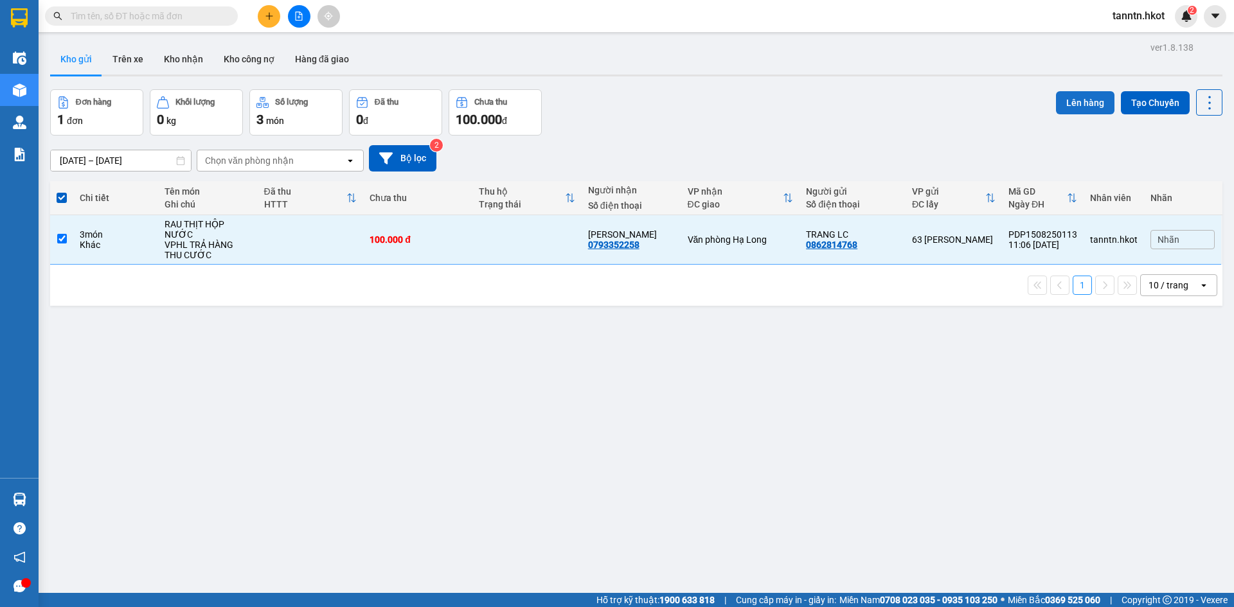
click at [1081, 105] on button "Lên hàng" at bounding box center [1085, 102] width 58 height 23
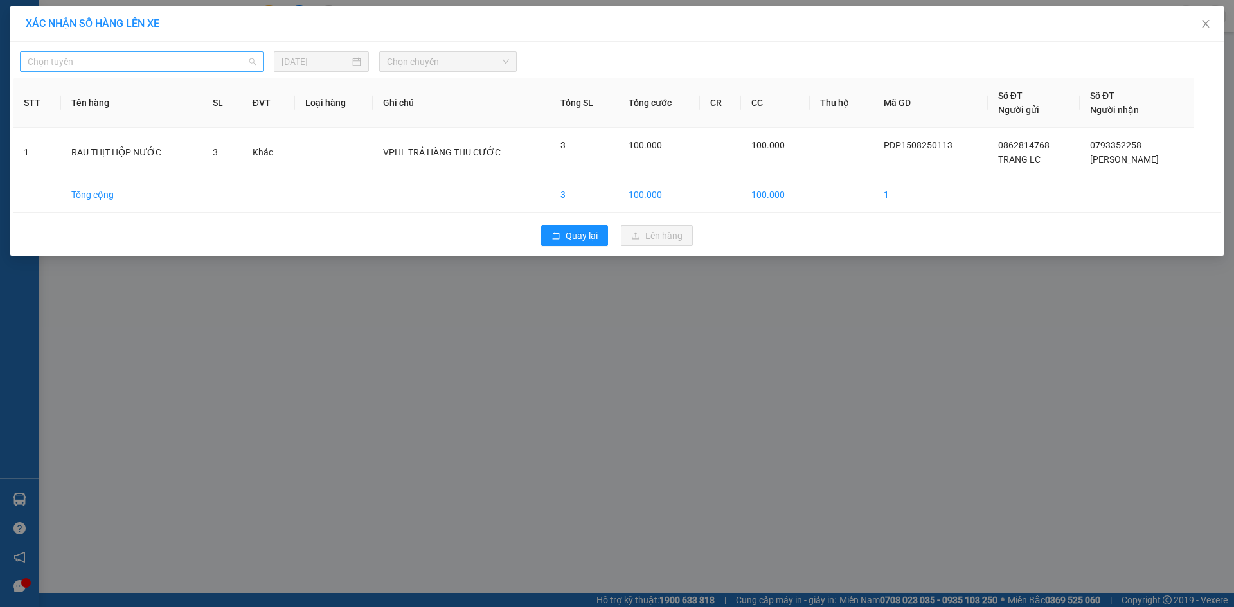
click at [188, 56] on span "Chọn tuyến" at bounding box center [142, 61] width 228 height 19
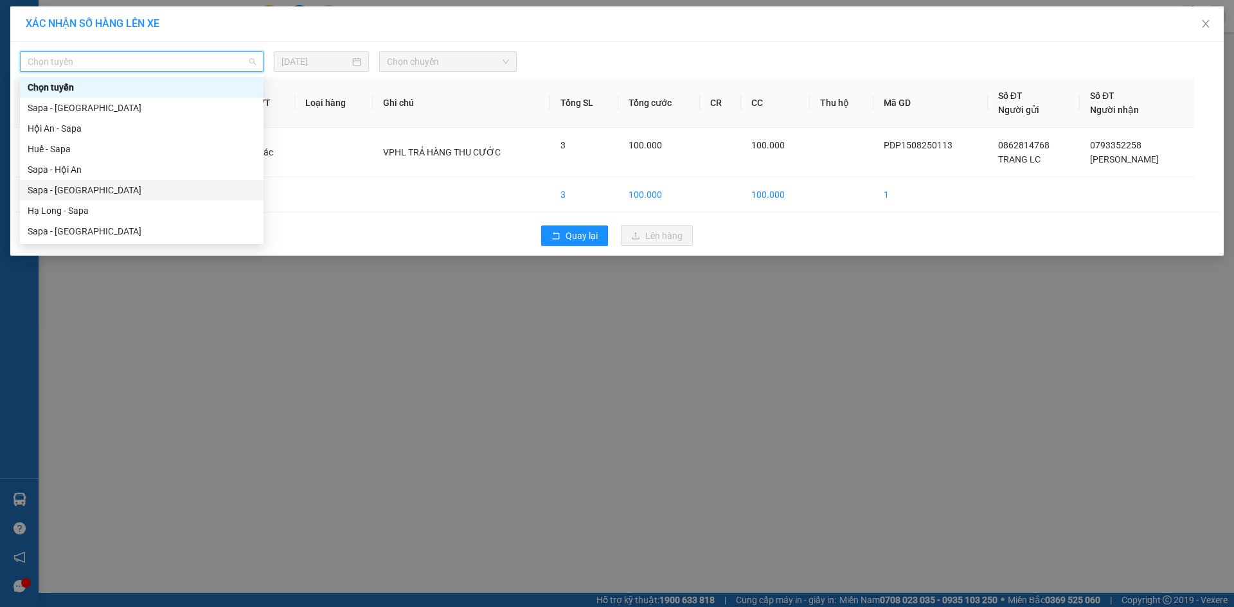
click at [159, 190] on div "Sapa - Hạ Long" at bounding box center [142, 190] width 228 height 14
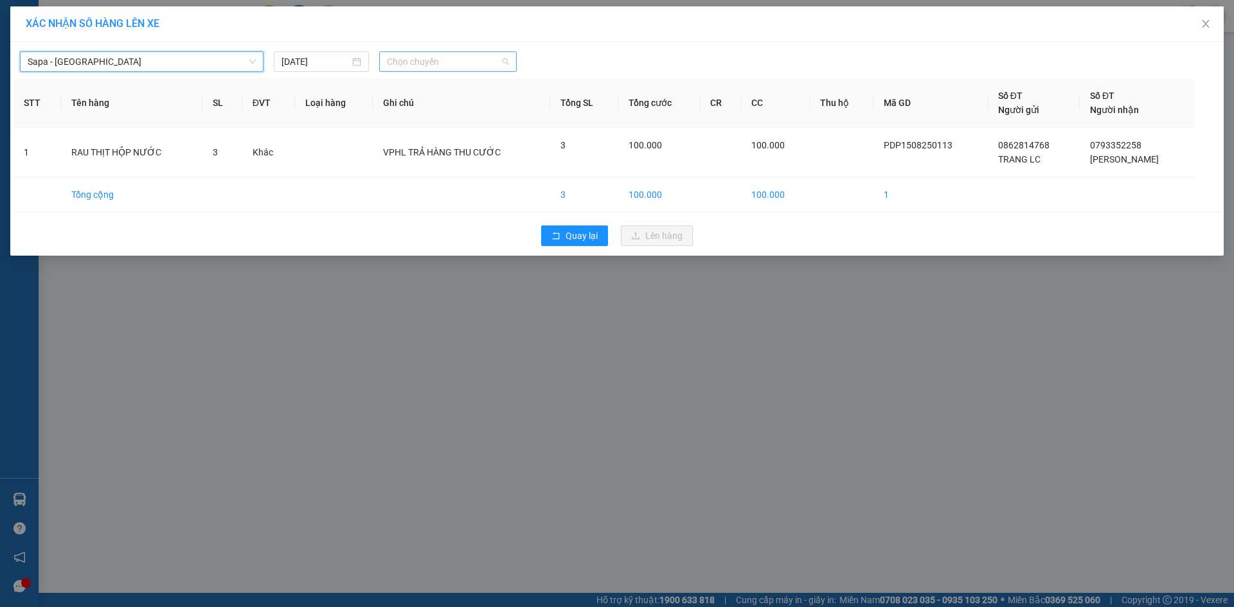
click at [478, 60] on span "Chọn chuyến" at bounding box center [448, 61] width 122 height 19
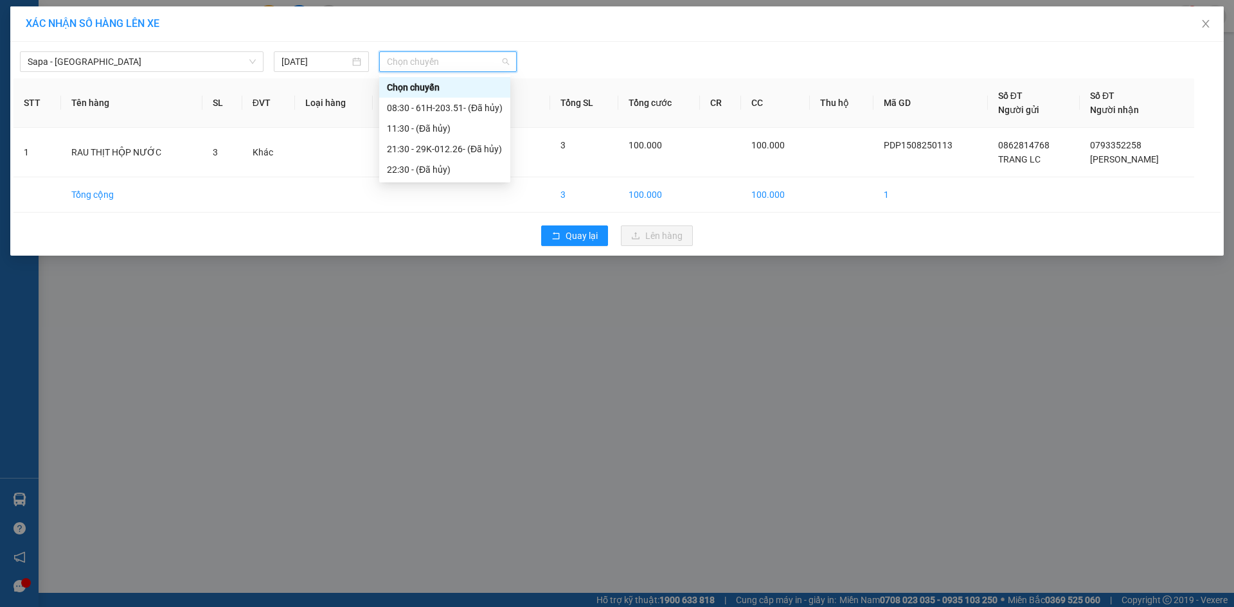
click at [461, 85] on div "Chọn chuyến" at bounding box center [445, 87] width 116 height 14
click at [1205, 24] on icon "close" at bounding box center [1205, 24] width 7 height 8
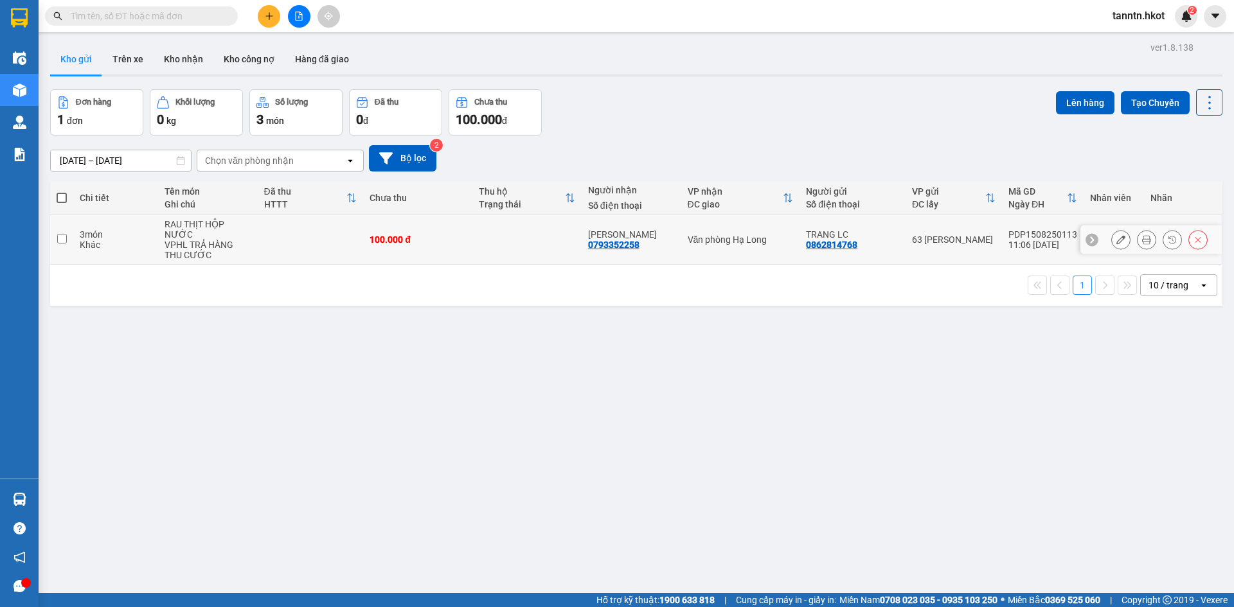
click at [453, 235] on div "100.000 đ" at bounding box center [417, 240] width 96 height 10
checkbox input "true"
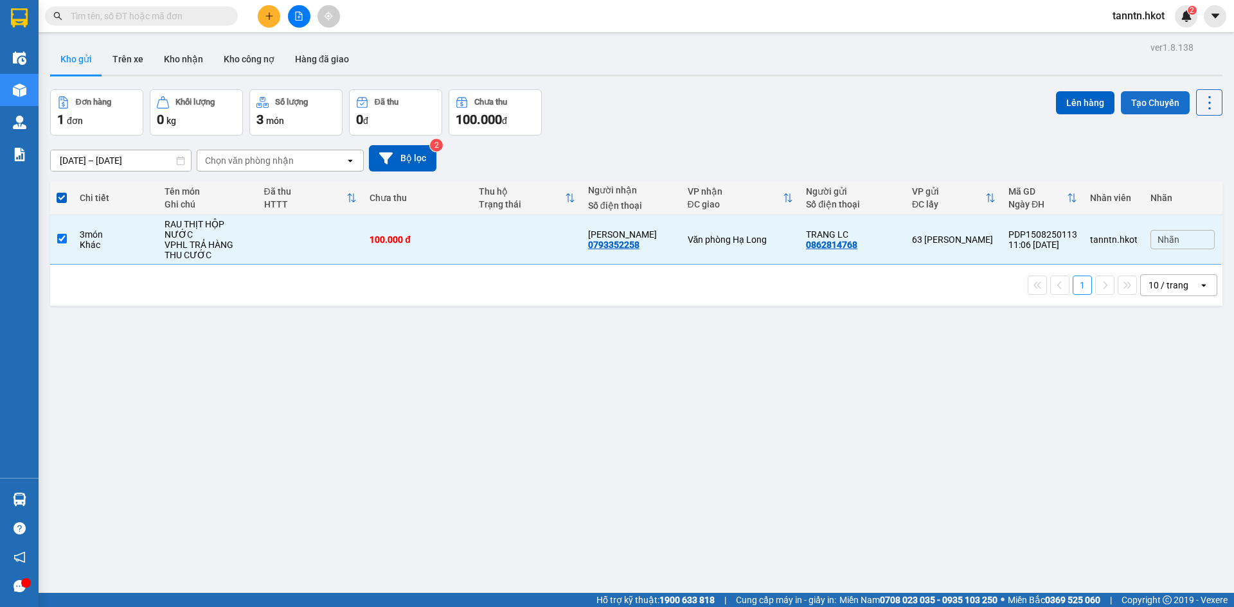
click at [1135, 103] on button "Tạo Chuyến" at bounding box center [1155, 102] width 69 height 23
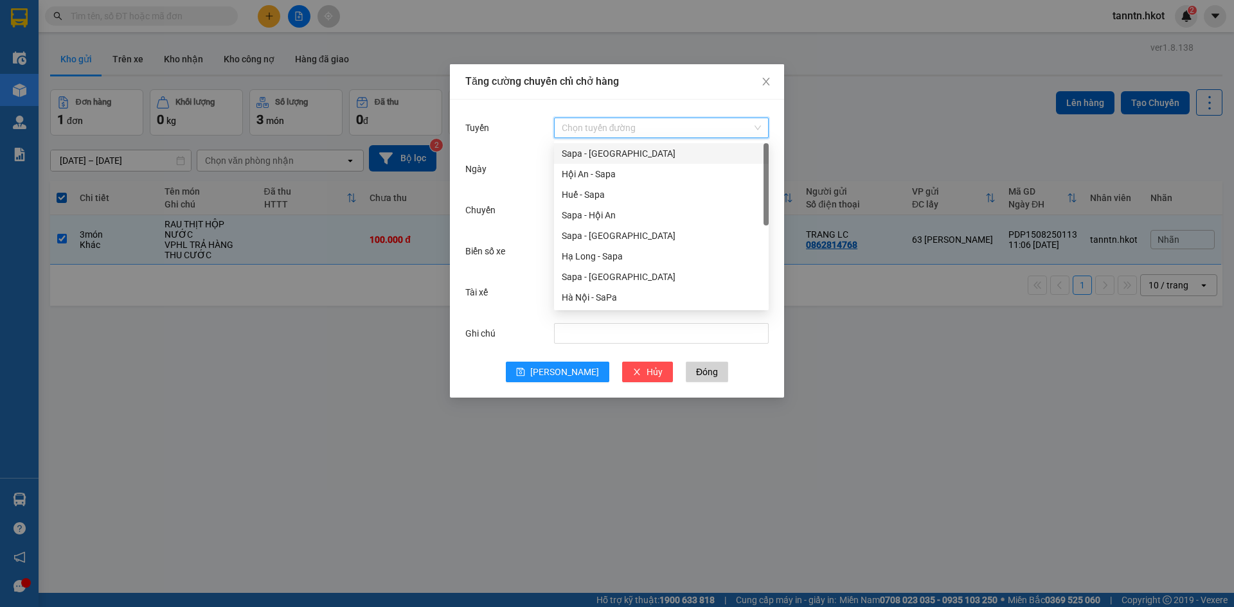
click at [600, 127] on input "Tuyến" at bounding box center [657, 127] width 190 height 19
click at [627, 234] on div "Sapa - Hạ Long" at bounding box center [661, 236] width 199 height 14
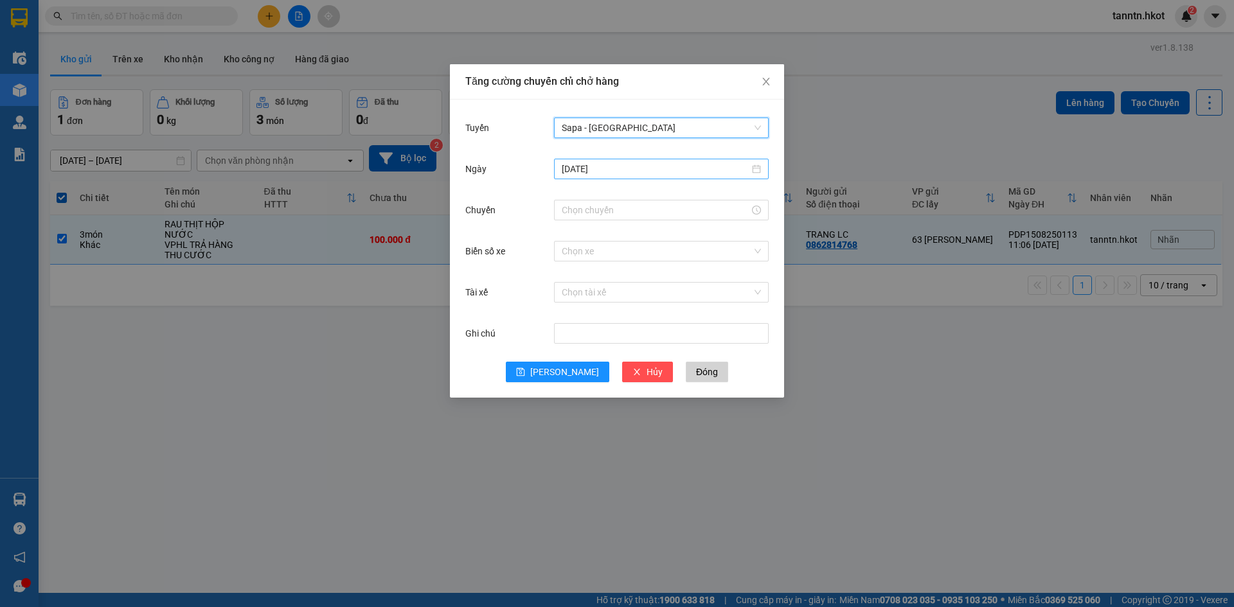
click at [651, 166] on input "[DATE]" at bounding box center [656, 169] width 188 height 14
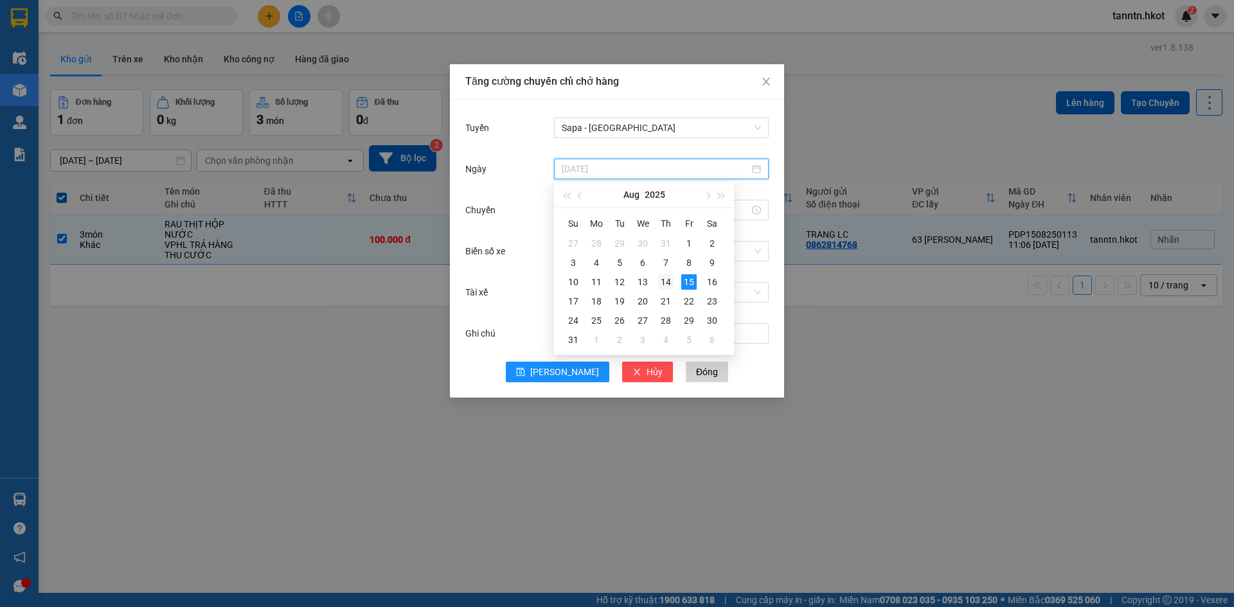
type input "[DATE]"
click at [668, 280] on div "14" at bounding box center [665, 281] width 15 height 15
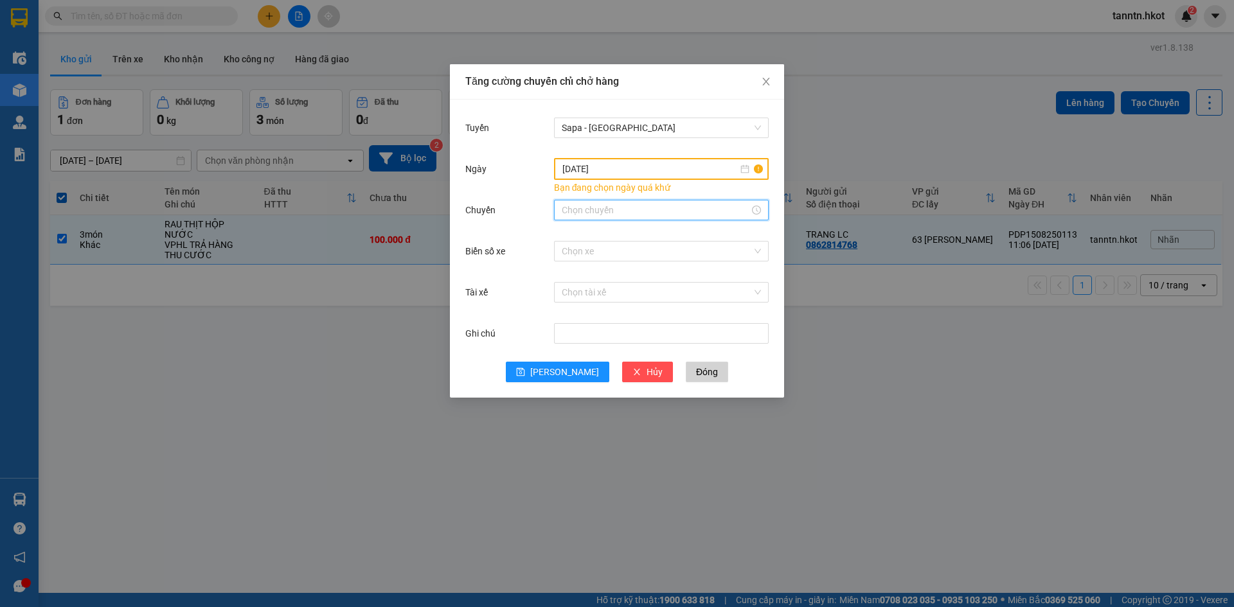
click at [659, 210] on input "Chuyến" at bounding box center [656, 210] width 188 height 14
click at [566, 314] on div "21" at bounding box center [572, 315] width 36 height 18
click at [606, 281] on div "30" at bounding box center [608, 282] width 35 height 18
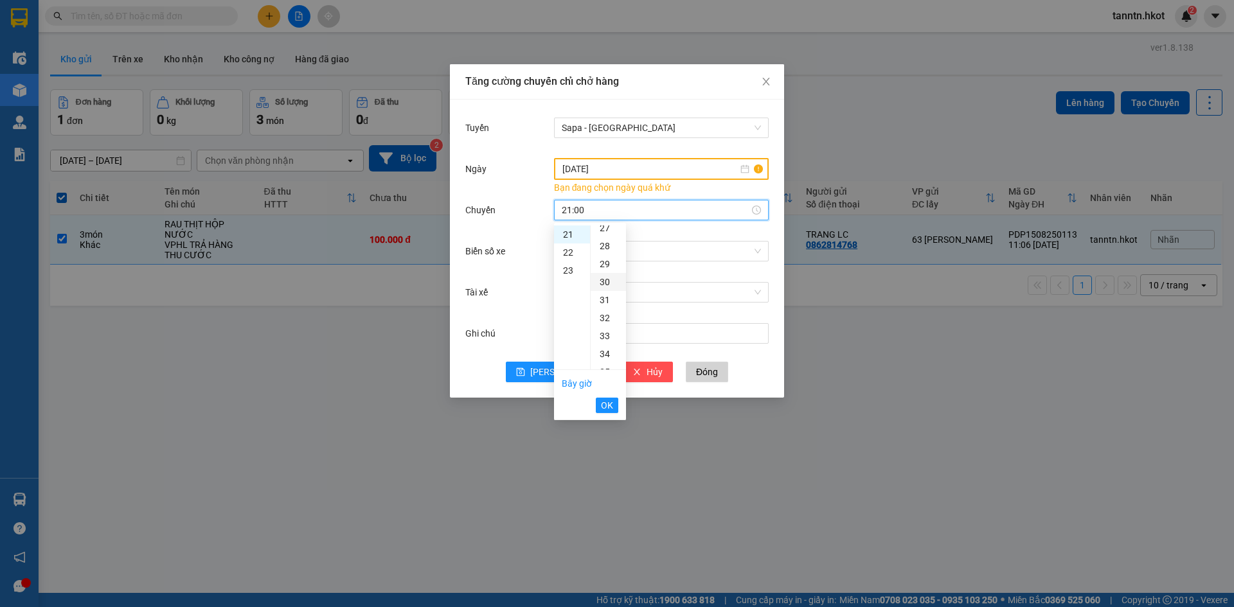
type input "21:30"
click at [609, 405] on span "OK" at bounding box center [607, 405] width 12 height 14
click at [673, 255] on input "Biển số xe" at bounding box center [657, 251] width 190 height 19
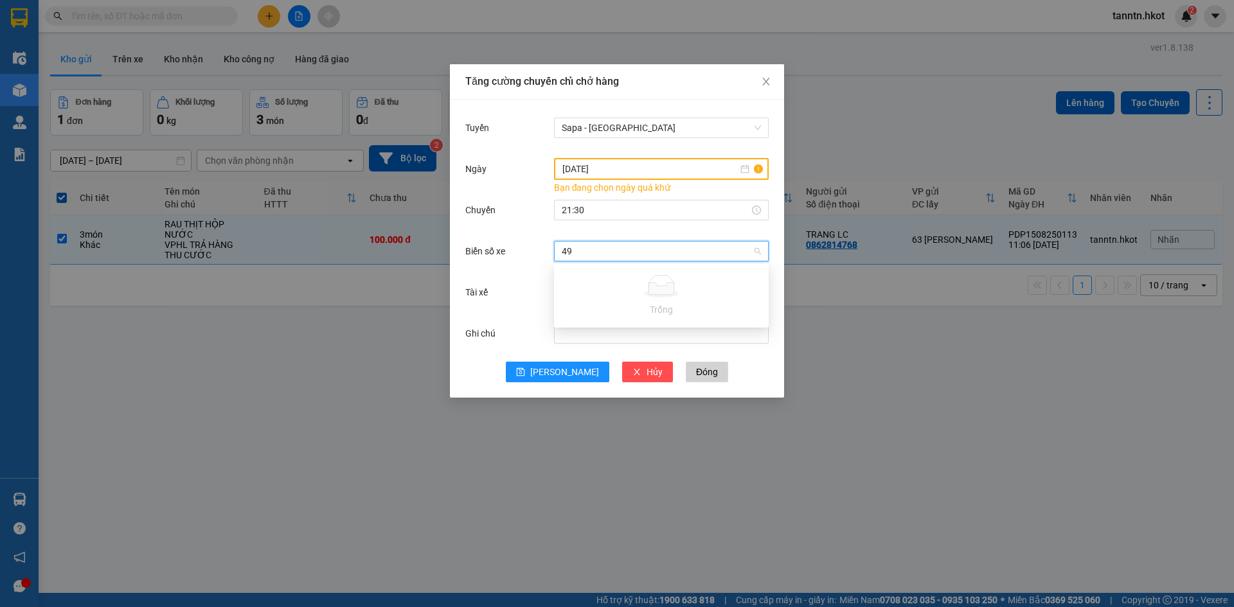
type input "4"
type input "2"
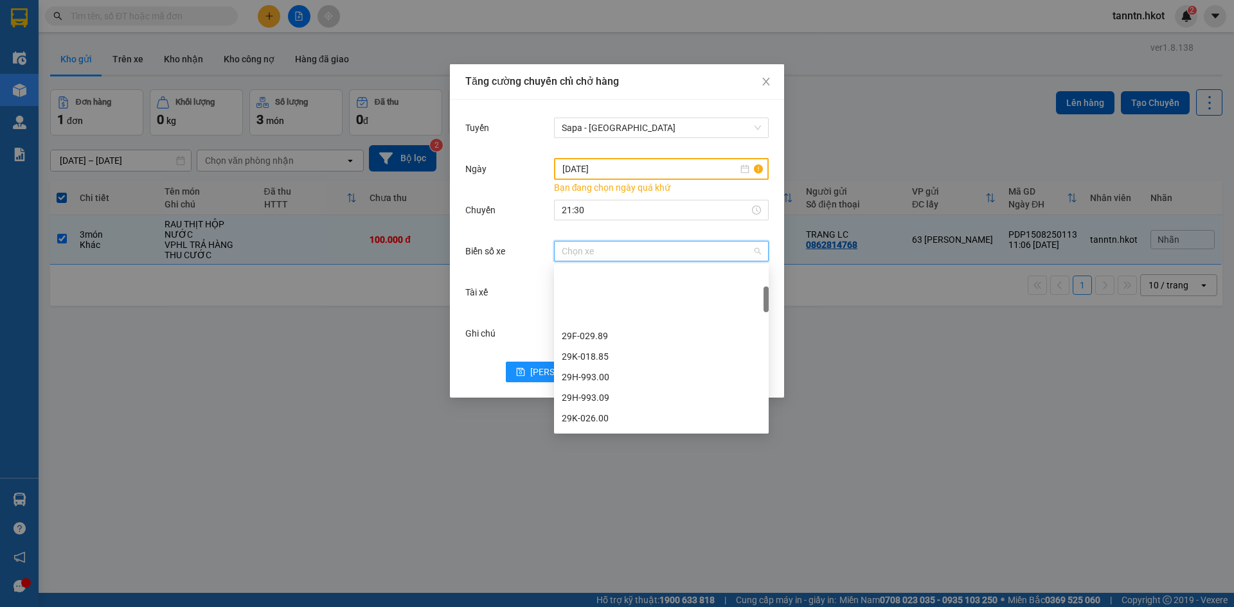
scroll to position [193, 0]
click at [641, 352] on div "29K-012.26" at bounding box center [661, 351] width 199 height 14
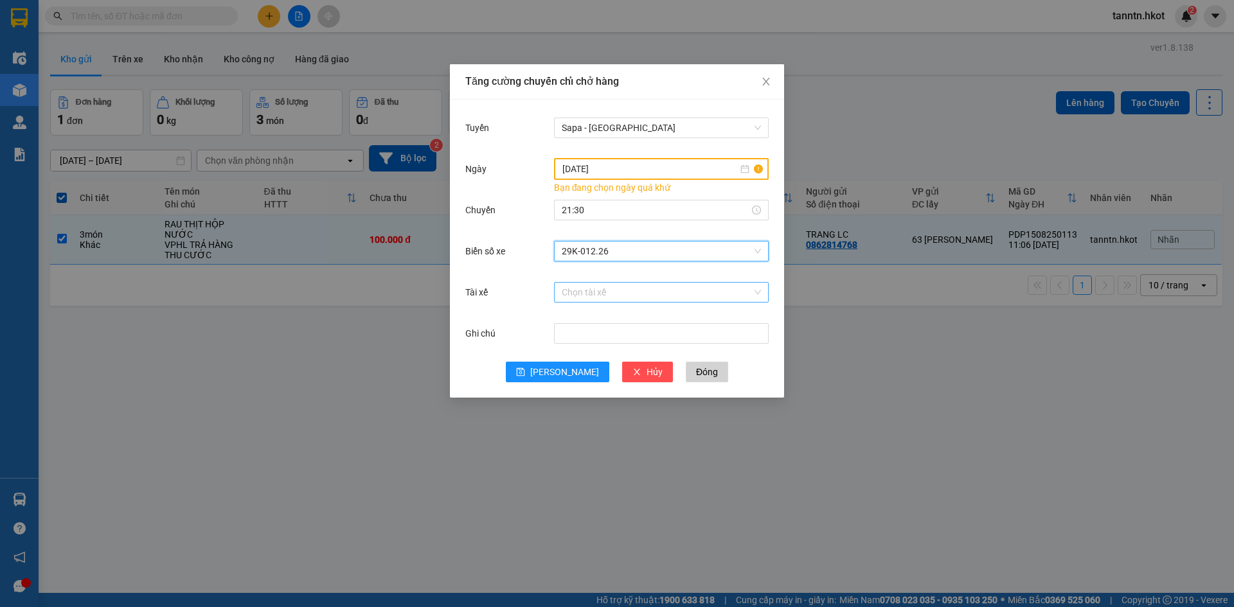
click at [608, 294] on input "Tài xế" at bounding box center [657, 292] width 190 height 19
click at [624, 288] on input "Tài xế" at bounding box center [657, 292] width 190 height 19
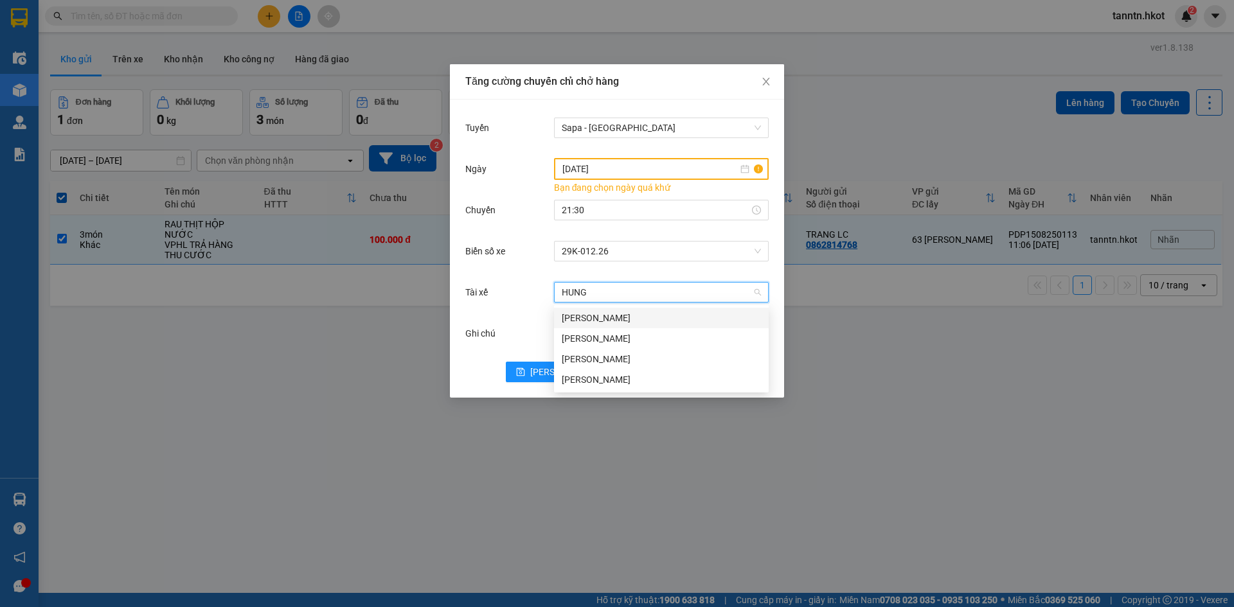
type input "HÙNG"
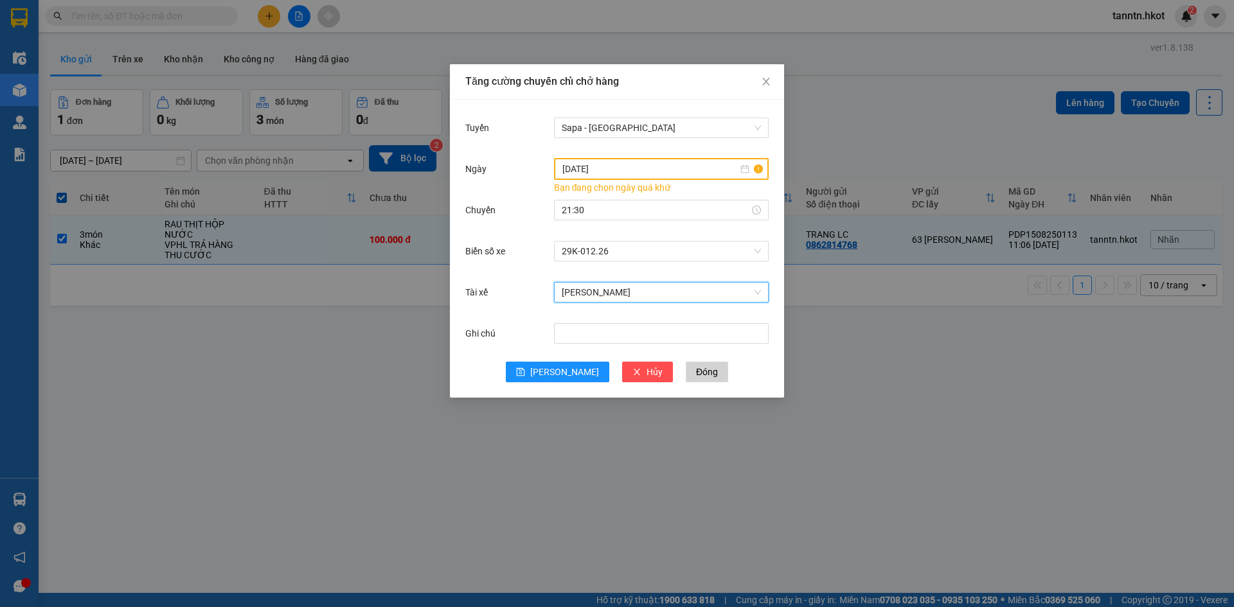
scroll to position [858, 0]
click at [673, 290] on span "Hoàng Mạnh Hùng" at bounding box center [661, 292] width 199 height 19
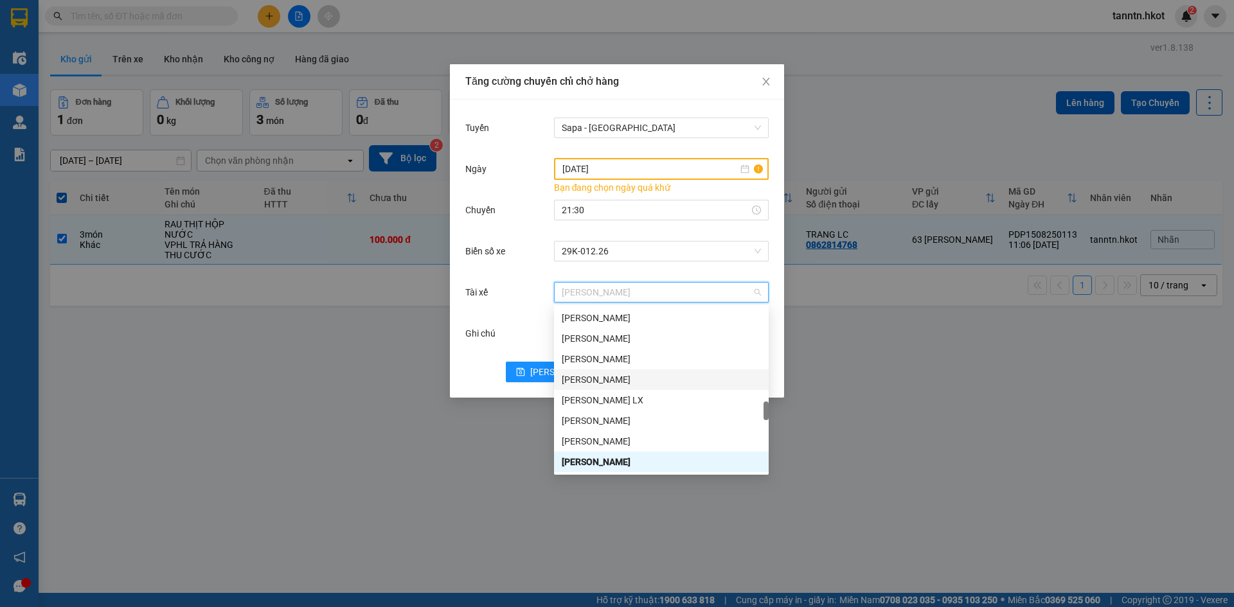
click at [441, 441] on div "Tăng cường chuyến chỉ chở hàng Tuyến Sapa - Hạ Long Ngày 14/08/2025 Bạn đang ch…" at bounding box center [617, 303] width 1234 height 607
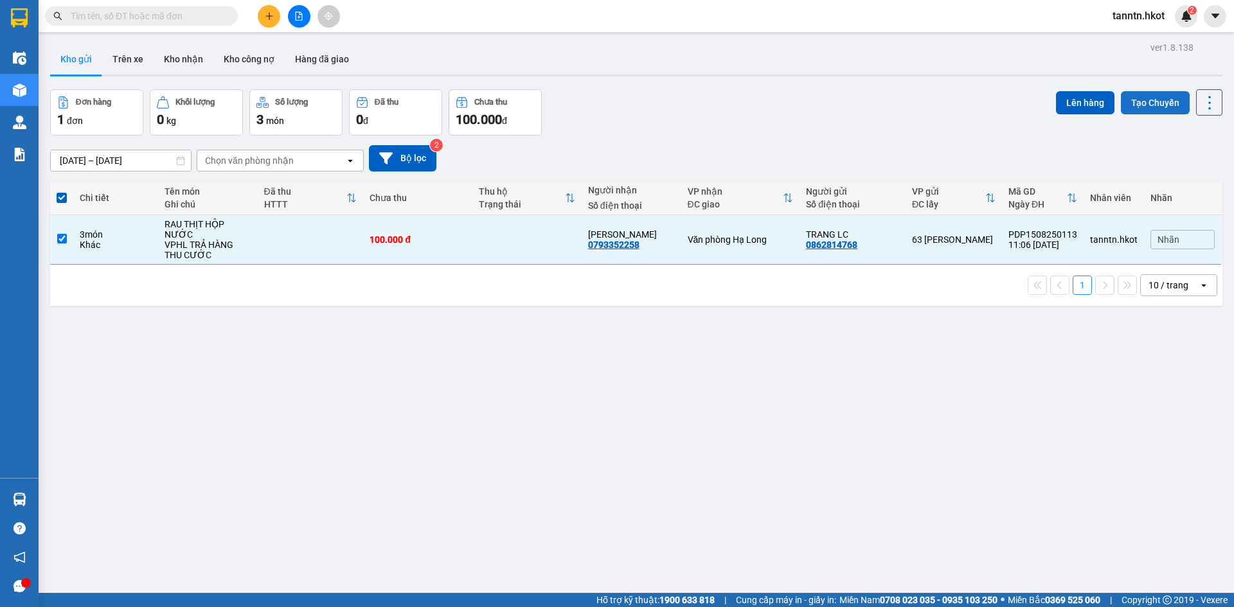
click at [1150, 109] on button "Tạo Chuyến" at bounding box center [1155, 102] width 69 height 23
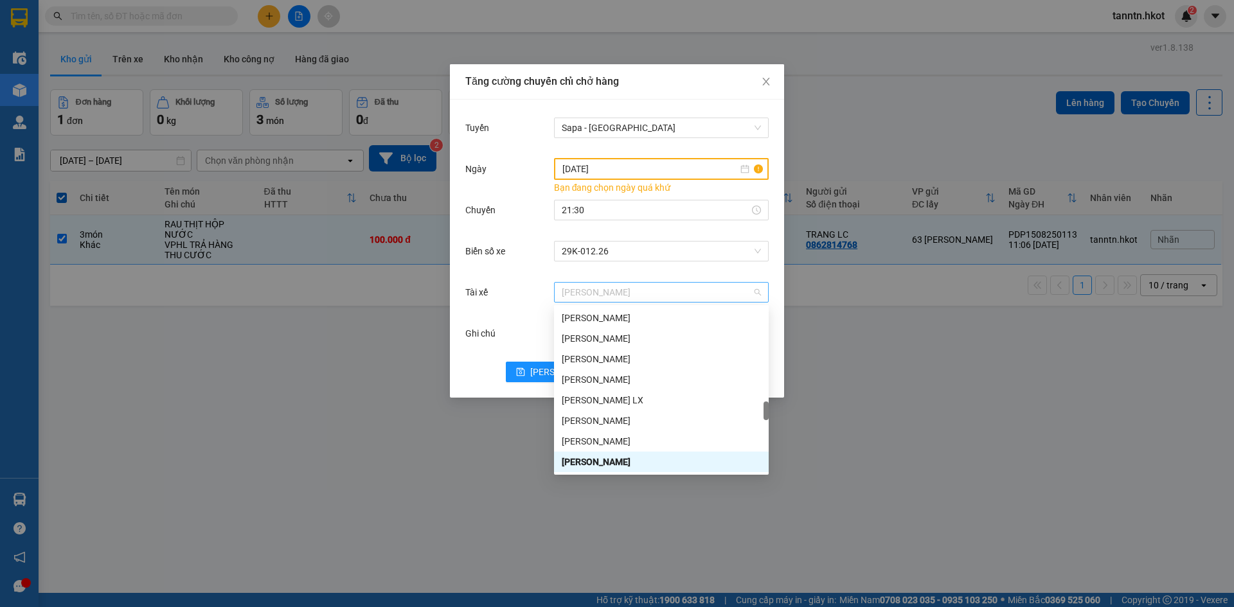
click at [753, 292] on span "Hoàng Mạnh Hùng" at bounding box center [661, 292] width 199 height 19
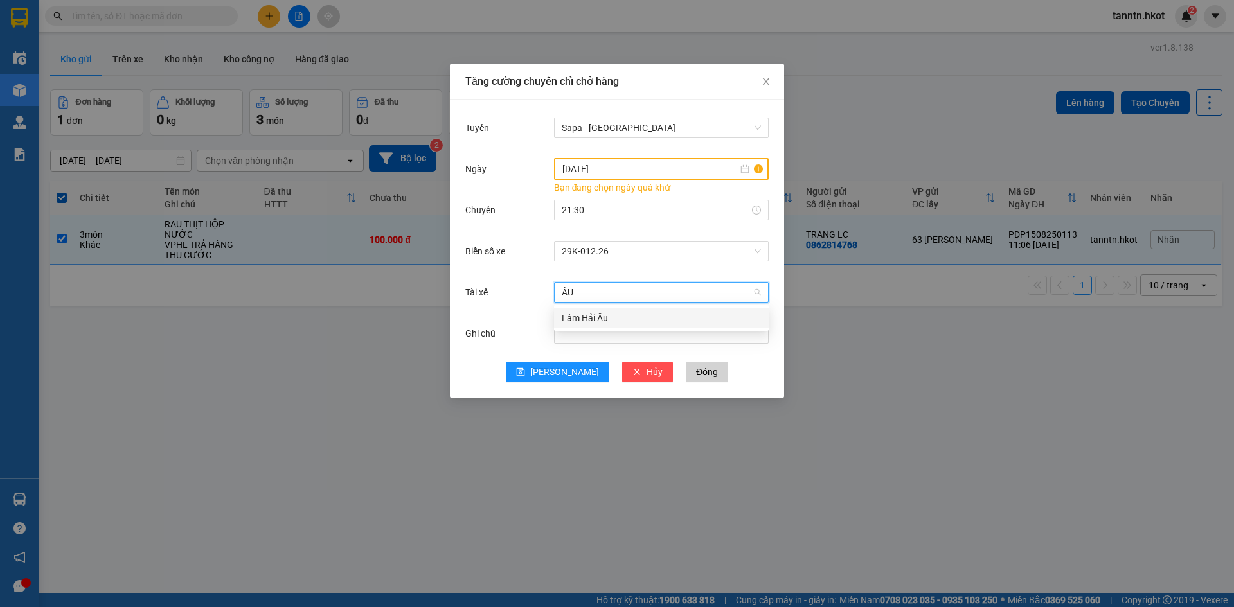
scroll to position [0, 0]
type input "Â"
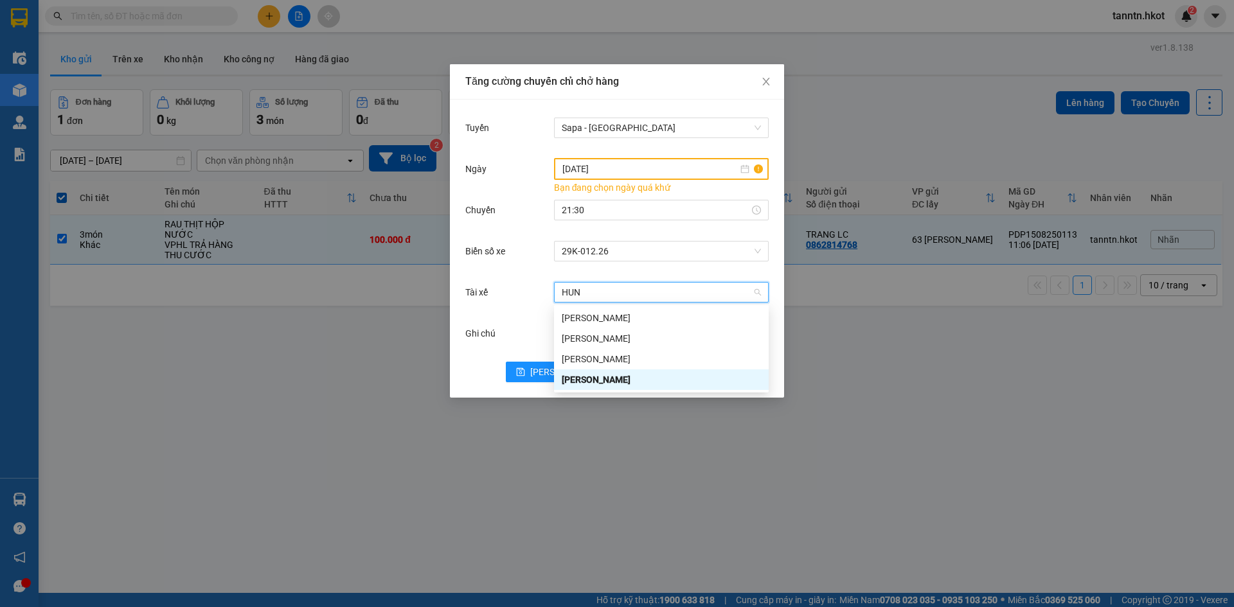
type input "HUNG"
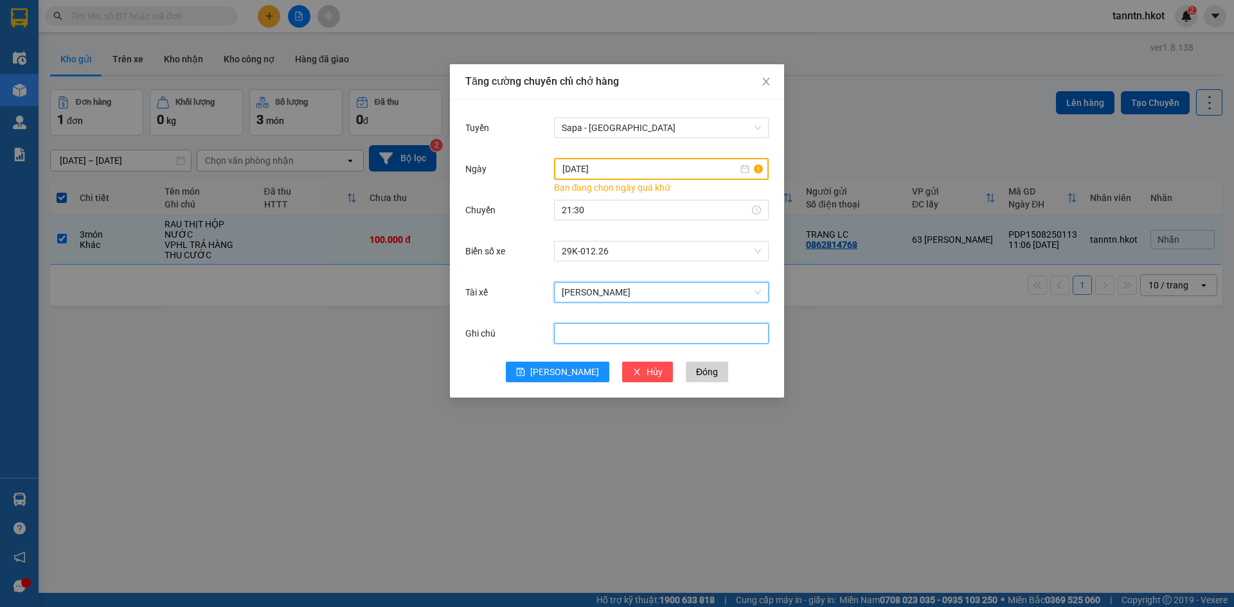
click at [658, 334] on input "Ghi chú" at bounding box center [661, 333] width 215 height 21
click at [554, 372] on button "[PERSON_NAME]" at bounding box center [557, 372] width 103 height 21
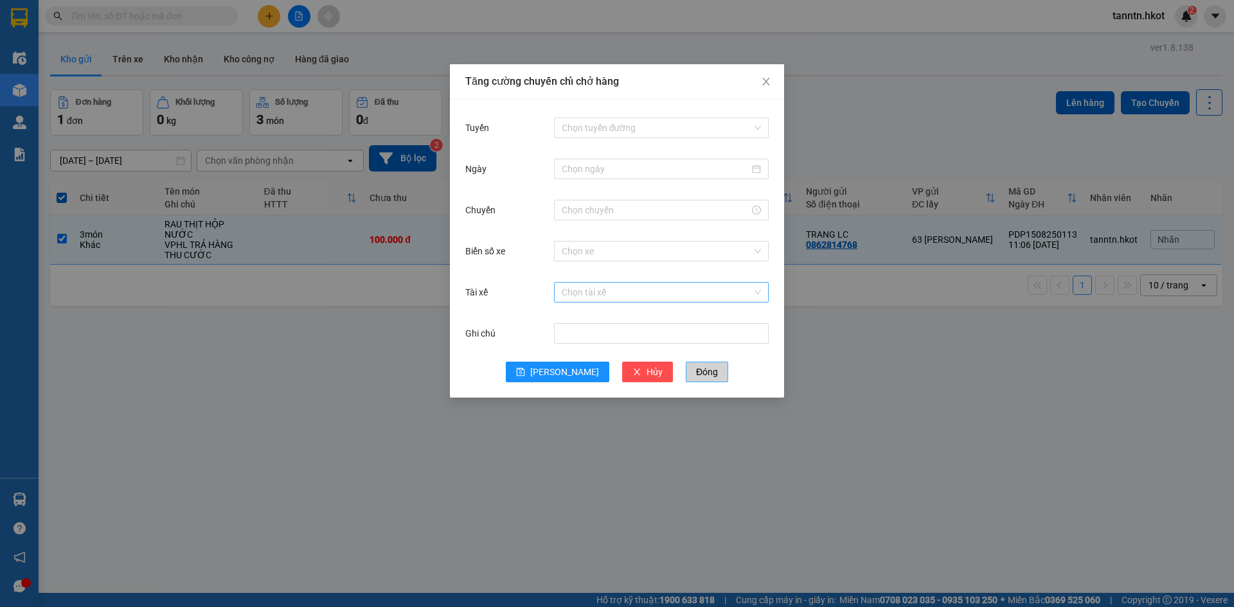
click at [691, 369] on button "Đóng" at bounding box center [707, 372] width 42 height 21
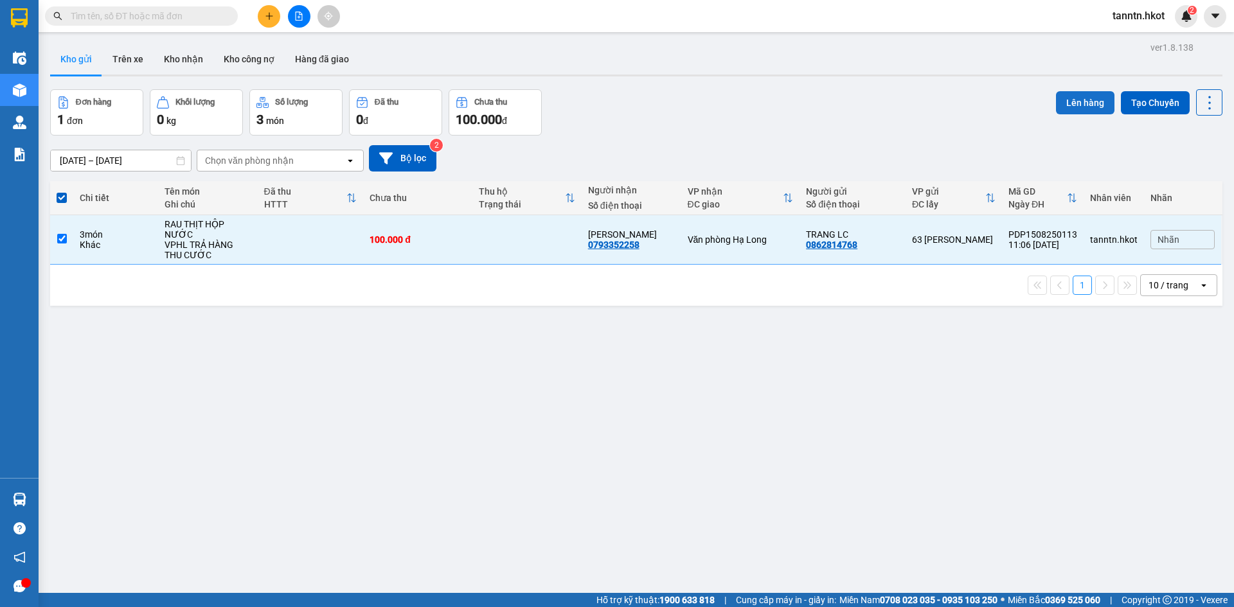
click at [1062, 101] on button "Lên hàng" at bounding box center [1085, 102] width 58 height 23
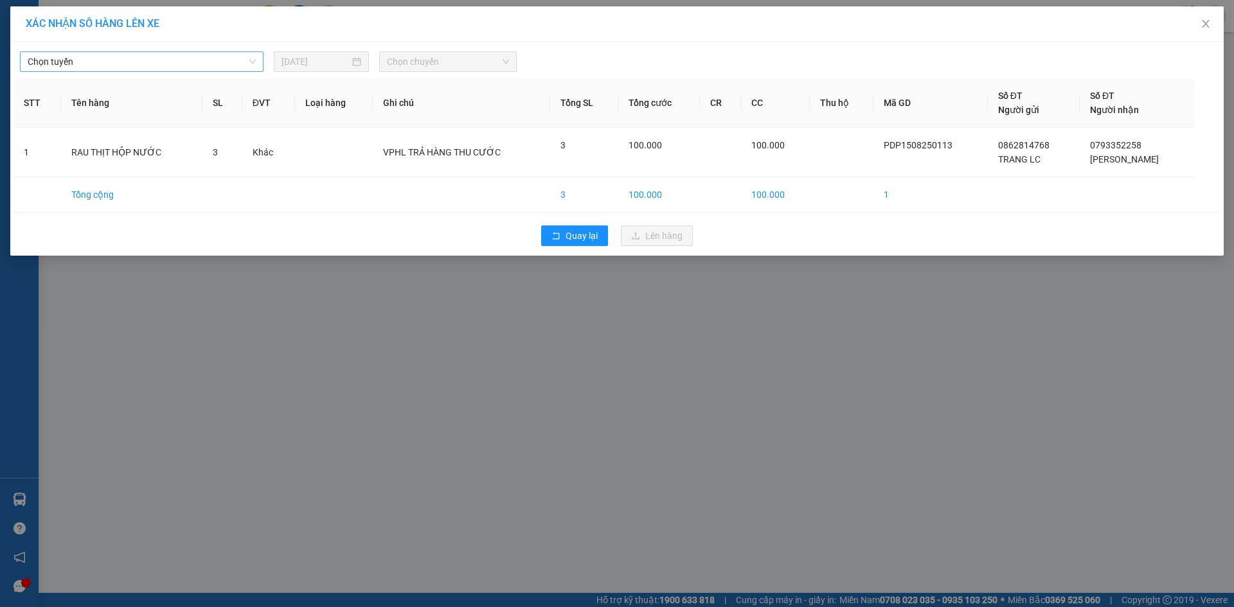
click at [173, 62] on span "Chọn tuyến" at bounding box center [142, 61] width 228 height 19
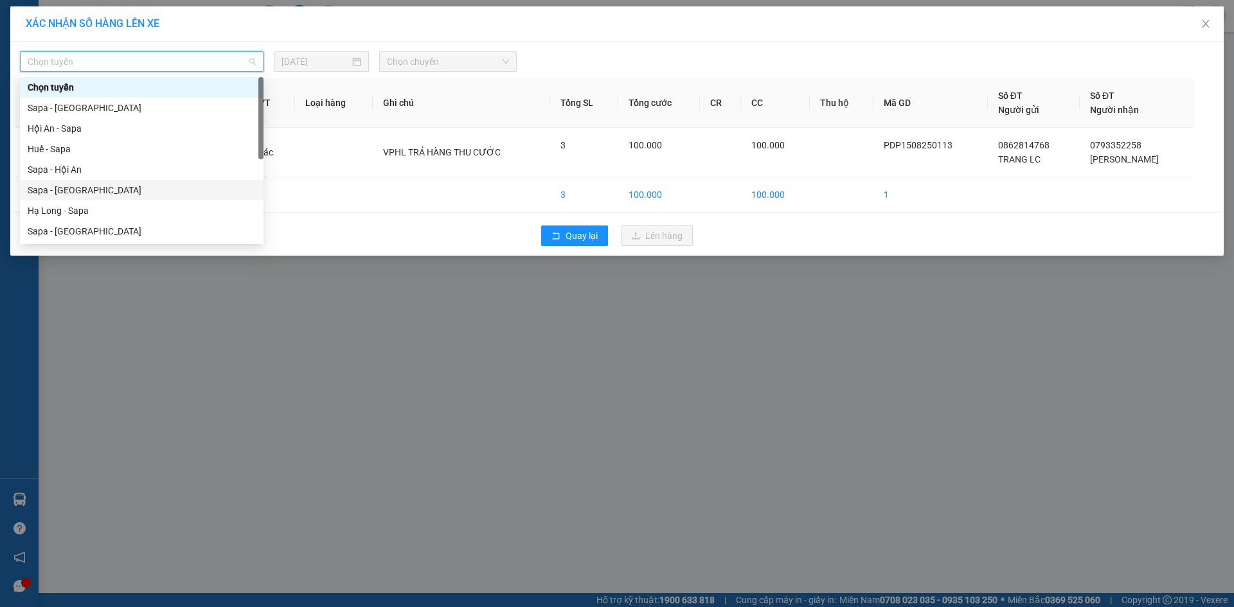
click at [148, 188] on div "Sapa - Hạ Long" at bounding box center [142, 190] width 228 height 14
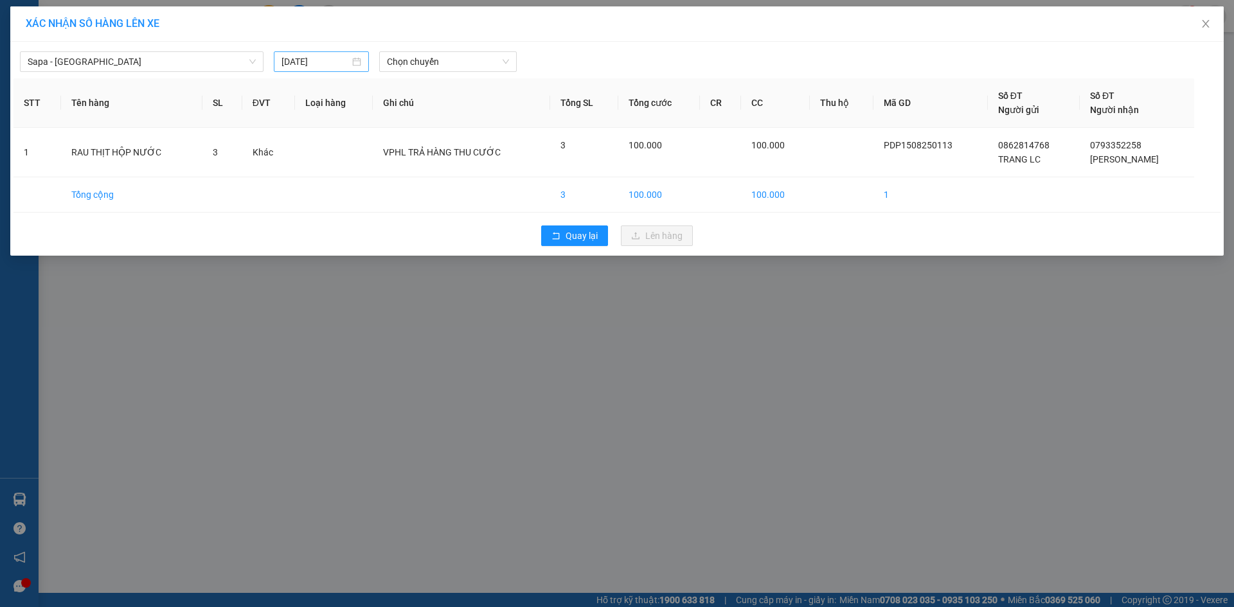
click at [351, 62] on div "[DATE]" at bounding box center [321, 62] width 80 height 14
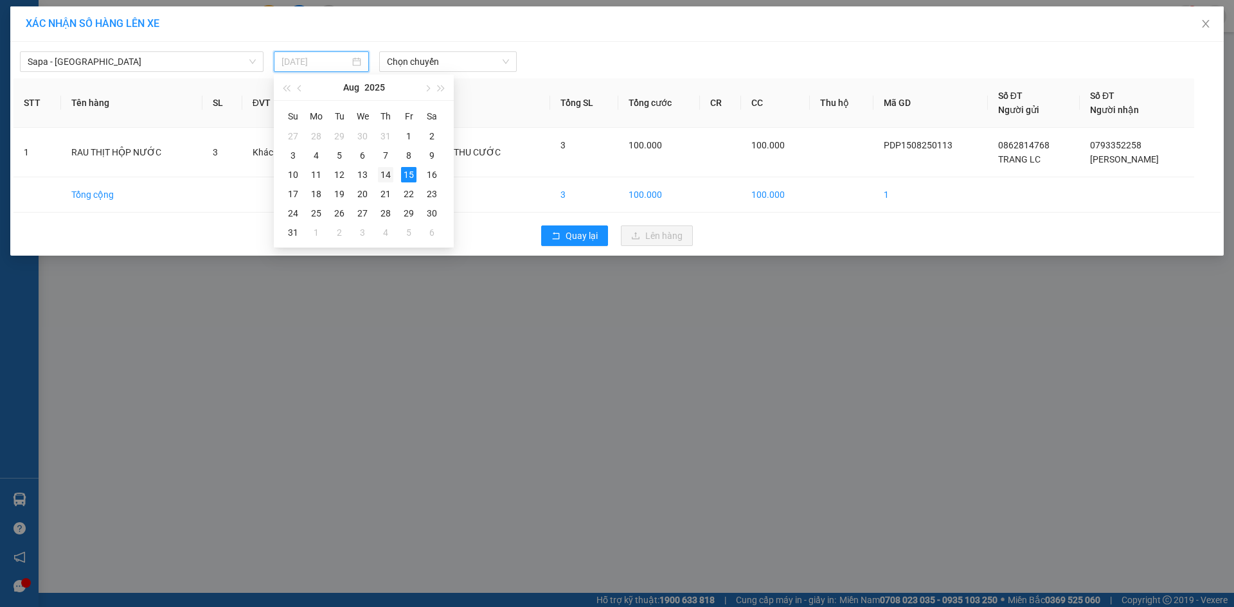
click at [384, 177] on div "14" at bounding box center [385, 174] width 15 height 15
type input "[DATE]"
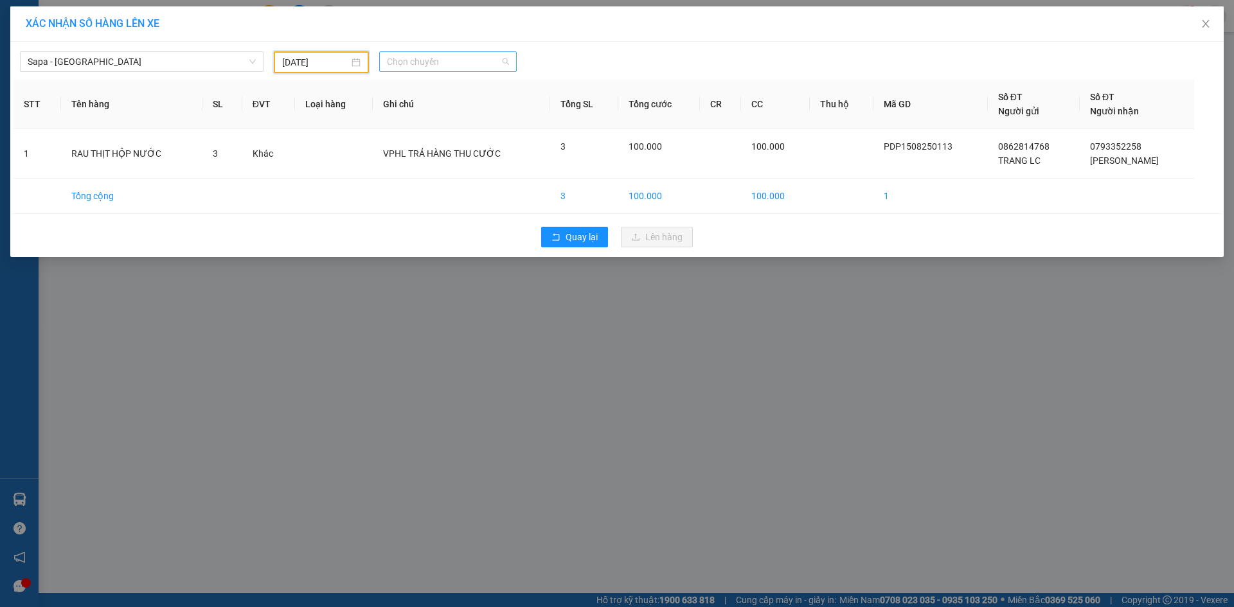
click at [463, 55] on span "Chọn chuyến" at bounding box center [448, 61] width 122 height 19
click at [463, 152] on div "21:30 - 29K-012.26" at bounding box center [445, 149] width 116 height 14
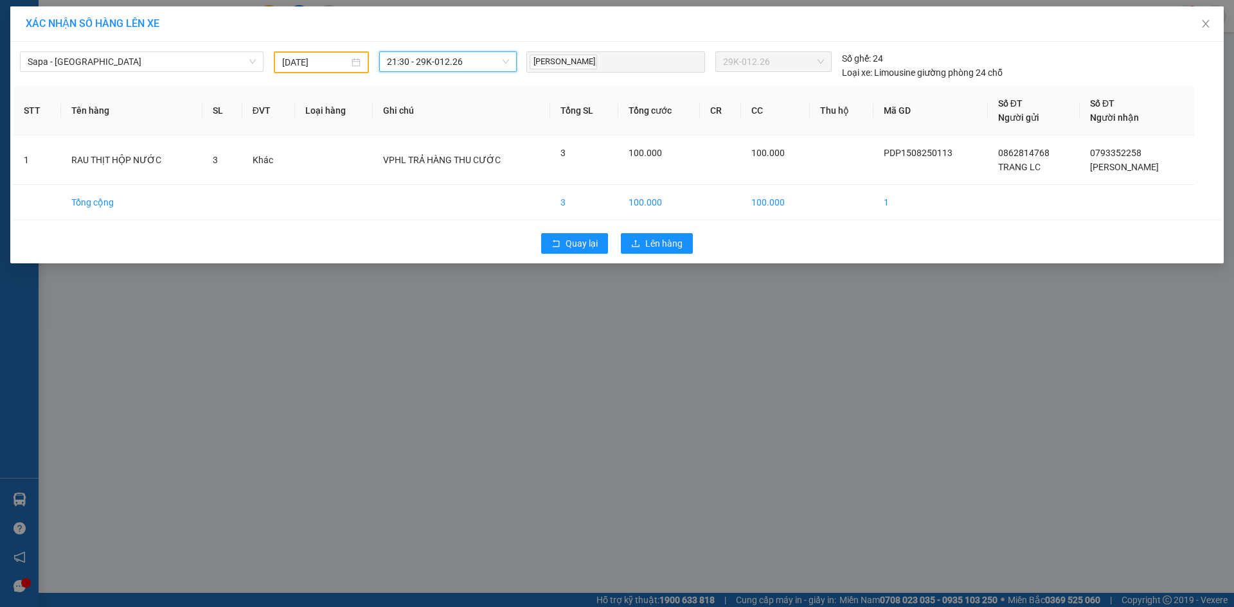
click at [644, 62] on div "Hoàng Mạnh Hùng" at bounding box center [615, 62] width 172 height 19
click at [675, 241] on span "Lên hàng" at bounding box center [663, 243] width 37 height 14
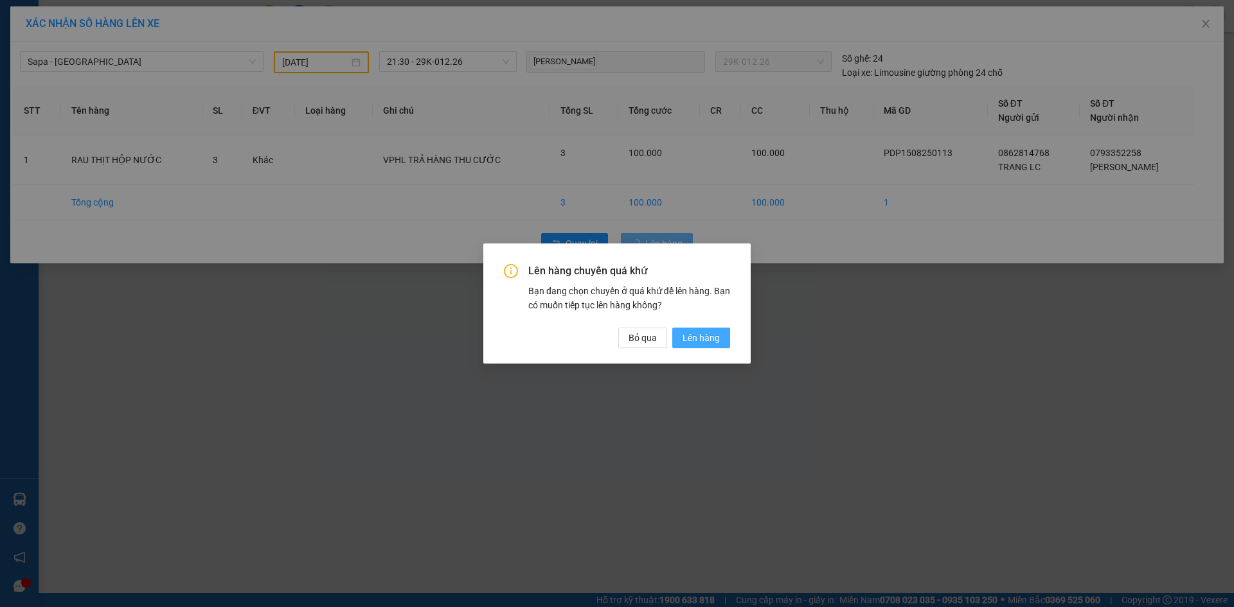
click at [713, 339] on span "Lên hàng" at bounding box center [700, 338] width 37 height 14
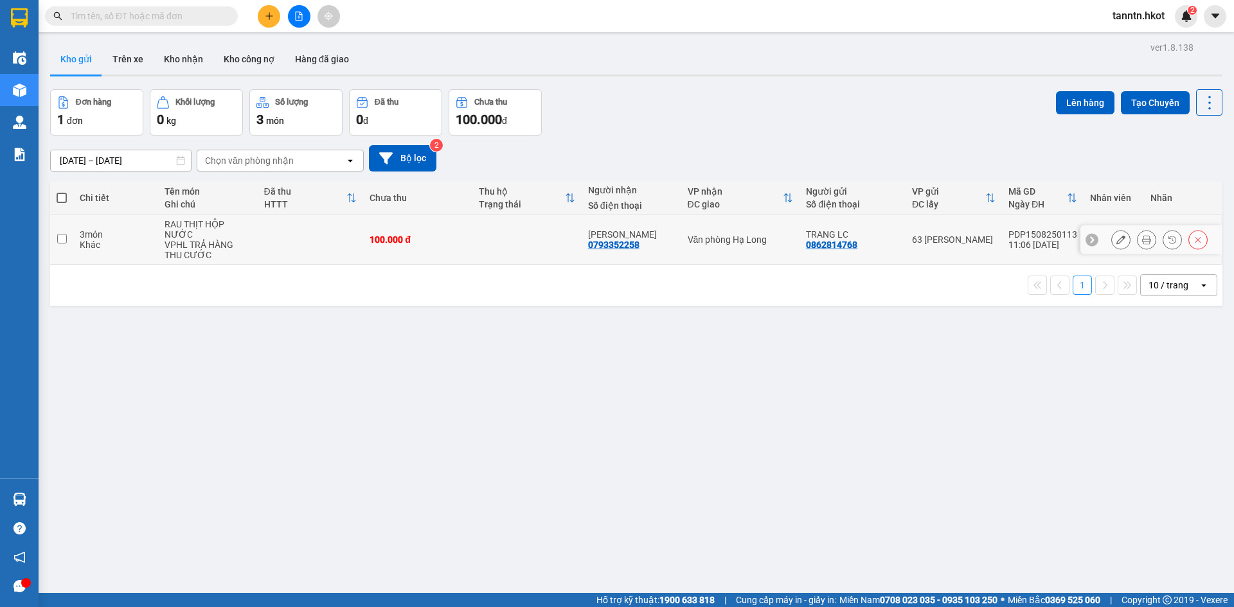
click at [330, 227] on td at bounding box center [311, 239] width 106 height 49
checkbox input "true"
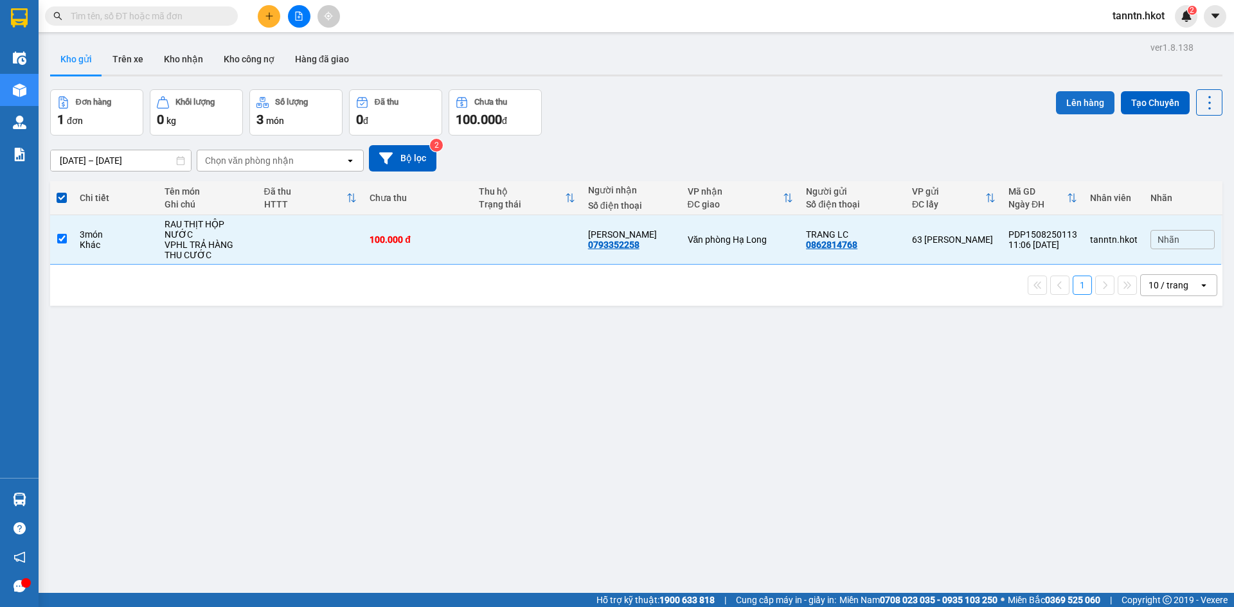
click at [1077, 103] on button "Lên hàng" at bounding box center [1085, 102] width 58 height 23
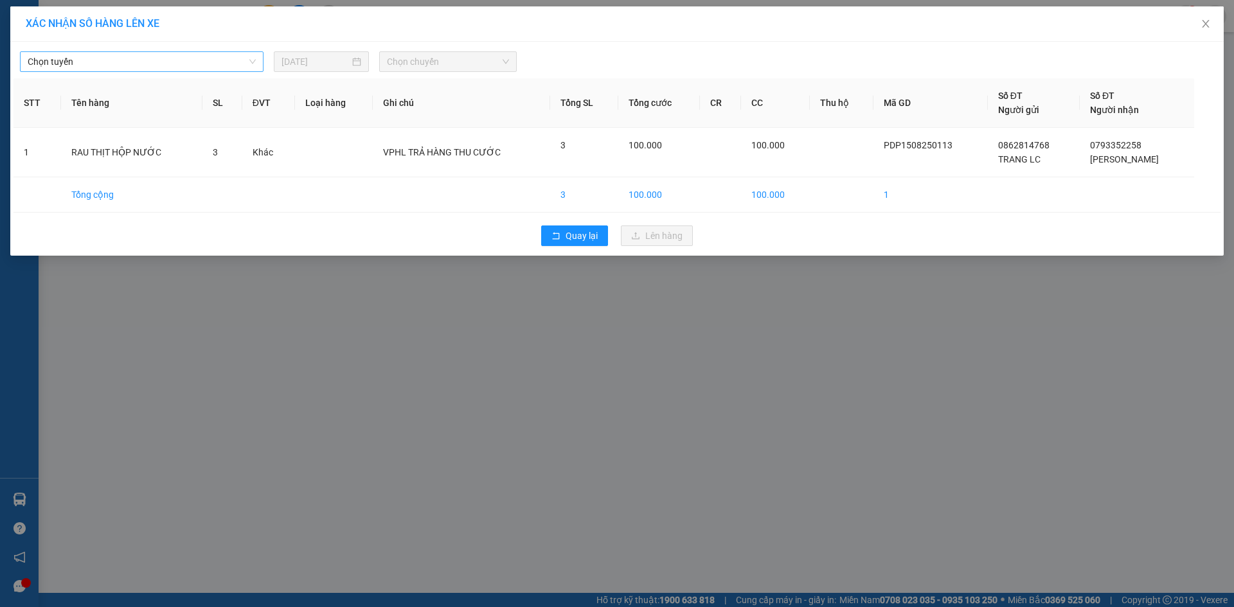
click at [244, 59] on span "Chọn tuyến" at bounding box center [142, 61] width 228 height 19
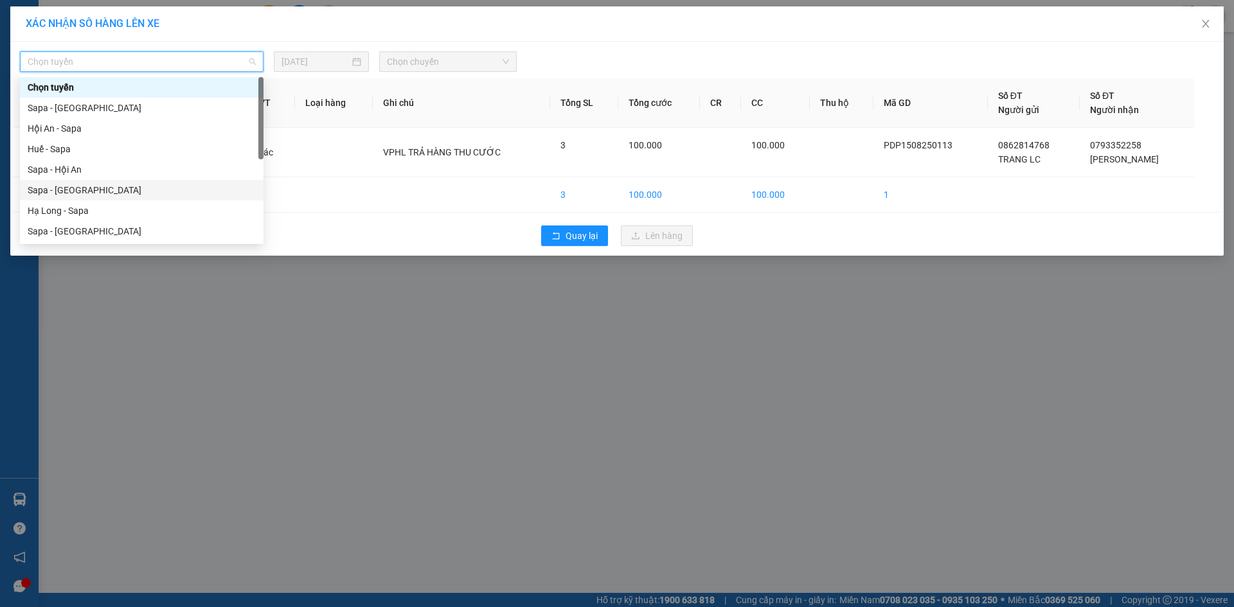
click at [152, 186] on div "Sapa - [GEOGRAPHIC_DATA]" at bounding box center [142, 190] width 228 height 14
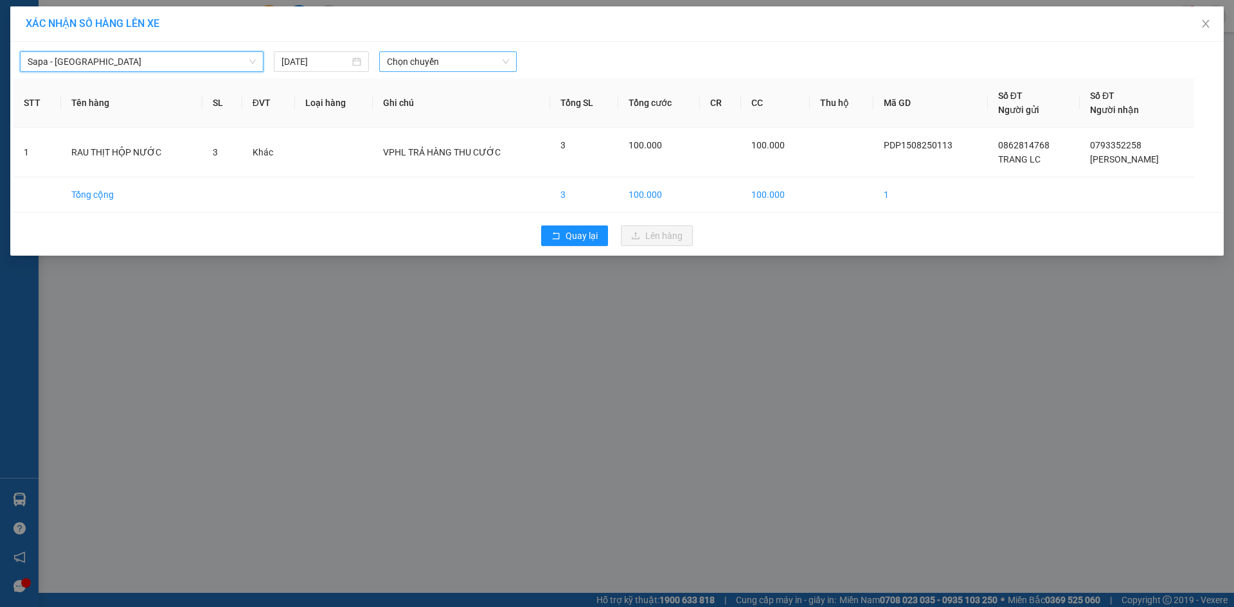
click at [409, 58] on span "Chọn chuyến" at bounding box center [448, 61] width 122 height 19
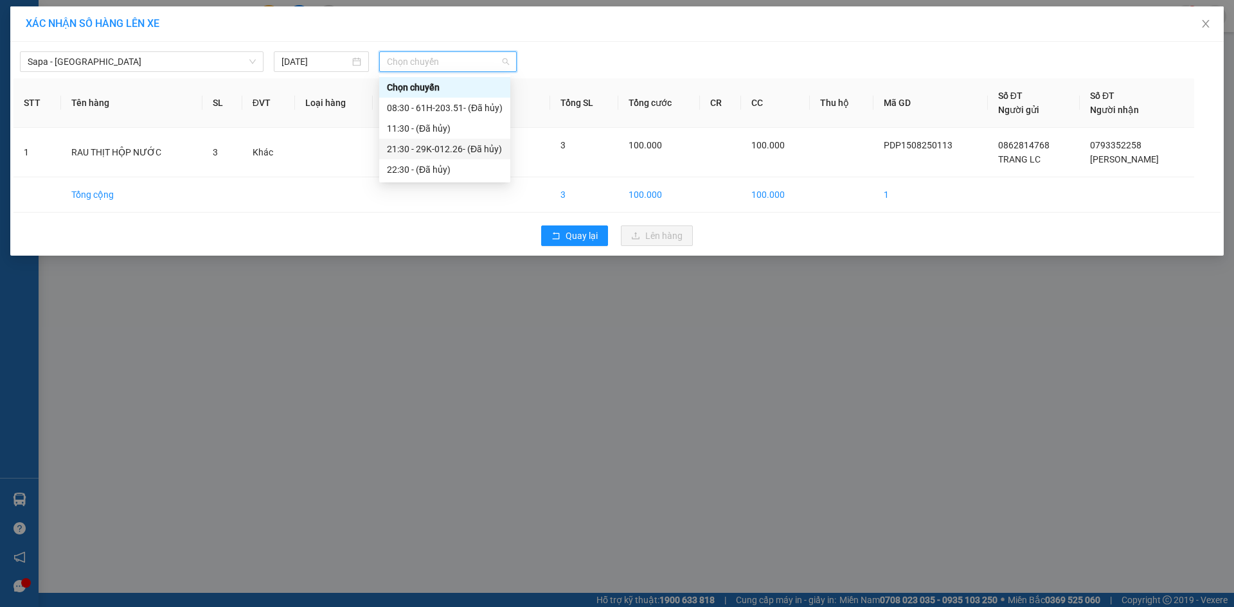
click at [439, 148] on div "21:30 - 29K-012.26 - (Đã hủy)" at bounding box center [445, 149] width 116 height 14
